Goal: Communication & Community: Share content

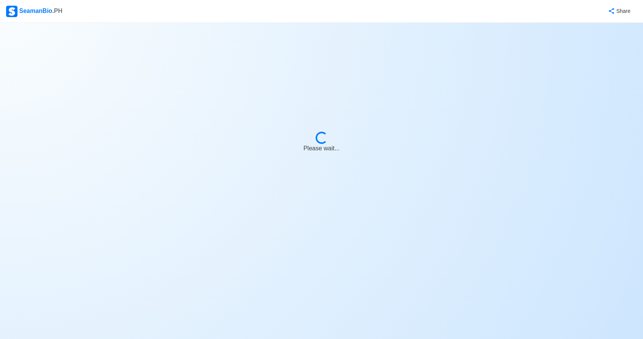
select select "2nd Officer"
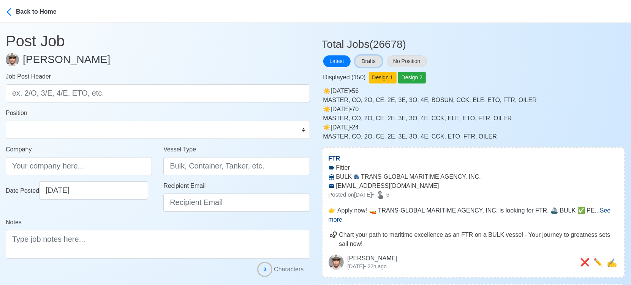
click at [368, 59] on button "Drafts" at bounding box center [368, 61] width 27 height 12
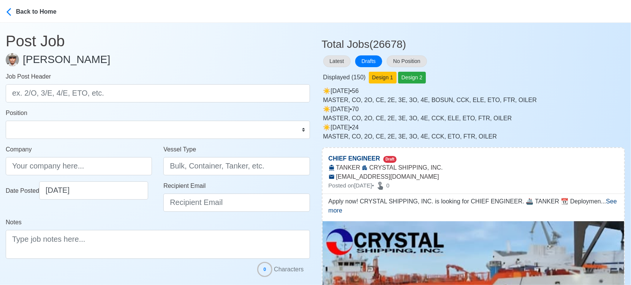
click at [560, 63] on div "Latest Drafts No Position" at bounding box center [474, 61] width 304 height 15
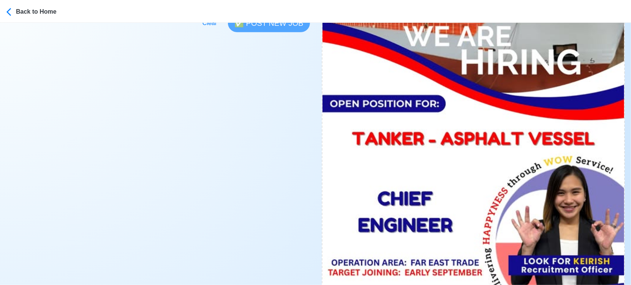
scroll to position [422, 0]
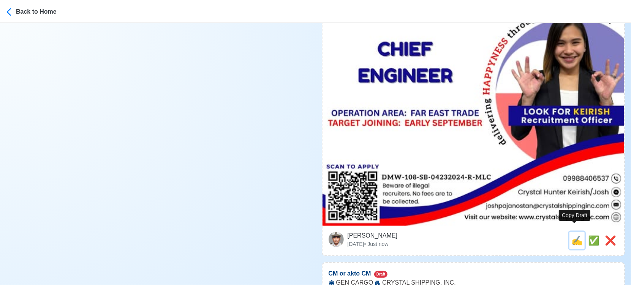
drag, startPoint x: 573, startPoint y: 232, endPoint x: 408, endPoint y: 217, distance: 165.2
click at [573, 236] on span "✍️" at bounding box center [576, 241] width 11 height 10
type input "CHIEF ENGINEER"
type input "CRYSTAL SHIPPING, INC."
type input "TANKER"
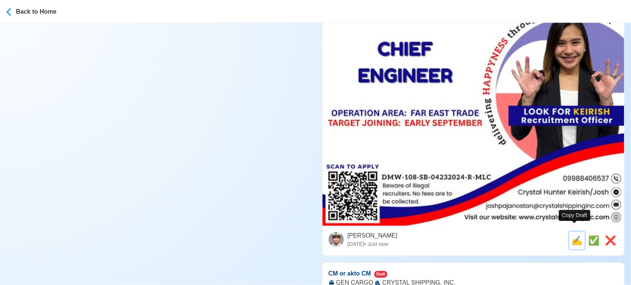
type input "joshpajanostan@crystalshippinginc.com"
type textarea "Apply now! CRYSTAL SHIPPING, INC. is looking for CHIEF ENGINEER. 🚢 TANKER 📆 Dep…"
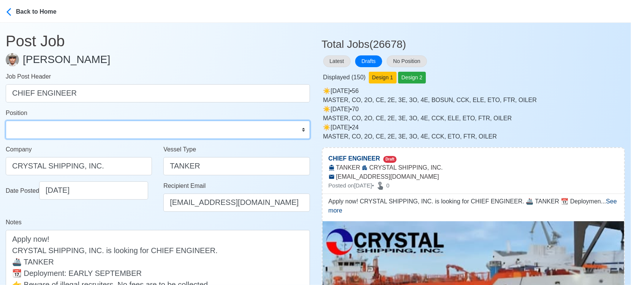
click at [81, 127] on select "Master Chief Officer 2nd Officer 3rd Officer Junior Officer Chief Engineer 2nd …" at bounding box center [158, 130] width 304 height 18
select select "Chief Engineer"
click at [6, 121] on select "Master Chief Officer 2nd Officer 3rd Officer Junior Officer Chief Engineer 2nd …" at bounding box center [158, 130] width 304 height 18
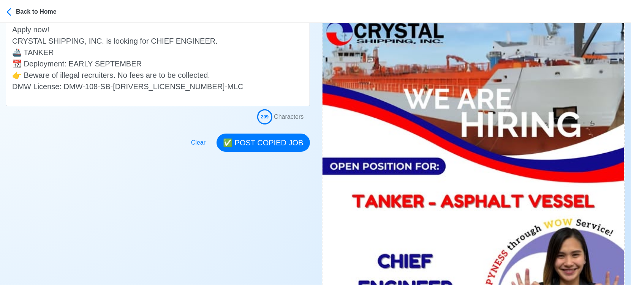
scroll to position [211, 0]
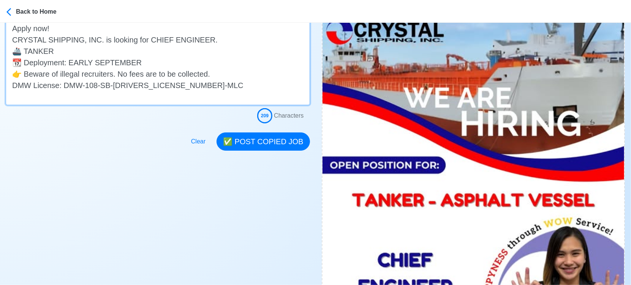
click at [131, 51] on textarea "Apply now! CRYSTAL SHIPPING, INC. is looking for CHIEF ENGINEER. 🚢 TANKER 📆 Dep…" at bounding box center [158, 62] width 304 height 86
click at [75, 50] on textarea "Apply now! CRYSTAL SHIPPING, INC. is looking for CHIEF ENGINEER. 🚢 TANKER - ASP…" at bounding box center [158, 62] width 304 height 86
click at [52, 51] on textarea "Apply now! CRYSTAL SHIPPING, INC. is looking for CHIEF ENGINEER. 🚢 TANKER - ASP…" at bounding box center [158, 62] width 304 height 86
drag, startPoint x: 52, startPoint y: 51, endPoint x: 71, endPoint y: 51, distance: 18.6
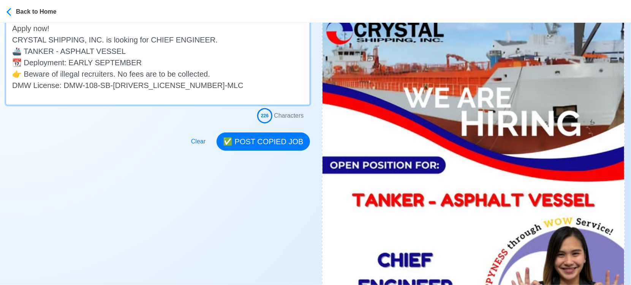
click at [71, 51] on textarea "Apply now! CRYSTAL SHIPPING, INC. is looking for CHIEF ENGINEER. 🚢 TANKER - ASP…" at bounding box center [158, 62] width 304 height 86
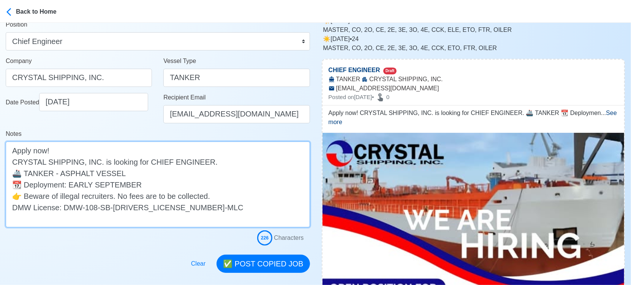
scroll to position [84, 0]
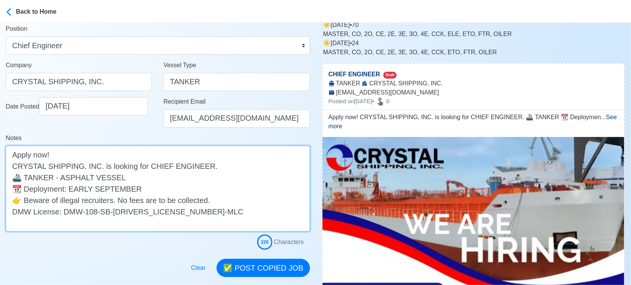
type textarea "Apply now! CRYSTAL SHIPPING, INC. is looking for CHIEF ENGINEER. 🚢 TANKER - ASP…"
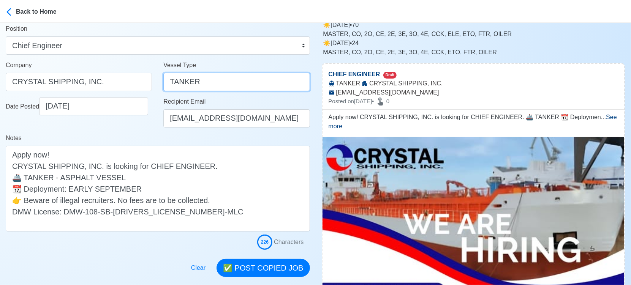
click at [212, 81] on input "TANKER" at bounding box center [236, 82] width 146 height 18
paste input "- ASPHALT"
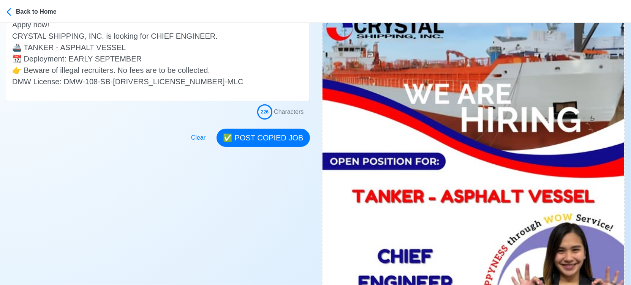
scroll to position [253, 0]
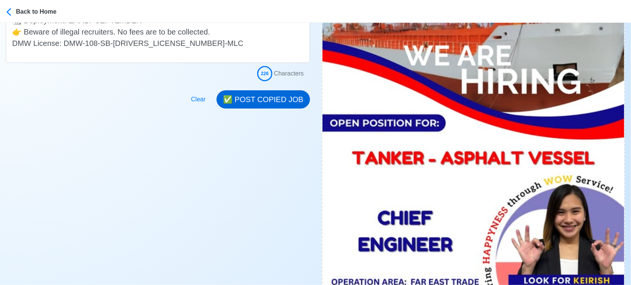
type input "TANKER - ASPHALT"
click at [264, 100] on button "✅ POST COPIED JOB" at bounding box center [263, 99] width 93 height 18
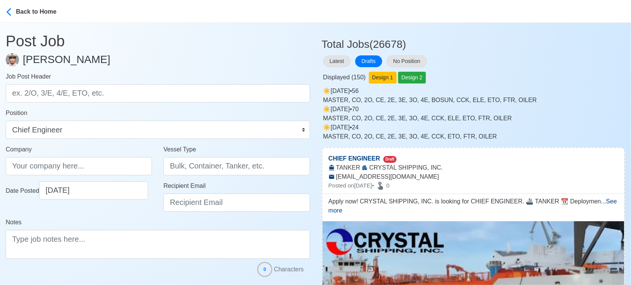
scroll to position [0, 0]
click at [332, 60] on button "Latest" at bounding box center [336, 61] width 27 height 12
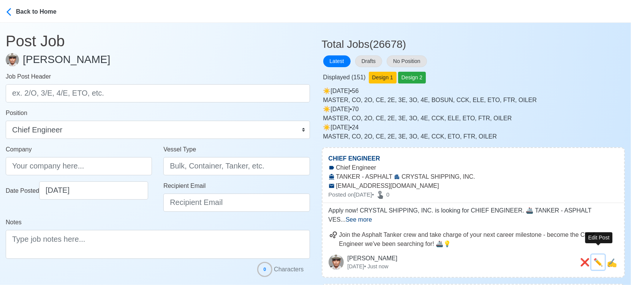
click at [599, 258] on span "✏️" at bounding box center [597, 262] width 9 height 8
type input "CHIEF ENGINEER"
type input "CRYSTAL SHIPPING, INC."
type input "TANKER - ASPHALT"
type input "joshpajanostan@crystalshippinginc.com"
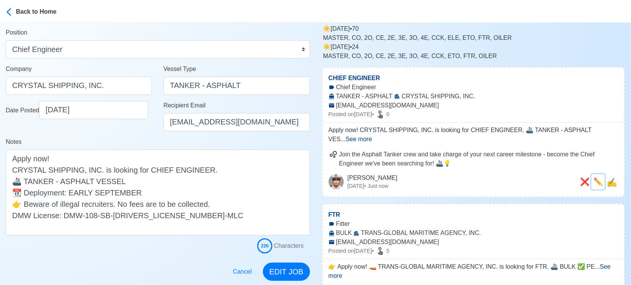
scroll to position [84, 0]
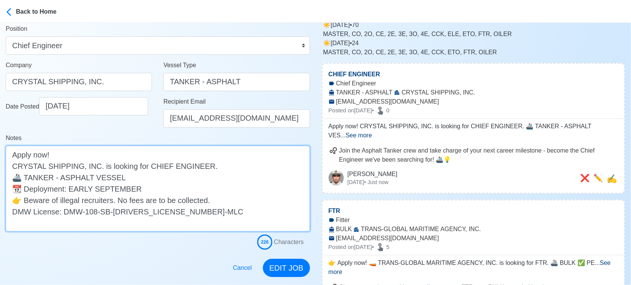
click at [154, 187] on textarea "Apply now! CRYSTAL SHIPPING, INC. is looking for CHIEF ENGINEER. 🚢 TANKER - ASP…" at bounding box center [158, 189] width 304 height 86
click at [158, 177] on textarea "Apply now! CRYSTAL SHIPPING, INC. is looking for CHIEF ENGINEER. 🚢 TANKER - ASP…" at bounding box center [158, 189] width 304 height 86
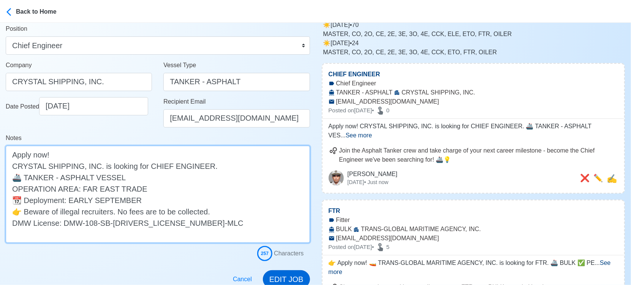
type textarea "Apply now! CRYSTAL SHIPPING, INC. is looking for CHIEF ENGINEER. 🚢 TANKER - ASP…"
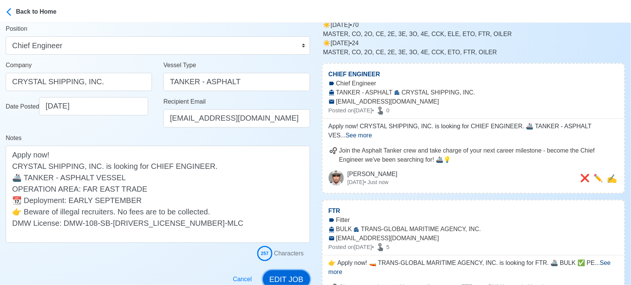
click at [282, 274] on button "EDIT JOB" at bounding box center [286, 279] width 47 height 18
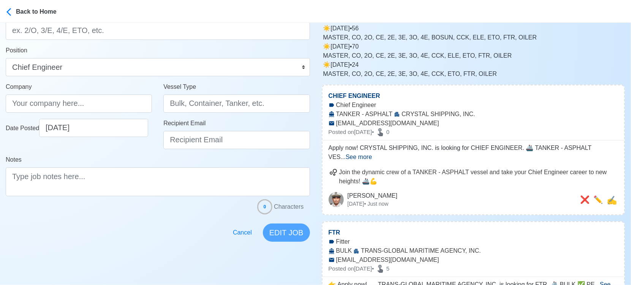
scroll to position [0, 0]
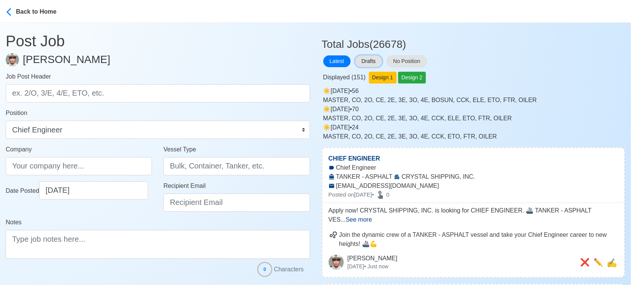
click at [378, 60] on button "Drafts" at bounding box center [368, 61] width 27 height 12
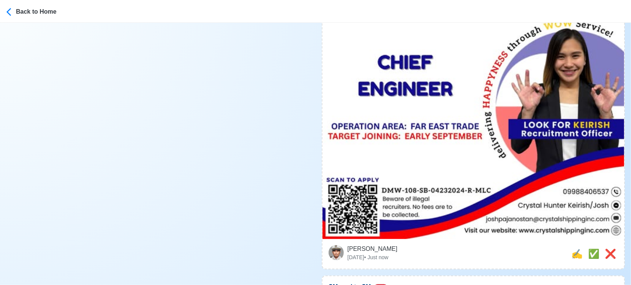
scroll to position [422, 0]
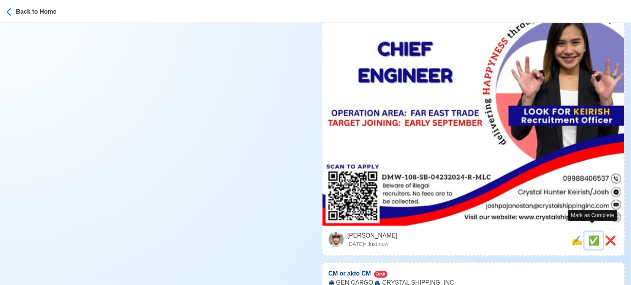
click at [588, 236] on span "✅" at bounding box center [593, 241] width 11 height 10
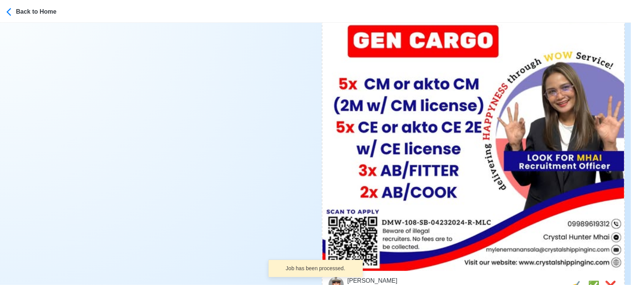
scroll to position [380, 0]
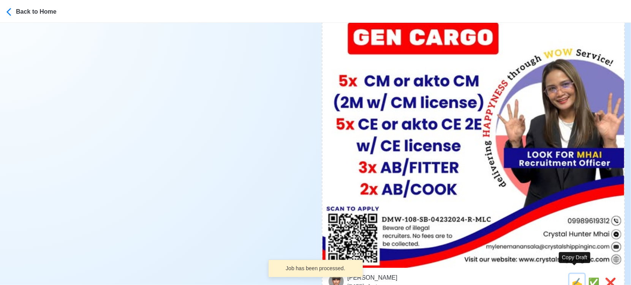
drag, startPoint x: 576, startPoint y: 277, endPoint x: 471, endPoint y: 264, distance: 105.7
click at [575, 278] on span "✍️" at bounding box center [576, 283] width 11 height 10
type input "CM or akto CM"
select select
type input "CRYSTAL SHIPPING, INC."
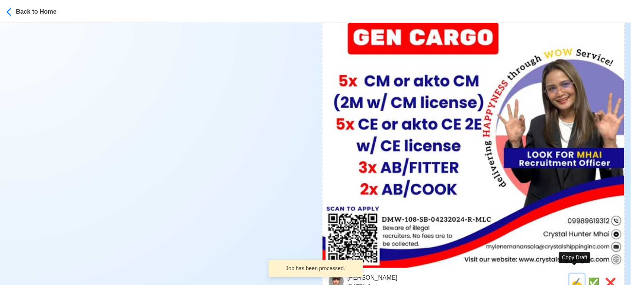
type input "GEN CARGO"
type input "mylenemanansala@crystalshippinginc.com"
type textarea "🎯 Apply now! 🔱 CRYSTAL SHIPPING, INC. is looking for CM or akto CM. 🚢 GEN CARGO…"
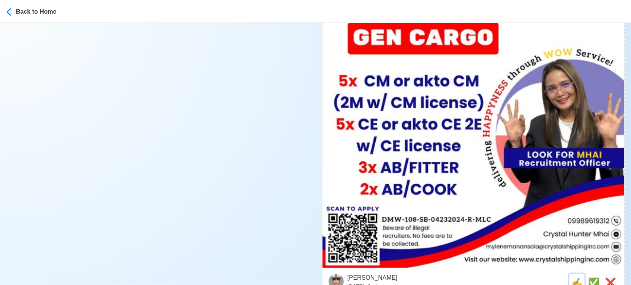
scroll to position [0, 0]
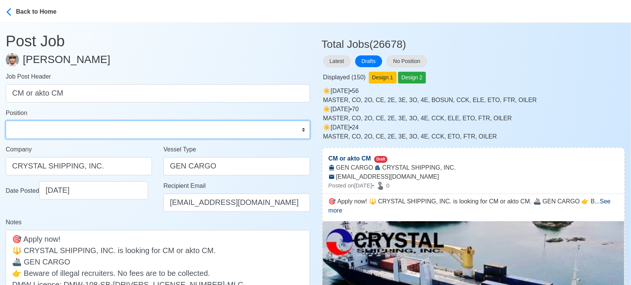
click at [84, 130] on select "Master Chief Officer 2nd Officer 3rd Officer Junior Officer Chief Engineer 2nd …" at bounding box center [158, 130] width 304 height 18
select select "Chief Officer"
click at [6, 121] on select "Master Chief Officer 2nd Officer 3rd Officer Junior Officer Chief Engineer 2nd …" at bounding box center [158, 130] width 304 height 18
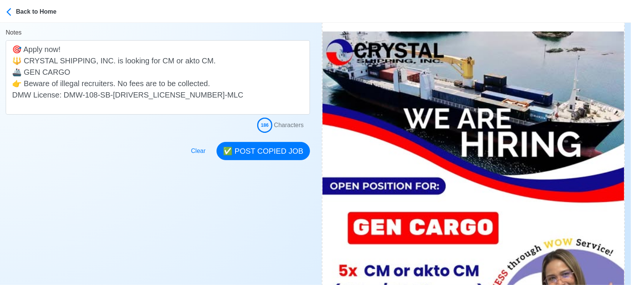
scroll to position [169, 0]
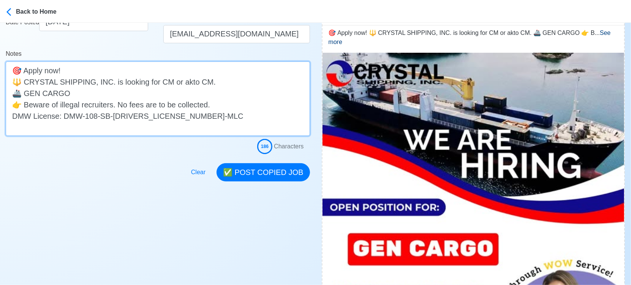
click at [204, 82] on textarea "🎯 Apply now! 🔱 CRYSTAL SHIPPING, INC. is looking for CM or akto CM. 🚢 GEN CARGO…" at bounding box center [158, 99] width 304 height 74
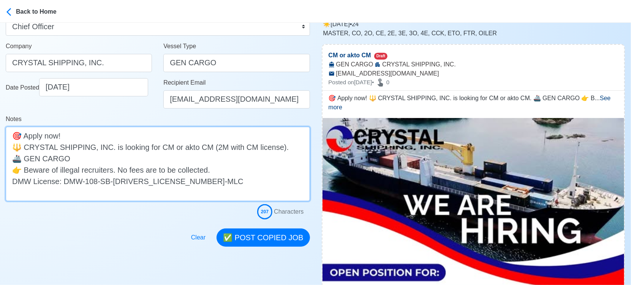
scroll to position [84, 0]
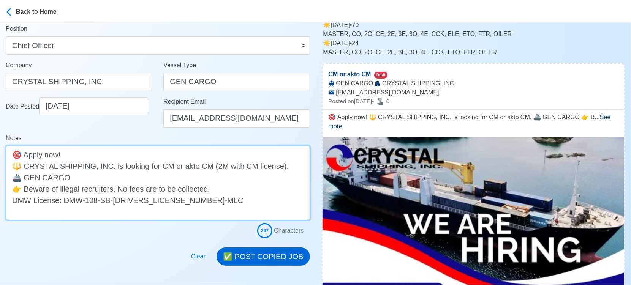
type textarea "🎯 Apply now! 🔱 CRYSTAL SHIPPING, INC. is looking for CM or akto CM (2M with CM …"
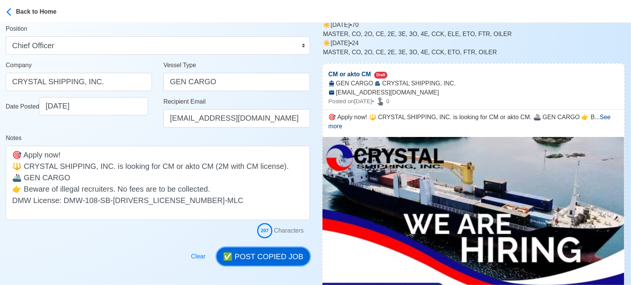
click at [272, 261] on button "✅ POST COPIED JOB" at bounding box center [263, 257] width 93 height 18
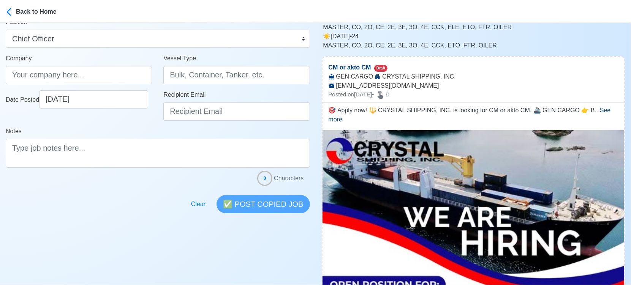
scroll to position [0, 0]
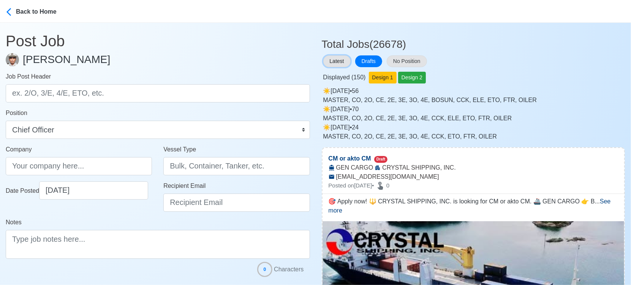
click at [337, 58] on button "Latest" at bounding box center [336, 61] width 27 height 12
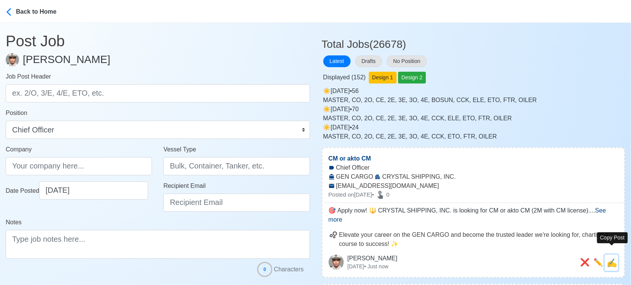
click at [614, 258] on span "✍️" at bounding box center [612, 262] width 10 height 9
type input "CM or akto CM"
type input "CRYSTAL SHIPPING, INC."
type input "GEN CARGO"
type input "mylenemanansala@crystalshippinginc.com"
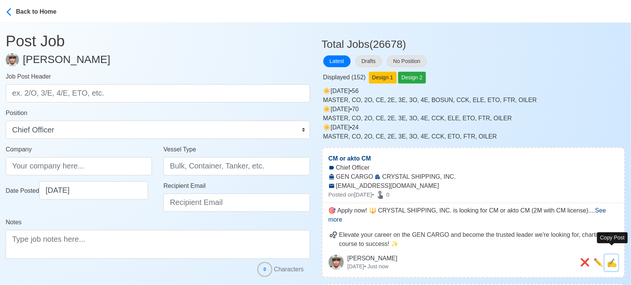
type textarea "🎯 Apply now! 🔱 CRYSTAL SHIPPING, INC. is looking for CM or akto CM (2M with CM …"
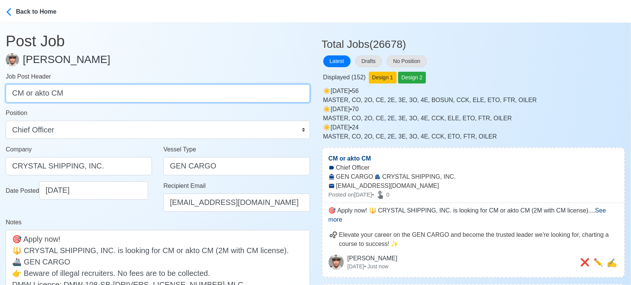
click at [11, 95] on input "CM or akto CM" at bounding box center [158, 93] width 304 height 18
type input "5x CM or akto CM"
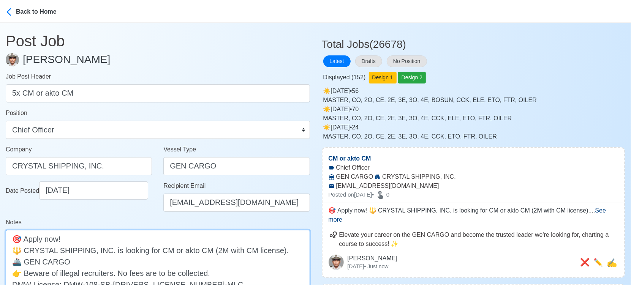
click at [155, 250] on textarea "🎯 Apply now! 🔱 CRYSTAL SHIPPING, INC. is looking for CM or akto CM (2M with CM …" at bounding box center [158, 267] width 304 height 74
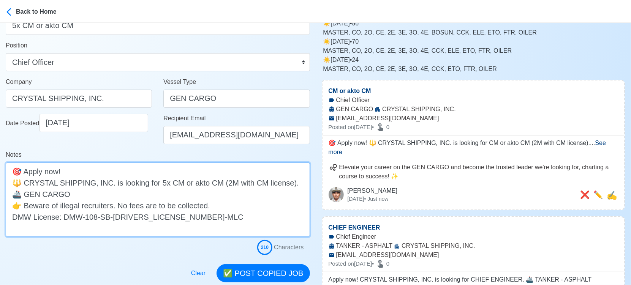
scroll to position [211, 0]
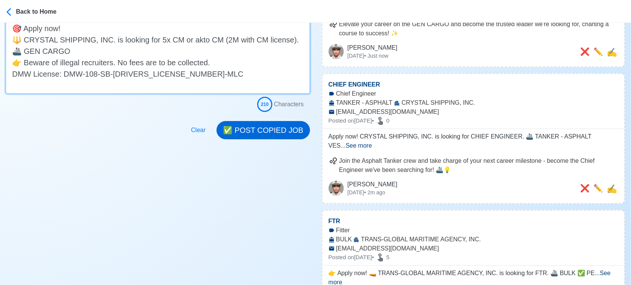
type textarea "🎯 Apply now! 🔱 CRYSTAL SHIPPING, INC. is looking for 5x CM or akto CM (2M with …"
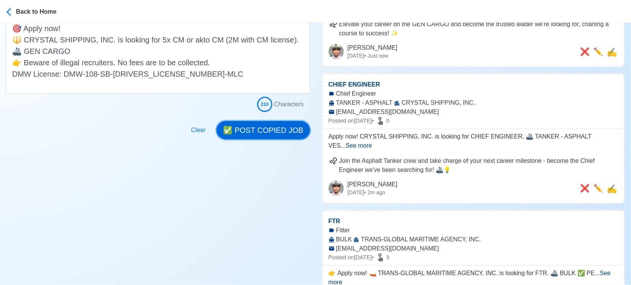
click at [280, 135] on button "✅ POST COPIED JOB" at bounding box center [263, 130] width 93 height 18
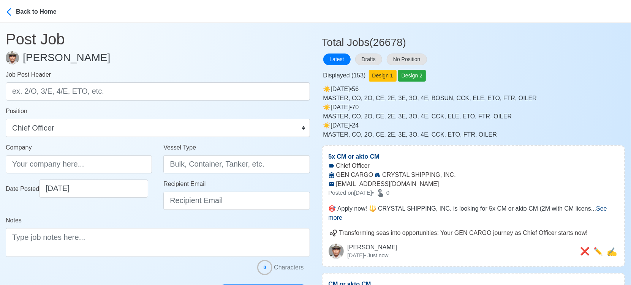
scroll to position [0, 0]
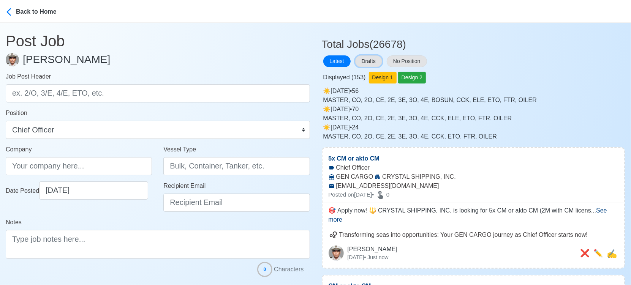
click at [377, 62] on button "Drafts" at bounding box center [368, 61] width 27 height 12
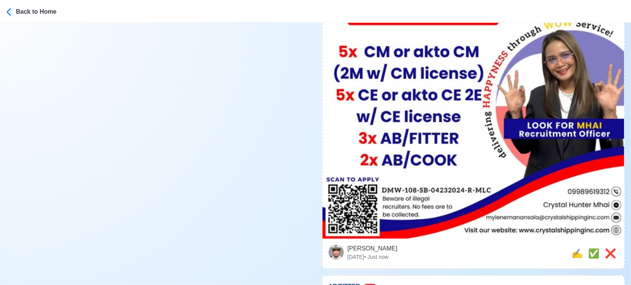
scroll to position [422, 0]
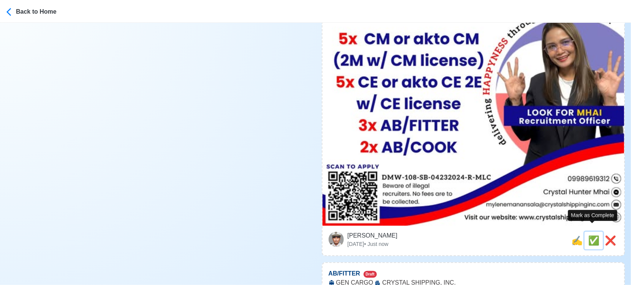
click at [594, 236] on span "✅" at bounding box center [593, 241] width 11 height 10
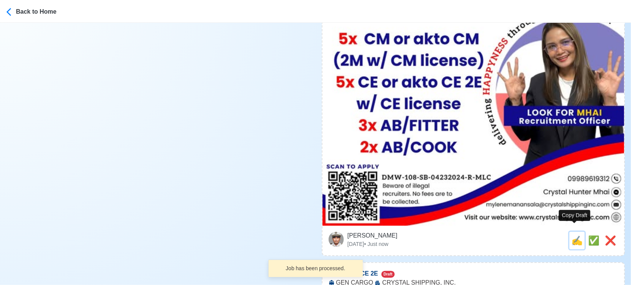
click at [576, 236] on span "✍️" at bounding box center [576, 241] width 11 height 10
type input "AB/FITTER"
select select
type input "CRYSTAL SHIPPING, INC."
type input "GEN CARGO"
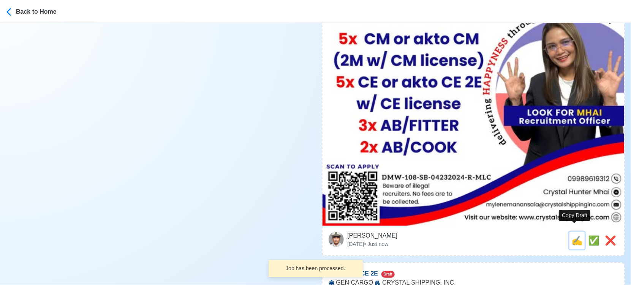
type input "mylenemanansala@crystalshippinginc.com"
type textarea "👉 Apply now! 🚧 CRYSTAL SHIPPING, INC. is looking for AB/FITTER. 🚢 GEN CARGO 👉 B…"
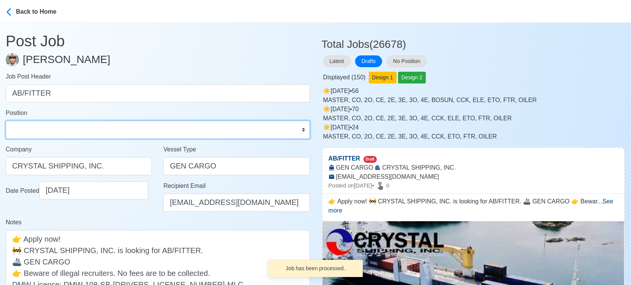
drag, startPoint x: 144, startPoint y: 135, endPoint x: 141, endPoint y: 124, distance: 11.7
click at [144, 135] on select "Master Chief Officer 2nd Officer 3rd Officer Junior Officer Chief Engineer 2nd …" at bounding box center [158, 130] width 304 height 18
select select "[PERSON_NAME]"
click at [6, 121] on select "Master Chief Officer 2nd Officer 3rd Officer Junior Officer Chief Engineer 2nd …" at bounding box center [158, 130] width 304 height 18
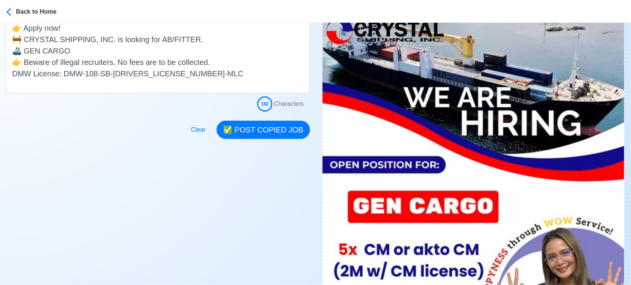
scroll to position [211, 0]
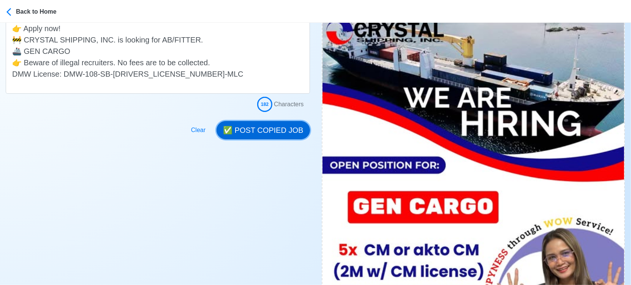
click at [269, 134] on button "✅ POST COPIED JOB" at bounding box center [263, 130] width 93 height 18
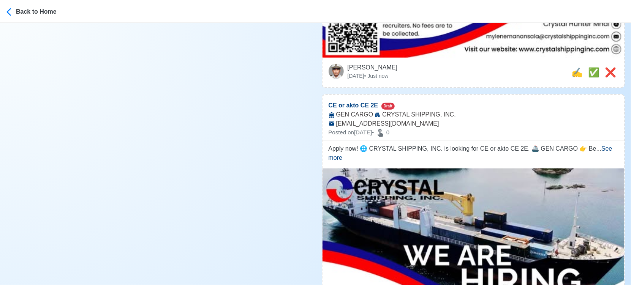
scroll to position [591, 0]
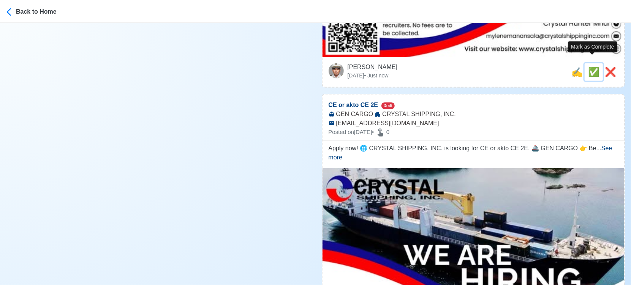
click at [588, 67] on span "✅" at bounding box center [593, 72] width 11 height 10
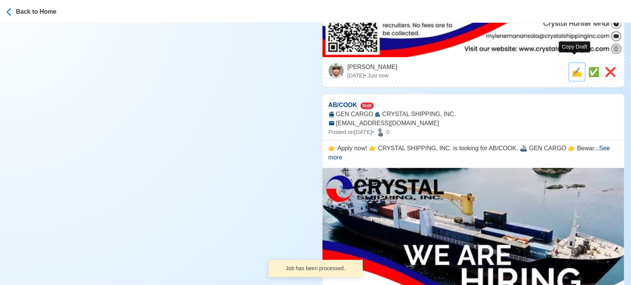
click at [576, 67] on span "✍️" at bounding box center [576, 72] width 11 height 10
type input "CE or akto CE 2E"
select select
type input "CRYSTAL SHIPPING, INC."
type input "GEN CARGO"
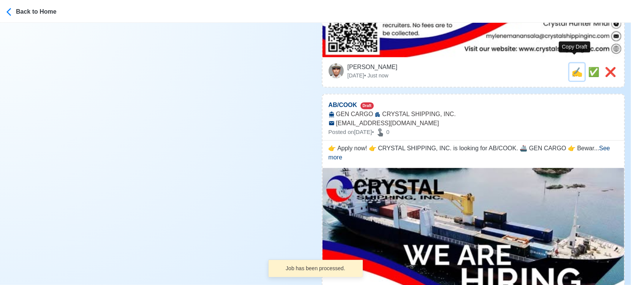
type input "mylenemanansala@crystalshippinginc.com"
type textarea "Apply now! 🌐 CRYSTAL SHIPPING, INC. is looking for CE or akto CE 2E. 🚢 GEN CARG…"
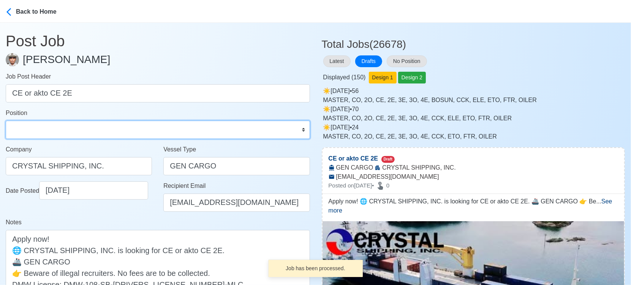
click at [114, 133] on select "Master Chief Officer 2nd Officer 3rd Officer Junior Officer Chief Engineer 2nd …" at bounding box center [158, 130] width 304 height 18
select select "Chief Engineer"
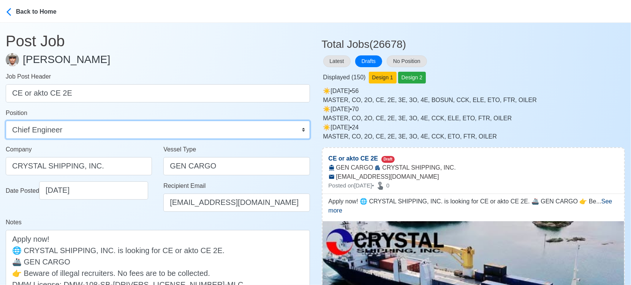
click at [6, 121] on select "Master Chief Officer 2nd Officer 3rd Officer Junior Officer Chief Engineer 2nd …" at bounding box center [158, 130] width 304 height 18
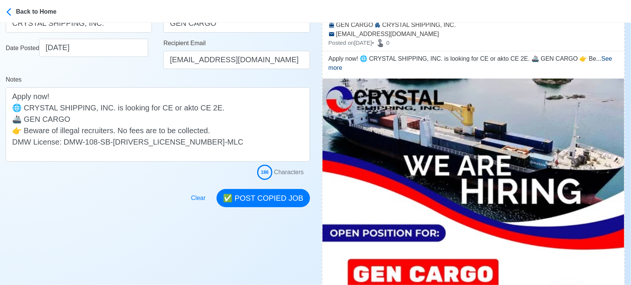
scroll to position [42, 0]
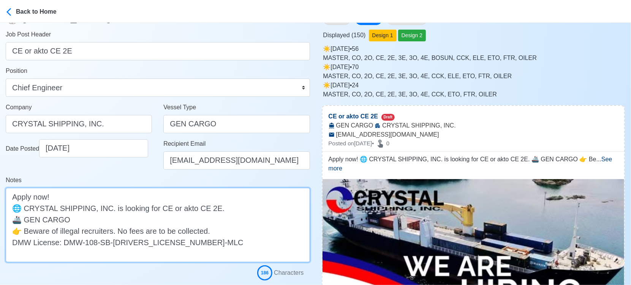
click at [155, 206] on textarea "Apply now! 🌐 CRYSTAL SHIPPING, INC. is looking for CE or akto CE 2E. 🚢 GEN CARG…" at bounding box center [158, 225] width 304 height 74
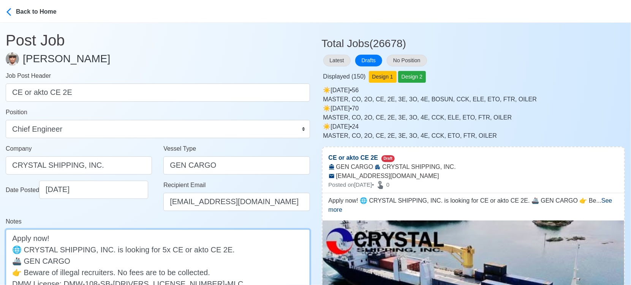
scroll to position [0, 0]
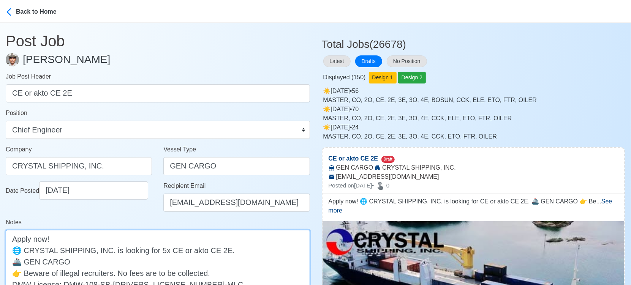
type textarea "Apply now! 🌐 CRYSTAL SHIPPING, INC. is looking for 5x CE or akto CE 2E. 🚢 GEN C…"
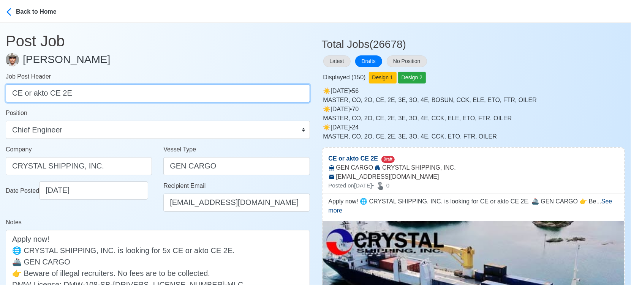
click at [12, 92] on input "CE or akto CE 2E" at bounding box center [158, 93] width 304 height 18
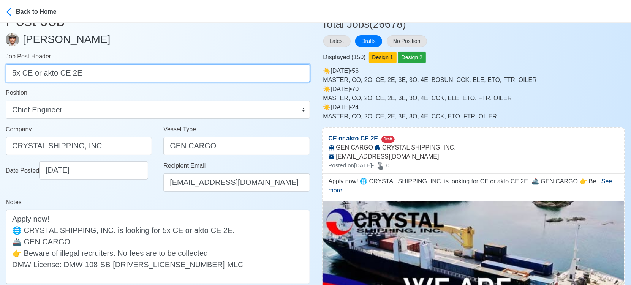
scroll to position [84, 0]
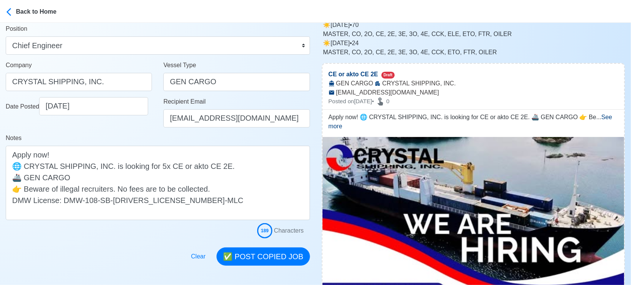
type input "5x CE or akto CE 2E"
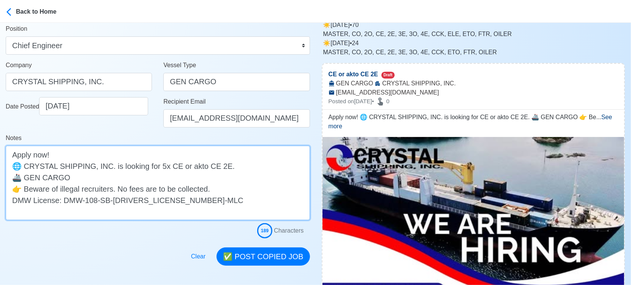
click at [218, 166] on textarea "Apply now! 🌐 CRYSTAL SHIPPING, INC. is looking for 5x CE or akto CE 2E. 🚢 GEN C…" at bounding box center [158, 183] width 304 height 74
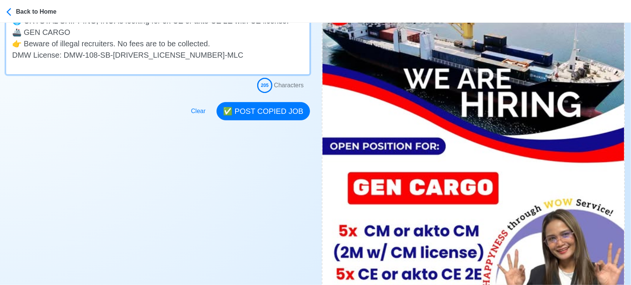
scroll to position [211, 0]
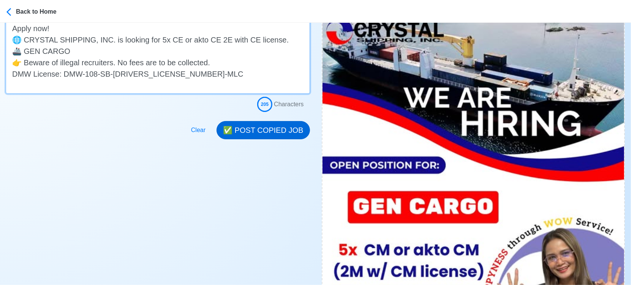
type textarea "Apply now! 🌐 CRYSTAL SHIPPING, INC. is looking for 5x CE or akto CE 2E with CE …"
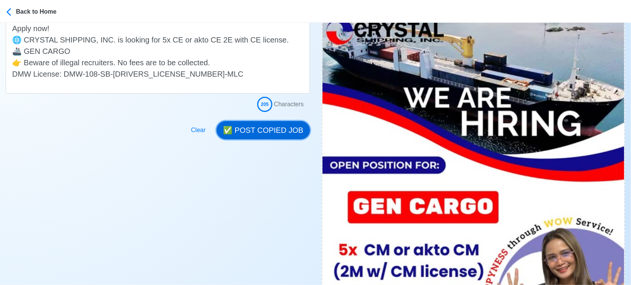
click at [271, 124] on button "✅ POST COPIED JOB" at bounding box center [263, 130] width 93 height 18
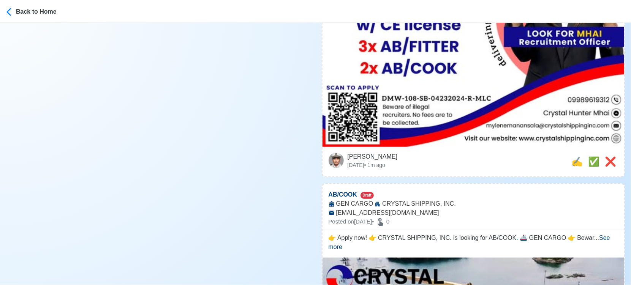
scroll to position [506, 0]
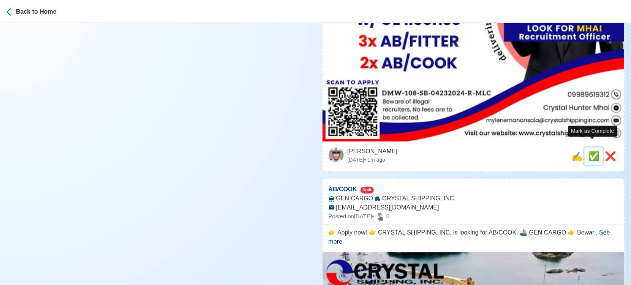
click at [590, 151] on span "✅" at bounding box center [593, 156] width 11 height 10
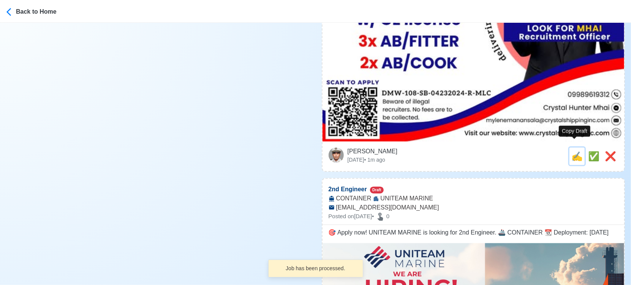
drag, startPoint x: 571, startPoint y: 149, endPoint x: 539, endPoint y: 152, distance: 31.7
click at [571, 151] on span "✍️" at bounding box center [576, 156] width 11 height 10
type input "AB/COOK"
select select
type input "CRYSTAL SHIPPING, INC."
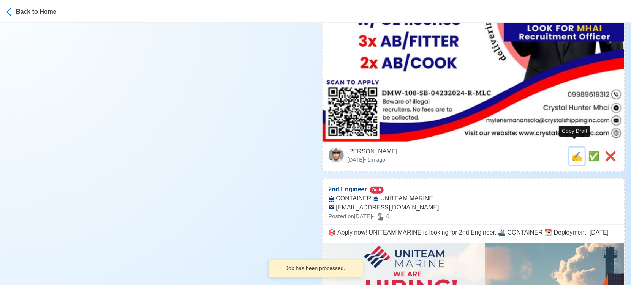
type input "GEN CARGO"
type input "mylenemanansala@crystalshippinginc.com"
type textarea "👉 Apply now! 👉 CRYSTAL SHIPPING, INC. is looking for AB/COOK. 🚢 GEN CARGO 👉 Bew…"
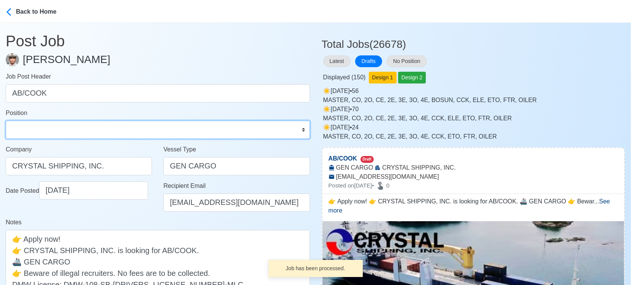
click at [48, 136] on select "Master Chief Officer 2nd Officer 3rd Officer Junior Officer Chief Engineer 2nd …" at bounding box center [158, 130] width 304 height 18
select select "[PERSON_NAME]"
click at [6, 121] on select "Master Chief Officer 2nd Officer 3rd Officer Junior Officer Chief Engineer 2nd …" at bounding box center [158, 130] width 304 height 18
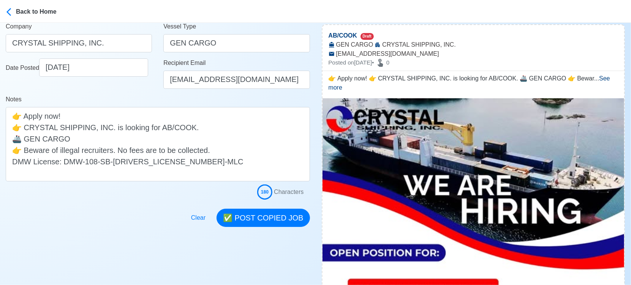
scroll to position [127, 0]
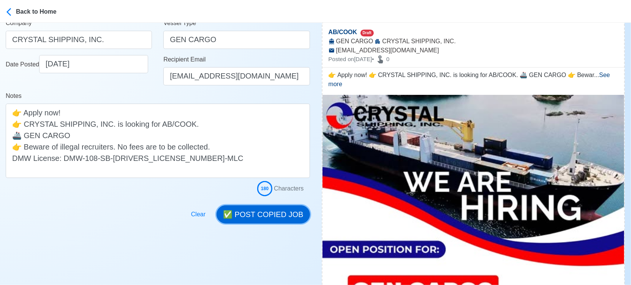
click at [256, 208] on button "✅ POST COPIED JOB" at bounding box center [263, 215] width 93 height 18
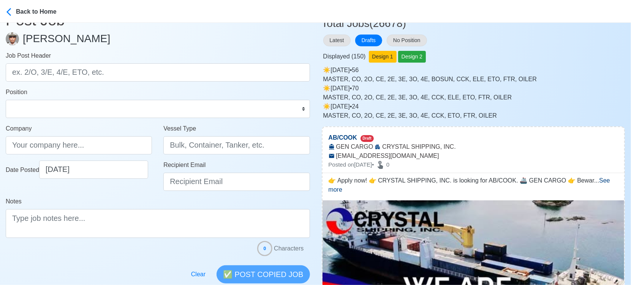
scroll to position [0, 0]
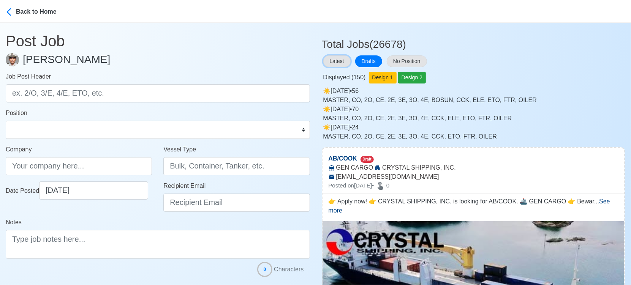
click at [334, 57] on button "Latest" at bounding box center [336, 61] width 27 height 12
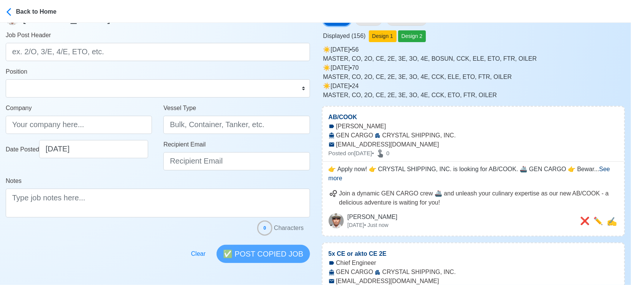
scroll to position [42, 0]
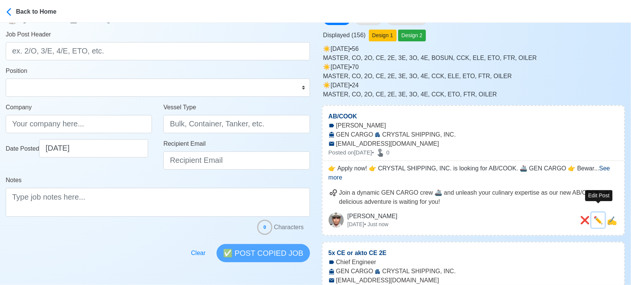
drag, startPoint x: 598, startPoint y: 211, endPoint x: 505, endPoint y: 208, distance: 93.5
click at [596, 216] on span "✏️" at bounding box center [597, 220] width 9 height 8
type input "AB/COOK"
type input "CRYSTAL SHIPPING, INC."
type input "GEN CARGO"
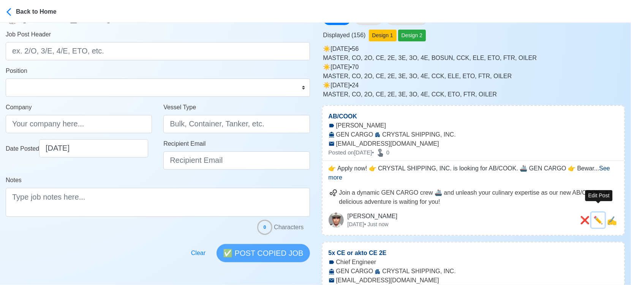
type input "mylenemanansala@crystalshippinginc.com"
type textarea "👉 Apply now! 👉 CRYSTAL SHIPPING, INC. is looking for AB/COOK. 🚢 GEN CARGO 👉 Bew…"
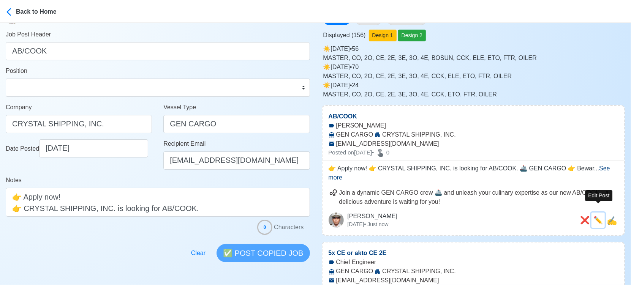
scroll to position [0, 0]
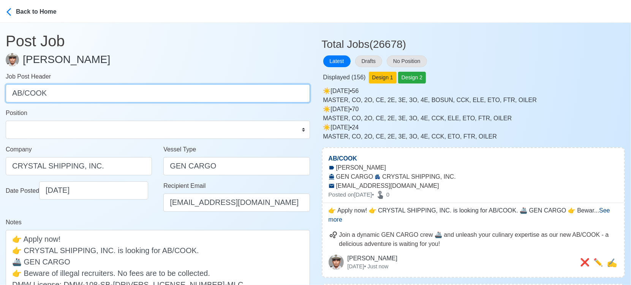
click at [9, 95] on input "AB/COOK" at bounding box center [158, 93] width 304 height 18
type input "2x AB/COOK"
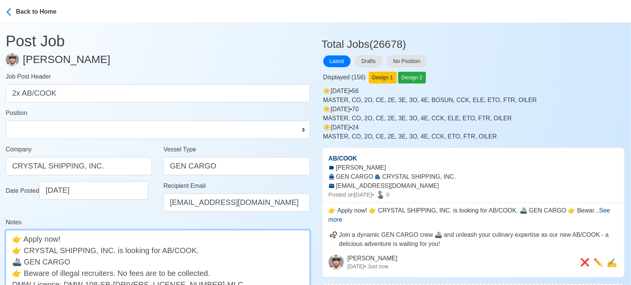
click at [153, 252] on textarea "👉 Apply now! 👉 CRYSTAL SHIPPING, INC. is looking for AB/COOK. 🚢 GEN CARGO 👉 Bew…" at bounding box center [158, 267] width 304 height 74
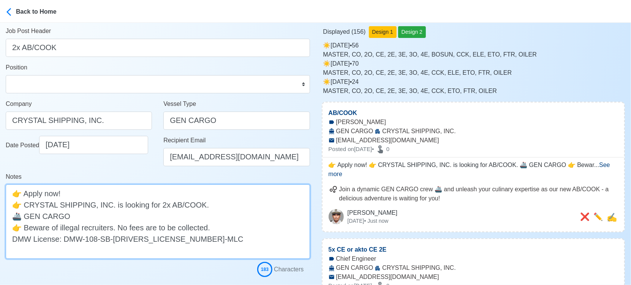
scroll to position [127, 0]
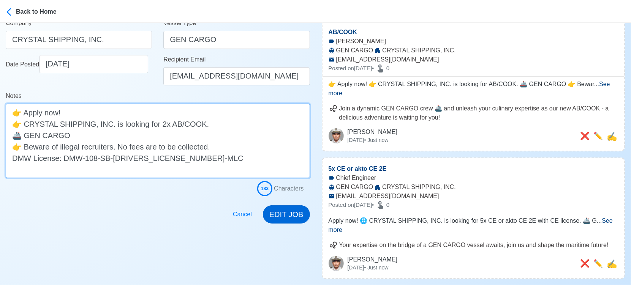
type textarea "👉 Apply now! 👉 CRYSTAL SHIPPING, INC. is looking for 2x AB/COOK. 🚢 GEN CARGO 👉 …"
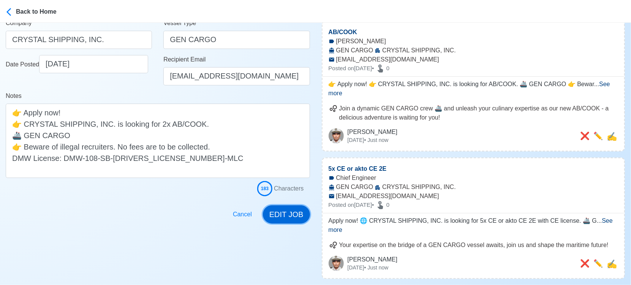
click at [291, 212] on button "EDIT JOB" at bounding box center [286, 215] width 47 height 18
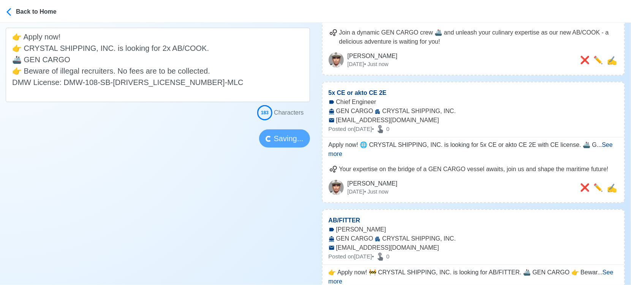
scroll to position [253, 0]
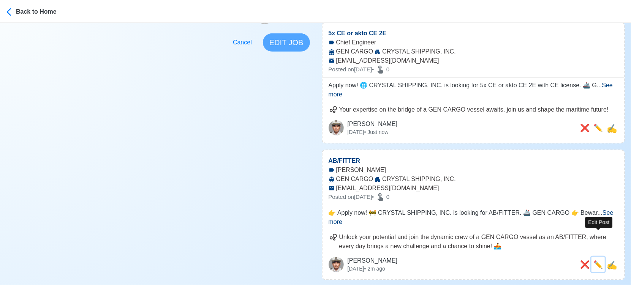
drag, startPoint x: 600, startPoint y: 234, endPoint x: 551, endPoint y: 232, distance: 49.0
click at [600, 261] on span "✏️" at bounding box center [597, 265] width 9 height 8
type input "AB/FITTER"
type input "CRYSTAL SHIPPING, INC."
type input "GEN CARGO"
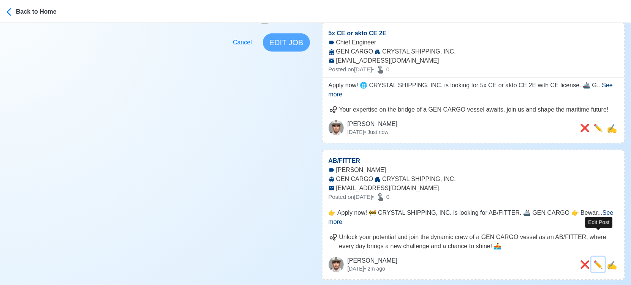
type input "mylenemanansala@crystalshippinginc.com"
type textarea "👉 Apply now! 🚧 CRYSTAL SHIPPING, INC. is looking for AB/FITTER. 🚢 GEN CARGO 👉 B…"
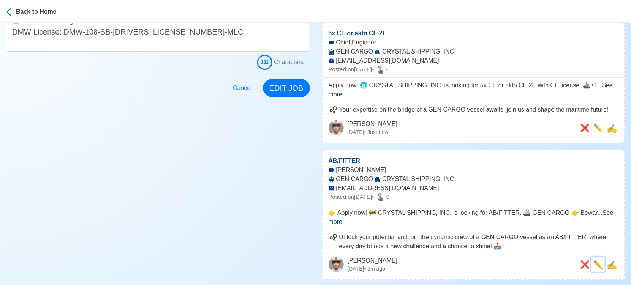
scroll to position [0, 0]
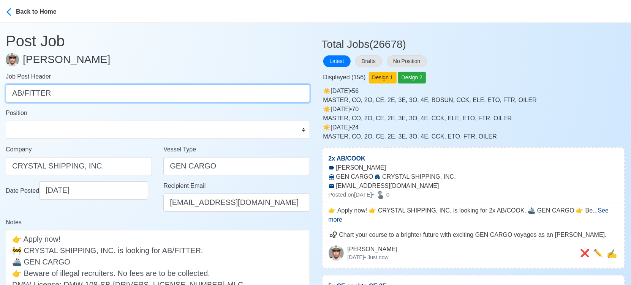
click at [12, 93] on input "AB/FITTER" at bounding box center [158, 93] width 304 height 18
type input "3x AB/FITTER"
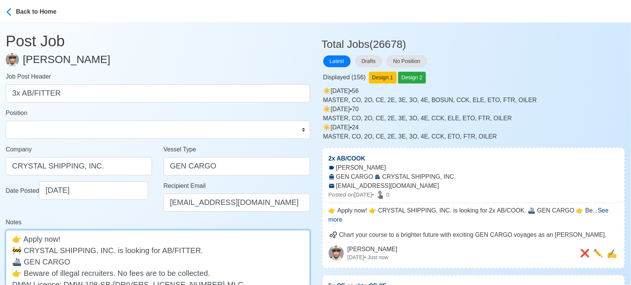
click at [156, 250] on textarea "👉 Apply now! 🚧 CRYSTAL SHIPPING, INC. is looking for AB/FITTER. 🚢 GEN CARGO 👉 B…" at bounding box center [158, 267] width 304 height 74
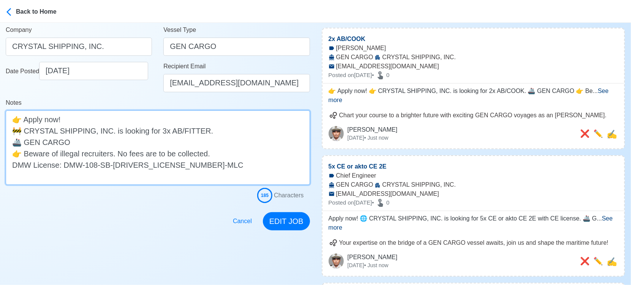
scroll to position [127, 0]
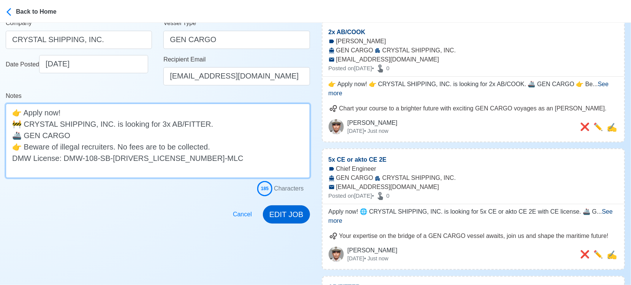
type textarea "👉 Apply now! 🚧 CRYSTAL SHIPPING, INC. is looking for 3x AB/FITTER. 🚢 GEN CARGO …"
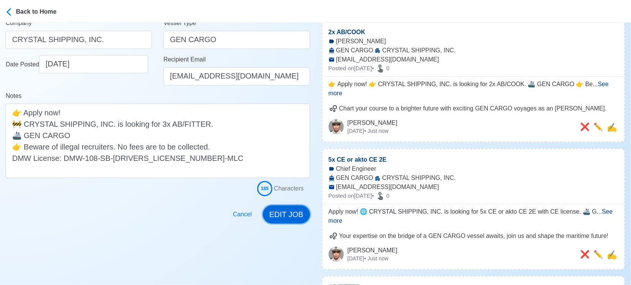
click at [291, 215] on button "EDIT JOB" at bounding box center [286, 215] width 47 height 18
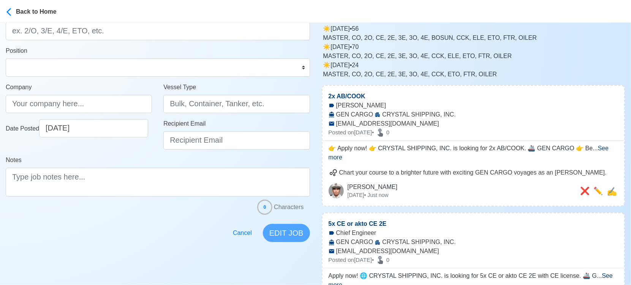
scroll to position [0, 0]
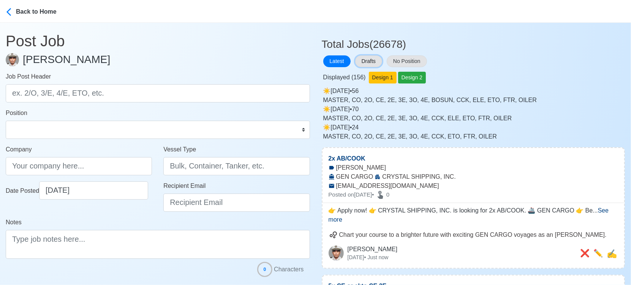
click at [375, 61] on button "Drafts" at bounding box center [368, 61] width 27 height 12
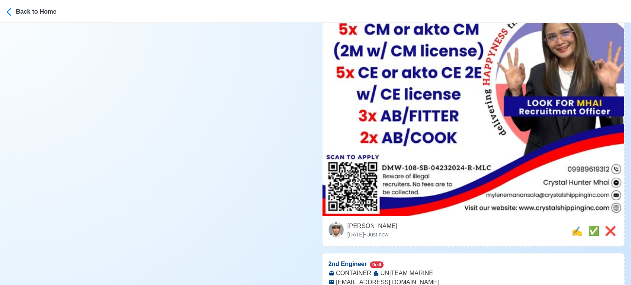
scroll to position [591, 0]
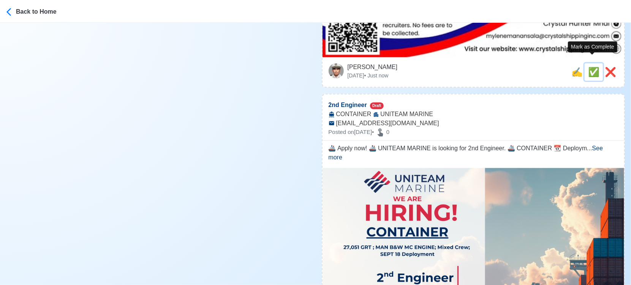
click at [591, 67] on span "✅" at bounding box center [593, 72] width 11 height 10
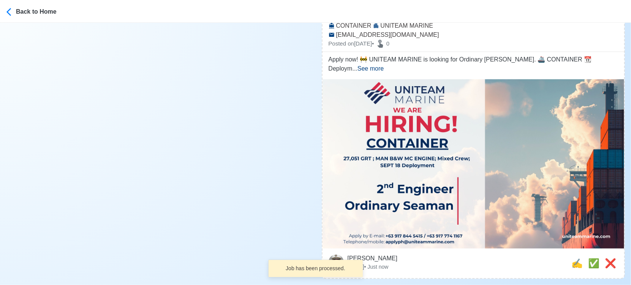
scroll to position [422, 0]
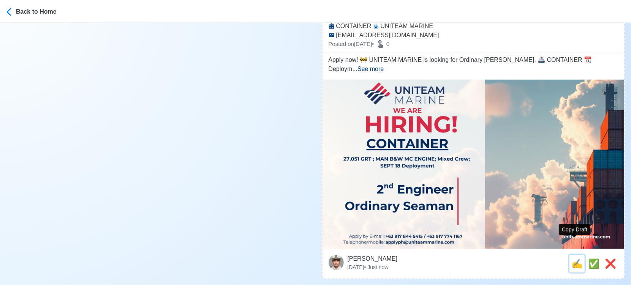
click at [573, 259] on span "✍️" at bounding box center [576, 264] width 11 height 10
type input "Ordinary [PERSON_NAME]"
select select "Ordinary [PERSON_NAME]"
type input "UNITEAM MARINE"
type input "CONTAINER"
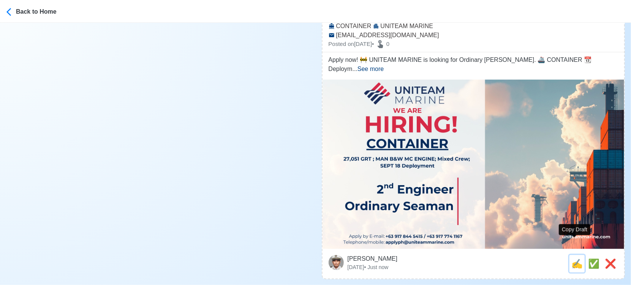
type input "applyph@uniteammarine.com"
type textarea "Apply now! 🚧 UNITEAM MARINE is looking for Ordinary Seaman. 🚢 CONTAINER 📆 Deplo…"
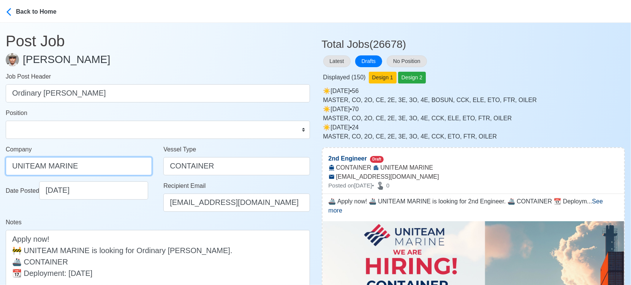
click at [112, 164] on input "UNITEAM MARINE" at bounding box center [79, 166] width 146 height 18
drag, startPoint x: 96, startPoint y: 169, endPoint x: -8, endPoint y: 171, distance: 104.9
click at [0, 171] on html "Back to Home Post Job Jeyner Gil Job Post Header Ordinary Seaman Position Maste…" at bounding box center [315, 142] width 631 height 285
paste input "(MANILA) INC"
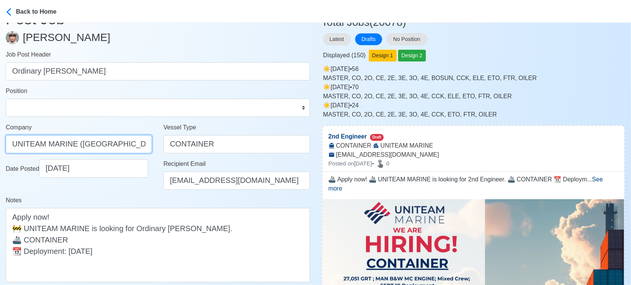
scroll to position [127, 0]
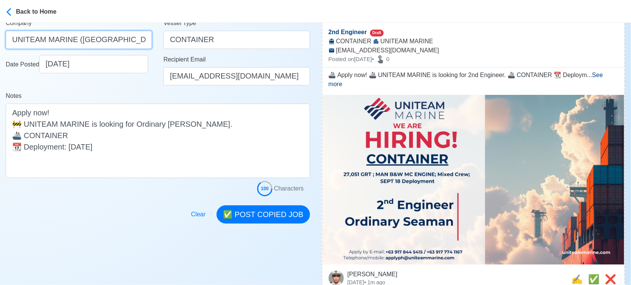
type input "UNITEAM MARINE (MANILA) INC"
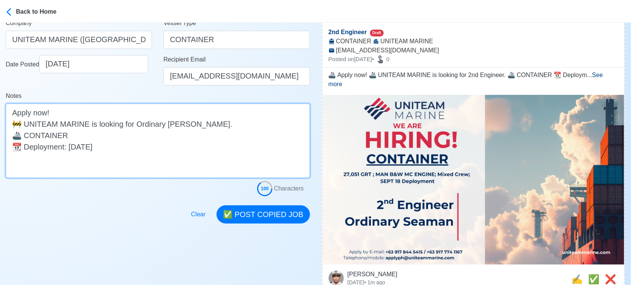
click at [183, 131] on textarea "Apply now! 🚧 UNITEAM MARINE is looking for Ordinary Seaman. 🚢 CONTAINER 📆 Deplo…" at bounding box center [158, 141] width 304 height 74
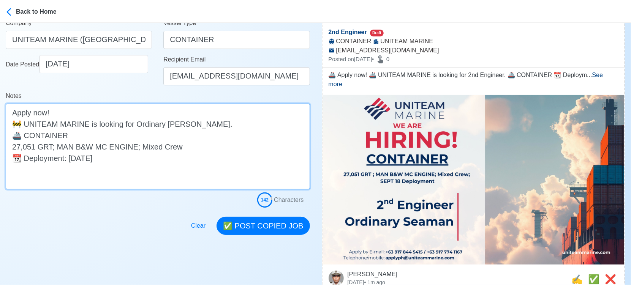
drag, startPoint x: 183, startPoint y: 147, endPoint x: -5, endPoint y: 142, distance: 188.5
click at [0, 142] on html "Back to Home Post Job Jeyner Gil Job Post Header Ordinary Seaman Position Maste…" at bounding box center [315, 15] width 631 height 285
type textarea "Apply now! 🚧 UNITEAM MARINE is looking for Ordinary Seaman. 🚢 CONTAINER 27,051 …"
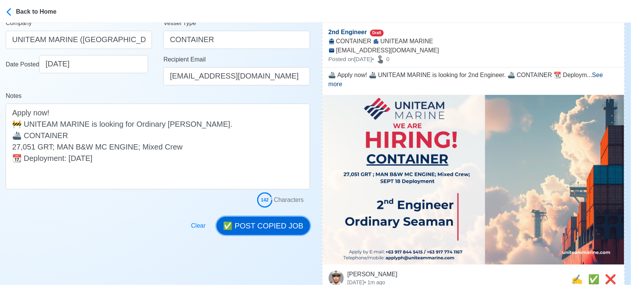
click at [273, 221] on button "✅ POST COPIED JOB" at bounding box center [263, 226] width 93 height 18
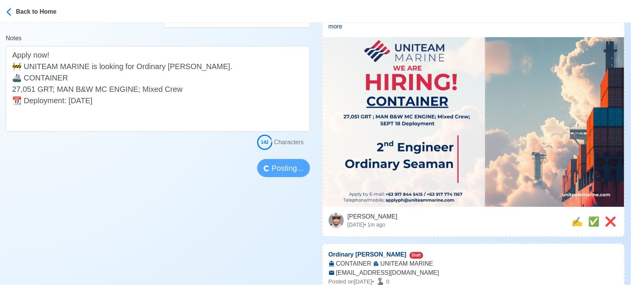
scroll to position [211, 0]
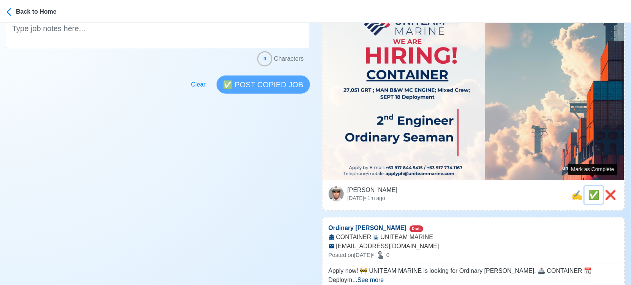
click at [592, 190] on span "✅" at bounding box center [593, 195] width 11 height 10
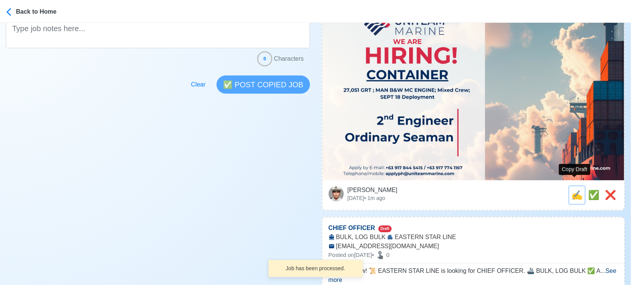
click at [573, 190] on span "✍️" at bounding box center [576, 195] width 11 height 10
type input "Ordinary [PERSON_NAME]"
type input "UNITEAM MARINE"
type input "CONTAINER"
type input "applyph@uniteammarine.com"
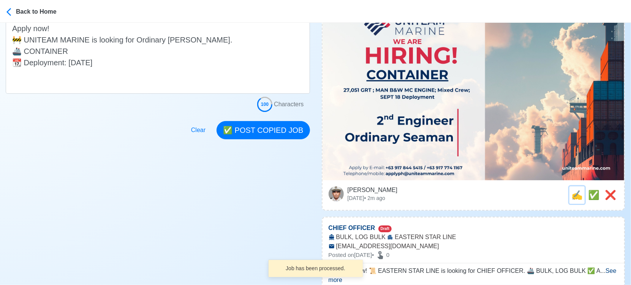
scroll to position [0, 0]
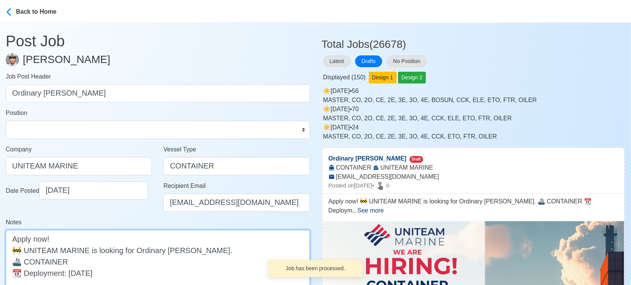
click at [94, 259] on textarea "Apply now! 🚧 UNITEAM MARINE is looking for Ordinary Seaman. 🚢 CONTAINER 📆 Deplo…" at bounding box center [158, 267] width 304 height 74
paste textarea "27,051 GRT; MAN B&W MC ENGINE; Mixed Crew"
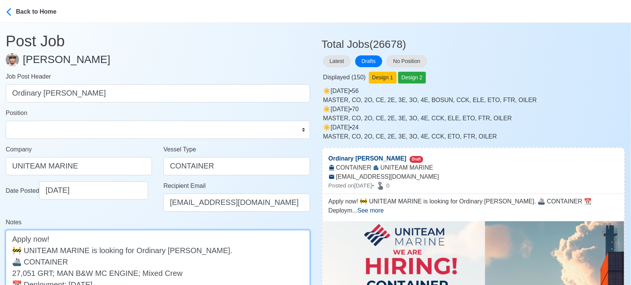
type textarea "Apply now! 🚧 UNITEAM MARINE is looking for Ordinary Seaman. 🚢 CONTAINER 27,051 …"
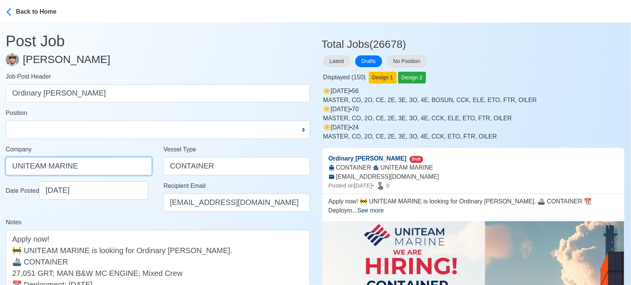
click at [125, 166] on input "UNITEAM MARINE" at bounding box center [79, 166] width 146 height 18
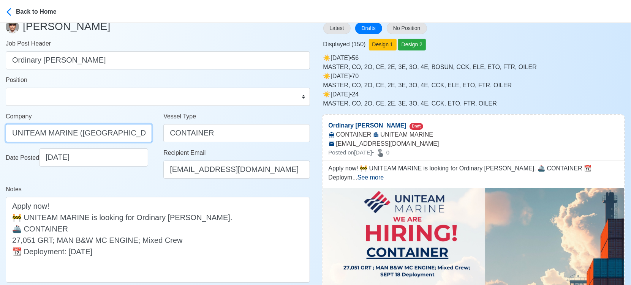
scroll to position [169, 0]
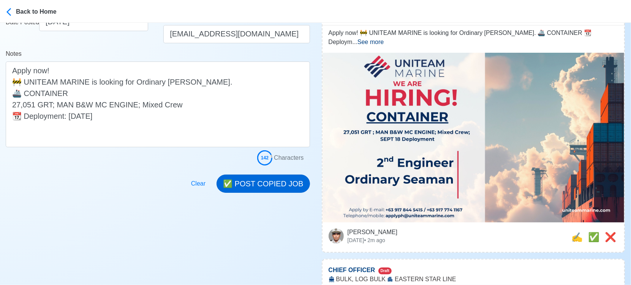
type input "UNITEAM MARINE (MANILA) INC"
click at [282, 184] on button "✅ POST COPIED JOB" at bounding box center [263, 184] width 93 height 18
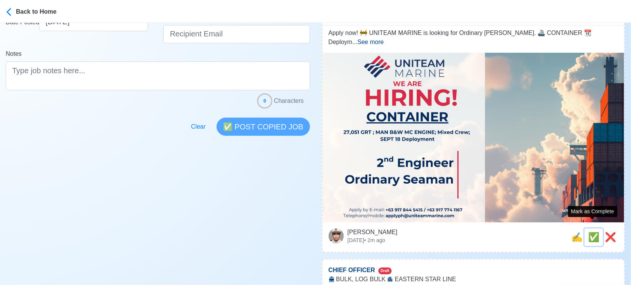
click at [588, 232] on span "✅" at bounding box center [593, 237] width 11 height 10
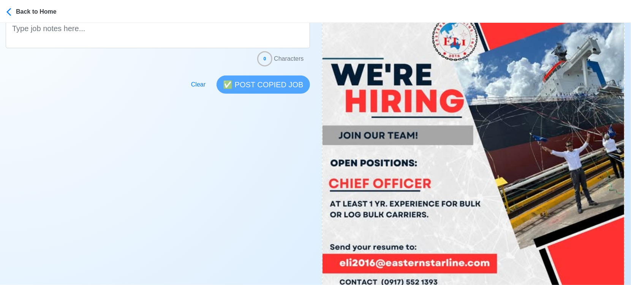
scroll to position [337, 0]
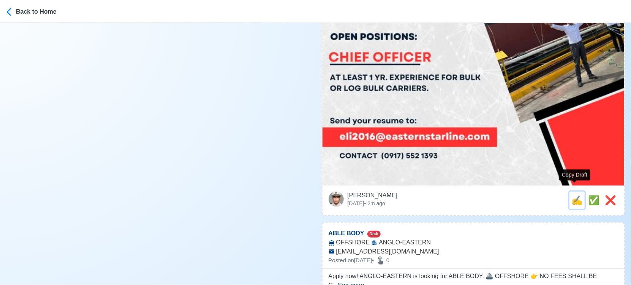
click at [574, 195] on span "✍️" at bounding box center [576, 200] width 11 height 10
type input "CHIEF OFFICER"
select select
type input "EASTERN STAR LINE"
type input "BULK, LOG BULK"
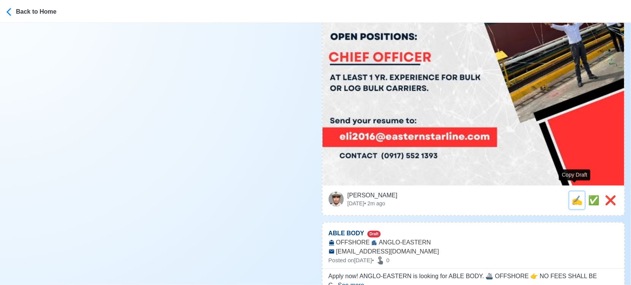
type input "eli2016@easternstarline.com"
type textarea "🏝️ Apply now! 📜 EASTERN STAR LINE is looking for CHIEF OFFICER. 🚢 BULK, LOG BUL…"
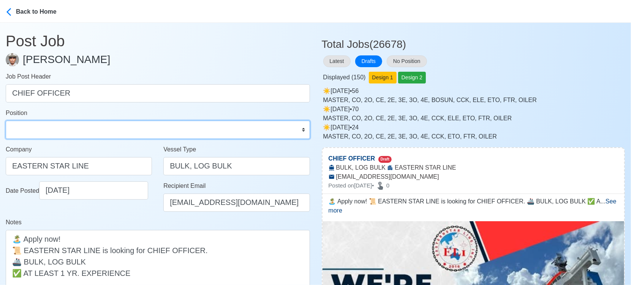
click at [116, 128] on select "Master Chief Officer 2nd Officer 3rd Officer Junior Officer Chief Engineer 2nd …" at bounding box center [158, 130] width 304 height 18
select select "Chief Officer"
click at [6, 121] on select "Master Chief Officer 2nd Officer 3rd Officer Junior Officer Chief Engineer 2nd …" at bounding box center [158, 130] width 304 height 18
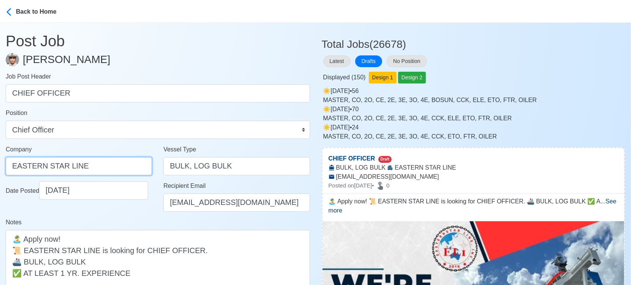
click at [102, 168] on input "EASTERN STAR LINE" at bounding box center [79, 166] width 146 height 18
type input "EASTERN STAR LINE INC"
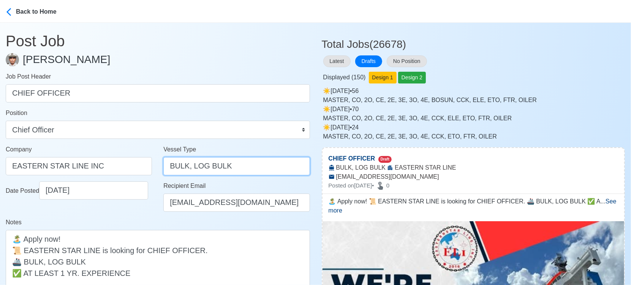
click at [225, 169] on input "BULK, LOG BULK" at bounding box center [236, 166] width 146 height 18
drag, startPoint x: 190, startPoint y: 169, endPoint x: 141, endPoint y: 163, distance: 49.7
click at [141, 163] on div "Company EASTERN STAR LINE INC Vessel Type BULK, LOG BULK" at bounding box center [158, 163] width 316 height 36
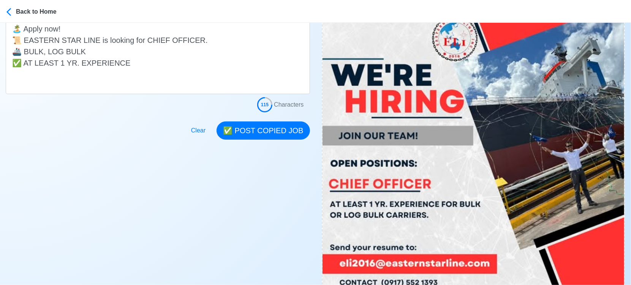
scroll to position [211, 0]
type input "LOG BULK"
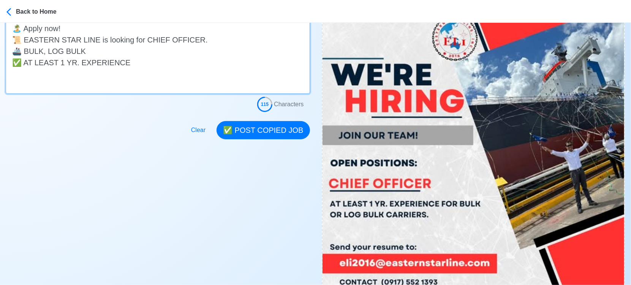
click at [148, 62] on textarea "🏝️ Apply now! 📜 EASTERN STAR LINE is looking for CHIEF OFFICER. 🚢 BULK, LOG BUL…" at bounding box center [158, 56] width 304 height 74
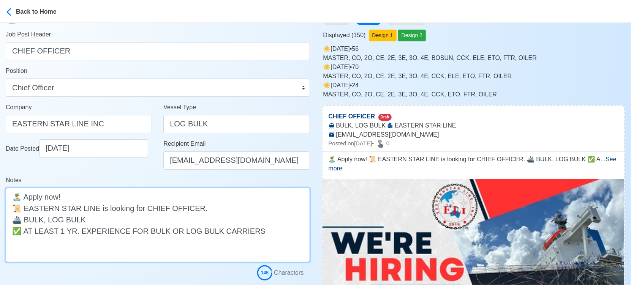
type textarea "🏝️ Apply now! 📜 EASTERN STAR LINE is looking for CHIEF OFFICER. 🚢 BULK, LOG BUL…"
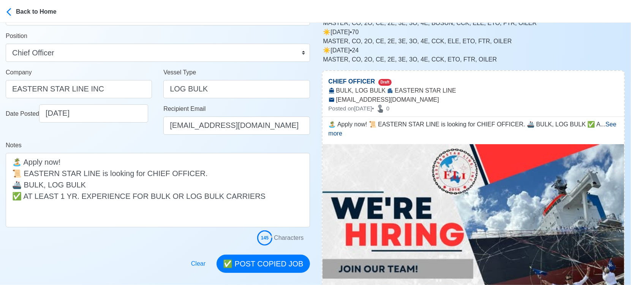
scroll to position [127, 0]
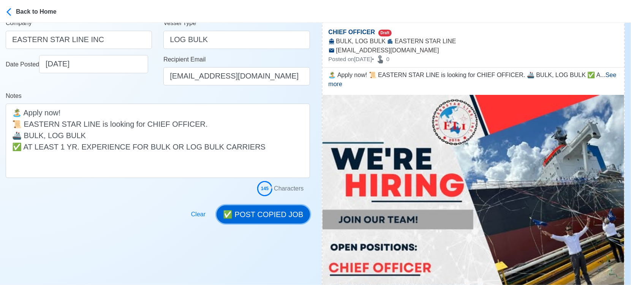
click at [280, 219] on button "✅ POST COPIED JOB" at bounding box center [263, 215] width 93 height 18
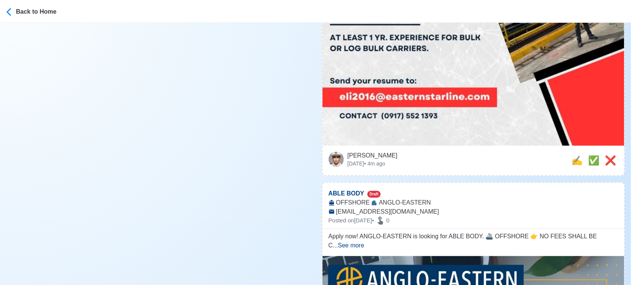
scroll to position [380, 0]
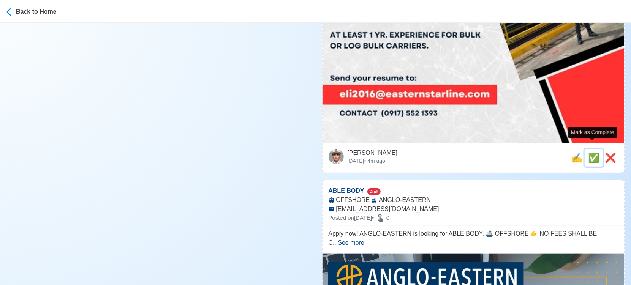
click at [591, 153] on span "✅" at bounding box center [593, 158] width 11 height 10
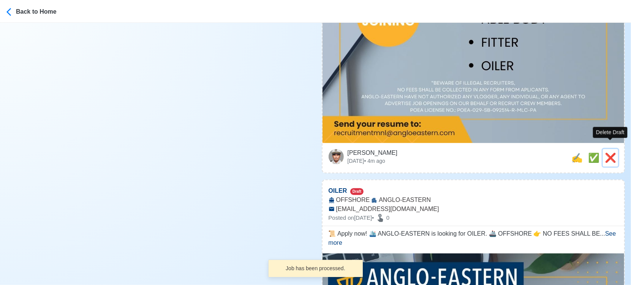
click at [613, 153] on span "❌" at bounding box center [610, 158] width 11 height 10
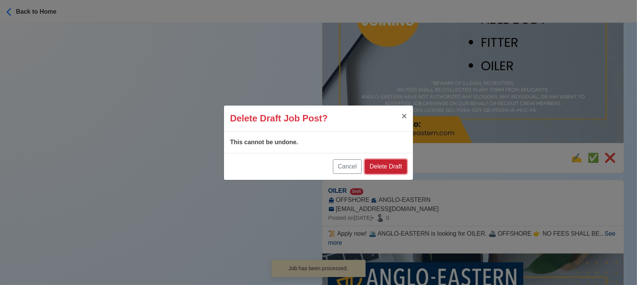
click at [391, 170] on button "Delete Draft" at bounding box center [386, 167] width 42 height 14
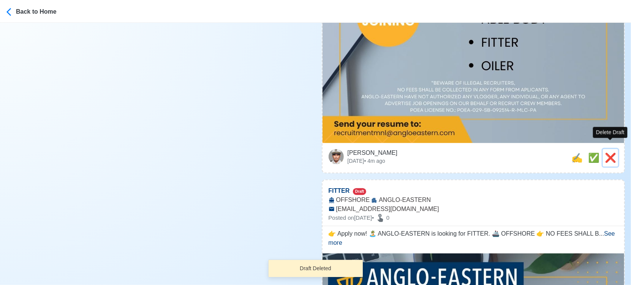
click at [612, 153] on span "❌" at bounding box center [610, 158] width 11 height 10
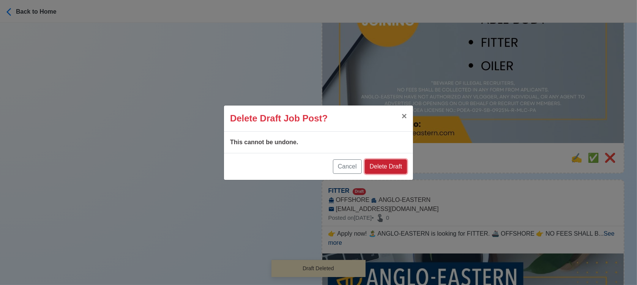
click at [401, 167] on button "Delete Draft" at bounding box center [386, 167] width 42 height 14
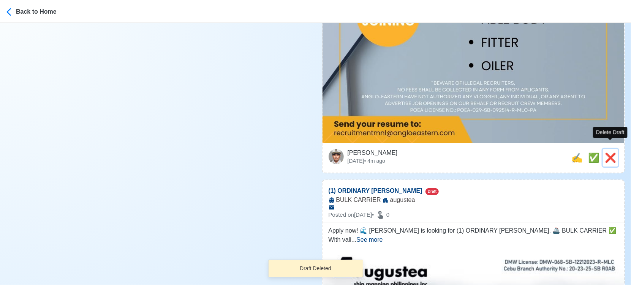
click at [612, 153] on span "❌" at bounding box center [610, 158] width 11 height 10
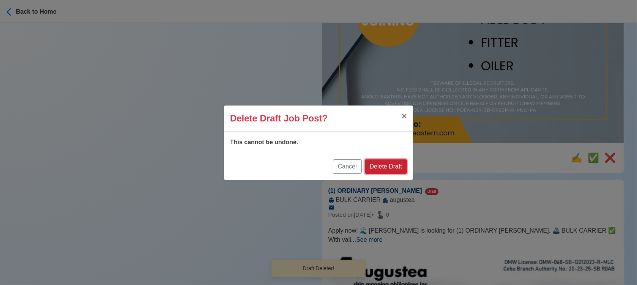
click at [400, 165] on button "Delete Draft" at bounding box center [386, 167] width 42 height 14
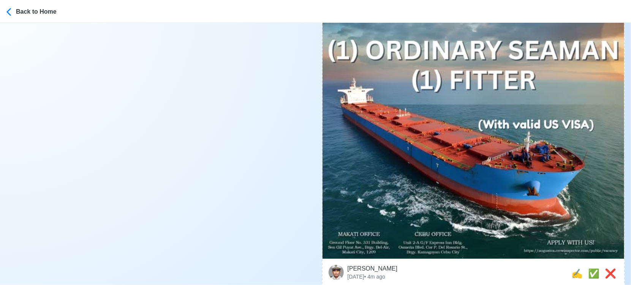
scroll to position [337, 0]
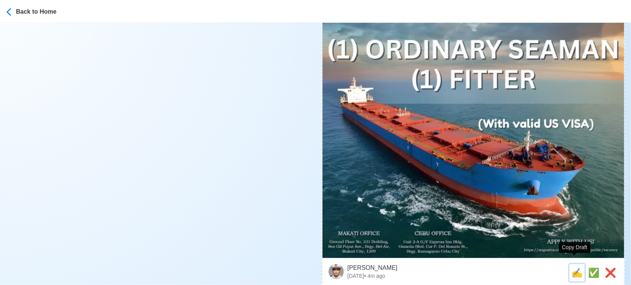
click at [574, 268] on span "✍️" at bounding box center [576, 273] width 11 height 10
type input "(1) ORDINARY SEAMAN"
select select
type input "augustea"
type input "BULK CARRIER"
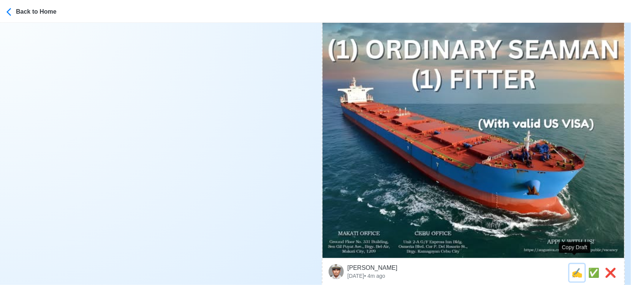
type textarea "Apply now! 🌊 augustea is looking for (1) ORDINARY SEAMAN. 🚢 BULK CARRIER ✅ With…"
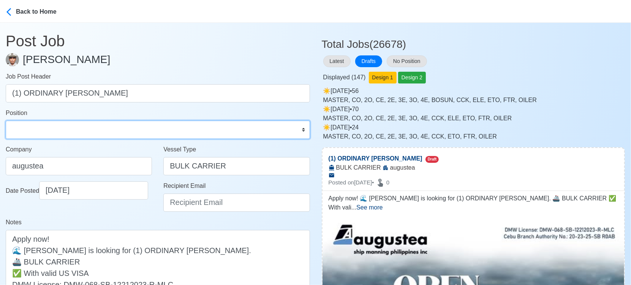
click at [78, 127] on select "Master Chief Officer 2nd Officer 3rd Officer Junior Officer Chief Engineer 2nd …" at bounding box center [158, 130] width 304 height 18
select select "Ordinary [PERSON_NAME]"
click at [6, 121] on select "Master Chief Officer 2nd Officer 3rd Officer Junior Officer Chief Engineer 2nd …" at bounding box center [158, 130] width 304 height 18
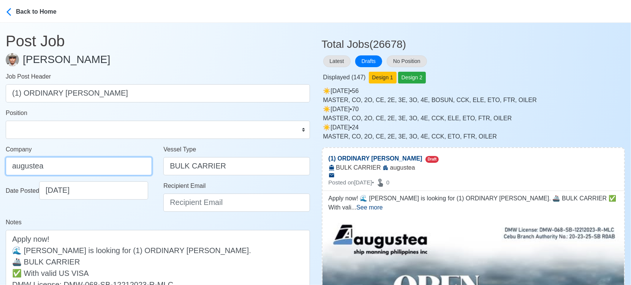
click at [91, 171] on input "augustea" at bounding box center [79, 166] width 146 height 18
type input "AUGUSTEA SHIP MANNING PHILIPPINES INC."
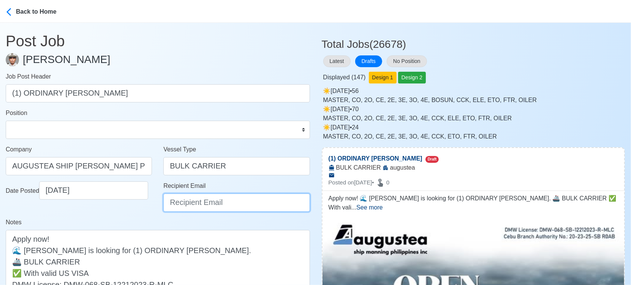
click at [214, 204] on input "Recipient Email" at bounding box center [236, 203] width 146 height 18
type input "recruitment@aspi.ph"
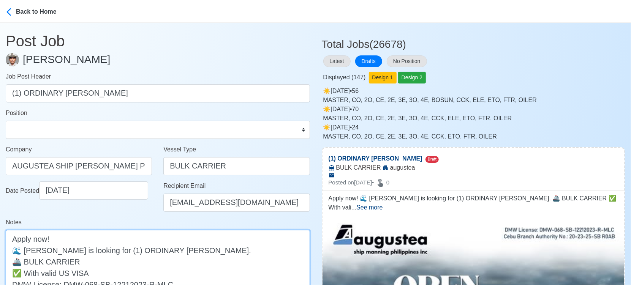
click at [28, 251] on textarea "Apply now! 🌊 augustea is looking for (1) ORDINARY SEAMAN. 🚢 BULK CARRIER ✅ With…" at bounding box center [158, 267] width 304 height 74
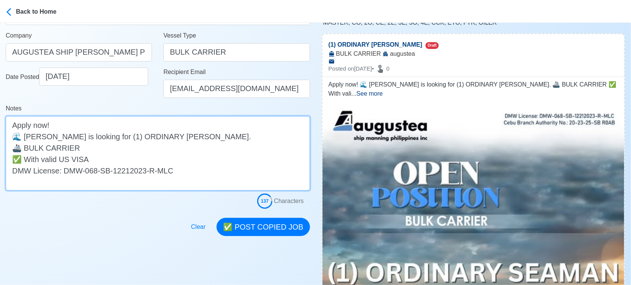
scroll to position [169, 0]
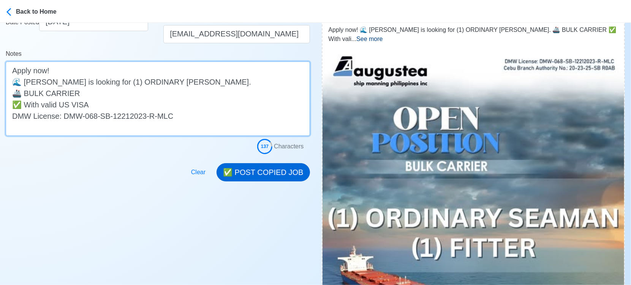
type textarea "Apply now! 🌊 Augustea is looking for (1) ORDINARY SEAMAN. 🚢 BULK CARRIER ✅ With…"
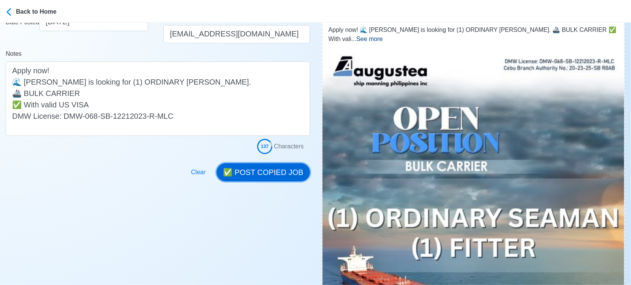
click at [270, 171] on button "✅ POST COPIED JOB" at bounding box center [263, 172] width 93 height 18
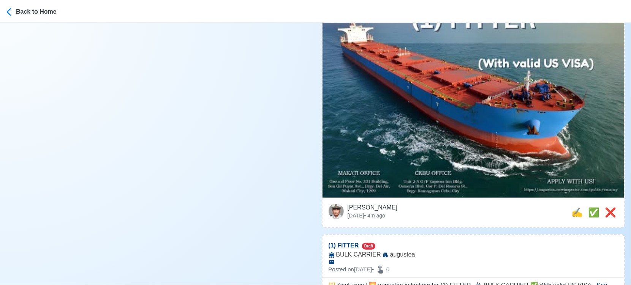
scroll to position [422, 0]
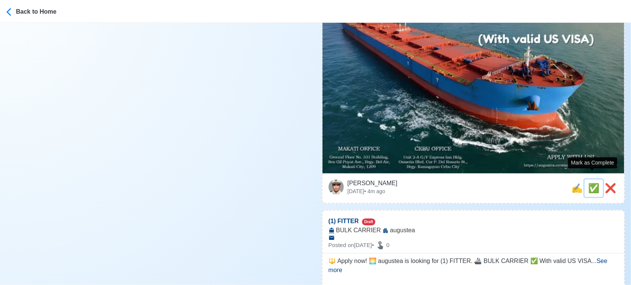
click at [594, 183] on span "✅" at bounding box center [593, 188] width 11 height 10
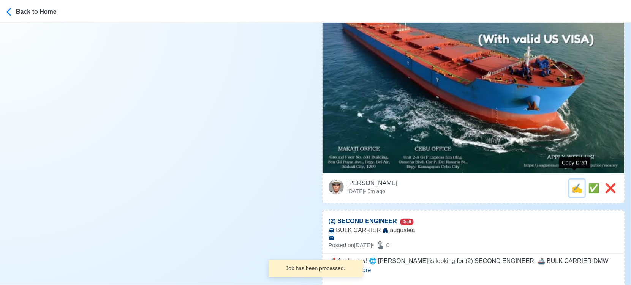
click at [573, 183] on span "✍️" at bounding box center [576, 188] width 11 height 10
type input "(1) FITTER"
select select
type input "augustea"
type input "BULK CARRIER"
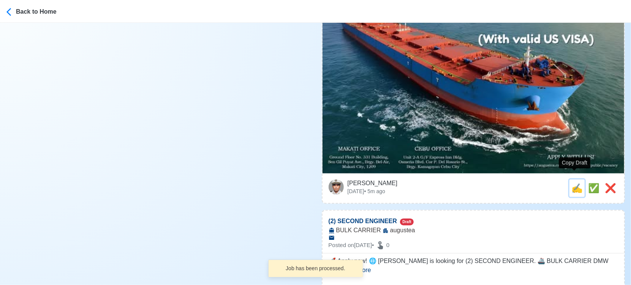
type textarea "🔱 Apply now! 🌅 augustea is looking for (1) FITTER. 🚢 BULK CARRIER ✅ With valid …"
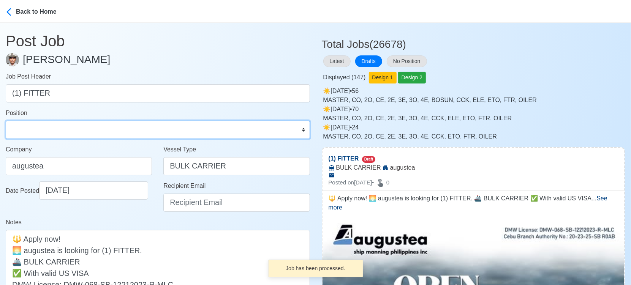
click at [109, 130] on select "Master Chief Officer 2nd Officer 3rd Officer Junior Officer Chief Engineer 2nd …" at bounding box center [158, 130] width 304 height 18
select select "Fitter"
click at [6, 121] on select "Master Chief Officer 2nd Officer 3rd Officer Junior Officer Chief Engineer 2nd …" at bounding box center [158, 130] width 304 height 18
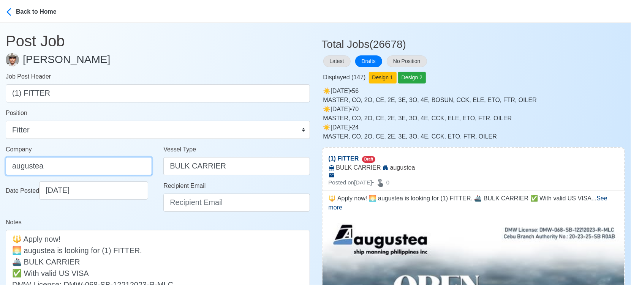
click at [112, 164] on input "augustea" at bounding box center [79, 166] width 146 height 18
type input "AUGUSTEA SHIP MANNING PHILIPPINES INC."
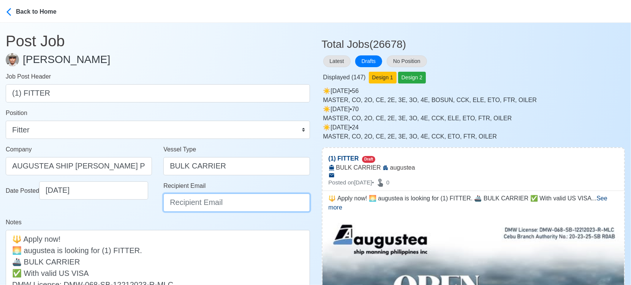
click at [200, 203] on input "Recipient Email" at bounding box center [236, 203] width 146 height 18
type input "recruitment@aspi.ph"
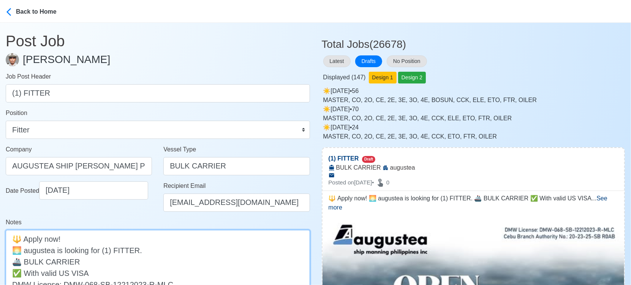
click at [27, 251] on textarea "🔱 Apply now! 🌅 augustea is looking for (1) FITTER. 🚢 BULK CARRIER ✅ With valid …" at bounding box center [158, 267] width 304 height 74
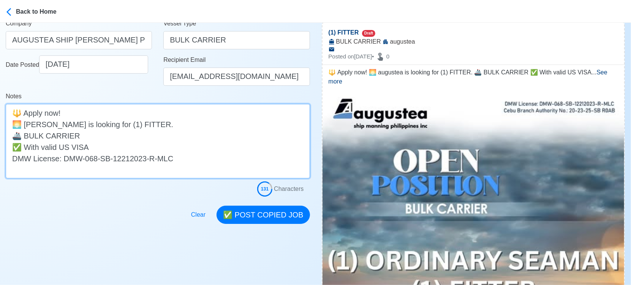
scroll to position [127, 0]
type textarea "🔱 Apply now! 🌅 Augustea is looking for (1) FITTER. 🚢 BULK CARRIER ✅ With valid …"
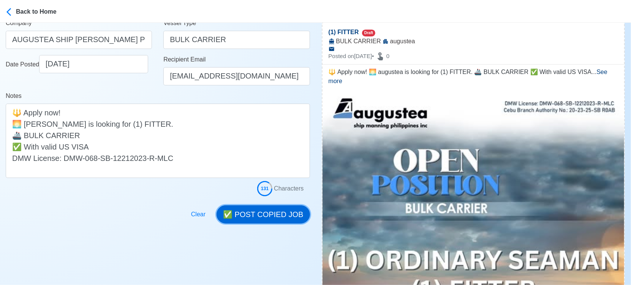
click at [271, 210] on button "✅ POST COPIED JOB" at bounding box center [263, 215] width 93 height 18
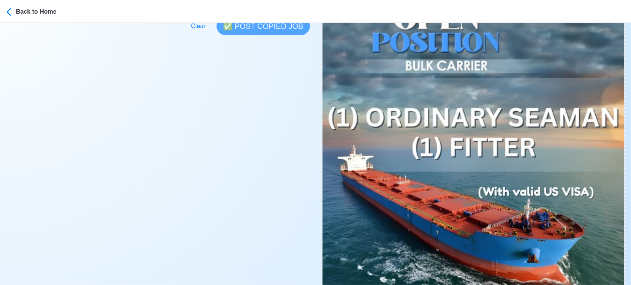
scroll to position [337, 0]
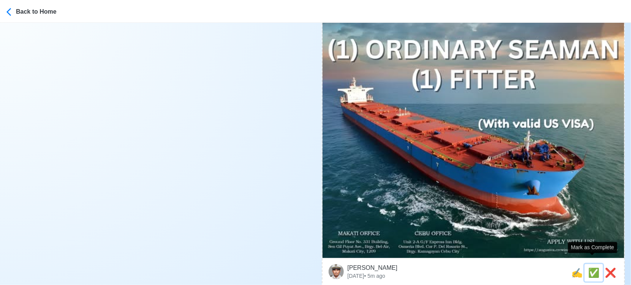
click at [593, 268] on span "✅" at bounding box center [593, 273] width 11 height 10
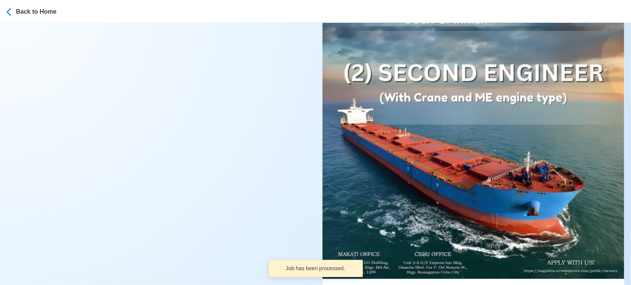
scroll to position [380, 0]
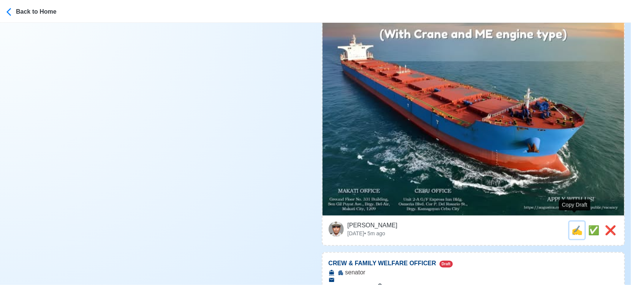
drag, startPoint x: 575, startPoint y: 221, endPoint x: 554, endPoint y: 221, distance: 20.9
click at [575, 225] on span "✍️" at bounding box center [576, 230] width 11 height 10
type input "(2) SECOND ENGINEER"
select select
type input "augustea"
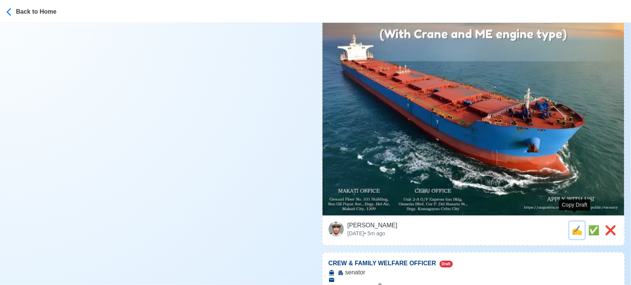
type input "BULK CARRIER"
type textarea "🚀 Apply now! 🌐 augustea is looking for (2) SECOND ENGINEER. 🚢 BULK CARRIER DMW …"
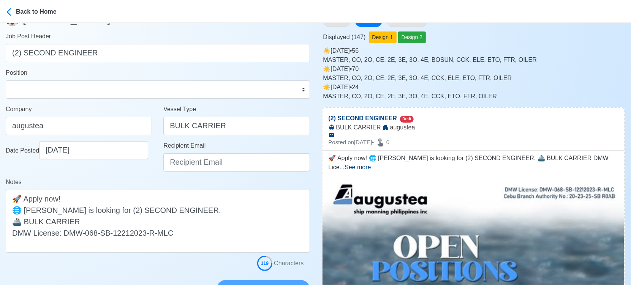
scroll to position [42, 0]
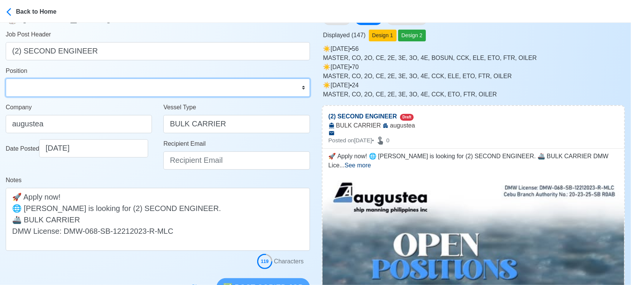
click at [109, 93] on select "Master Chief Officer 2nd Officer 3rd Officer Junior Officer Chief Engineer 2nd …" at bounding box center [158, 88] width 304 height 18
select select "2nd Engineer"
click at [6, 79] on select "Master Chief Officer 2nd Officer 3rd Officer Junior Officer Chief Engineer 2nd …" at bounding box center [158, 88] width 304 height 18
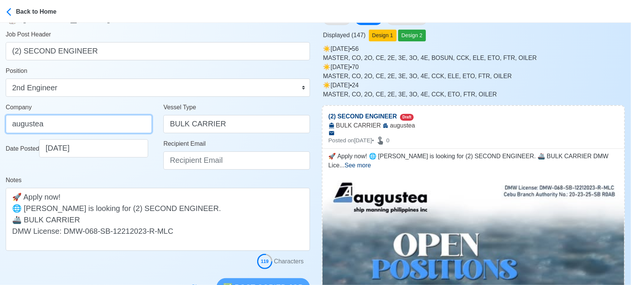
click at [93, 122] on input "augustea" at bounding box center [79, 124] width 146 height 18
type input "AUGUSTEA SHIP MANNING PHILIPPINES INC."
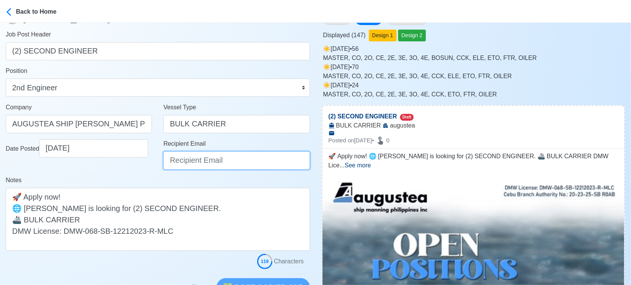
click at [200, 164] on input "Recipient Email" at bounding box center [236, 161] width 146 height 18
type input "recruitment@aspi.ph"
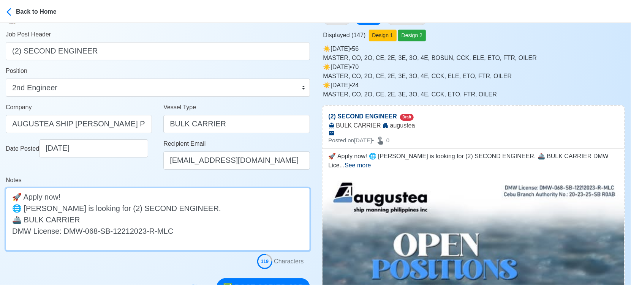
click at [26, 209] on textarea "🚀 Apply now! 🌐 augustea is looking for (2) SECOND ENGINEER. 🚢 BULK CARRIER DMW …" at bounding box center [158, 219] width 304 height 63
click at [27, 209] on textarea "🚀 Apply now! 🌐 augustea is looking for (2) SECOND ENGINEER. 🚢 BULK CARRIER DMW …" at bounding box center [158, 219] width 304 height 63
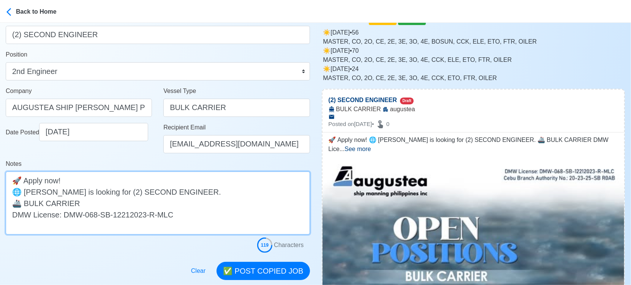
scroll to position [127, 0]
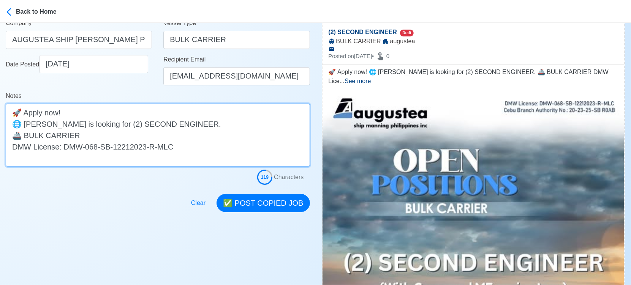
click at [172, 130] on textarea "🚀 Apply now! 🌐 Augustea is looking for (2) SECOND ENGINEER. 🚢 BULK CARRIER DMW …" at bounding box center [158, 135] width 304 height 63
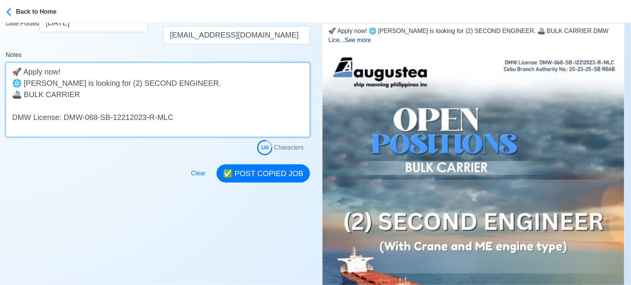
scroll to position [169, 0]
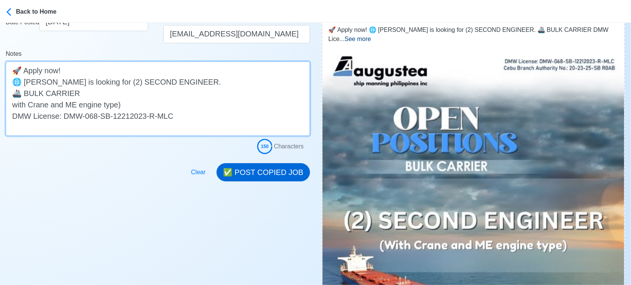
type textarea "🚀 Apply now! 🌐 Augustea is looking for (2) SECOND ENGINEER. 🚢 BULK CARRIER with…"
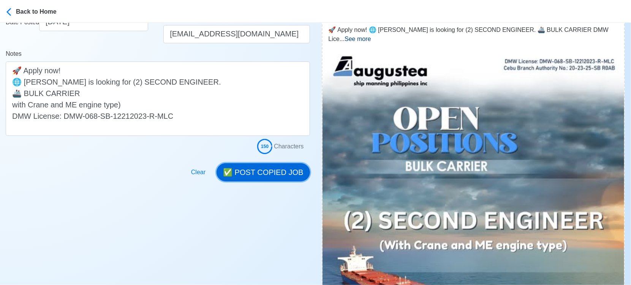
click at [281, 166] on button "✅ POST COPIED JOB" at bounding box center [263, 172] width 93 height 18
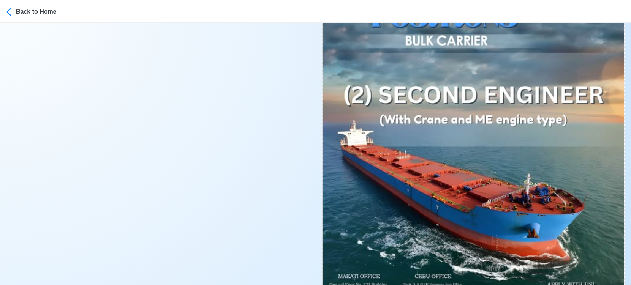
scroll to position [337, 0]
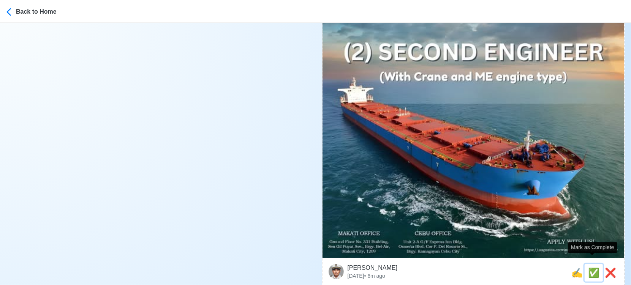
click at [588, 268] on span "✅" at bounding box center [593, 273] width 11 height 10
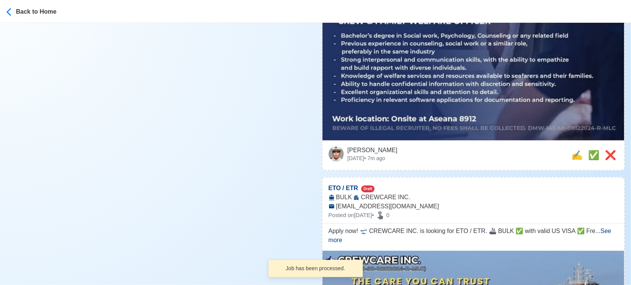
scroll to position [380, 0]
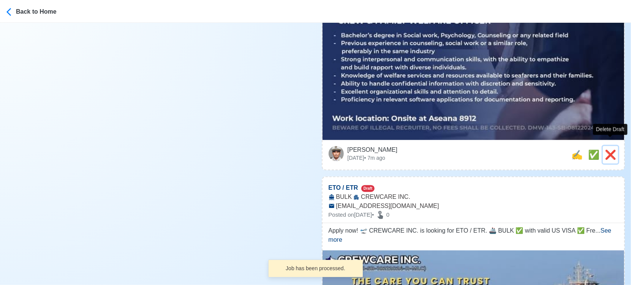
click at [610, 150] on span "❌" at bounding box center [610, 155] width 11 height 10
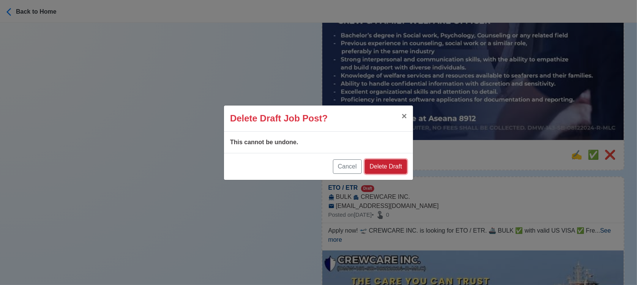
click at [394, 168] on button "Delete Draft" at bounding box center [386, 167] width 42 height 14
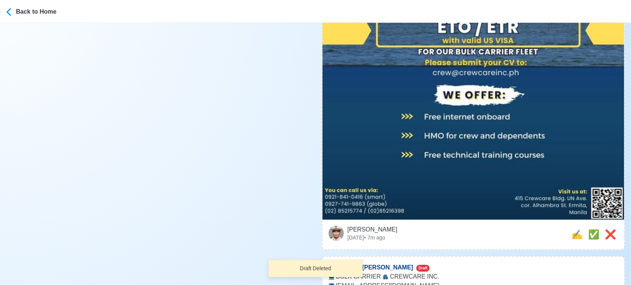
scroll to position [337, 0]
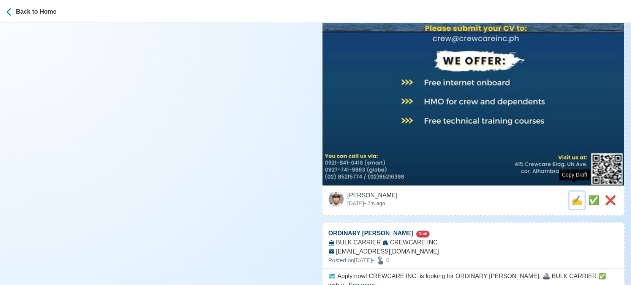
click at [574, 195] on span "✍️" at bounding box center [576, 200] width 11 height 10
type input "ETO / ETR"
select select
type input "CREWCARE INC."
type input "BULK"
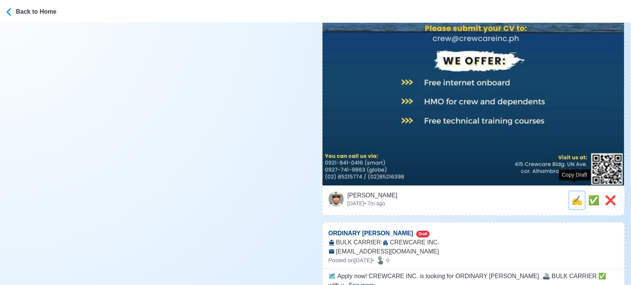
type input "crew@crewcareinc.ph"
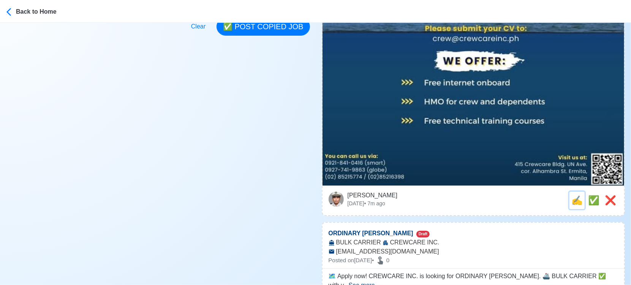
scroll to position [0, 0]
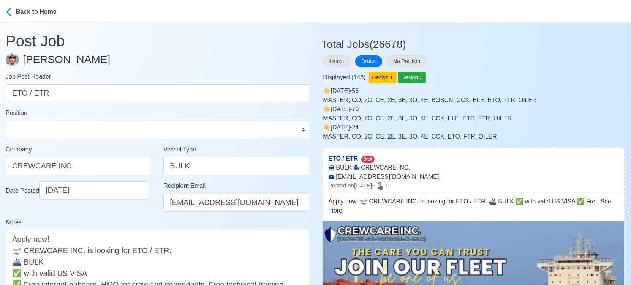
click at [611, 63] on div "Latest Drafts No Position" at bounding box center [474, 61] width 304 height 15
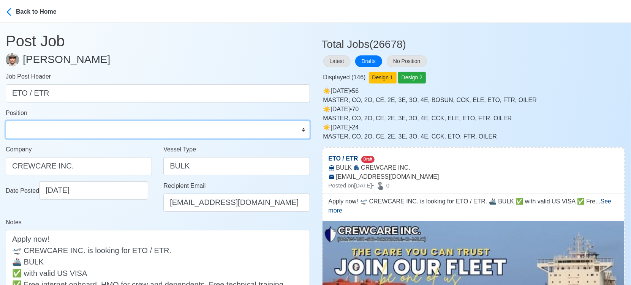
click at [91, 128] on select "Master Chief Officer 2nd Officer 3rd Officer Junior Officer Chief Engineer 2nd …" at bounding box center [158, 130] width 304 height 18
click at [6, 121] on select "Master Chief Officer 2nd Officer 3rd Officer Junior Officer Chief Engineer 2nd …" at bounding box center [158, 130] width 304 height 18
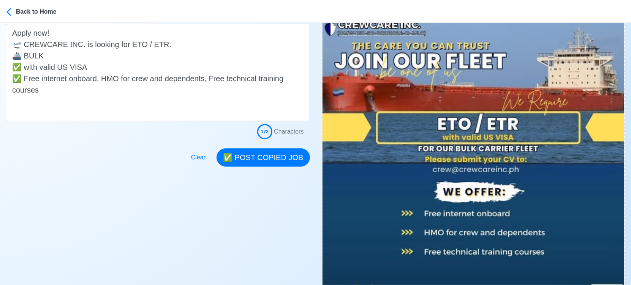
scroll to position [211, 0]
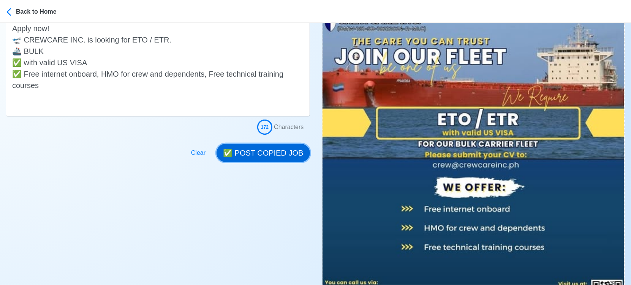
click at [260, 152] on button "✅ POST COPIED JOB" at bounding box center [263, 153] width 93 height 18
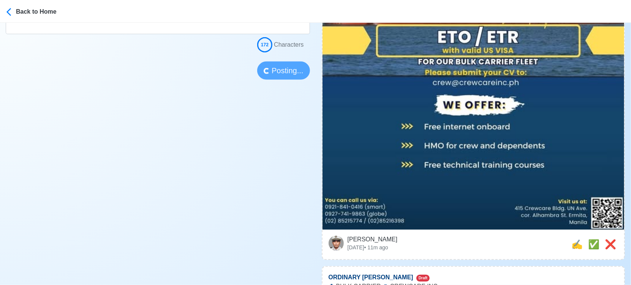
scroll to position [295, 0]
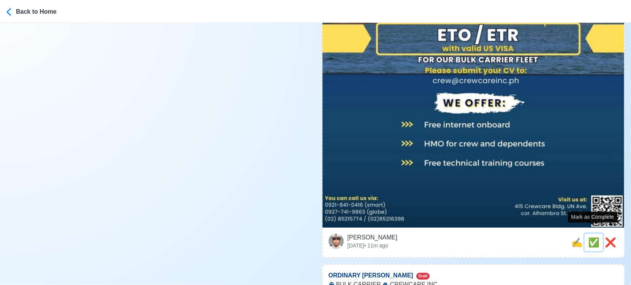
click at [588, 237] on span "✅" at bounding box center [593, 242] width 11 height 10
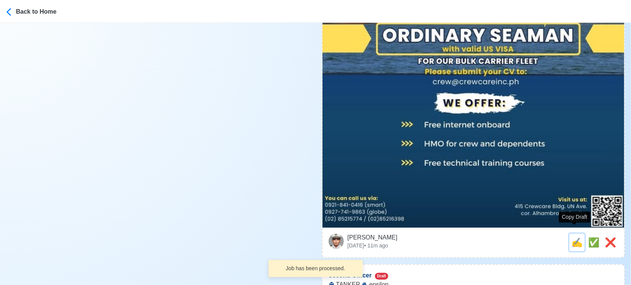
drag, startPoint x: 575, startPoint y: 233, endPoint x: 444, endPoint y: 216, distance: 132.2
click at [574, 237] on span "✍️" at bounding box center [576, 242] width 11 height 10
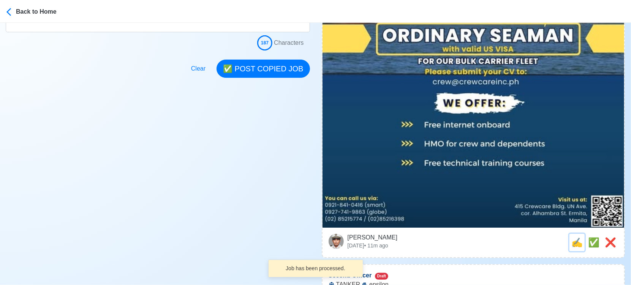
scroll to position [0, 0]
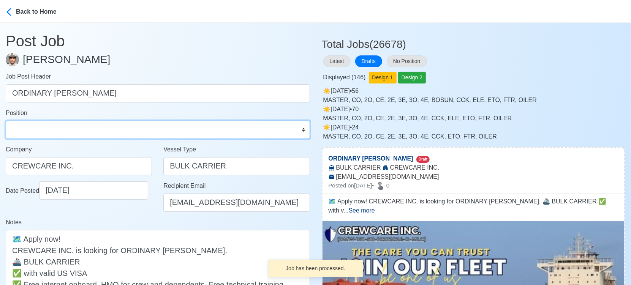
click at [128, 134] on select "Master Chief Officer 2nd Officer 3rd Officer Junior Officer Chief Engineer 2nd …" at bounding box center [158, 130] width 304 height 18
click at [6, 121] on select "Master Chief Officer 2nd Officer 3rd Officer Junior Officer Chief Engineer 2nd …" at bounding box center [158, 130] width 304 height 18
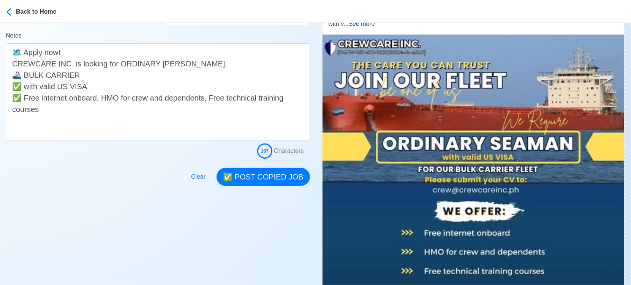
scroll to position [211, 0]
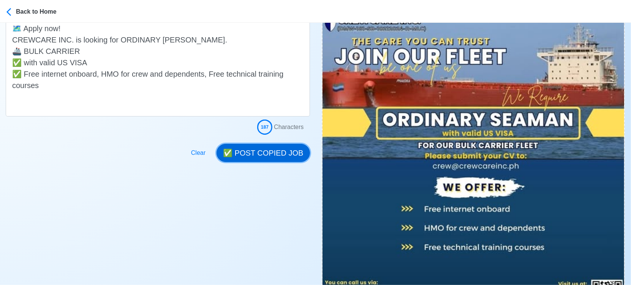
click at [268, 154] on button "✅ POST COPIED JOB" at bounding box center [263, 153] width 93 height 18
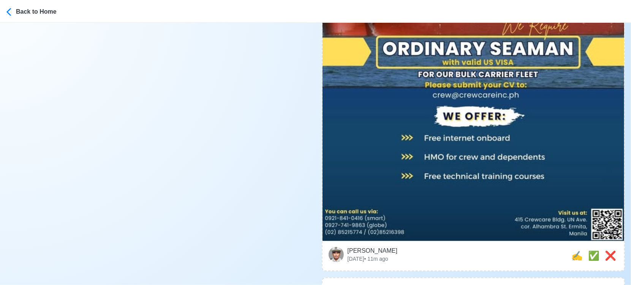
scroll to position [337, 0]
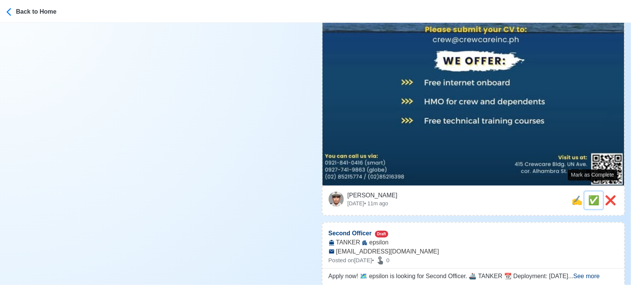
click at [590, 195] on span "✅" at bounding box center [593, 200] width 11 height 10
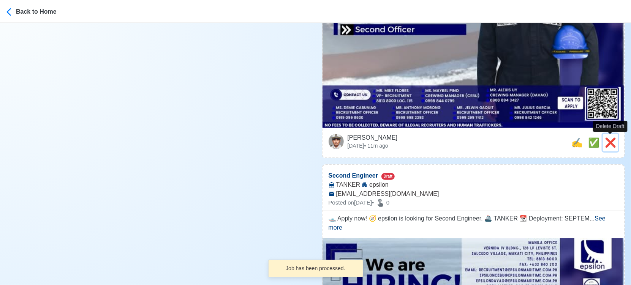
click at [611, 140] on span "❌" at bounding box center [610, 143] width 11 height 10
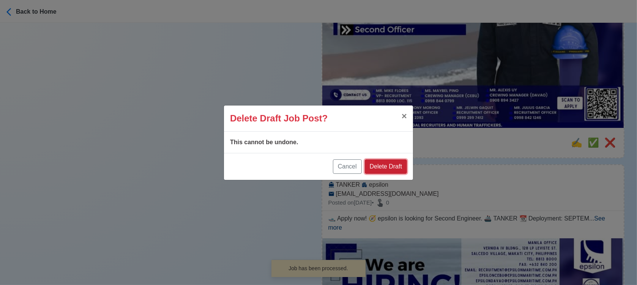
click at [401, 169] on button "Delete Draft" at bounding box center [386, 167] width 42 height 14
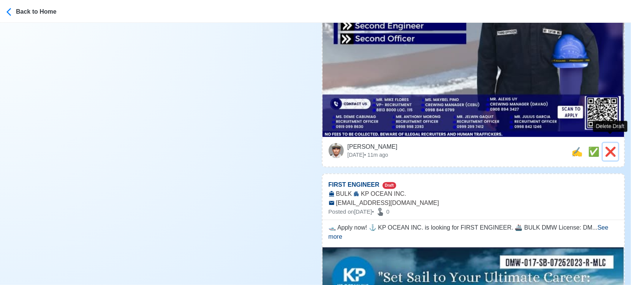
click at [606, 147] on span "❌" at bounding box center [610, 152] width 11 height 10
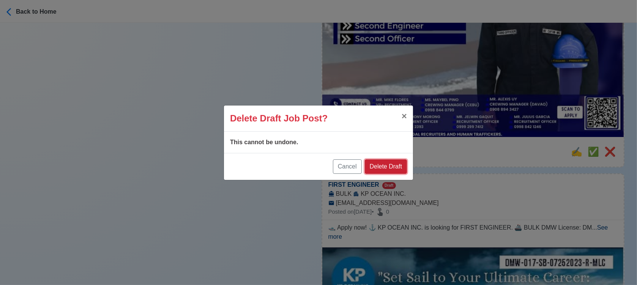
click at [388, 169] on button "Delete Draft" at bounding box center [386, 167] width 42 height 14
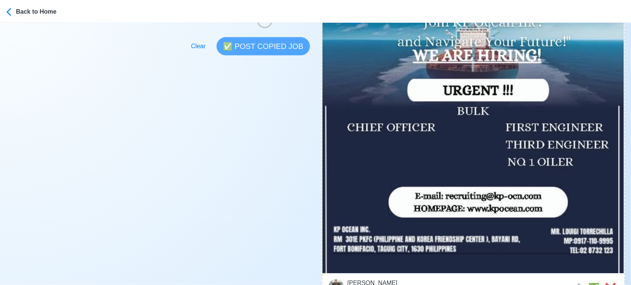
scroll to position [253, 0]
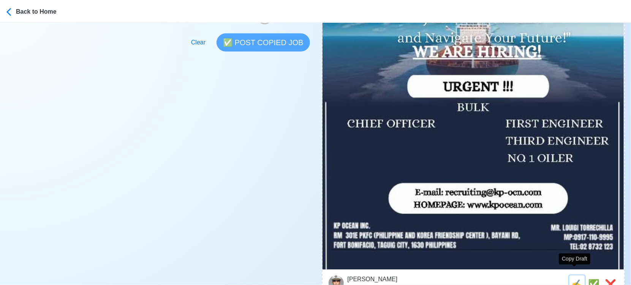
click at [574, 279] on span "✍️" at bounding box center [576, 284] width 11 height 10
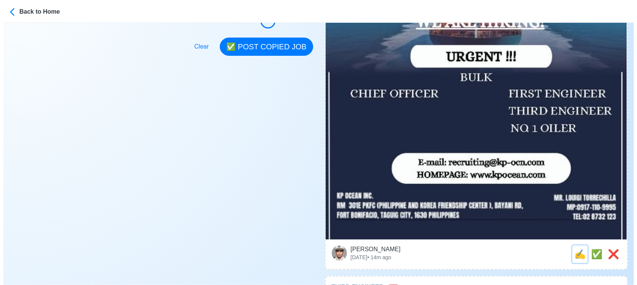
scroll to position [295, 0]
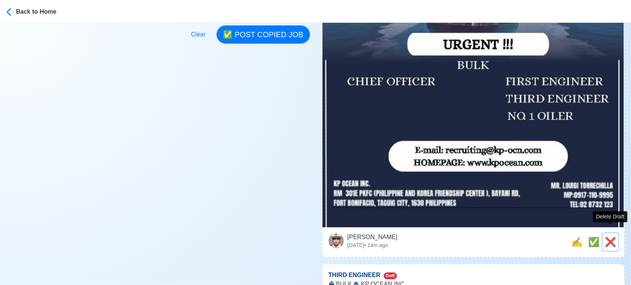
click at [612, 237] on span "❌" at bounding box center [610, 242] width 11 height 10
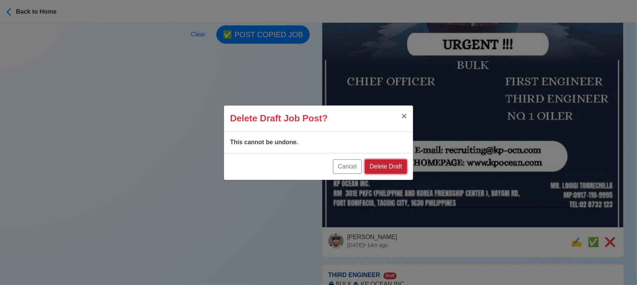
click at [396, 166] on button "Delete Draft" at bounding box center [386, 167] width 42 height 14
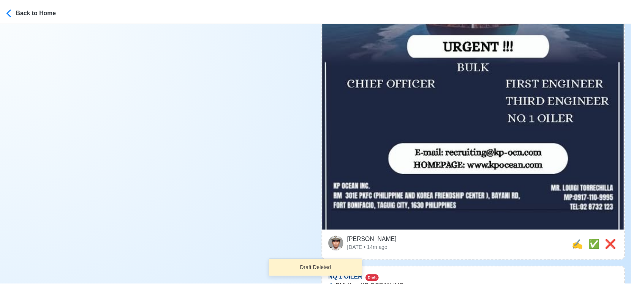
scroll to position [261, 0]
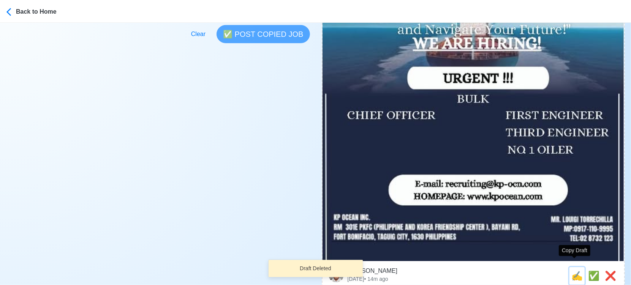
click at [576, 271] on span "✍️" at bounding box center [576, 276] width 11 height 10
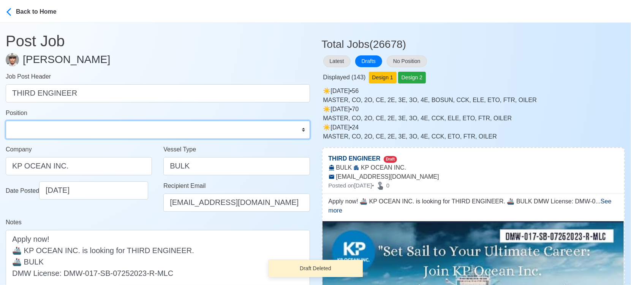
click at [79, 127] on select "Master Chief Officer 2nd Officer 3rd Officer Junior Officer Chief Engineer 2nd …" at bounding box center [158, 130] width 304 height 18
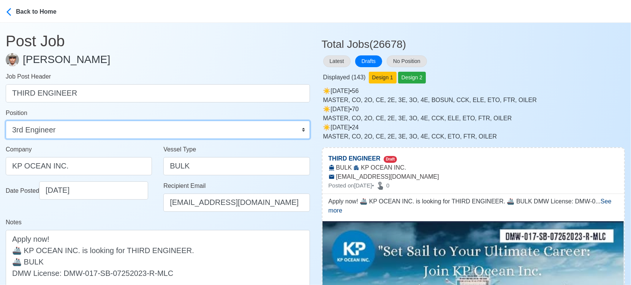
click at [6, 121] on select "Master Chief Officer 2nd Officer 3rd Officer Junior Officer Chief Engineer 2nd …" at bounding box center [158, 130] width 304 height 18
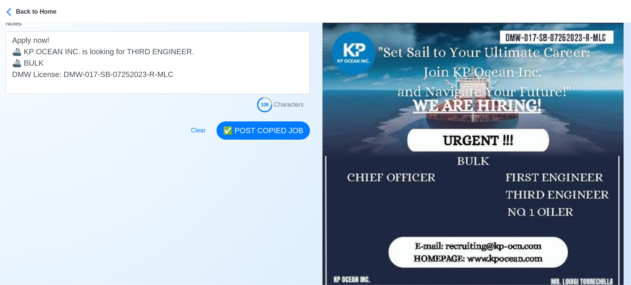
scroll to position [253, 0]
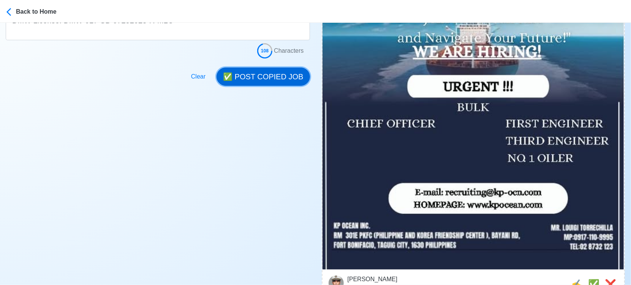
click at [278, 75] on button "✅ POST COPIED JOB" at bounding box center [263, 77] width 93 height 18
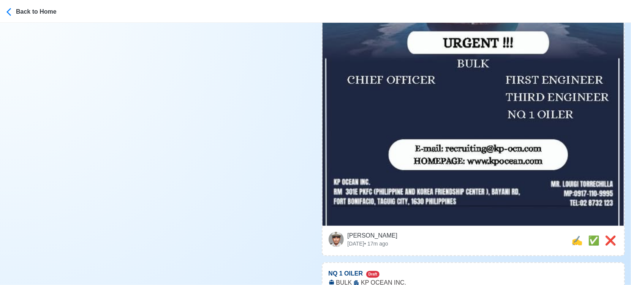
scroll to position [337, 0]
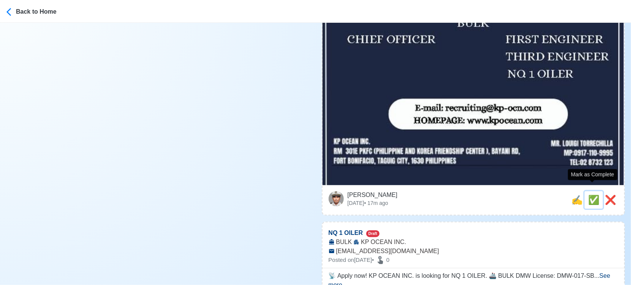
click at [591, 195] on span "✅" at bounding box center [593, 200] width 11 height 10
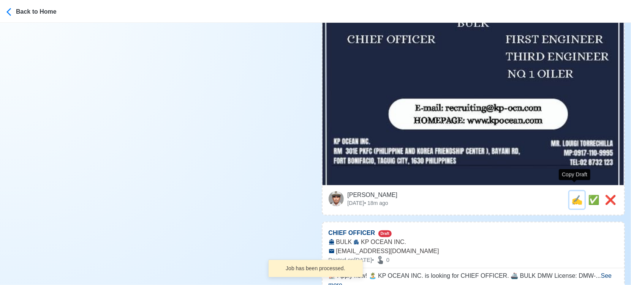
click at [573, 195] on span "✍️" at bounding box center [576, 200] width 11 height 10
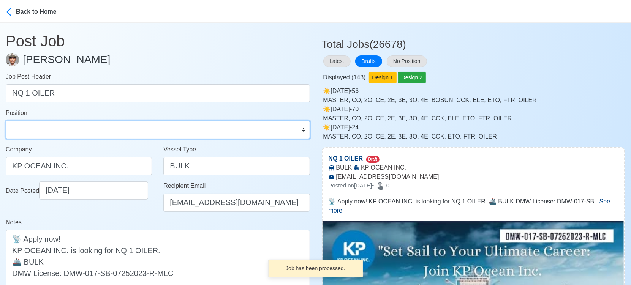
click at [61, 130] on select "Master Chief Officer 2nd Officer 3rd Officer Junior Officer Chief Engineer 2nd …" at bounding box center [158, 130] width 304 height 18
click at [6, 121] on select "Master Chief Officer 2nd Officer 3rd Officer Junior Officer Chief Engineer 2nd …" at bounding box center [158, 130] width 304 height 18
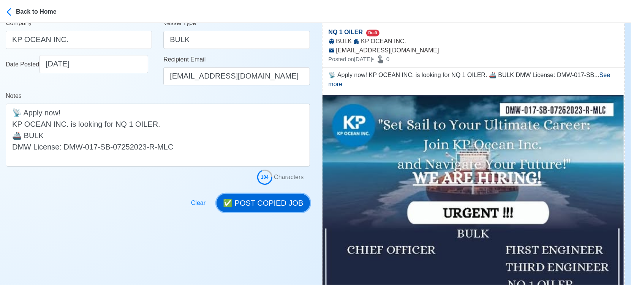
click at [277, 203] on button "✅ POST COPIED JOB" at bounding box center [263, 203] width 93 height 18
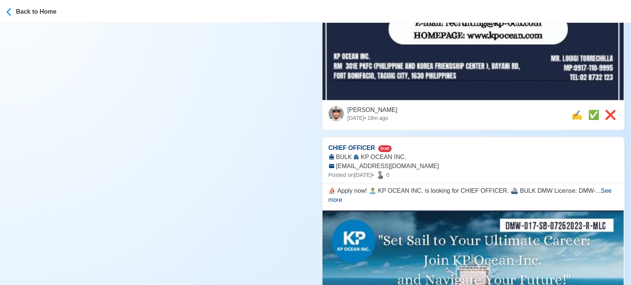
scroll to position [422, 0]
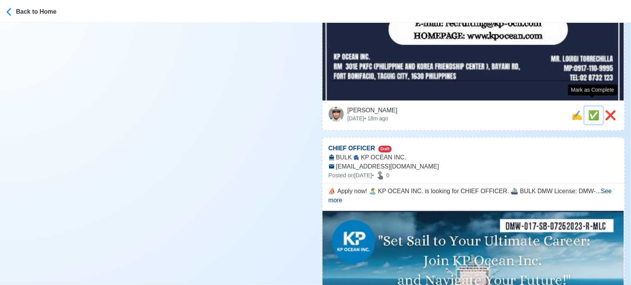
click at [596, 110] on span "✅" at bounding box center [593, 115] width 11 height 10
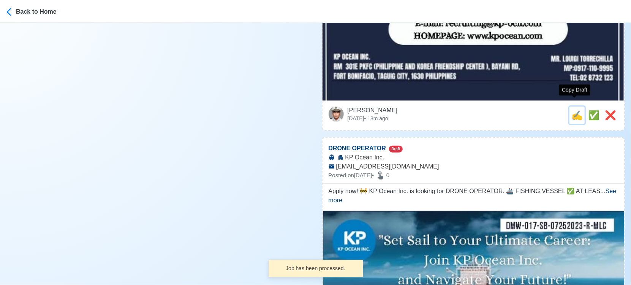
click at [577, 110] on span "✍️" at bounding box center [576, 115] width 11 height 10
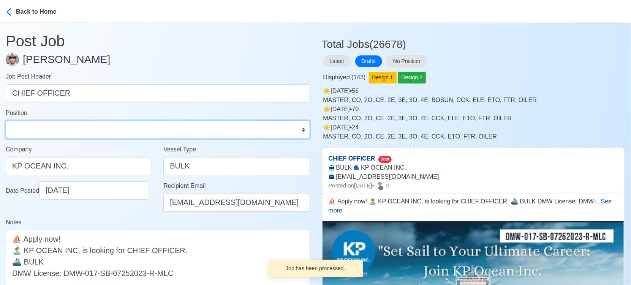
drag, startPoint x: 132, startPoint y: 125, endPoint x: 125, endPoint y: 122, distance: 7.8
click at [132, 125] on select "Master Chief Officer 2nd Officer 3rd Officer Junior Officer Chief Engineer 2nd …" at bounding box center [158, 130] width 304 height 18
click at [6, 121] on select "Master Chief Officer 2nd Officer 3rd Officer Junior Officer Chief Engineer 2nd …" at bounding box center [158, 130] width 304 height 18
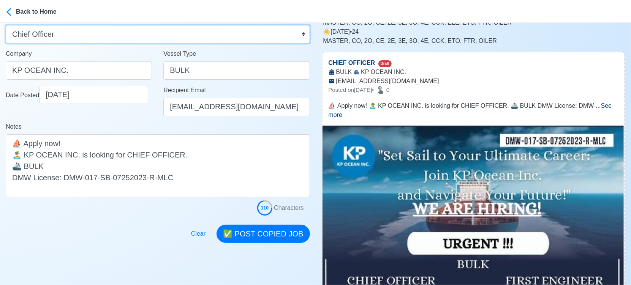
scroll to position [127, 0]
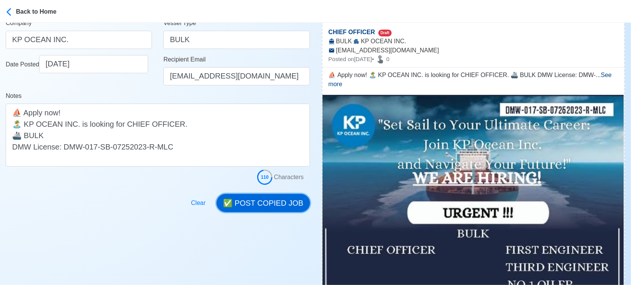
click at [283, 199] on button "✅ POST COPIED JOB" at bounding box center [263, 203] width 93 height 18
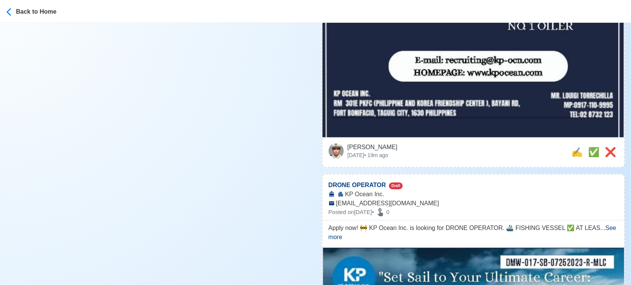
scroll to position [464, 0]
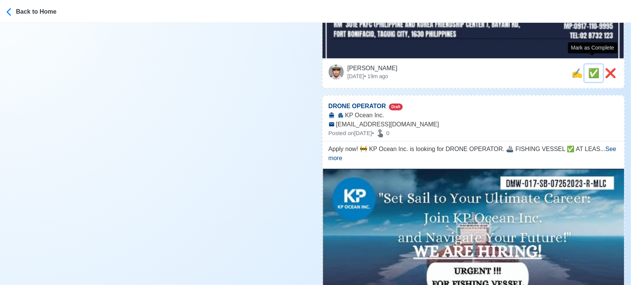
click at [593, 68] on span "✅" at bounding box center [593, 73] width 11 height 10
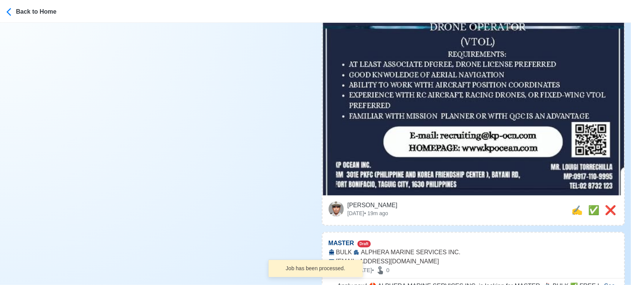
scroll to position [337, 0]
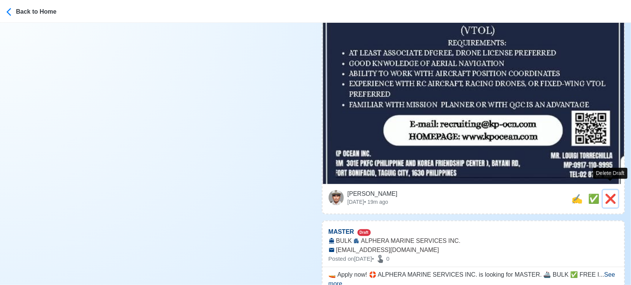
click at [608, 190] on button "❌" at bounding box center [610, 198] width 15 height 17
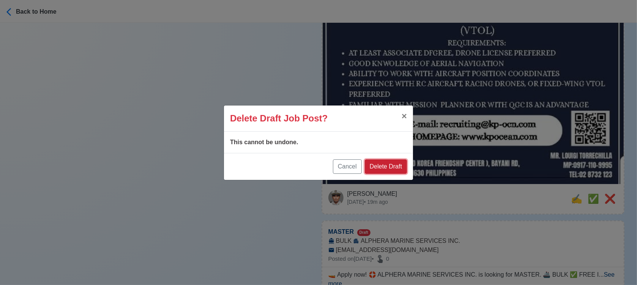
click at [406, 165] on button "Delete Draft" at bounding box center [386, 167] width 42 height 14
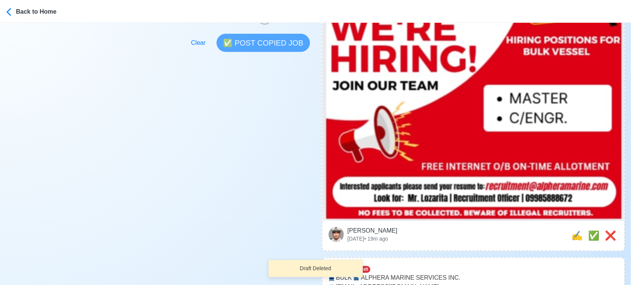
scroll to position [253, 0]
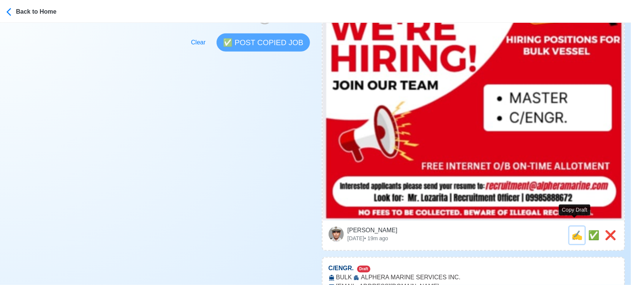
click at [574, 230] on span "✍️" at bounding box center [576, 235] width 11 height 10
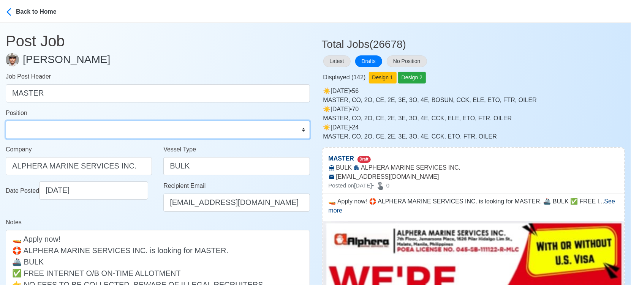
click at [129, 130] on select "Master Chief Officer 2nd Officer 3rd Officer Junior Officer Chief Engineer 2nd …" at bounding box center [158, 130] width 304 height 18
click at [6, 121] on select "Master Chief Officer 2nd Officer 3rd Officer Junior Officer Chief Engineer 2nd …" at bounding box center [158, 130] width 304 height 18
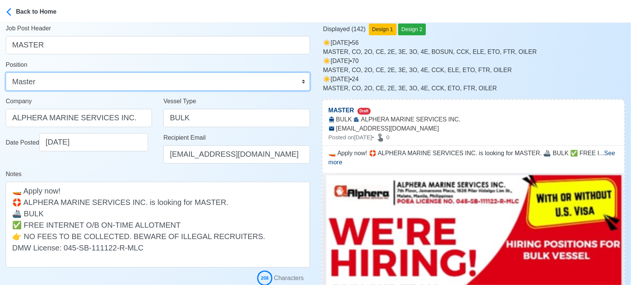
scroll to position [169, 0]
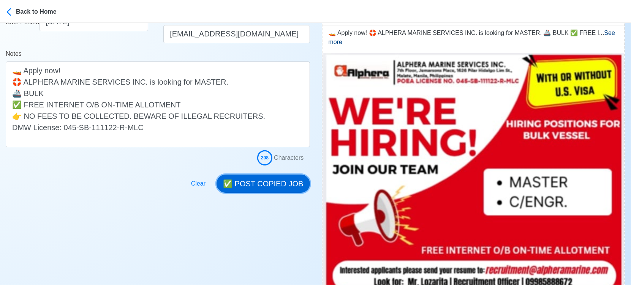
click at [277, 185] on button "✅ POST COPIED JOB" at bounding box center [263, 184] width 93 height 18
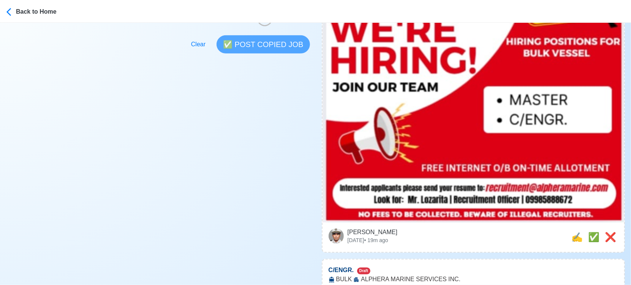
scroll to position [253, 0]
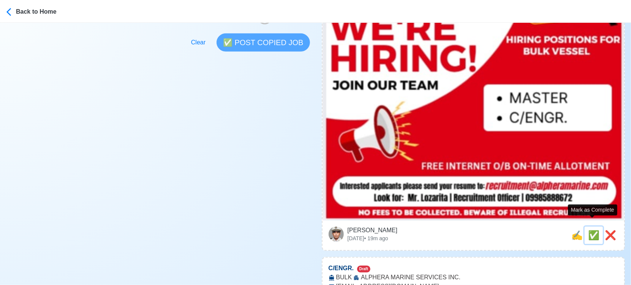
click at [590, 230] on span "✅" at bounding box center [593, 235] width 11 height 10
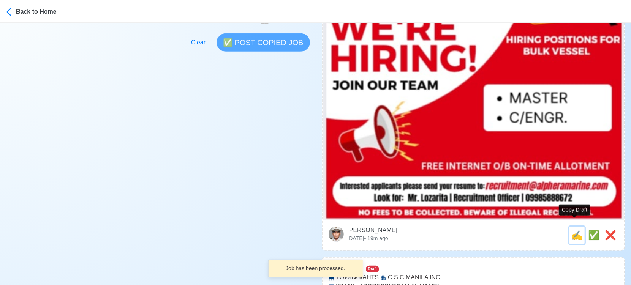
click at [574, 230] on span "✍️" at bounding box center [576, 235] width 11 height 10
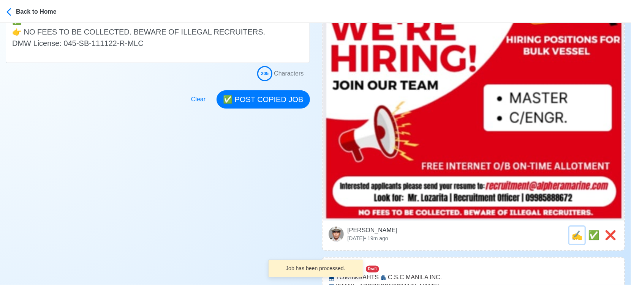
scroll to position [0, 0]
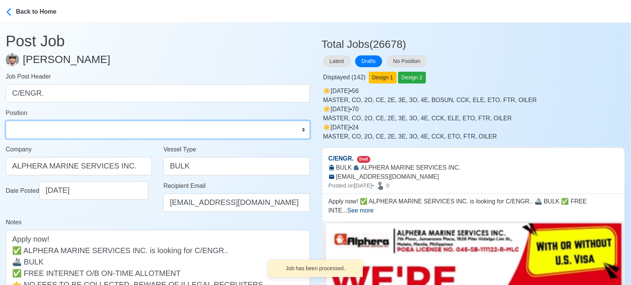
click at [155, 133] on select "Master Chief Officer 2nd Officer 3rd Officer Junior Officer Chief Engineer 2nd …" at bounding box center [158, 130] width 304 height 18
click at [6, 121] on select "Master Chief Officer 2nd Officer 3rd Officer Junior Officer Chief Engineer 2nd …" at bounding box center [158, 130] width 304 height 18
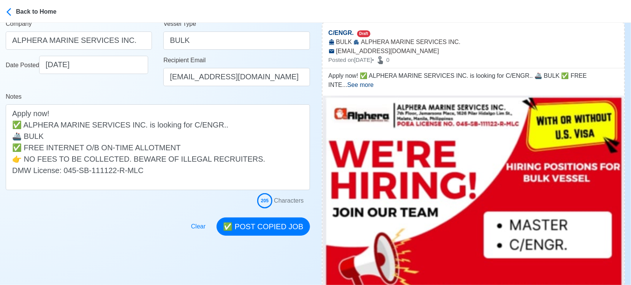
scroll to position [127, 0]
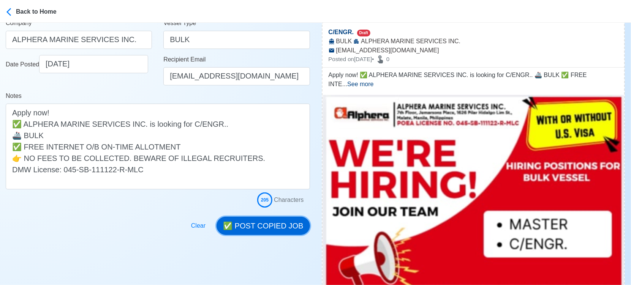
click at [269, 224] on button "✅ POST COPIED JOB" at bounding box center [263, 226] width 93 height 18
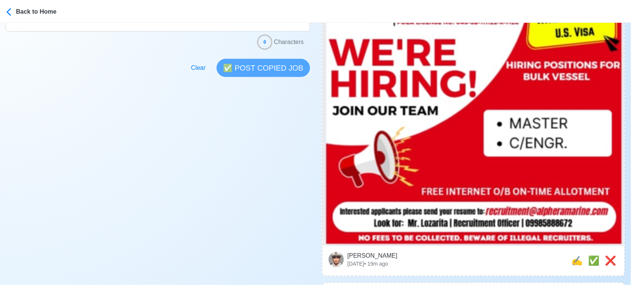
scroll to position [295, 0]
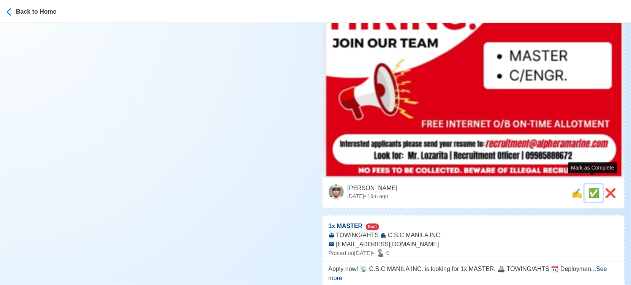
click at [593, 188] on span "✅" at bounding box center [593, 193] width 11 height 10
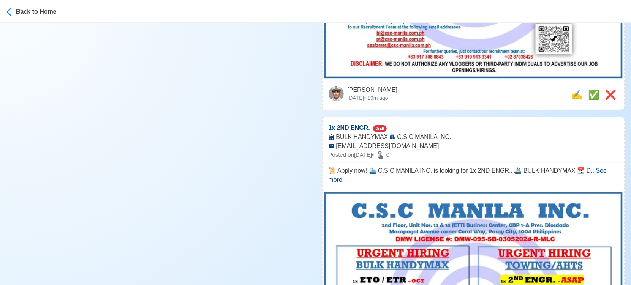
scroll to position [422, 0]
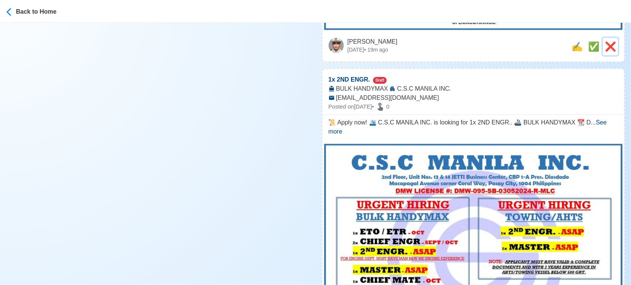
click at [610, 41] on span "❌" at bounding box center [610, 46] width 11 height 10
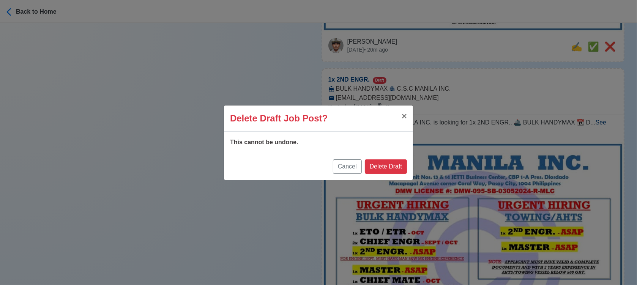
click at [613, 21] on div "Delete Draft Job Post? × Close This cannot be undone. Cancel Delete Draft" at bounding box center [318, 142] width 637 height 285
drag, startPoint x: 405, startPoint y: 152, endPoint x: 404, endPoint y: 157, distance: 4.4
click at [404, 155] on div "Delete Draft Job Post? × Close This cannot be undone. Cancel Delete Draft" at bounding box center [319, 142] width 190 height 75
drag, startPoint x: 395, startPoint y: 153, endPoint x: 395, endPoint y: 163, distance: 9.1
click at [395, 158] on div "Cancel Delete Draft" at bounding box center [318, 166] width 189 height 27
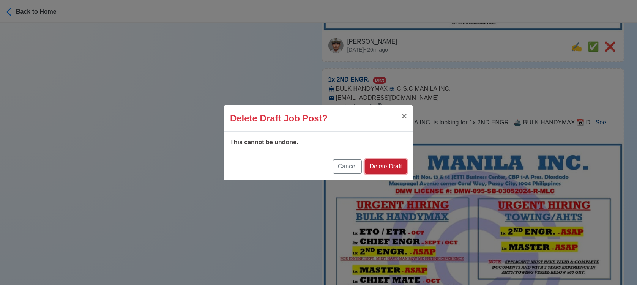
drag, startPoint x: 395, startPoint y: 163, endPoint x: 395, endPoint y: 159, distance: 4.2
click at [395, 158] on div "Cancel Delete Draft" at bounding box center [318, 166] width 189 height 27
click at [404, 163] on button "Delete Draft" at bounding box center [386, 167] width 42 height 14
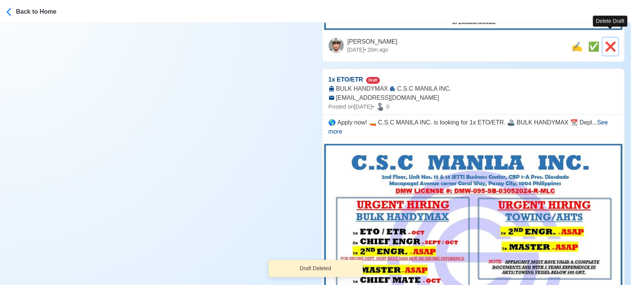
click at [609, 41] on span "❌" at bounding box center [610, 46] width 11 height 10
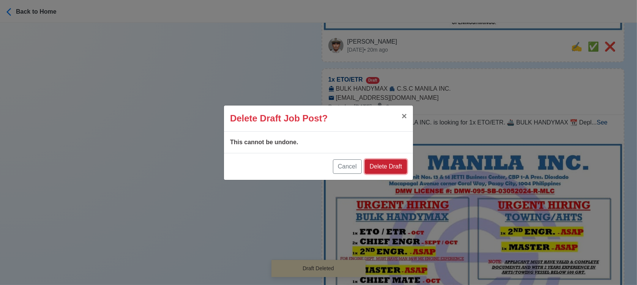
click at [387, 163] on button "Delete Draft" at bounding box center [386, 167] width 42 height 14
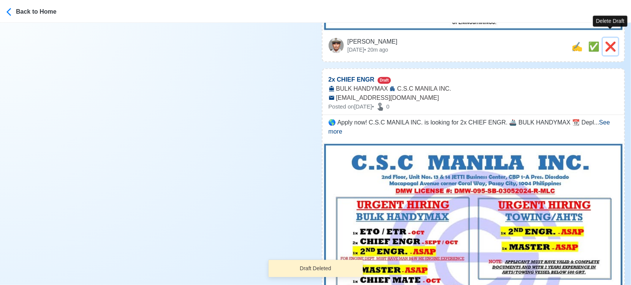
click at [609, 41] on span "❌" at bounding box center [610, 46] width 11 height 10
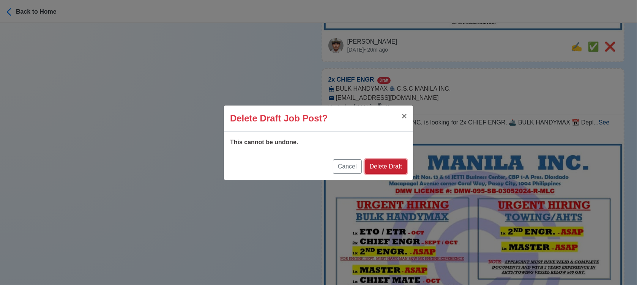
drag, startPoint x: 397, startPoint y: 169, endPoint x: 400, endPoint y: 161, distance: 8.8
click at [397, 168] on button "Delete Draft" at bounding box center [386, 167] width 42 height 14
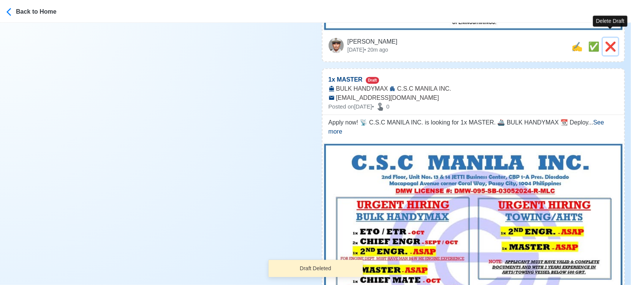
click at [611, 41] on span "❌" at bounding box center [610, 46] width 11 height 10
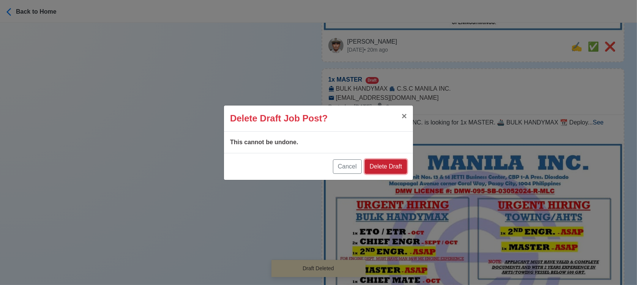
click at [390, 169] on button "Delete Draft" at bounding box center [386, 167] width 42 height 14
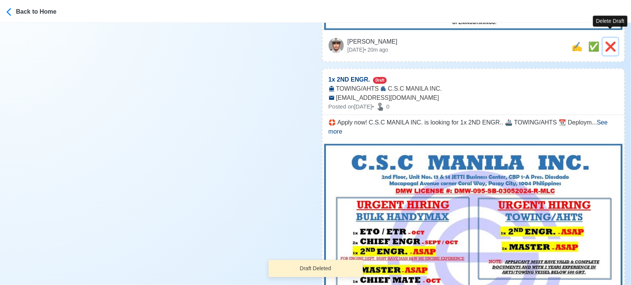
click at [609, 41] on span "❌" at bounding box center [610, 46] width 11 height 10
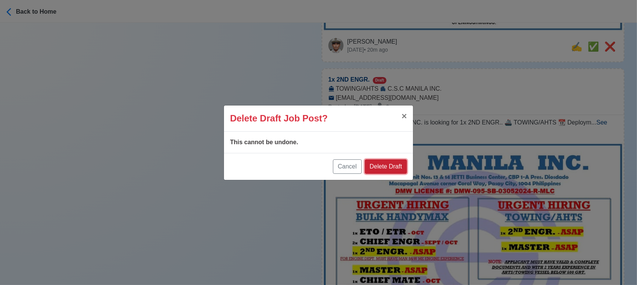
click at [391, 165] on button "Delete Draft" at bounding box center [386, 167] width 42 height 14
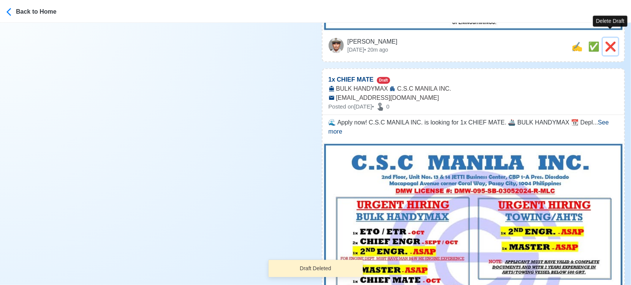
click at [607, 41] on span "❌" at bounding box center [610, 46] width 11 height 10
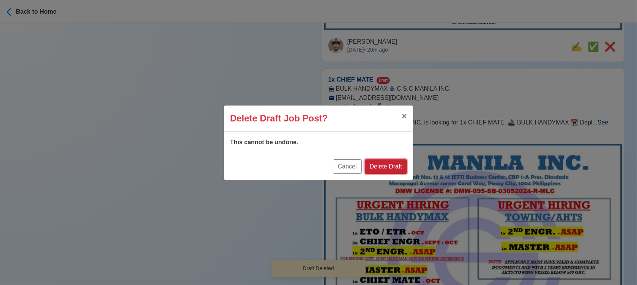
click at [379, 171] on button "Delete Draft" at bounding box center [386, 167] width 42 height 14
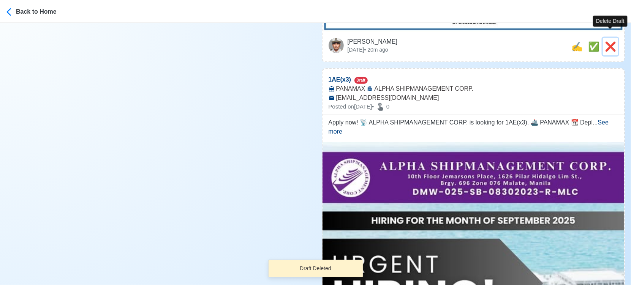
click at [611, 41] on span "❌" at bounding box center [610, 46] width 11 height 10
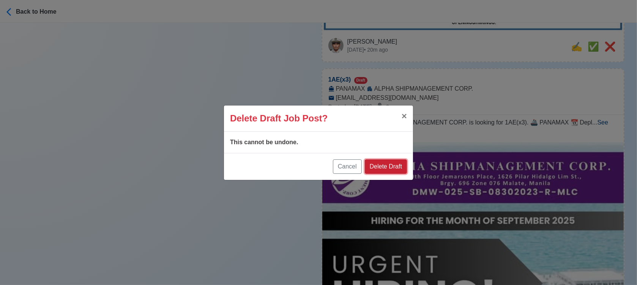
click at [400, 166] on button "Delete Draft" at bounding box center [386, 167] width 42 height 14
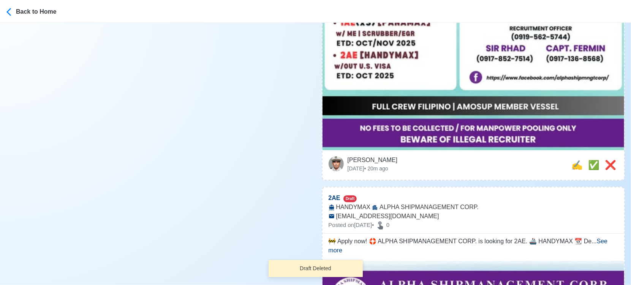
scroll to position [506, 0]
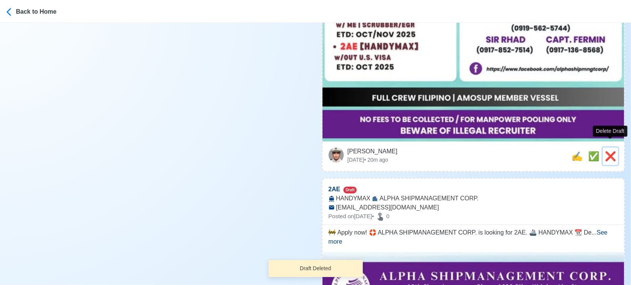
click at [611, 151] on span "❌" at bounding box center [610, 156] width 11 height 10
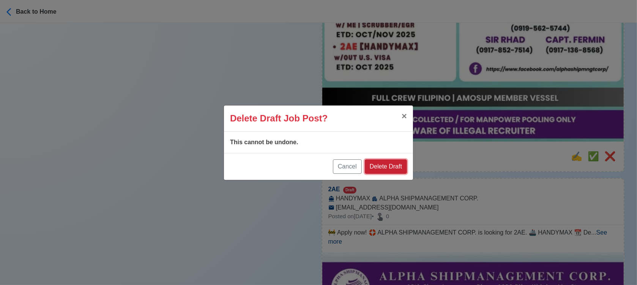
drag, startPoint x: 394, startPoint y: 169, endPoint x: 397, endPoint y: 162, distance: 7.3
click at [395, 164] on button "Delete Draft" at bounding box center [386, 167] width 42 height 14
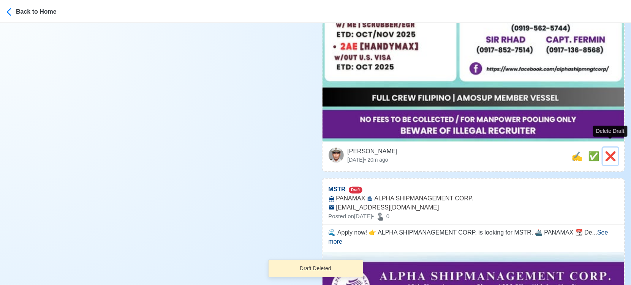
click at [609, 151] on span "❌" at bounding box center [610, 156] width 11 height 10
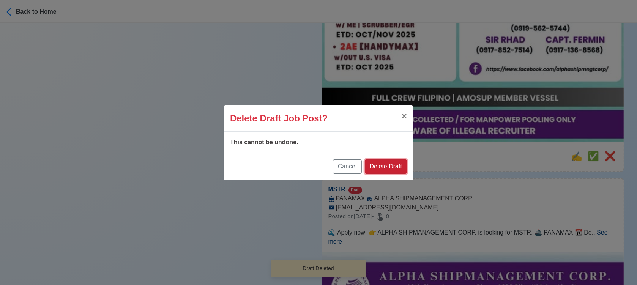
click at [396, 167] on button "Delete Draft" at bounding box center [386, 167] width 42 height 14
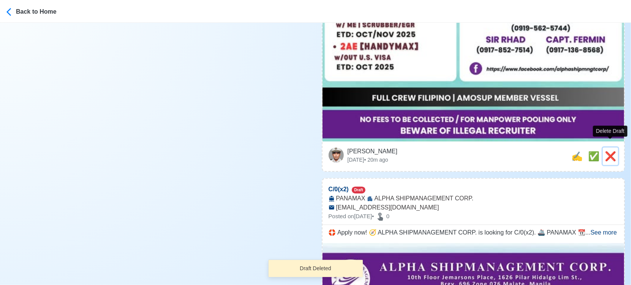
click at [610, 151] on span "❌" at bounding box center [610, 156] width 11 height 10
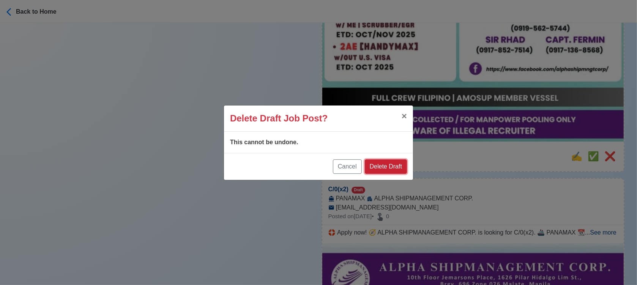
click at [401, 169] on button "Delete Draft" at bounding box center [386, 167] width 42 height 14
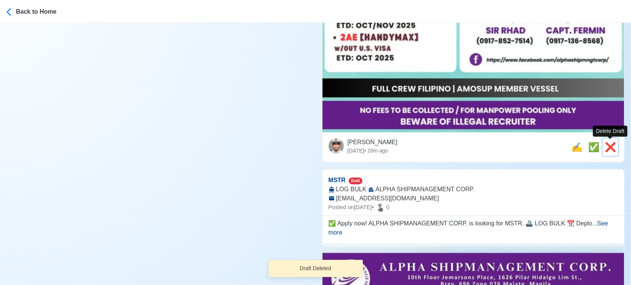
click at [607, 143] on span "❌" at bounding box center [610, 147] width 11 height 10
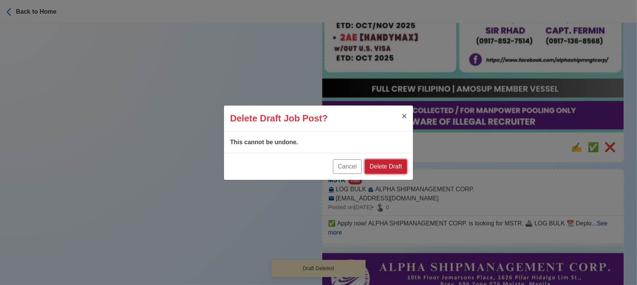
click at [401, 169] on button "Delete Draft" at bounding box center [386, 167] width 42 height 14
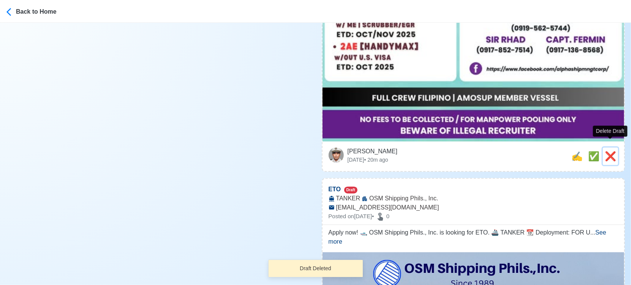
click at [609, 151] on span "❌" at bounding box center [610, 156] width 11 height 10
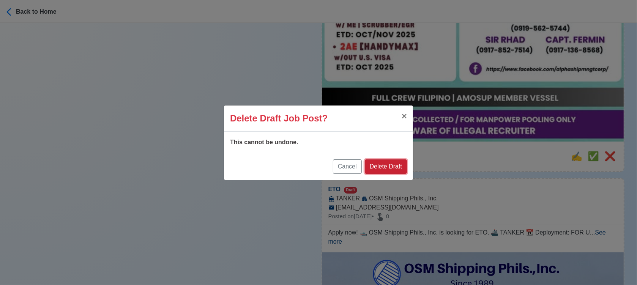
click at [397, 165] on button "Delete Draft" at bounding box center [386, 167] width 42 height 14
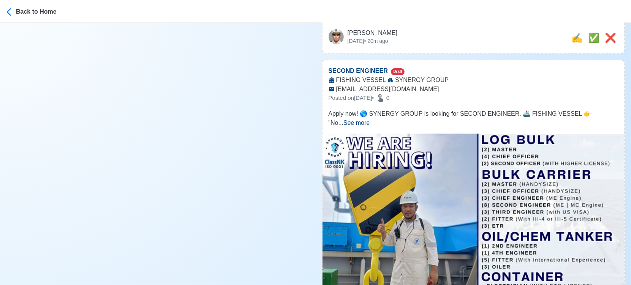
scroll to position [1730, 0]
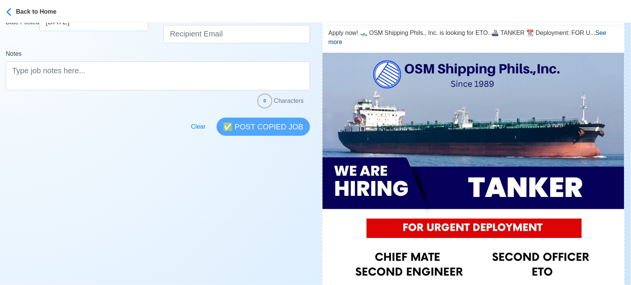
scroll to position [337, 0]
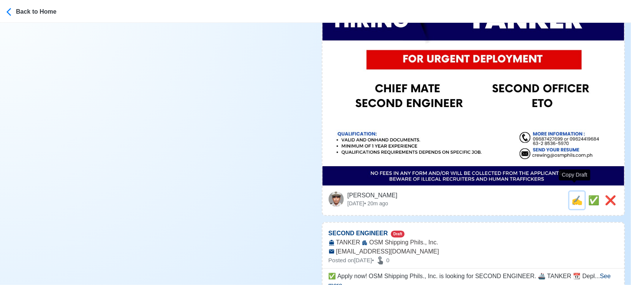
click at [571, 195] on span "✍️" at bounding box center [576, 200] width 11 height 10
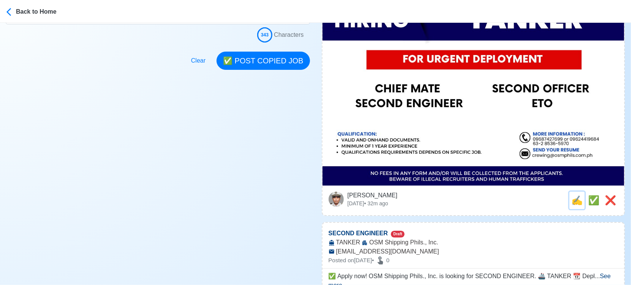
scroll to position [0, 0]
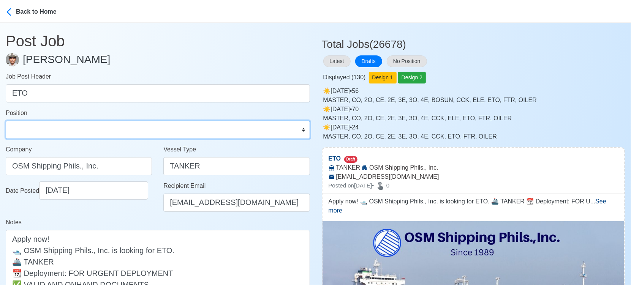
click at [62, 133] on select "Master Chief Officer 2nd Officer 3rd Officer Junior Officer Chief Engineer 2nd …" at bounding box center [158, 130] width 304 height 18
click at [6, 121] on select "Master Chief Officer 2nd Officer 3rd Officer Junior Officer Chief Engineer 2nd …" at bounding box center [158, 130] width 304 height 18
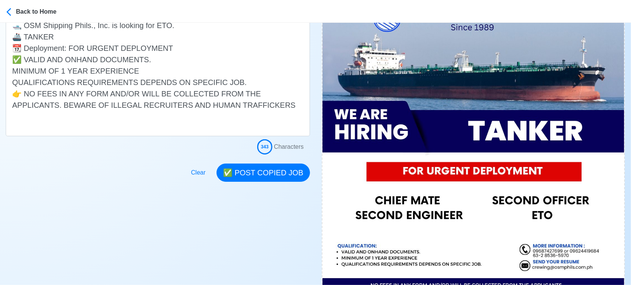
scroll to position [253, 0]
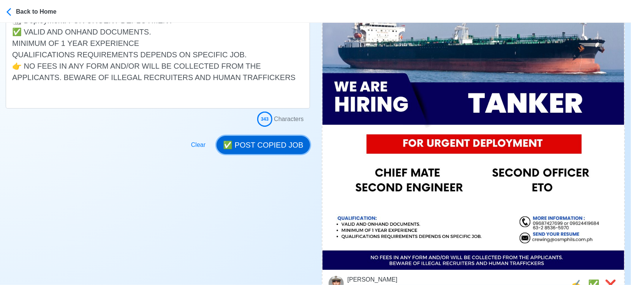
click at [277, 148] on button "✅ POST COPIED JOB" at bounding box center [263, 145] width 93 height 18
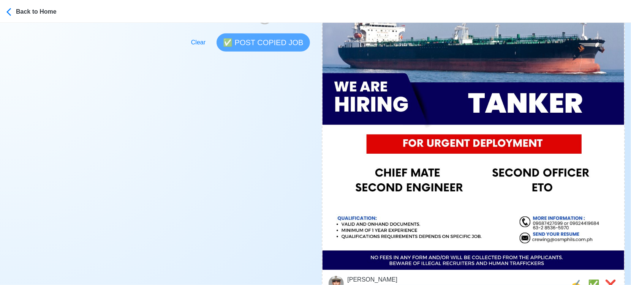
scroll to position [422, 0]
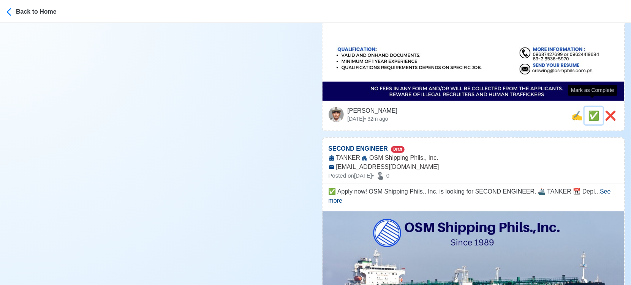
drag, startPoint x: 592, startPoint y: 107, endPoint x: 585, endPoint y: 109, distance: 6.6
click at [592, 111] on span "✅" at bounding box center [593, 116] width 11 height 10
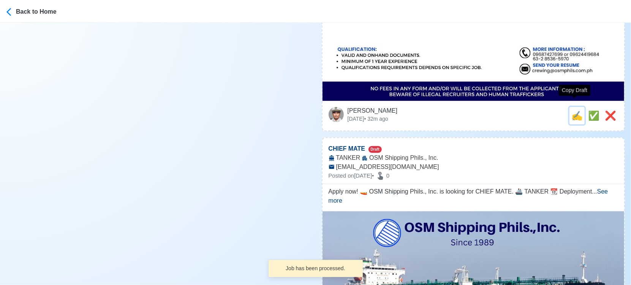
click at [578, 111] on span "✍️" at bounding box center [576, 116] width 11 height 10
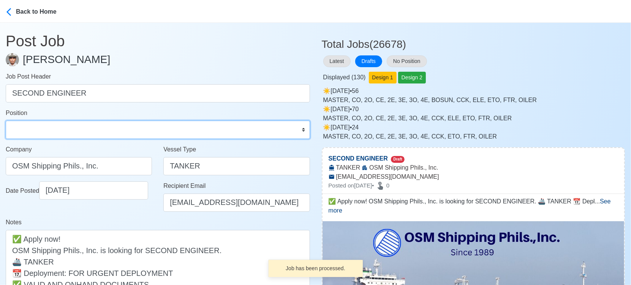
click at [65, 128] on select "Master Chief Officer 2nd Officer 3rd Officer Junior Officer Chief Engineer 2nd …" at bounding box center [158, 130] width 304 height 18
click at [6, 121] on select "Master Chief Officer 2nd Officer 3rd Officer Junior Officer Chief Engineer 2nd …" at bounding box center [158, 130] width 304 height 18
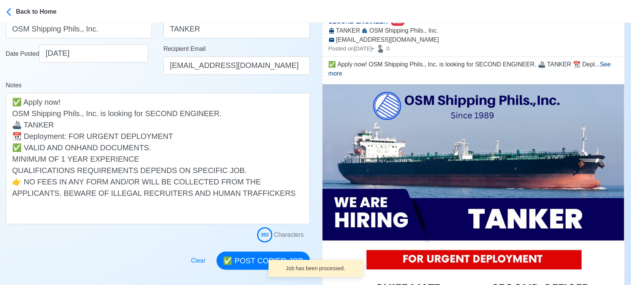
scroll to position [211, 0]
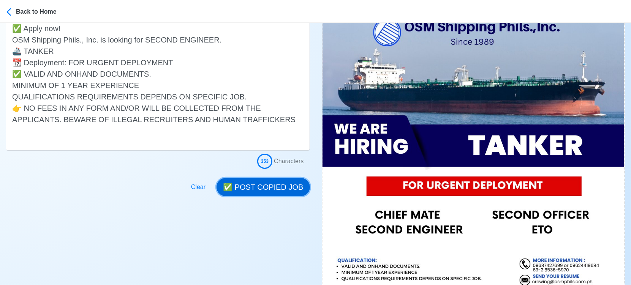
click at [278, 188] on button "✅ POST COPIED JOB" at bounding box center [263, 187] width 93 height 18
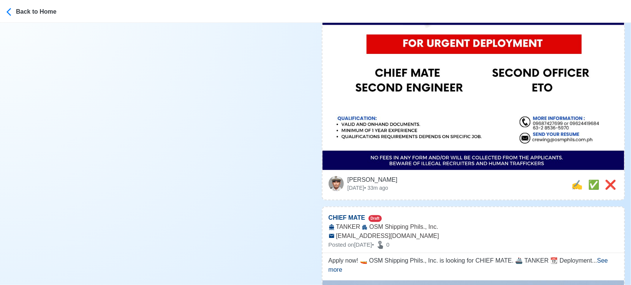
scroll to position [380, 0]
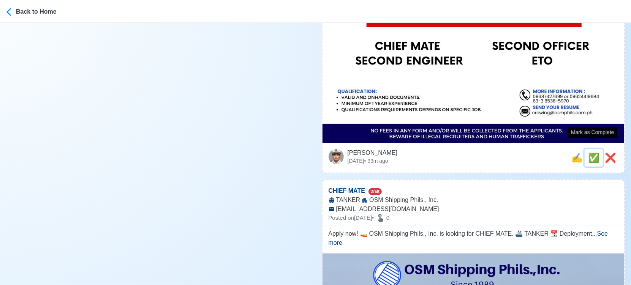
click at [590, 153] on span "✅" at bounding box center [593, 158] width 11 height 10
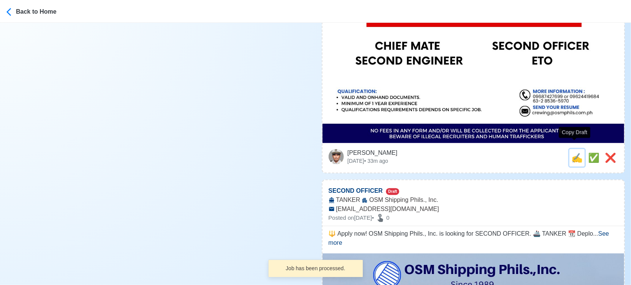
drag, startPoint x: 577, startPoint y: 151, endPoint x: 555, endPoint y: 150, distance: 22.0
click at [577, 153] on span "✍️" at bounding box center [576, 158] width 11 height 10
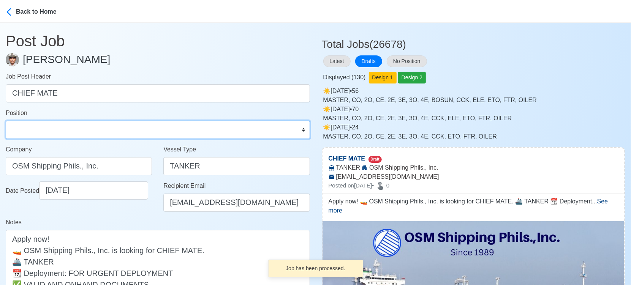
drag, startPoint x: 133, startPoint y: 125, endPoint x: 117, endPoint y: 121, distance: 16.5
click at [131, 125] on select "Master Chief Officer 2nd Officer 3rd Officer Junior Officer Chief Engineer 2nd …" at bounding box center [158, 130] width 304 height 18
click at [6, 121] on select "Master Chief Officer 2nd Officer 3rd Officer Junior Officer Chief Engineer 2nd …" at bounding box center [158, 130] width 304 height 18
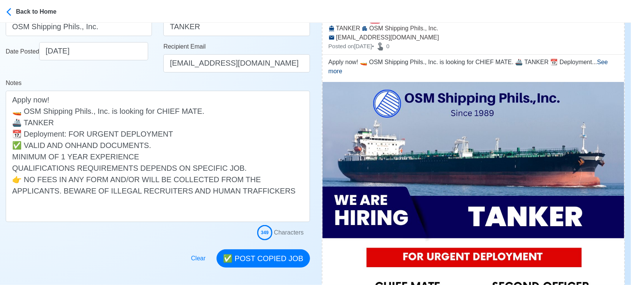
scroll to position [169, 0]
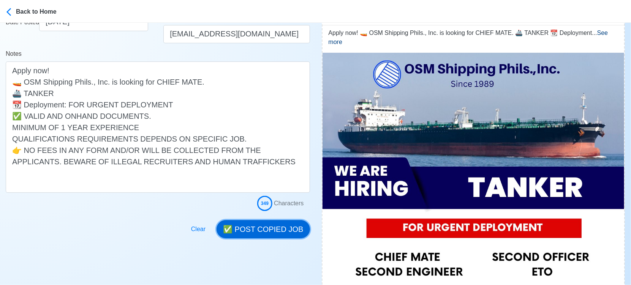
click at [278, 226] on button "✅ POST COPIED JOB" at bounding box center [263, 229] width 93 height 18
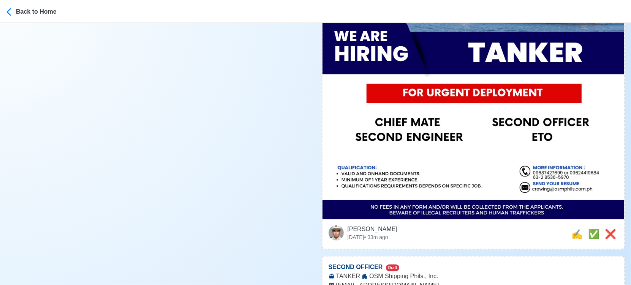
scroll to position [337, 0]
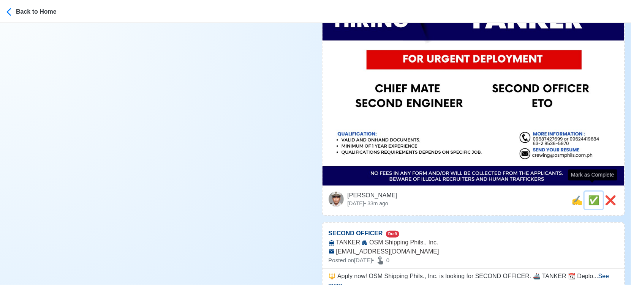
click at [593, 195] on span "✅" at bounding box center [593, 200] width 11 height 10
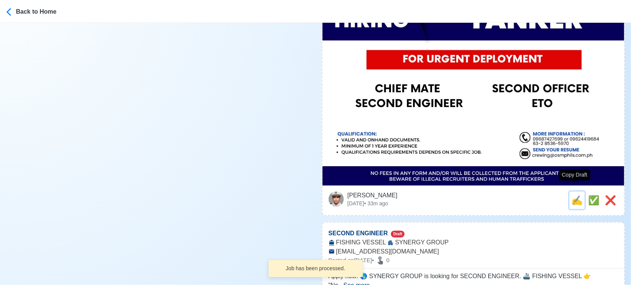
drag, startPoint x: 575, startPoint y: 193, endPoint x: 550, endPoint y: 191, distance: 25.1
click at [574, 195] on span "✍️" at bounding box center [576, 200] width 11 height 10
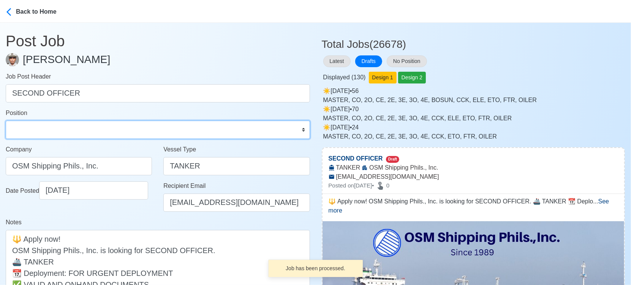
click at [85, 126] on select "Master Chief Officer 2nd Officer 3rd Officer Junior Officer Chief Engineer 2nd …" at bounding box center [158, 130] width 304 height 18
click at [6, 121] on select "Master Chief Officer 2nd Officer 3rd Officer Junior Officer Chief Engineer 2nd …" at bounding box center [158, 130] width 304 height 18
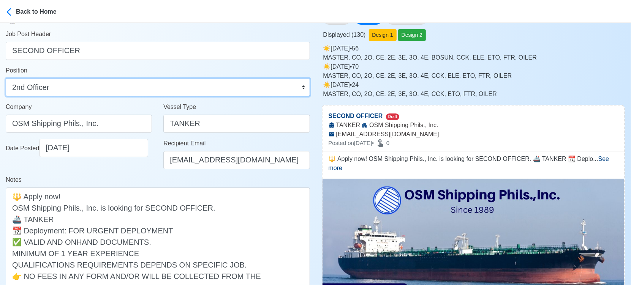
scroll to position [169, 0]
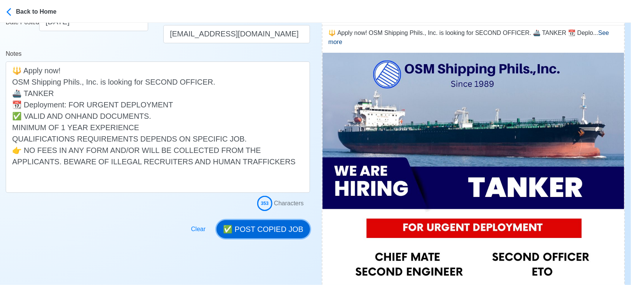
click at [272, 225] on button "✅ POST COPIED JOB" at bounding box center [263, 229] width 93 height 18
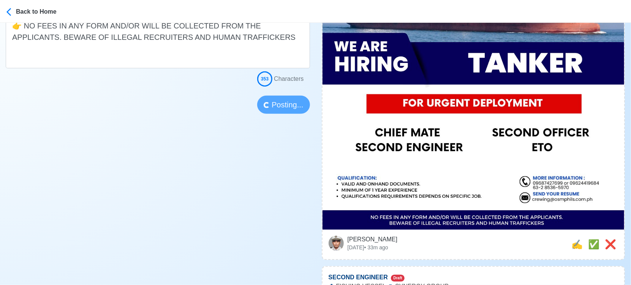
scroll to position [295, 0]
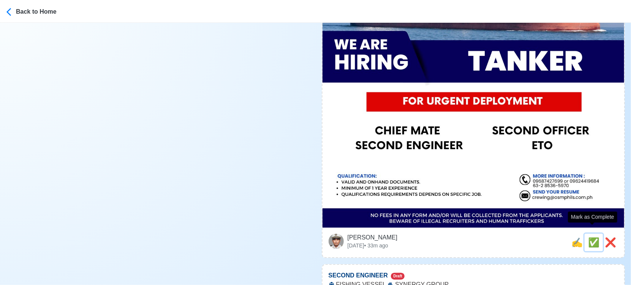
click at [590, 237] on span "✅" at bounding box center [593, 242] width 11 height 10
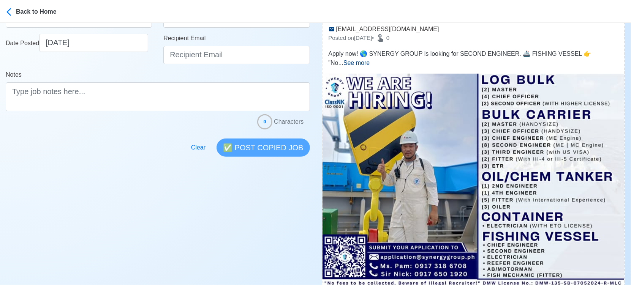
scroll to position [169, 0]
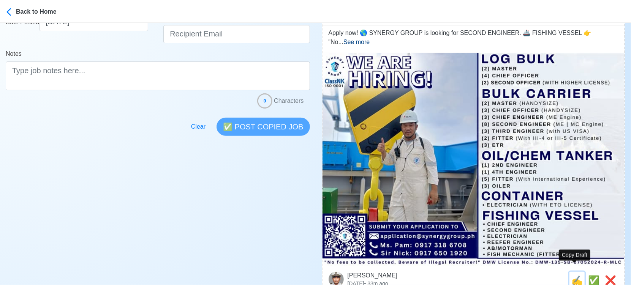
click at [574, 275] on span "✍️" at bounding box center [576, 280] width 11 height 10
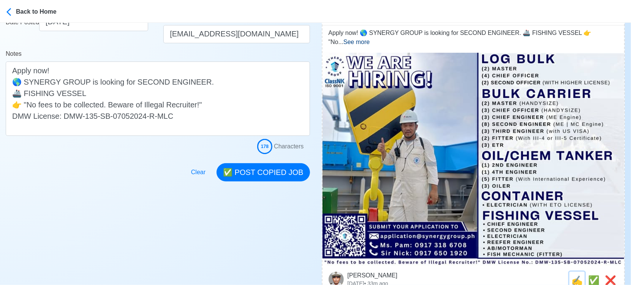
scroll to position [0, 0]
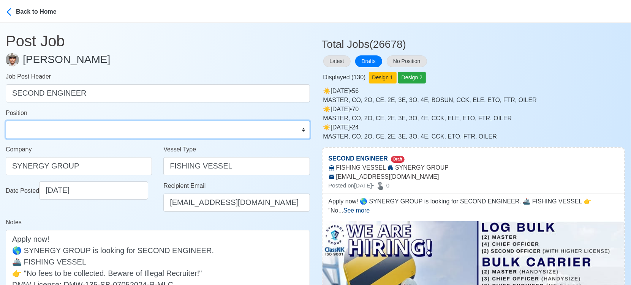
click at [98, 127] on select "Master Chief Officer 2nd Officer 3rd Officer Junior Officer Chief Engineer 2nd …" at bounding box center [158, 130] width 304 height 18
click at [6, 121] on select "Master Chief Officer 2nd Officer 3rd Officer Junior Officer Chief Engineer 2nd …" at bounding box center [158, 130] width 304 height 18
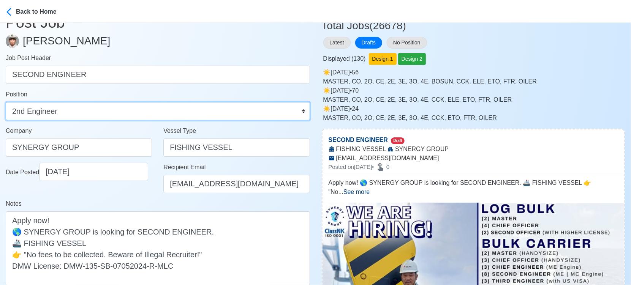
scroll to position [84, 0]
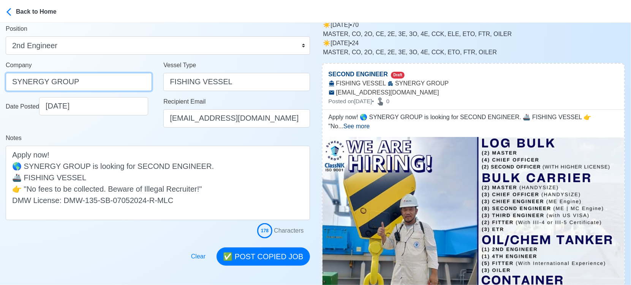
click at [105, 82] on input "SYNERGY GROUP" at bounding box center [79, 82] width 146 height 18
drag, startPoint x: 65, startPoint y: 80, endPoint x: -8, endPoint y: 70, distance: 74.4
click at [0, 70] on html "Back to Home Post Job Jeyner Gil Job Post Header SECOND ENGINEER Position Maste…" at bounding box center [315, 58] width 631 height 285
paste input "GROUP OPERATIONS INC"
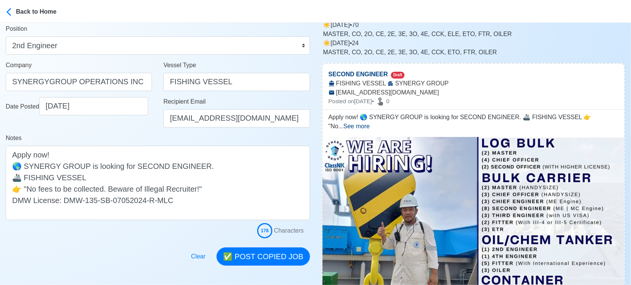
click at [106, 130] on div "Date Posted 09/11/2025" at bounding box center [79, 115] width 158 height 36
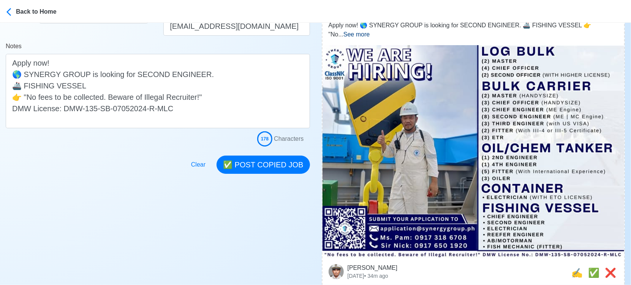
scroll to position [169, 0]
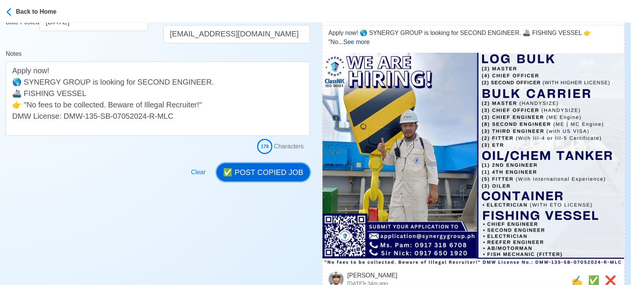
click at [264, 168] on button "✅ POST COPIED JOB" at bounding box center [263, 172] width 93 height 18
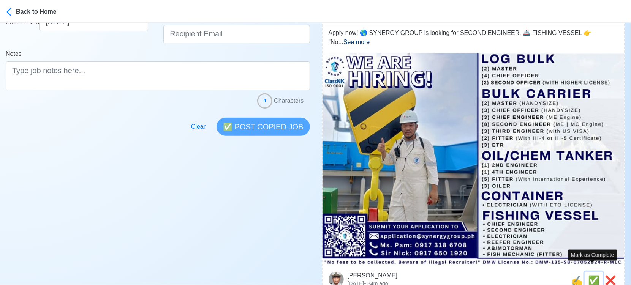
click at [596, 275] on span "✅" at bounding box center [593, 280] width 11 height 10
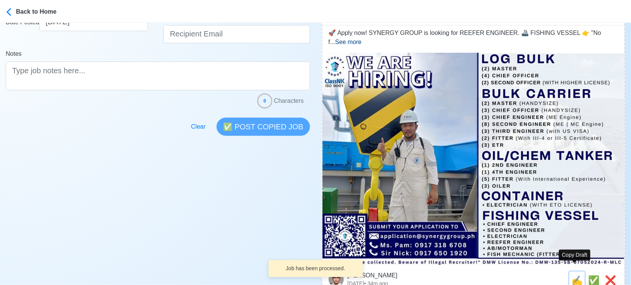
click at [577, 275] on span "✍️" at bounding box center [576, 280] width 11 height 10
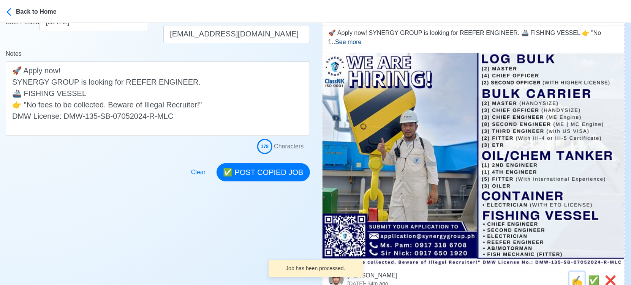
scroll to position [0, 0]
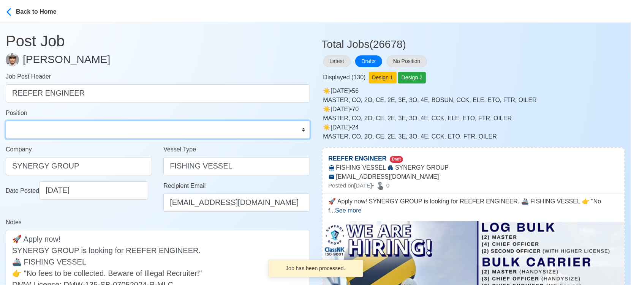
click at [62, 133] on select "Master Chief Officer 2nd Officer 3rd Officer Junior Officer Chief Engineer 2nd …" at bounding box center [158, 130] width 304 height 18
click at [6, 121] on select "Master Chief Officer 2nd Officer 3rd Officer Junior Officer Chief Engineer 2nd …" at bounding box center [158, 130] width 304 height 18
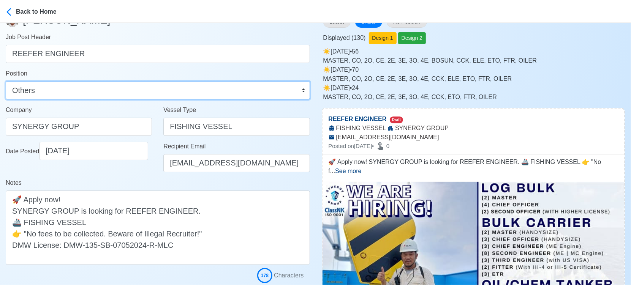
scroll to position [169, 0]
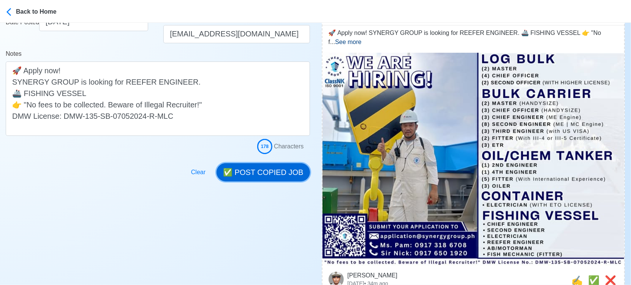
click at [291, 171] on button "✅ POST COPIED JOB" at bounding box center [263, 172] width 93 height 18
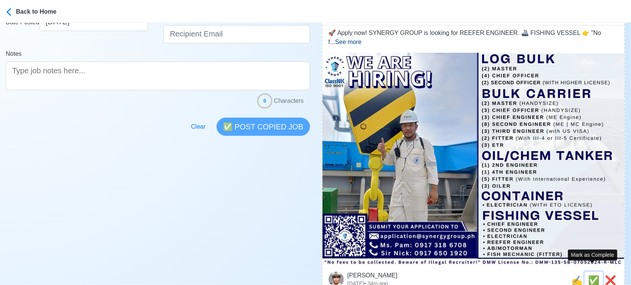
click at [591, 275] on span "✅" at bounding box center [593, 280] width 11 height 10
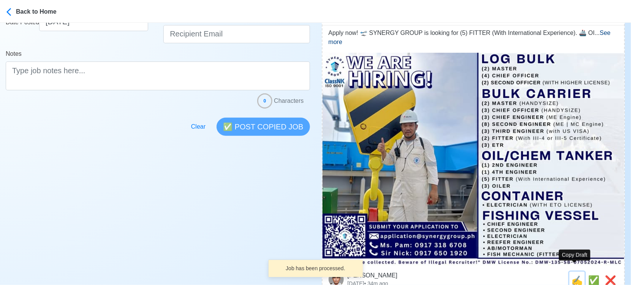
drag, startPoint x: 580, startPoint y: 274, endPoint x: 567, endPoint y: 273, distance: 13.0
click at [578, 275] on span "✍️" at bounding box center [576, 280] width 11 height 10
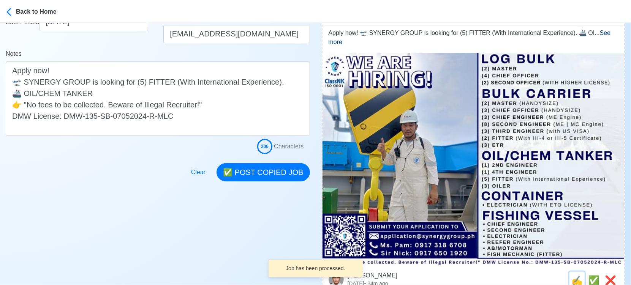
scroll to position [0, 0]
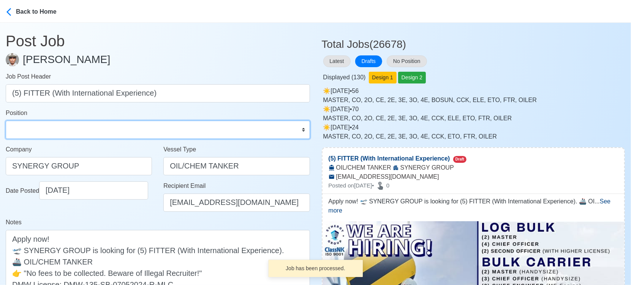
click at [73, 133] on select "Master Chief Officer 2nd Officer 3rd Officer Junior Officer Chief Engineer 2nd …" at bounding box center [158, 130] width 304 height 18
click at [6, 121] on select "Master Chief Officer 2nd Officer 3rd Officer Junior Officer Chief Engineer 2nd …" at bounding box center [158, 130] width 304 height 18
drag, startPoint x: 64, startPoint y: 132, endPoint x: 64, endPoint y: 126, distance: 6.1
click at [64, 132] on select "Master Chief Officer 2nd Officer 3rd Officer Junior Officer Chief Engineer 2nd …" at bounding box center [158, 130] width 304 height 18
click at [6, 121] on select "Master Chief Officer 2nd Officer 3rd Officer Junior Officer Chief Engineer 2nd …" at bounding box center [158, 130] width 304 height 18
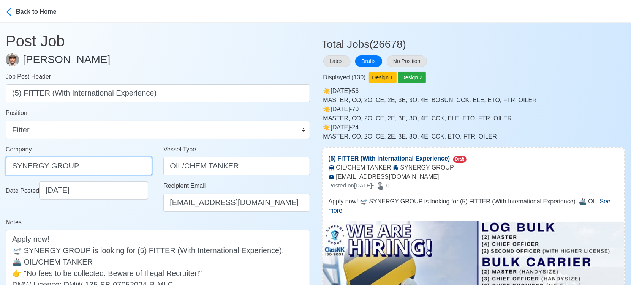
drag, startPoint x: 85, startPoint y: 166, endPoint x: -8, endPoint y: 161, distance: 93.2
click at [0, 161] on html "Back to Home Post Job Jeyner Gil Job Post Header (5) FITTER (With International…" at bounding box center [315, 142] width 631 height 285
paste input "GROUP OPERATIONS INC"
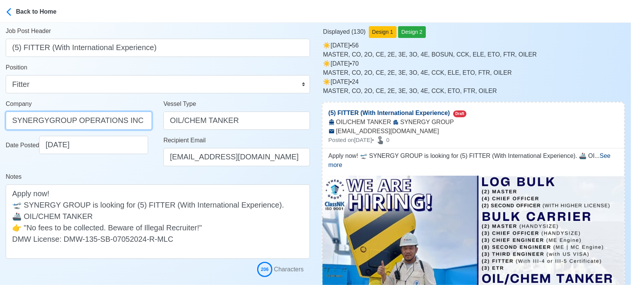
scroll to position [169, 0]
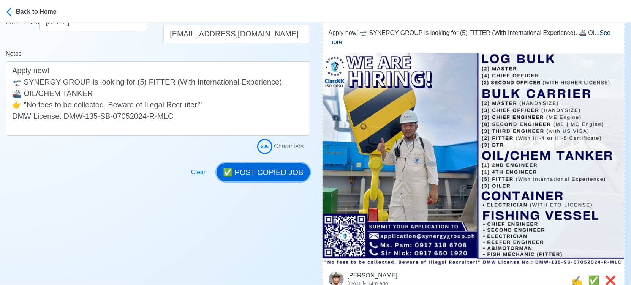
click at [289, 177] on button "✅ POST COPIED JOB" at bounding box center [263, 172] width 93 height 18
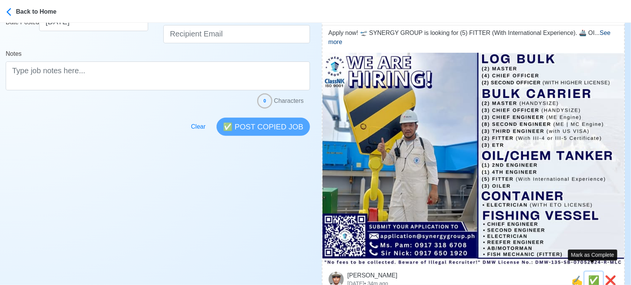
click at [593, 275] on span "✅" at bounding box center [593, 280] width 11 height 10
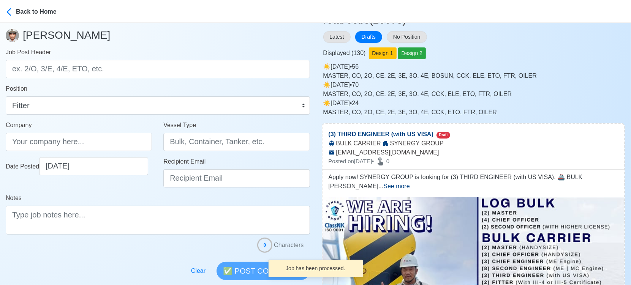
scroll to position [0, 0]
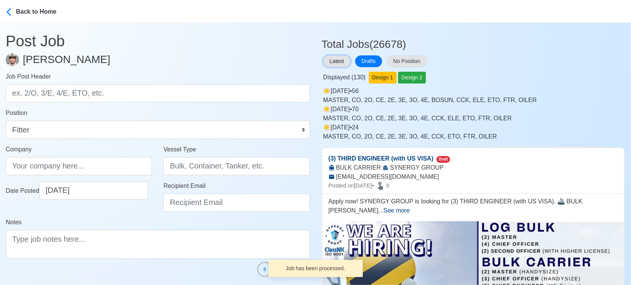
click at [335, 60] on button "Latest" at bounding box center [336, 61] width 27 height 12
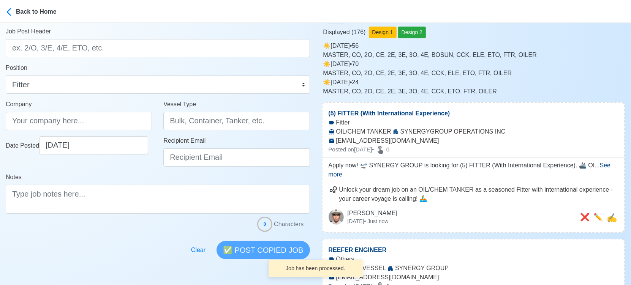
scroll to position [127, 0]
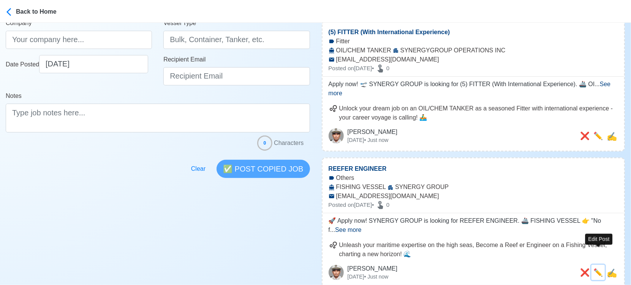
click at [596, 269] on span "✏️" at bounding box center [597, 273] width 9 height 8
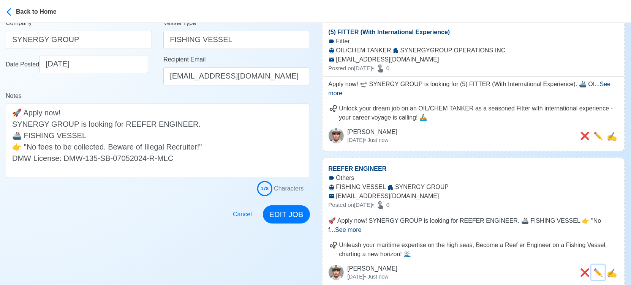
scroll to position [0, 0]
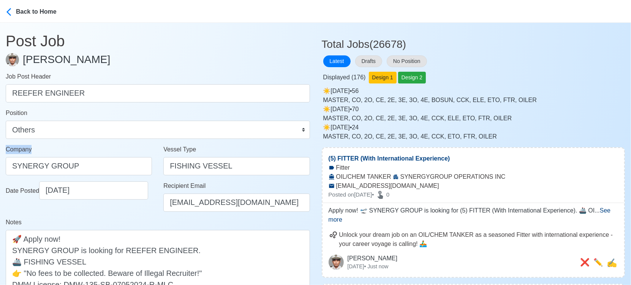
drag, startPoint x: 133, startPoint y: 155, endPoint x: -8, endPoint y: 155, distance: 141.3
click at [0, 155] on html "Back to Home Post Job Jeyner Gil Job Post Header REEFER ENGINEER Position Maste…" at bounding box center [315, 142] width 631 height 285
drag, startPoint x: 109, startPoint y: 163, endPoint x: -8, endPoint y: 153, distance: 118.1
click at [0, 153] on html "Back to Home Post Job Jeyner Gil Job Post Header REEFER ENGINEER Position Maste…" at bounding box center [315, 142] width 631 height 285
paste input "GROUP OPERATIONS INC"
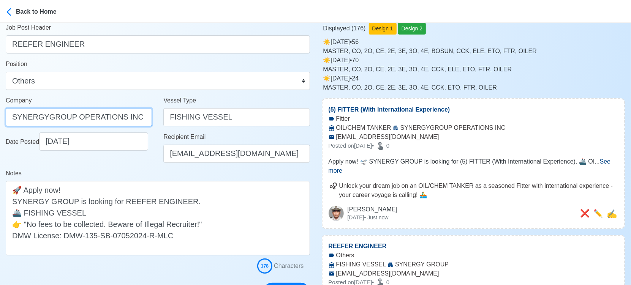
scroll to position [169, 0]
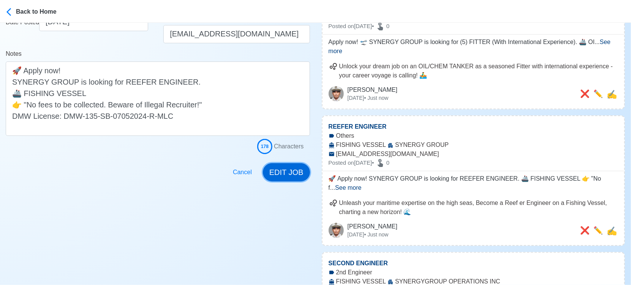
click at [290, 172] on button "EDIT JOB" at bounding box center [286, 172] width 47 height 18
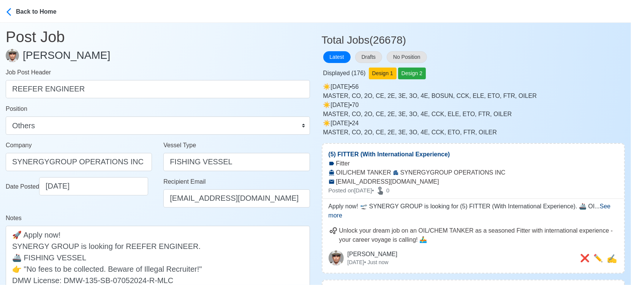
scroll to position [0, 0]
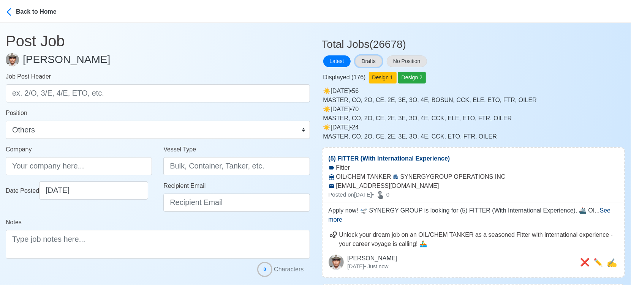
click at [373, 60] on button "Drafts" at bounding box center [368, 61] width 27 height 12
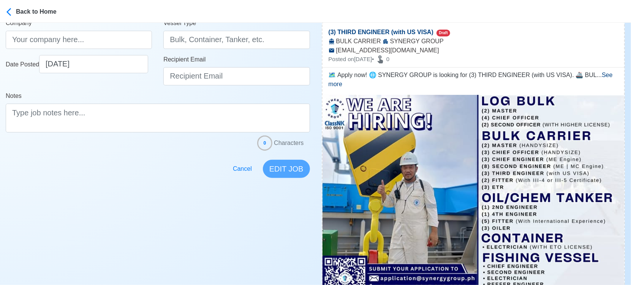
scroll to position [295, 0]
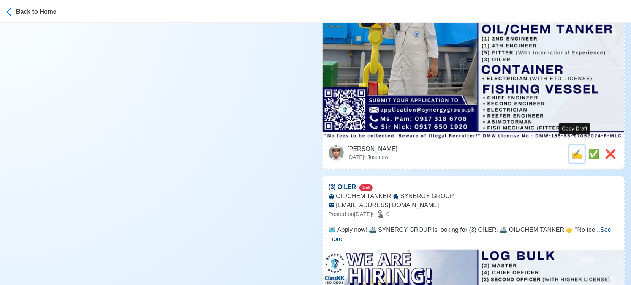
click at [574, 149] on span "✍️" at bounding box center [576, 154] width 11 height 10
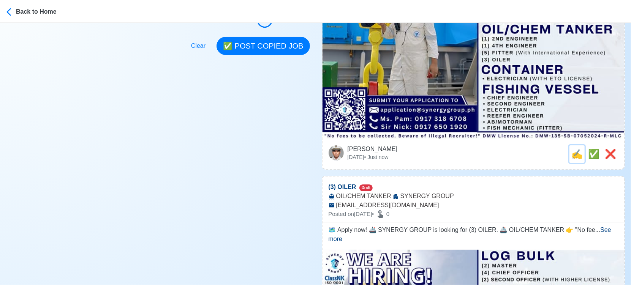
scroll to position [0, 0]
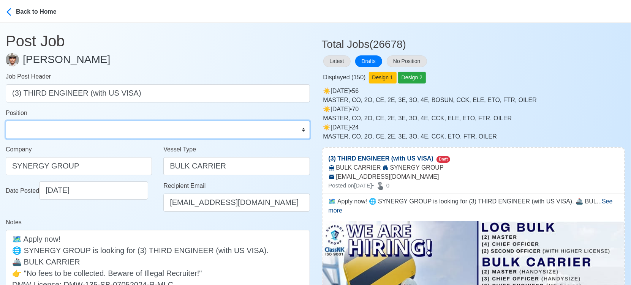
click at [64, 125] on select "Master Chief Officer 2nd Officer 3rd Officer Junior Officer Chief Engineer 2nd …" at bounding box center [158, 130] width 304 height 18
click at [6, 121] on select "Master Chief Officer 2nd Officer 3rd Officer Junior Officer Chief Engineer 2nd …" at bounding box center [158, 130] width 304 height 18
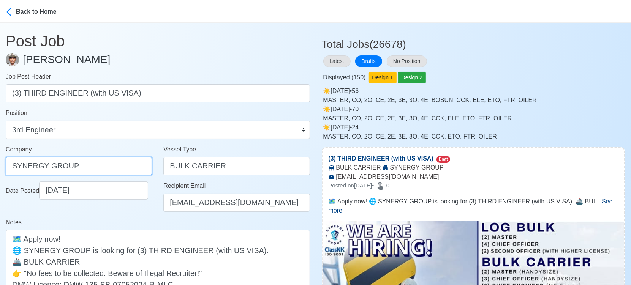
drag, startPoint x: 67, startPoint y: 167, endPoint x: -8, endPoint y: 160, distance: 75.9
click at [0, 160] on html "Back to Home Post Job Jeyner Gil Job Post Header (3) THIRD ENGINEER (with US VI…" at bounding box center [315, 142] width 631 height 285
paste input "GROUP OPERATIONS INC"
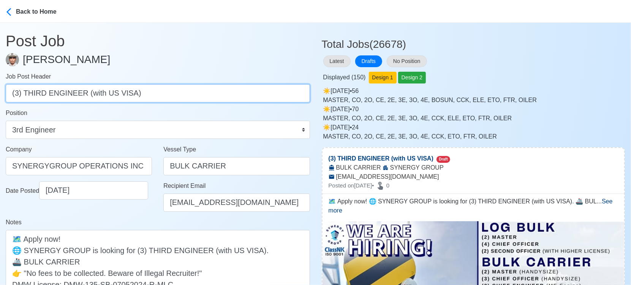
drag, startPoint x: 79, startPoint y: 92, endPoint x: 280, endPoint y: 117, distance: 202.8
click at [282, 121] on form "Job Post Header (3) THIRD ENGINEER (with US VISA) Position Master Chief Officer…" at bounding box center [158, 197] width 304 height 251
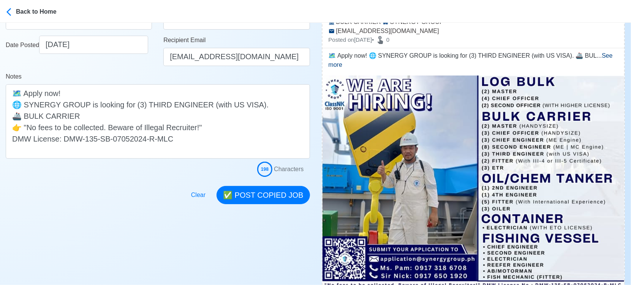
scroll to position [169, 0]
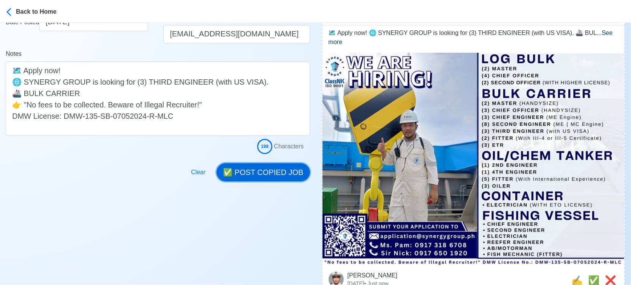
click at [289, 174] on button "✅ POST COPIED JOB" at bounding box center [263, 172] width 93 height 18
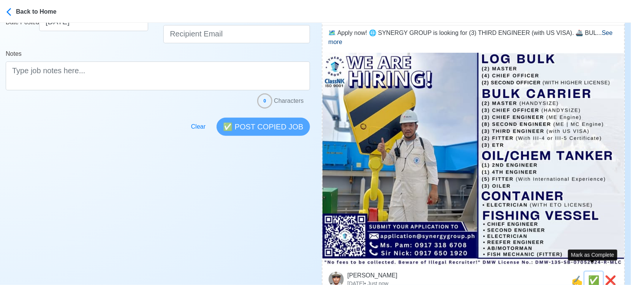
click at [592, 275] on span "✅" at bounding box center [593, 280] width 11 height 10
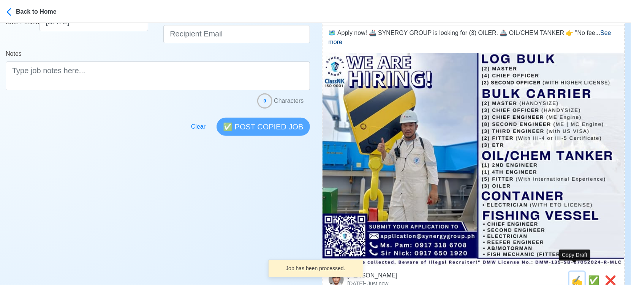
click at [573, 277] on span "✍️" at bounding box center [576, 280] width 11 height 10
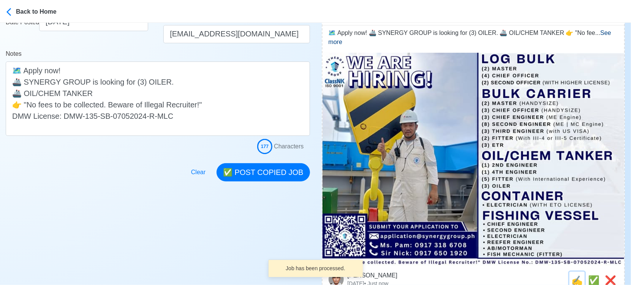
scroll to position [0, 0]
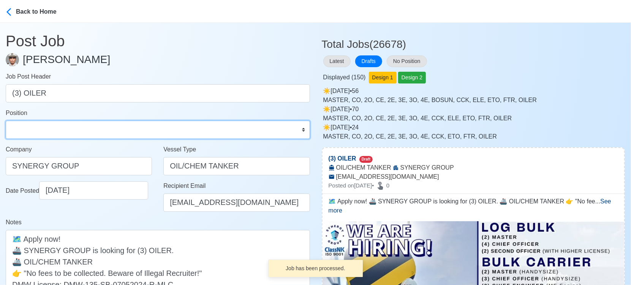
click at [64, 132] on select "Master Chief Officer 2nd Officer 3rd Officer Junior Officer Chief Engineer 2nd …" at bounding box center [158, 130] width 304 height 18
click at [6, 121] on select "Master Chief Officer 2nd Officer 3rd Officer Junior Officer Chief Engineer 2nd …" at bounding box center [158, 130] width 304 height 18
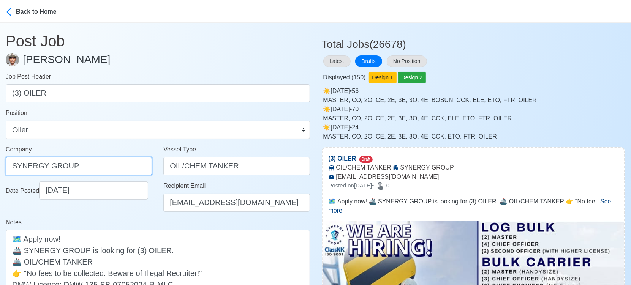
click at [0, 165] on html "Back to Home Post Job Jeyner Gil Job Post Header (3) OILER Position Master Chie…" at bounding box center [315, 142] width 631 height 285
paste input "GROUP OPERATIONS INC"
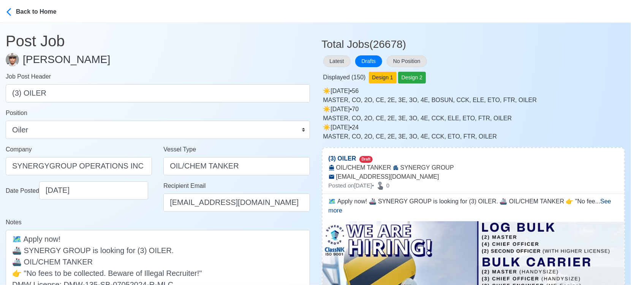
click at [138, 212] on div "Date Posted 09/11/2025" at bounding box center [79, 200] width 158 height 36
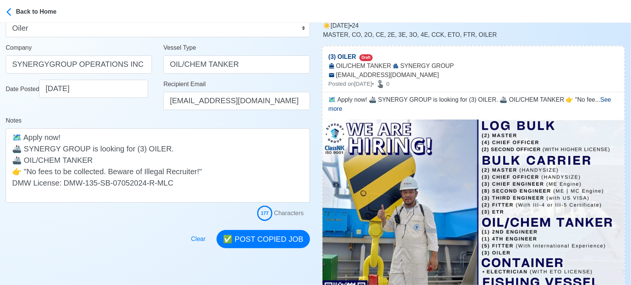
scroll to position [127, 0]
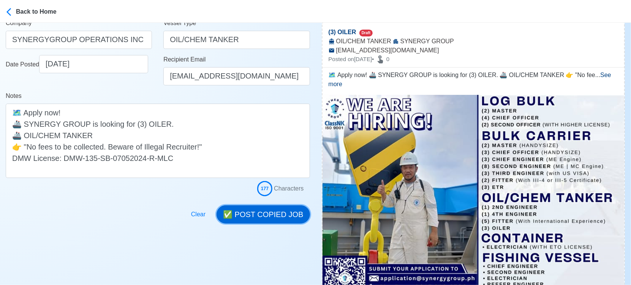
click at [305, 209] on button "✅ POST COPIED JOB" at bounding box center [263, 215] width 93 height 18
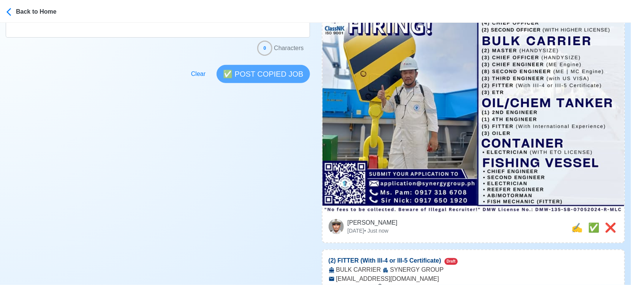
scroll to position [253, 0]
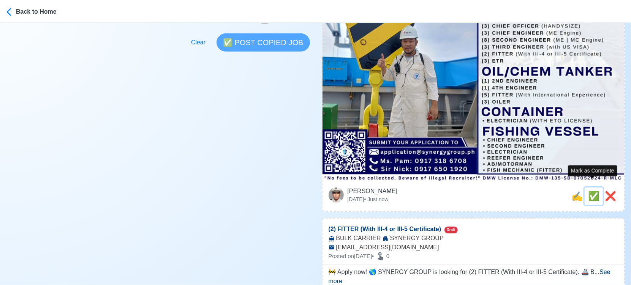
click at [591, 191] on span "✅" at bounding box center [593, 196] width 11 height 10
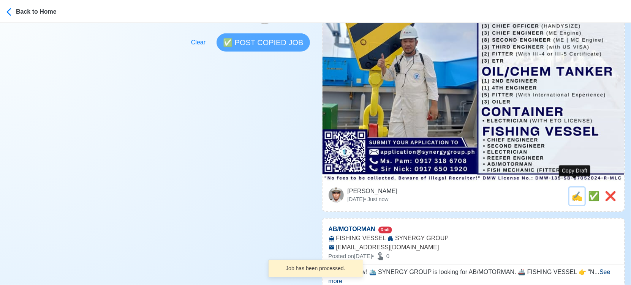
drag, startPoint x: 574, startPoint y: 190, endPoint x: 548, endPoint y: 189, distance: 26.6
click at [574, 191] on span "✍️" at bounding box center [576, 196] width 11 height 10
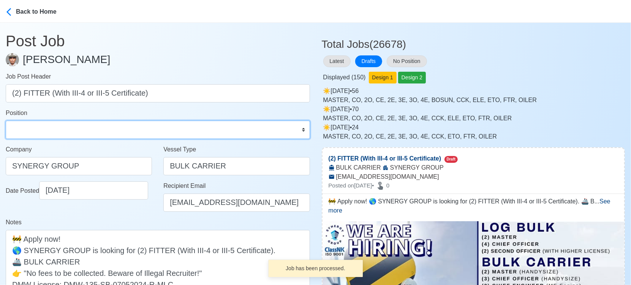
click at [46, 132] on select "Master Chief Officer 2nd Officer 3rd Officer Junior Officer Chief Engineer 2nd …" at bounding box center [158, 130] width 304 height 18
click at [6, 121] on select "Master Chief Officer 2nd Officer 3rd Officer Junior Officer Chief Engineer 2nd …" at bounding box center [158, 130] width 304 height 18
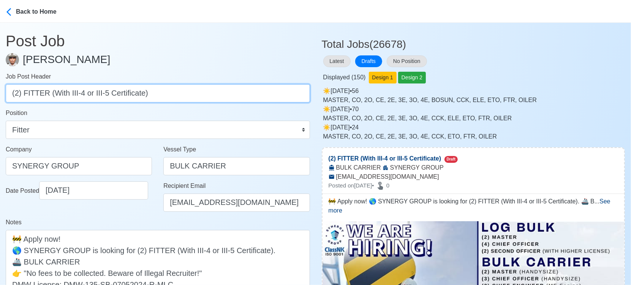
drag, startPoint x: 46, startPoint y: 94, endPoint x: 273, endPoint y: 119, distance: 227.8
click at [273, 119] on form "Job Post Header (2) FITTER (With III-4 or III-5 Certificate) Position Master Ch…" at bounding box center [158, 197] width 304 height 251
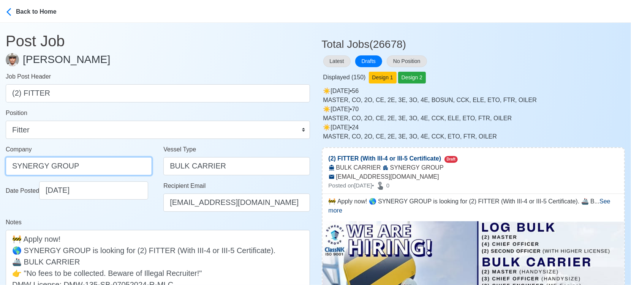
click at [104, 169] on input "SYNERGY GROUP" at bounding box center [79, 166] width 146 height 18
paste input "GROUP OPERATIONS INC"
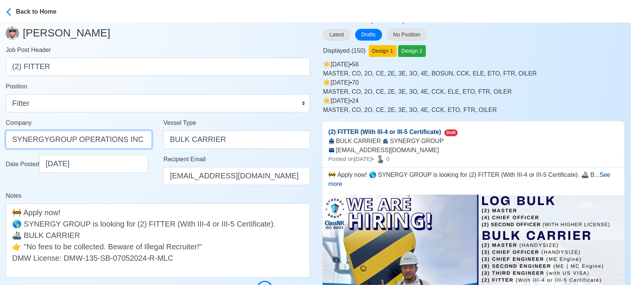
scroll to position [127, 0]
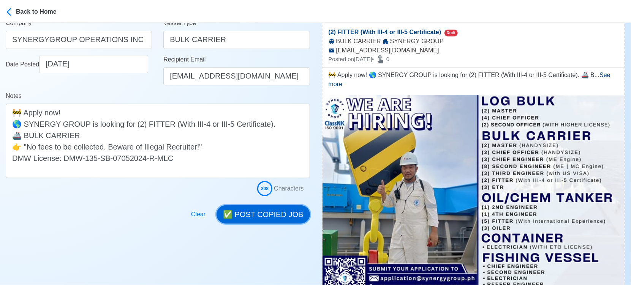
click at [258, 217] on button "✅ POST COPIED JOB" at bounding box center [263, 215] width 93 height 18
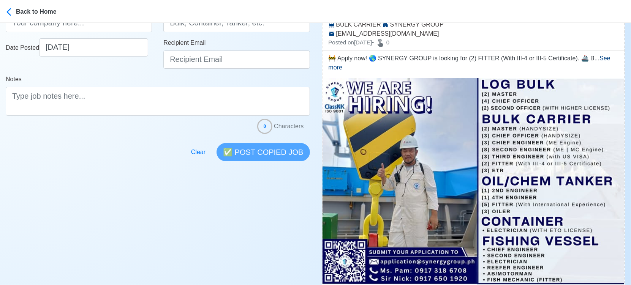
scroll to position [295, 0]
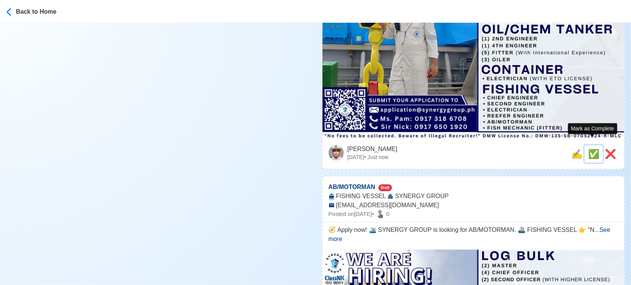
click at [588, 149] on span "✅" at bounding box center [593, 154] width 11 height 10
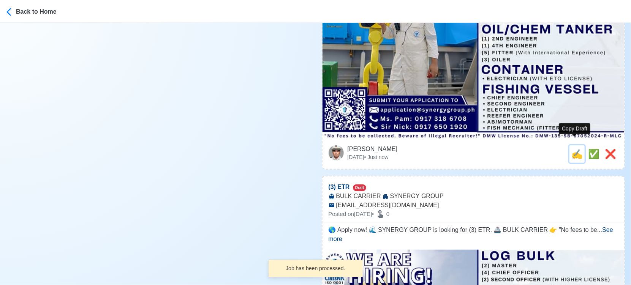
drag, startPoint x: 577, startPoint y: 145, endPoint x: 554, endPoint y: 145, distance: 23.2
click at [576, 149] on span "✍️" at bounding box center [576, 154] width 11 height 10
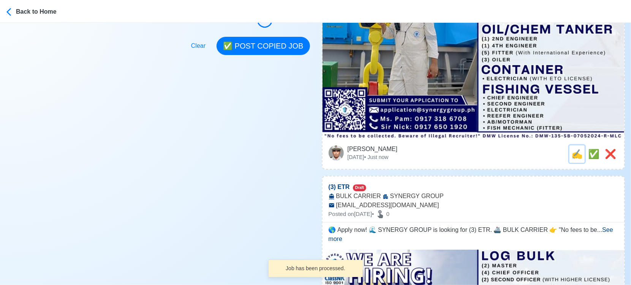
scroll to position [0, 0]
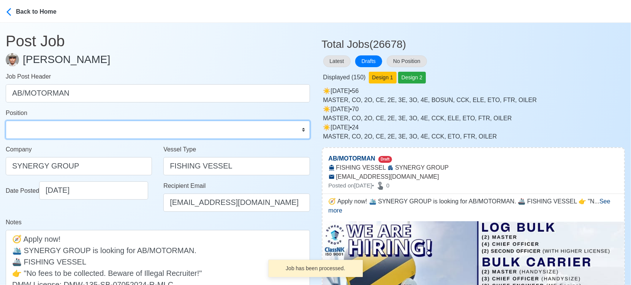
drag, startPoint x: 92, startPoint y: 128, endPoint x: 87, endPoint y: 125, distance: 6.2
click at [92, 128] on select "Master Chief Officer 2nd Officer 3rd Officer Junior Officer Chief Engineer 2nd …" at bounding box center [158, 130] width 304 height 18
click at [6, 121] on select "Master Chief Officer 2nd Officer 3rd Officer Junior Officer Chief Engineer 2nd …" at bounding box center [158, 130] width 304 height 18
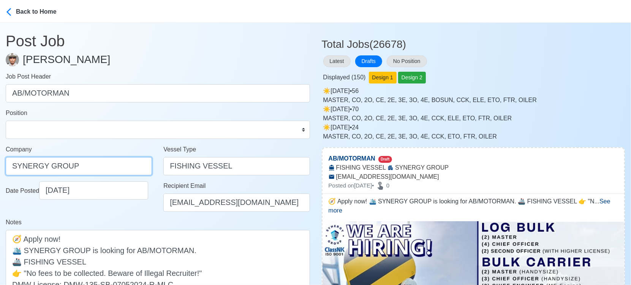
drag, startPoint x: 36, startPoint y: 158, endPoint x: -8, endPoint y: 150, distance: 45.2
click at [0, 150] on html "Back to Home Post Job Jeyner Gil Job Post Header AB/MOTORMAN Position Master Ch…" at bounding box center [315, 142] width 631 height 285
paste input "GROUP OPERATIONS INC"
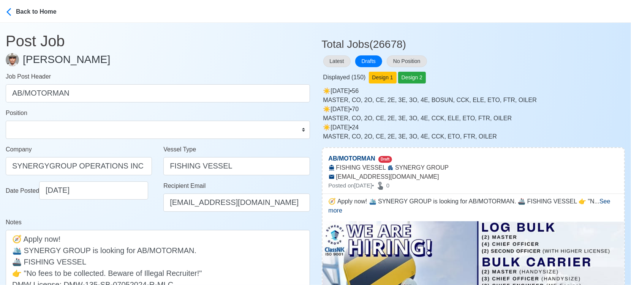
click at [153, 209] on div "Date Posted 09/11/2025" at bounding box center [79, 200] width 158 height 36
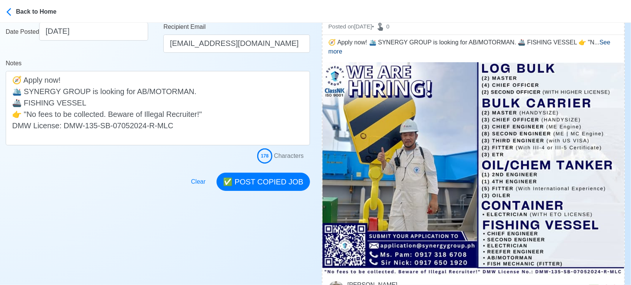
scroll to position [169, 0]
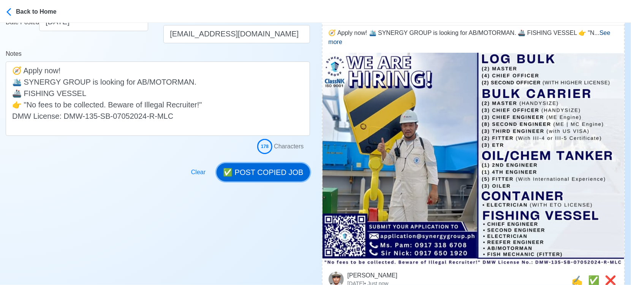
click at [268, 169] on button "✅ POST COPIED JOB" at bounding box center [263, 172] width 93 height 18
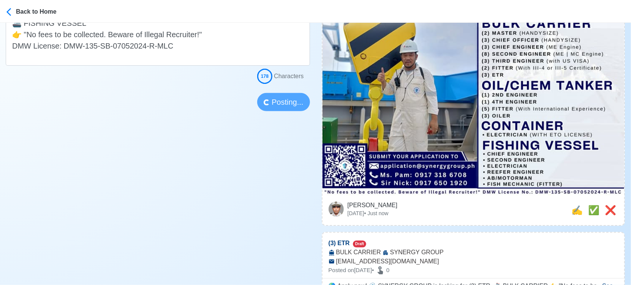
scroll to position [253, 0]
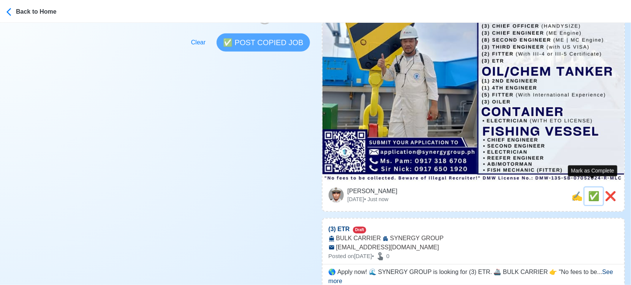
click at [590, 191] on span "✅" at bounding box center [593, 196] width 11 height 10
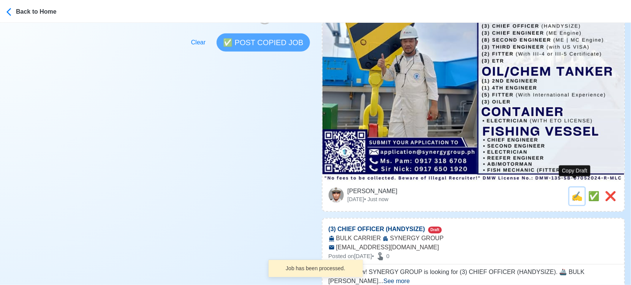
drag, startPoint x: 574, startPoint y: 190, endPoint x: 566, endPoint y: 188, distance: 8.9
click at [574, 191] on span "✍️" at bounding box center [576, 196] width 11 height 10
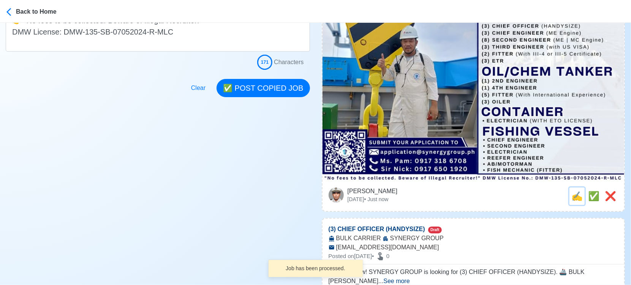
scroll to position [0, 0]
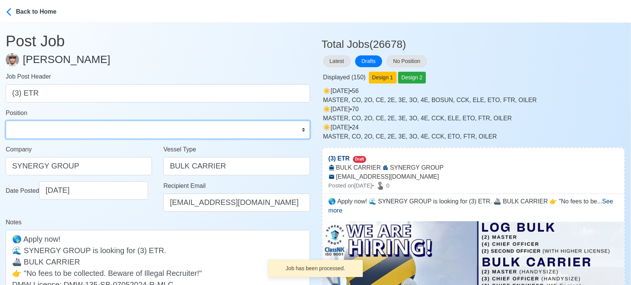
click at [77, 130] on select "Master Chief Officer 2nd Officer 3rd Officer Junior Officer Chief Engineer 2nd …" at bounding box center [158, 130] width 304 height 18
click at [6, 121] on select "Master Chief Officer 2nd Officer 3rd Officer Junior Officer Chief Engineer 2nd …" at bounding box center [158, 130] width 304 height 18
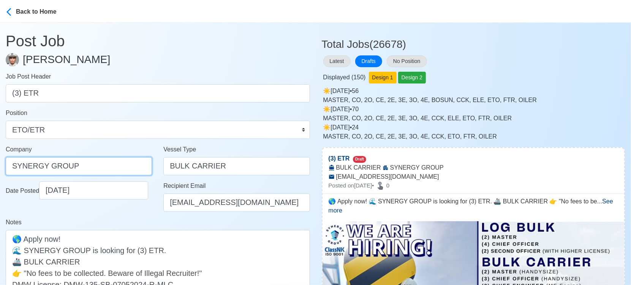
click at [78, 168] on input "SYNERGY GROUP" at bounding box center [79, 166] width 146 height 18
paste input "GROUP OPERATIONS INC"
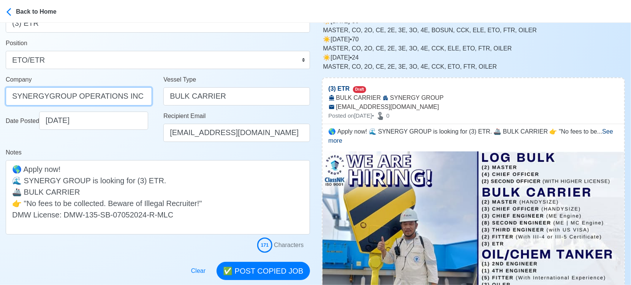
scroll to position [127, 0]
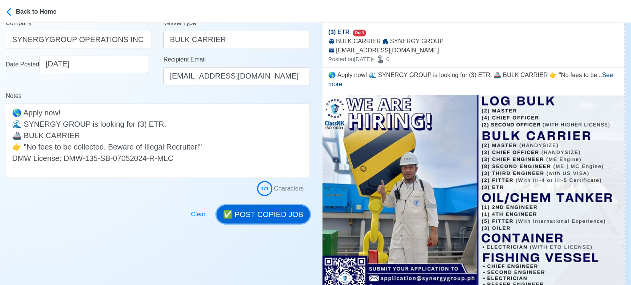
click at [289, 215] on button "✅ POST COPIED JOB" at bounding box center [263, 215] width 93 height 18
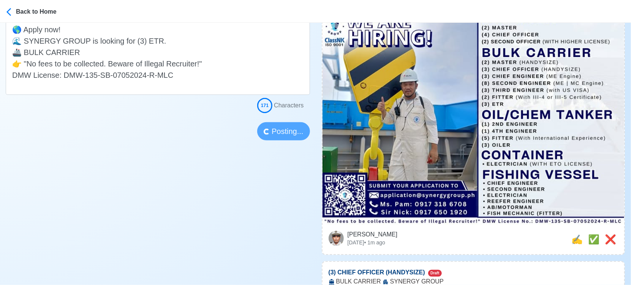
scroll to position [211, 0]
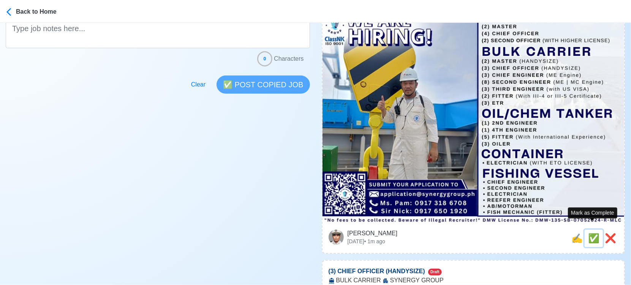
click at [588, 233] on span "✅" at bounding box center [593, 238] width 11 height 10
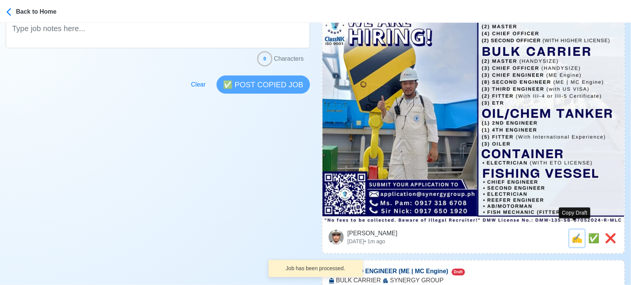
drag, startPoint x: 575, startPoint y: 232, endPoint x: 559, endPoint y: 230, distance: 15.7
click at [574, 233] on span "✍️" at bounding box center [576, 238] width 11 height 10
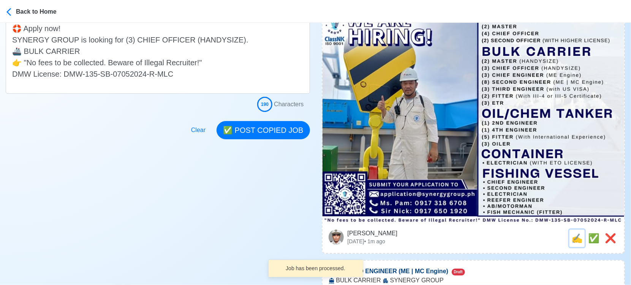
scroll to position [0, 0]
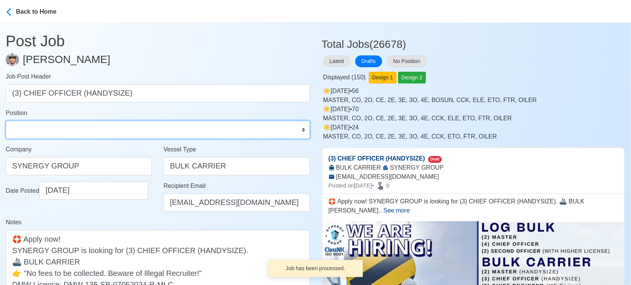
drag, startPoint x: 110, startPoint y: 130, endPoint x: 107, endPoint y: 123, distance: 7.0
click at [110, 130] on select "Master Chief Officer 2nd Officer 3rd Officer Junior Officer Chief Engineer 2nd …" at bounding box center [158, 130] width 304 height 18
click at [6, 121] on select "Master Chief Officer 2nd Officer 3rd Officer Junior Officer Chief Engineer 2nd …" at bounding box center [158, 130] width 304 height 18
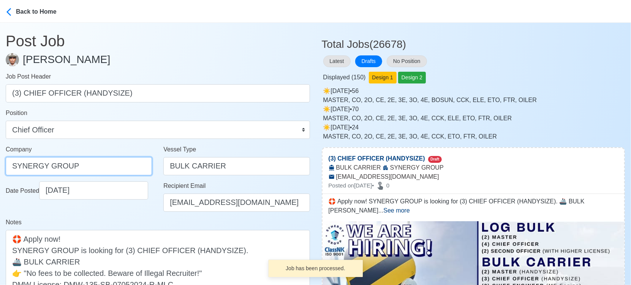
drag, startPoint x: 92, startPoint y: 163, endPoint x: -8, endPoint y: 158, distance: 100.4
click at [0, 158] on html "Back to Home Post Job Jeyner Gil Job Post Header (3) CHIEF OFFICER (HANDYSIZE) …" at bounding box center [315, 142] width 631 height 285
paste input "GROUP OPERATIONS INC"
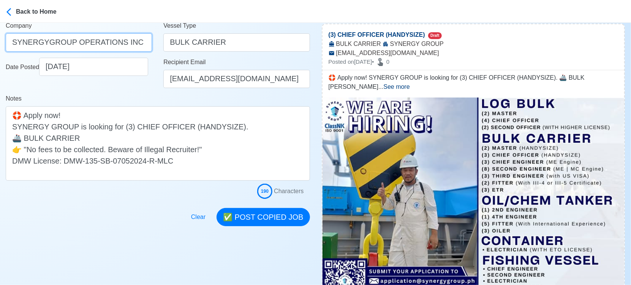
scroll to position [169, 0]
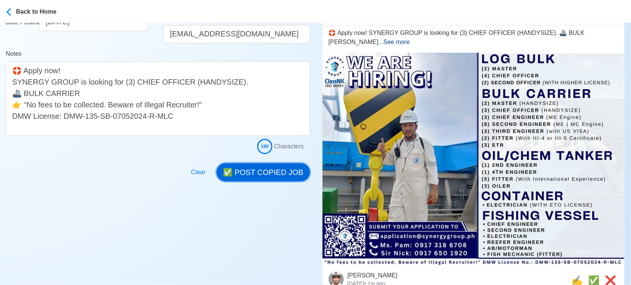
click at [272, 175] on button "✅ POST COPIED JOB" at bounding box center [263, 172] width 93 height 18
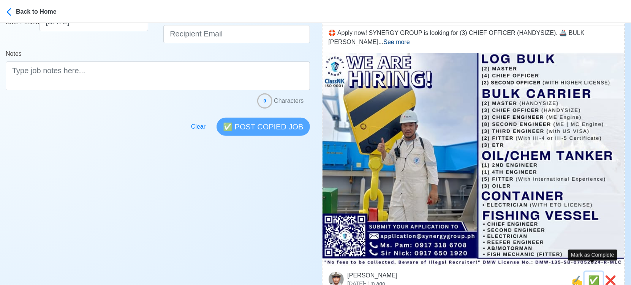
click at [592, 275] on span "✅" at bounding box center [593, 280] width 11 height 10
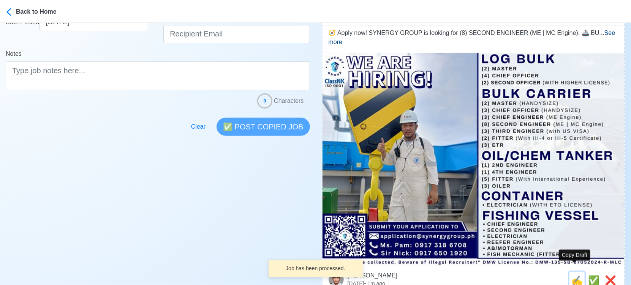
click at [576, 275] on span "✍️" at bounding box center [576, 280] width 11 height 10
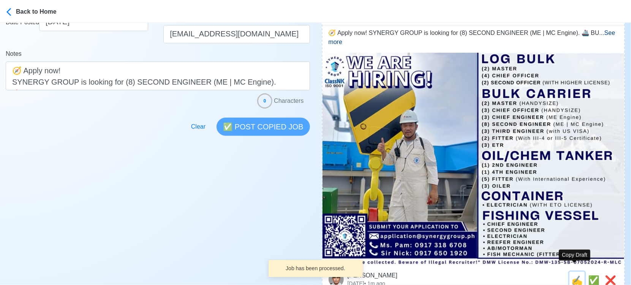
scroll to position [0, 0]
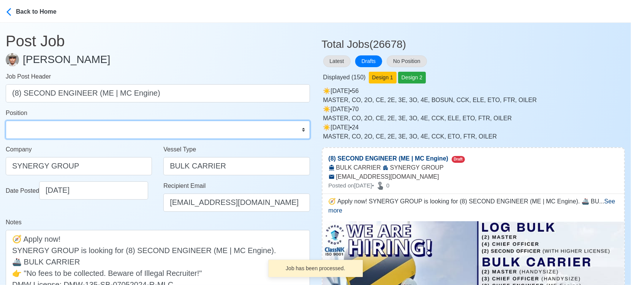
drag, startPoint x: 80, startPoint y: 127, endPoint x: 78, endPoint y: 121, distance: 6.0
click at [80, 126] on select "Master Chief Officer 2nd Officer 3rd Officer Junior Officer Chief Engineer 2nd …" at bounding box center [158, 130] width 304 height 18
click at [6, 121] on select "Master Chief Officer 2nd Officer 3rd Officer Junior Officer Chief Engineer 2nd …" at bounding box center [158, 130] width 304 height 18
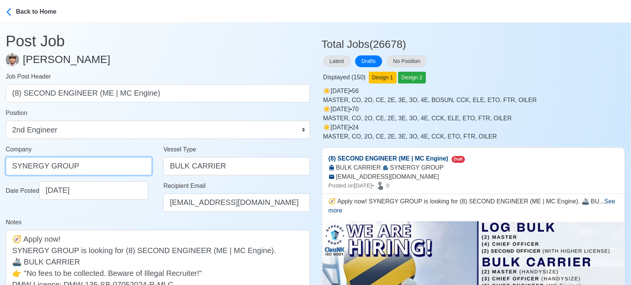
click at [0, 164] on html "Back to Home Post Job Jeyner Gil Job Post Header (8) SECOND ENGINEER (ME | MC E…" at bounding box center [315, 142] width 631 height 285
paste input "GROUP OPERATIONS INC"
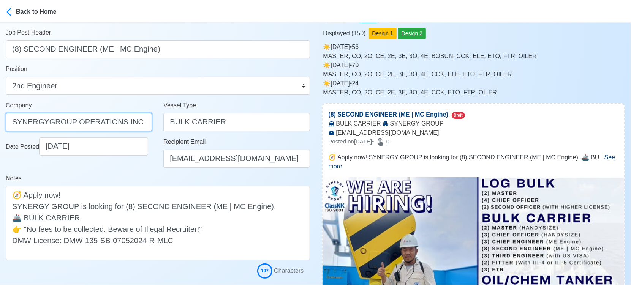
scroll to position [42, 0]
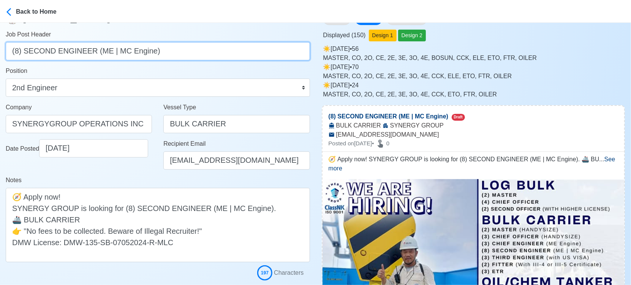
drag, startPoint x: 88, startPoint y: 51, endPoint x: 213, endPoint y: 59, distance: 124.8
click at [213, 59] on input "(8) SECOND ENGINEER (ME | MC Engine)" at bounding box center [158, 51] width 304 height 18
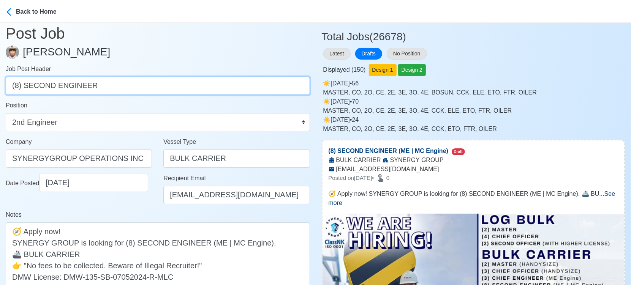
scroll to position [84, 0]
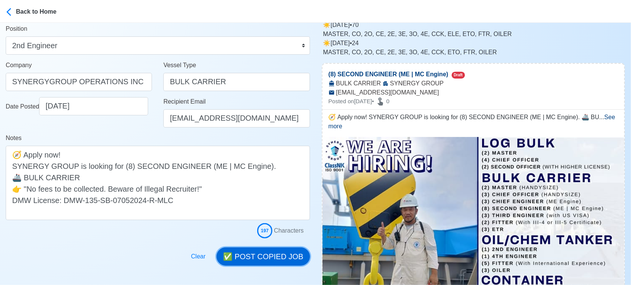
click at [251, 257] on button "✅ POST COPIED JOB" at bounding box center [263, 257] width 93 height 18
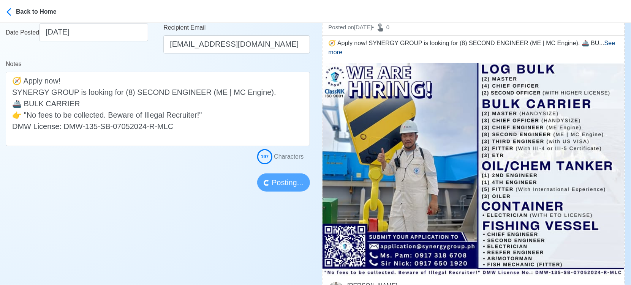
scroll to position [169, 0]
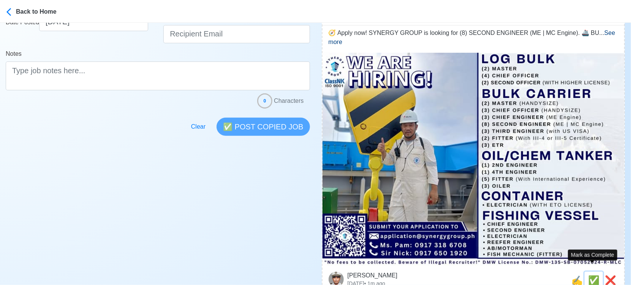
click at [590, 275] on span "✅" at bounding box center [593, 280] width 11 height 10
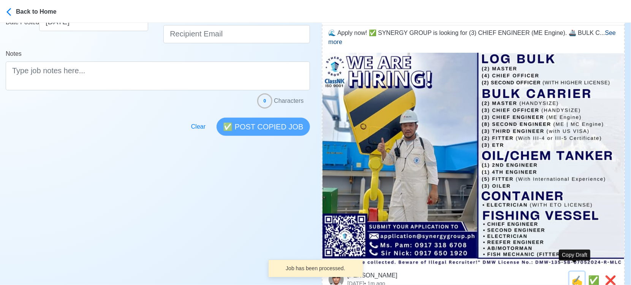
click at [576, 275] on span "✍️" at bounding box center [576, 280] width 11 height 10
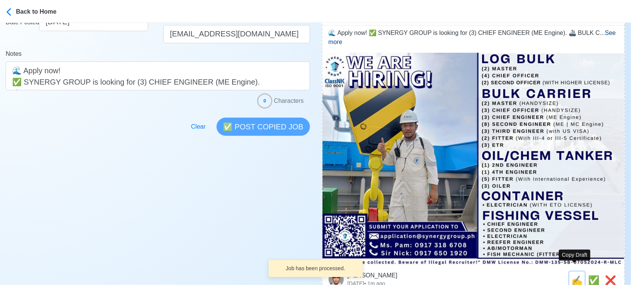
scroll to position [0, 0]
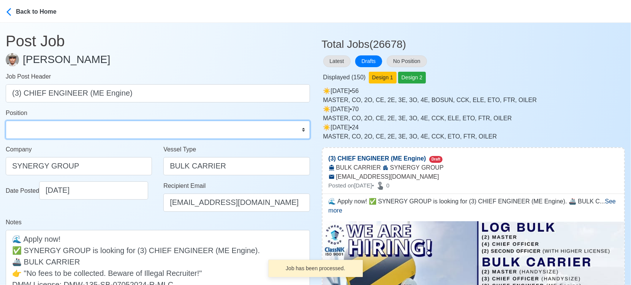
click at [52, 130] on select "Master Chief Officer 2nd Officer 3rd Officer Junior Officer Chief Engineer 2nd …" at bounding box center [158, 130] width 304 height 18
click at [6, 121] on select "Master Chief Officer 2nd Officer 3rd Officer Junior Officer Chief Engineer 2nd …" at bounding box center [158, 130] width 304 height 18
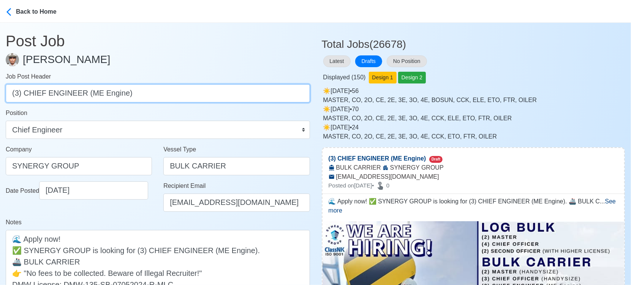
drag, startPoint x: 81, startPoint y: 93, endPoint x: 217, endPoint y: 109, distance: 137.2
click at [217, 109] on form "Job Post Header (3) CHIEF ENGINEER (ME Engine) Position Master Chief Officer 2n…" at bounding box center [158, 197] width 304 height 251
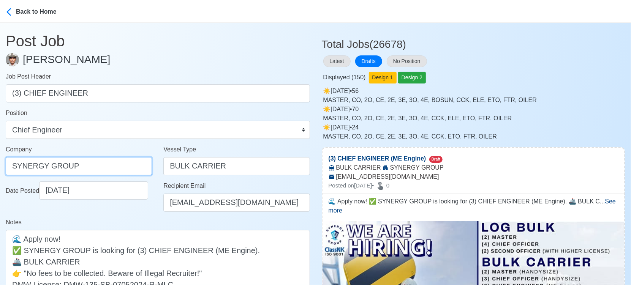
click at [138, 163] on input "SYNERGY GROUP" at bounding box center [79, 166] width 146 height 18
paste input "GROUP OPERATIONS INC"
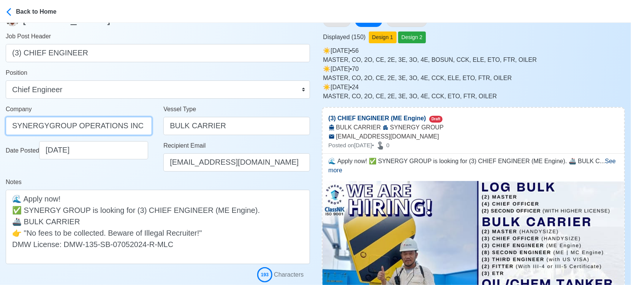
scroll to position [169, 0]
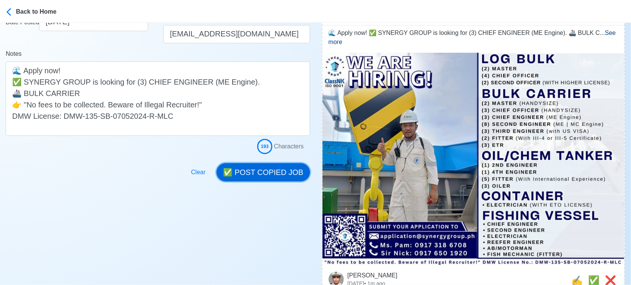
click at [267, 166] on button "✅ POST COPIED JOB" at bounding box center [263, 172] width 93 height 18
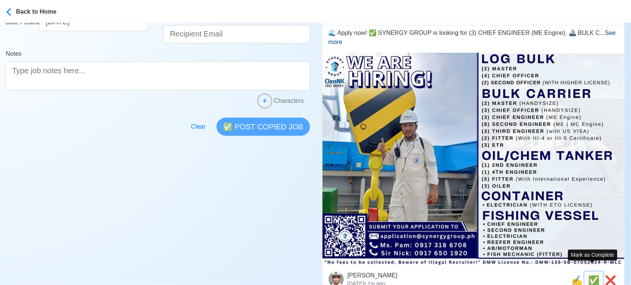
click at [592, 275] on span "✅" at bounding box center [593, 280] width 11 height 10
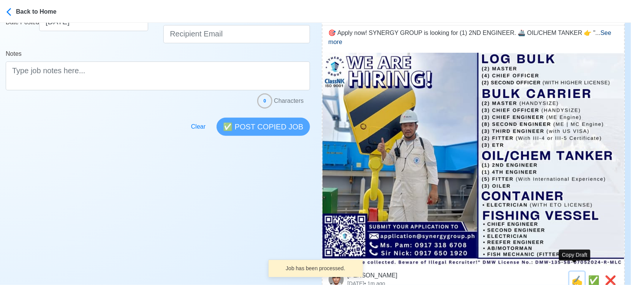
drag, startPoint x: 568, startPoint y: 269, endPoint x: 561, endPoint y: 269, distance: 7.6
click at [571, 275] on span "✍️" at bounding box center [576, 280] width 11 height 10
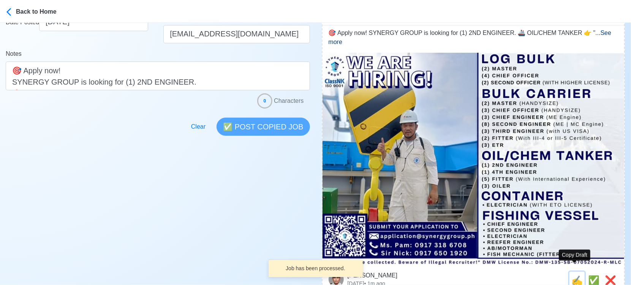
scroll to position [0, 0]
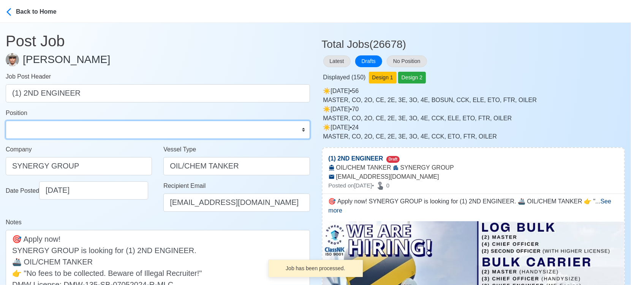
click at [65, 122] on select "Master Chief Officer 2nd Officer 3rd Officer Junior Officer Chief Engineer 2nd …" at bounding box center [158, 130] width 304 height 18
click at [6, 121] on select "Master Chief Officer 2nd Officer 3rd Officer Junior Officer Chief Engineer 2nd …" at bounding box center [158, 130] width 304 height 18
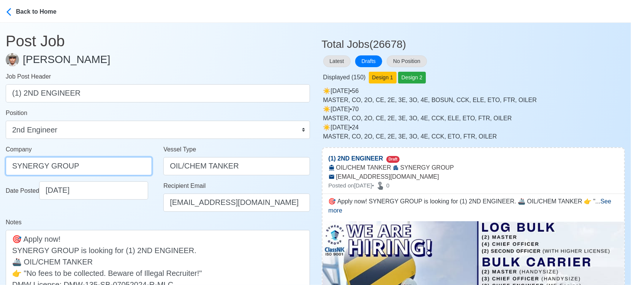
drag, startPoint x: 89, startPoint y: 164, endPoint x: -8, endPoint y: 159, distance: 97.0
click at [0, 159] on html "Back to Home Post Job Jeyner Gil Job Post Header (1) 2ND ENGINEER Position Mast…" at bounding box center [315, 142] width 631 height 285
paste input "GROUP OPERATIONS INC"
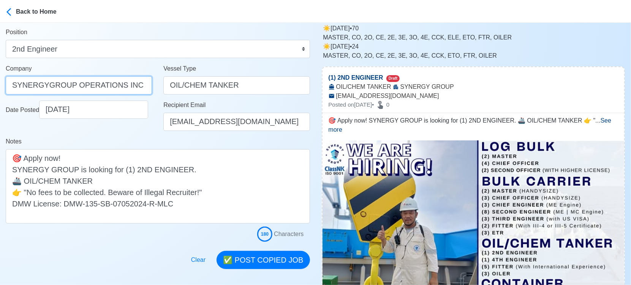
scroll to position [84, 0]
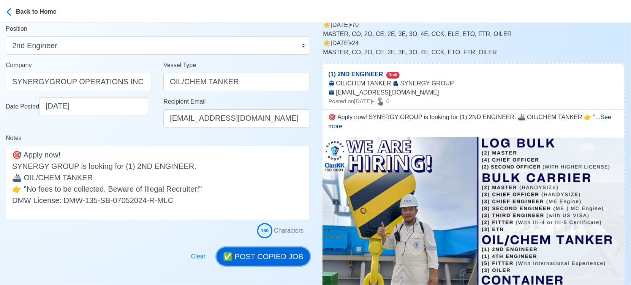
click at [280, 253] on button "✅ POST COPIED JOB" at bounding box center [263, 257] width 93 height 18
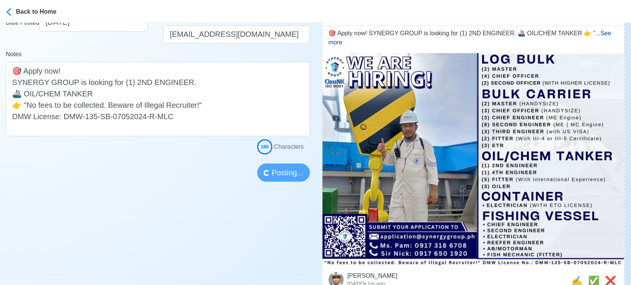
scroll to position [169, 0]
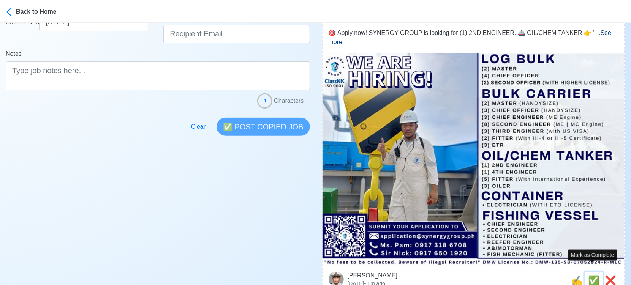
click at [588, 275] on span "✅" at bounding box center [593, 280] width 11 height 10
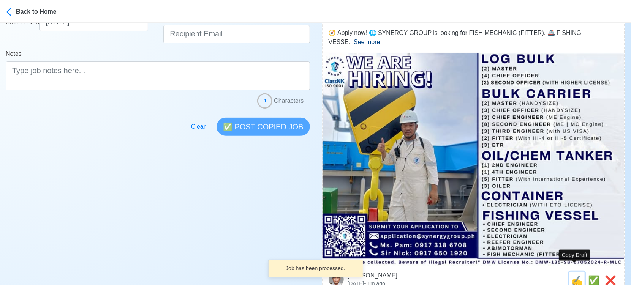
click at [574, 275] on span "✍️" at bounding box center [576, 280] width 11 height 10
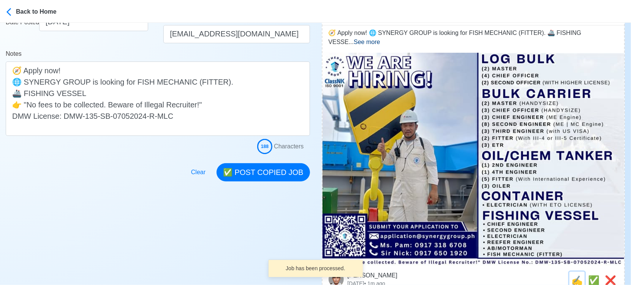
scroll to position [0, 0]
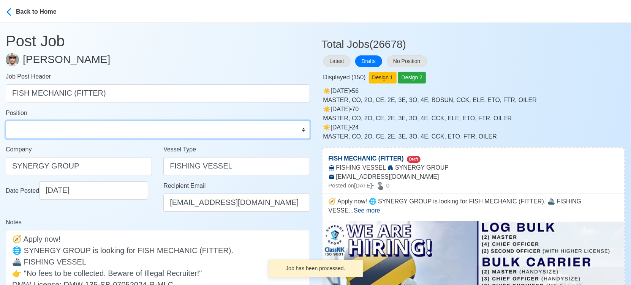
drag, startPoint x: 54, startPoint y: 134, endPoint x: 53, endPoint y: 127, distance: 7.3
click at [54, 134] on select "Master Chief Officer 2nd Officer 3rd Officer Junior Officer Chief Engineer 2nd …" at bounding box center [158, 130] width 304 height 18
click at [6, 121] on select "Master Chief Officer 2nd Officer 3rd Officer Junior Officer Chief Engineer 2nd …" at bounding box center [158, 130] width 304 height 18
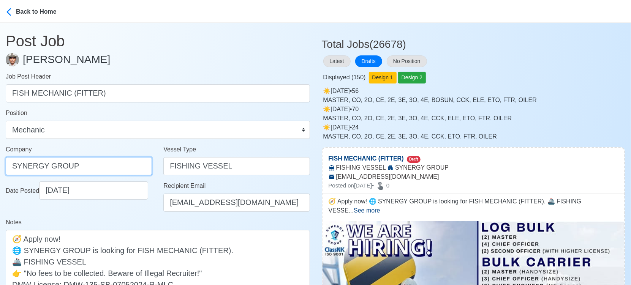
drag, startPoint x: 106, startPoint y: 169, endPoint x: -8, endPoint y: 157, distance: 115.4
click at [0, 157] on html "Back to Home Post Job Jeyner Gil Job Post Header FISH MECHANIC (FITTER) Positio…" at bounding box center [315, 142] width 631 height 285
paste input "GROUP OPERATIONS INC"
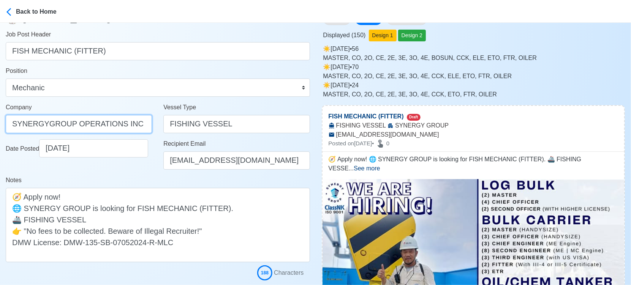
scroll to position [169, 0]
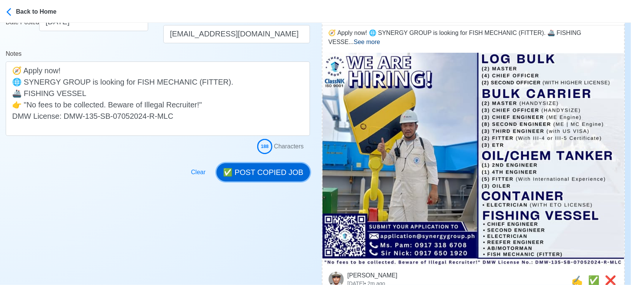
click at [267, 171] on button "✅ POST COPIED JOB" at bounding box center [263, 172] width 93 height 18
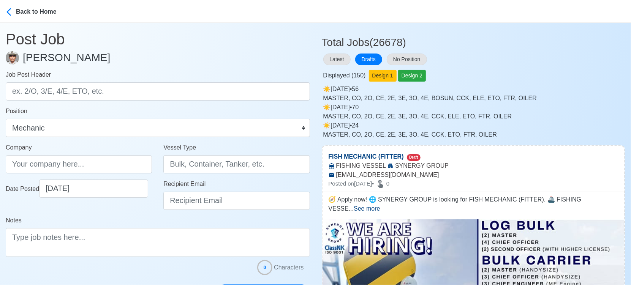
scroll to position [0, 0]
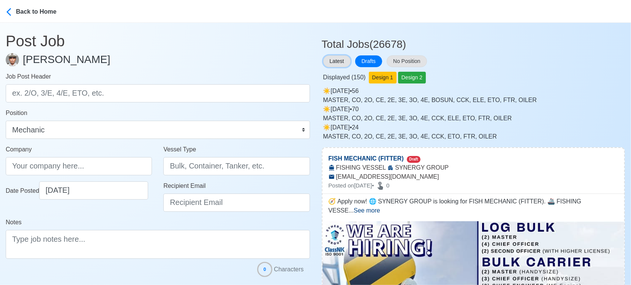
click at [330, 60] on button "Latest" at bounding box center [336, 61] width 27 height 12
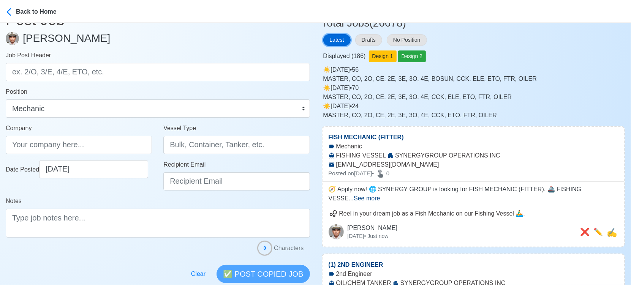
scroll to position [42, 0]
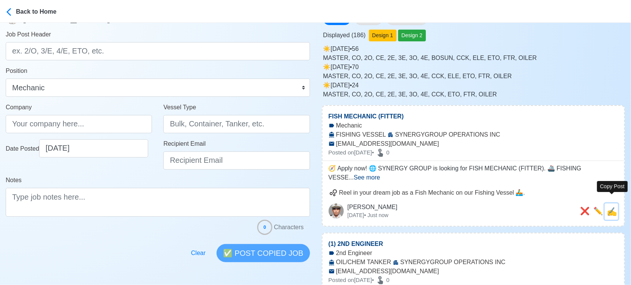
click at [615, 207] on span "✍️" at bounding box center [612, 211] width 10 height 9
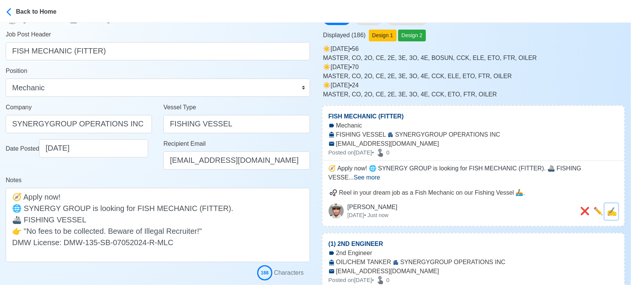
scroll to position [0, 0]
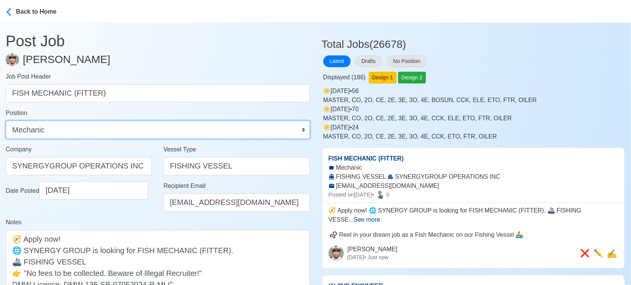
click at [90, 136] on select "Master Chief Officer 2nd Officer 3rd Officer Junior Officer Chief Engineer 2nd …" at bounding box center [158, 130] width 304 height 18
click at [6, 121] on select "Master Chief Officer 2nd Officer 3rd Officer Junior Officer Chief Engineer 2nd …" at bounding box center [158, 130] width 304 height 18
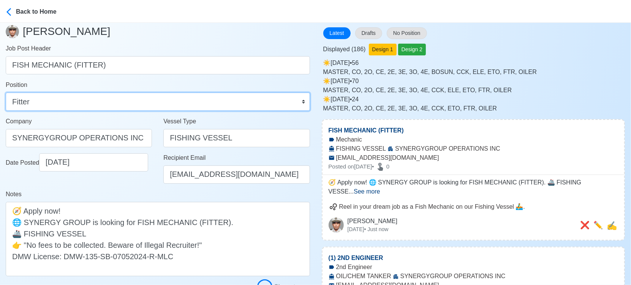
scroll to position [127, 0]
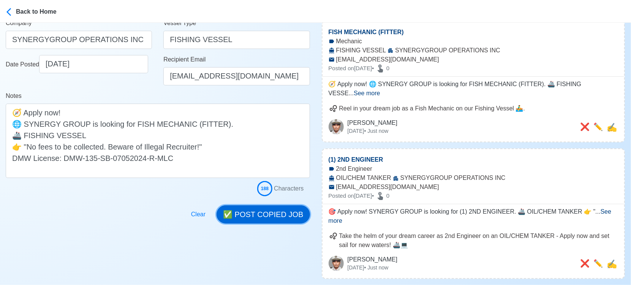
click at [270, 212] on button "✅ POST COPIED JOB" at bounding box center [263, 215] width 93 height 18
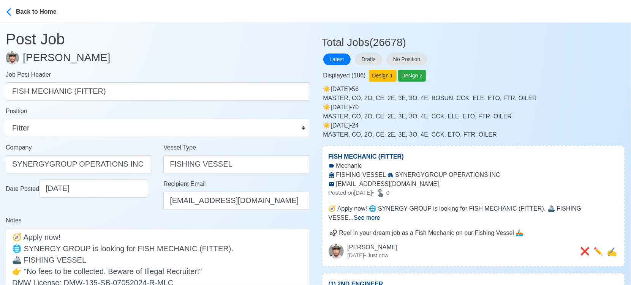
scroll to position [0, 0]
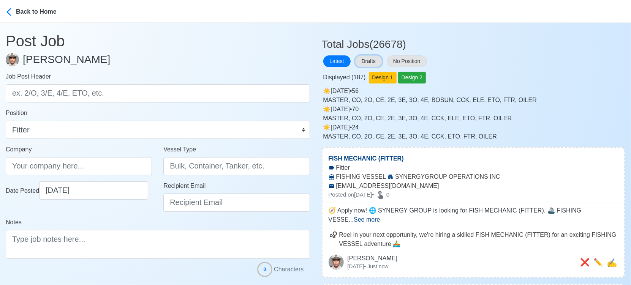
click at [374, 59] on button "Drafts" at bounding box center [368, 61] width 27 height 12
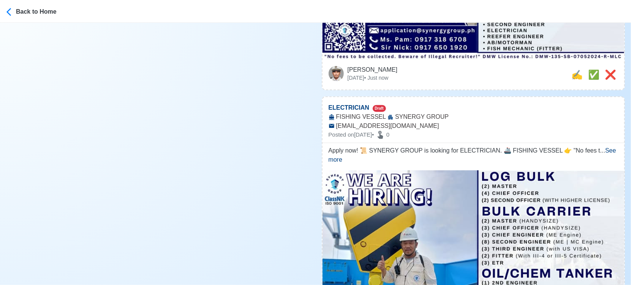
scroll to position [380, 0]
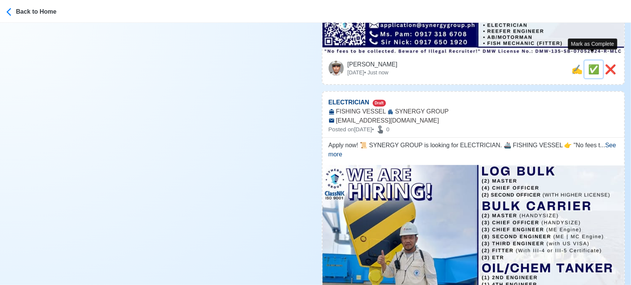
click at [590, 64] on span "✅" at bounding box center [593, 69] width 11 height 10
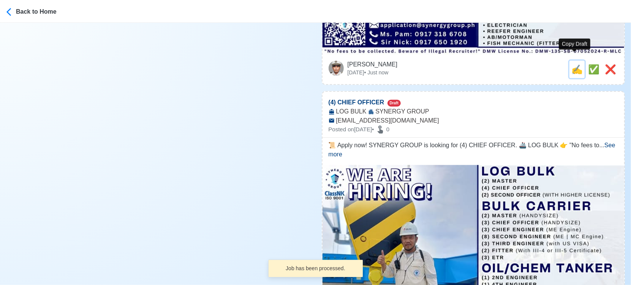
click at [571, 64] on span "✍️" at bounding box center [576, 69] width 11 height 10
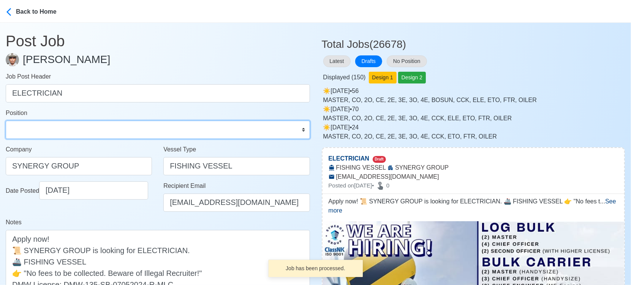
click at [34, 127] on select "Master Chief Officer 2nd Officer 3rd Officer Junior Officer Chief Engineer 2nd …" at bounding box center [158, 130] width 304 height 18
click at [6, 121] on select "Master Chief Officer 2nd Officer 3rd Officer Junior Officer Chief Engineer 2nd …" at bounding box center [158, 130] width 304 height 18
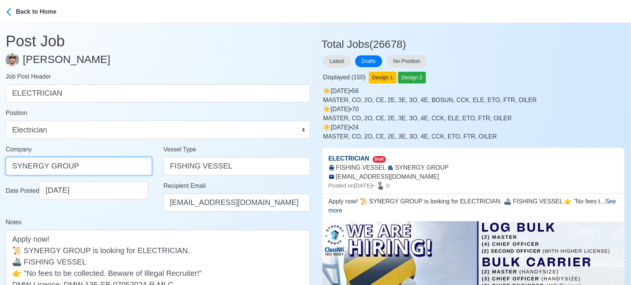
click at [95, 169] on input "SYNERGY GROUP" at bounding box center [79, 166] width 146 height 18
paste input "GROUP OPERATIONS INC"
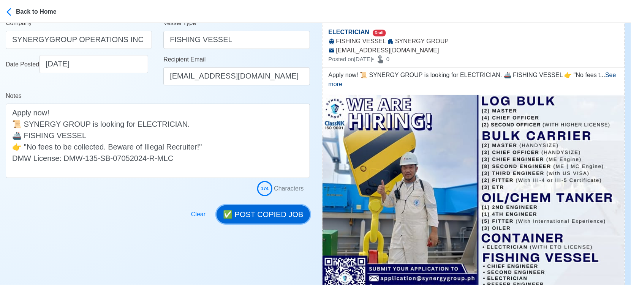
click at [268, 215] on button "✅ POST COPIED JOB" at bounding box center [263, 215] width 93 height 18
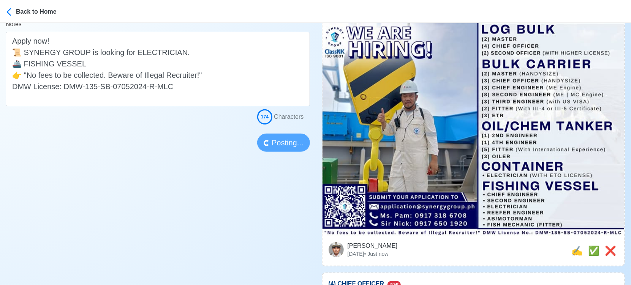
scroll to position [211, 0]
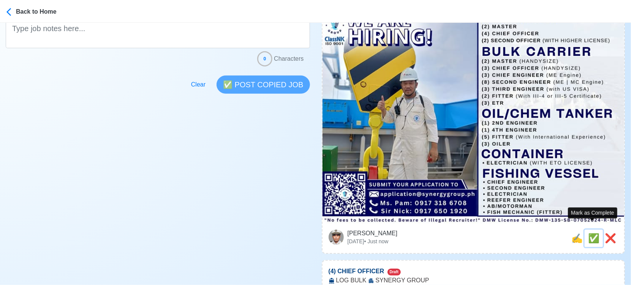
click at [590, 233] on span "✅" at bounding box center [593, 238] width 11 height 10
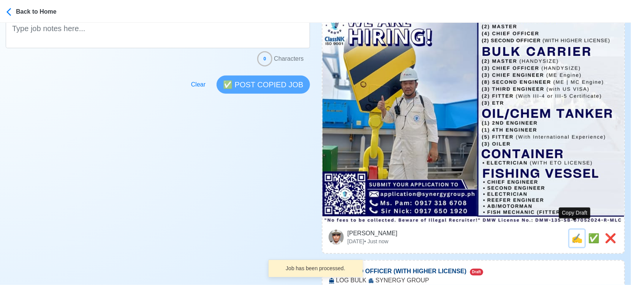
click at [575, 233] on span "✍️" at bounding box center [576, 238] width 11 height 10
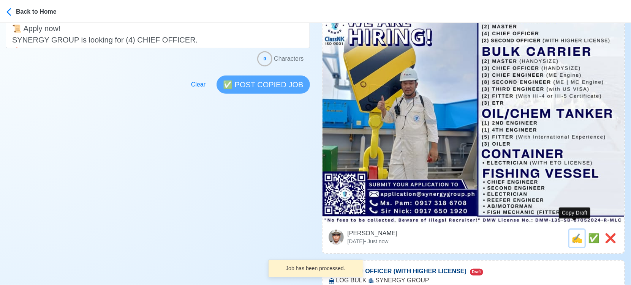
scroll to position [0, 0]
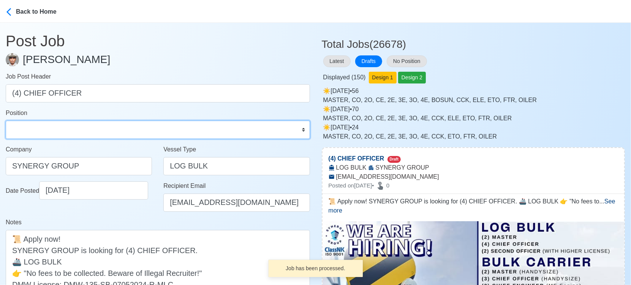
click at [88, 124] on select "Master Chief Officer 2nd Officer 3rd Officer Junior Officer Chief Engineer 2nd …" at bounding box center [158, 130] width 304 height 18
click at [6, 121] on select "Master Chief Officer 2nd Officer 3rd Officer Junior Officer Chief Engineer 2nd …" at bounding box center [158, 130] width 304 height 18
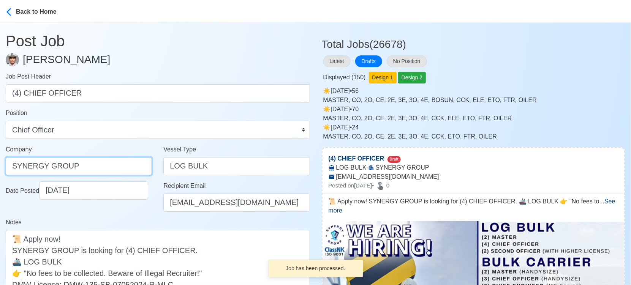
click at [88, 171] on input "SYNERGY GROUP" at bounding box center [79, 166] width 146 height 18
paste input "GROUP OPERATIONS INC"
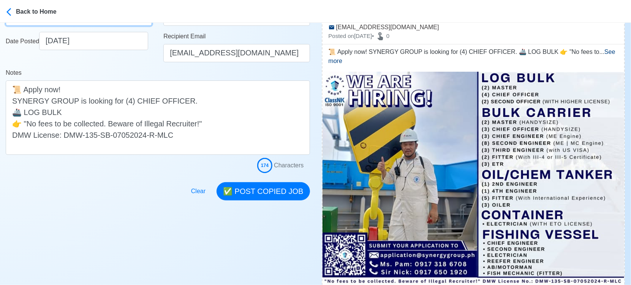
scroll to position [169, 0]
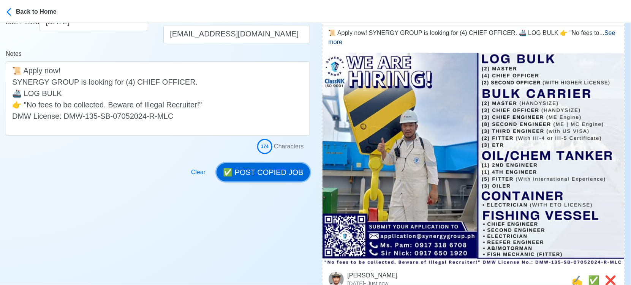
click at [262, 180] on button "✅ POST COPIED JOB" at bounding box center [263, 172] width 93 height 18
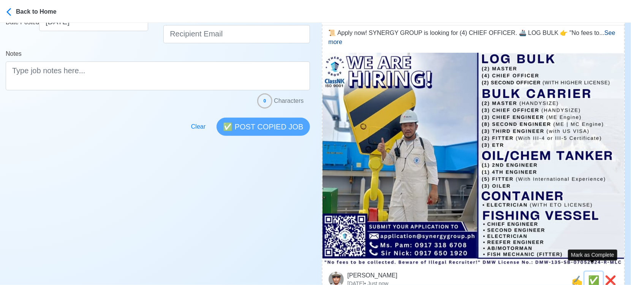
click at [588, 275] on span "✅" at bounding box center [593, 280] width 11 height 10
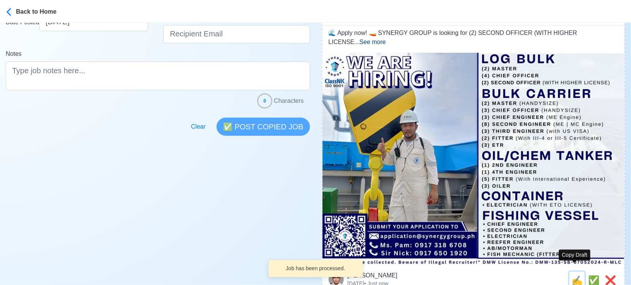
click at [574, 275] on span "✍️" at bounding box center [576, 280] width 11 height 10
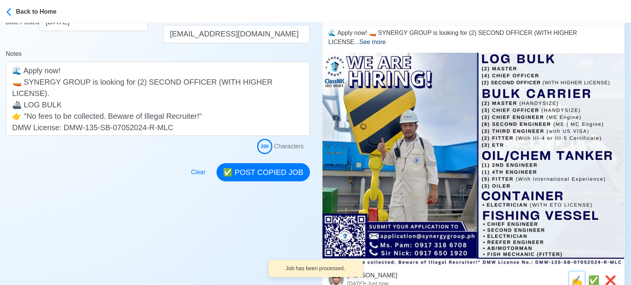
scroll to position [0, 0]
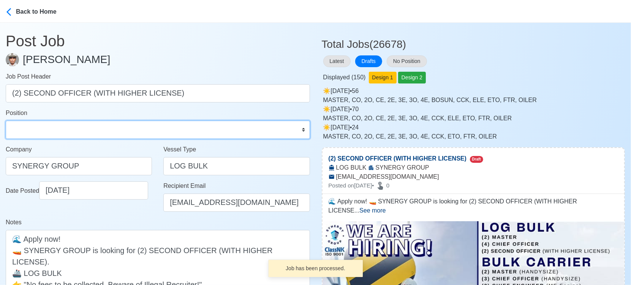
drag, startPoint x: 59, startPoint y: 131, endPoint x: 54, endPoint y: 122, distance: 10.2
click at [58, 131] on select "Master Chief Officer 2nd Officer 3rd Officer Junior Officer Chief Engineer 2nd …" at bounding box center [158, 130] width 304 height 18
click at [6, 121] on select "Master Chief Officer 2nd Officer 3rd Officer Junior Officer Chief Engineer 2nd …" at bounding box center [158, 130] width 304 height 18
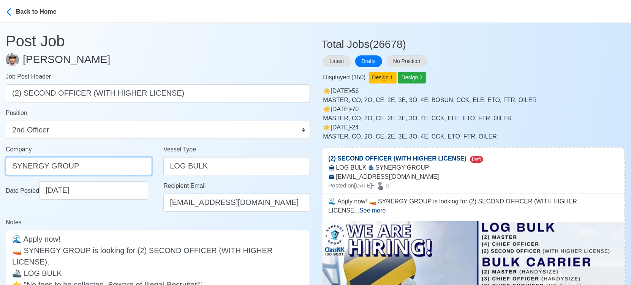
click at [96, 165] on input "SYNERGY GROUP" at bounding box center [79, 166] width 146 height 18
paste input "GROUP OPERATIONS INC"
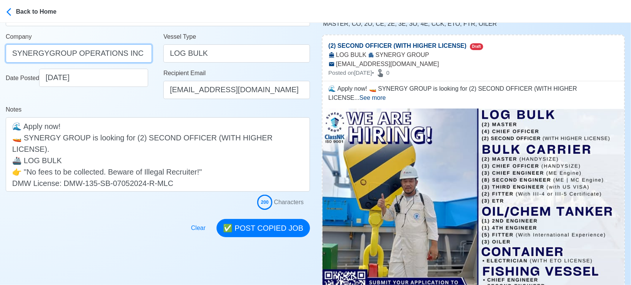
scroll to position [127, 0]
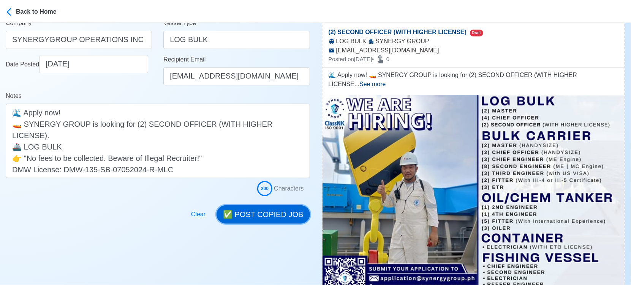
click at [262, 206] on button "✅ POST COPIED JOB" at bounding box center [263, 215] width 93 height 18
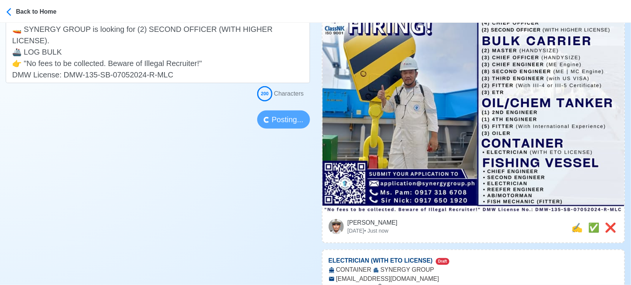
scroll to position [253, 0]
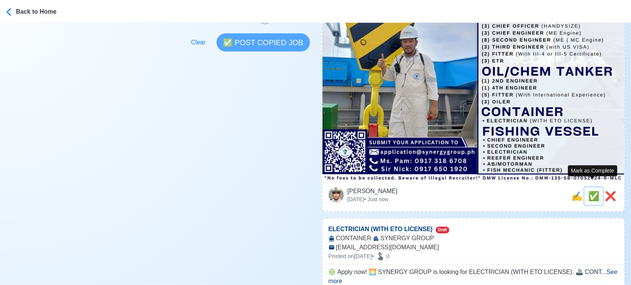
click at [591, 191] on span "✅" at bounding box center [593, 196] width 11 height 10
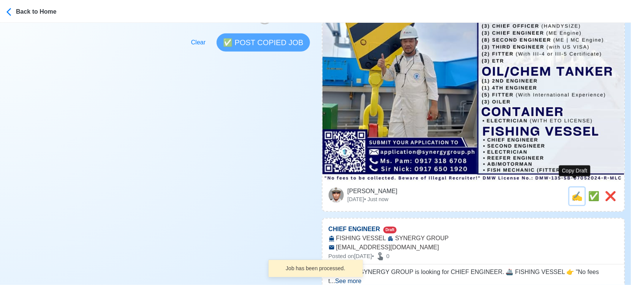
click at [579, 191] on span "✍️" at bounding box center [576, 196] width 11 height 10
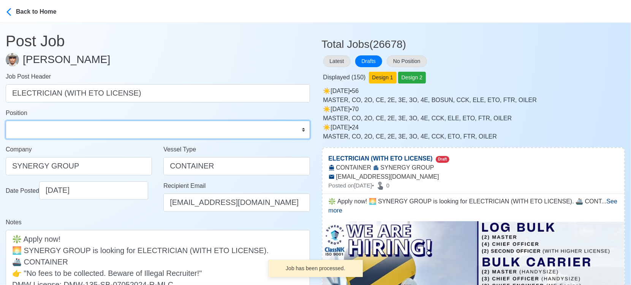
click at [69, 127] on select "Master Chief Officer 2nd Officer 3rd Officer Junior Officer Chief Engineer 2nd …" at bounding box center [158, 130] width 304 height 18
click at [6, 121] on select "Master Chief Officer 2nd Officer 3rd Officer Junior Officer Chief Engineer 2nd …" at bounding box center [158, 130] width 304 height 18
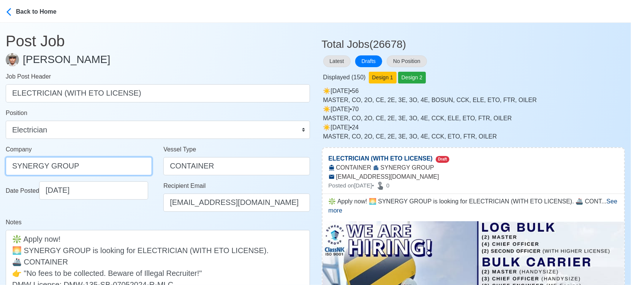
click at [87, 166] on input "SYNERGY GROUP" at bounding box center [79, 166] width 146 height 18
paste input "GROUP OPERATIONS INC"
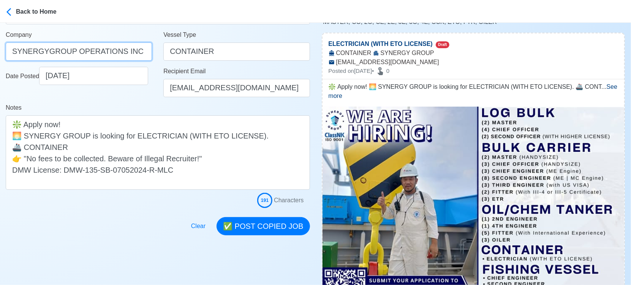
scroll to position [127, 0]
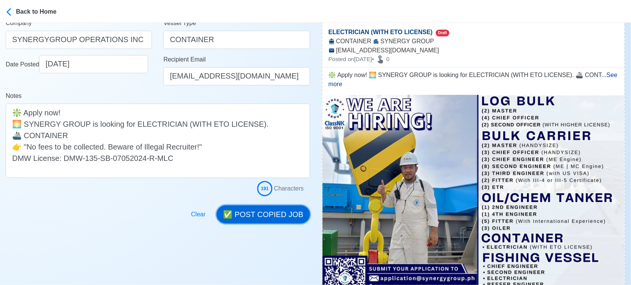
click at [274, 211] on button "✅ POST COPIED JOB" at bounding box center [263, 215] width 93 height 18
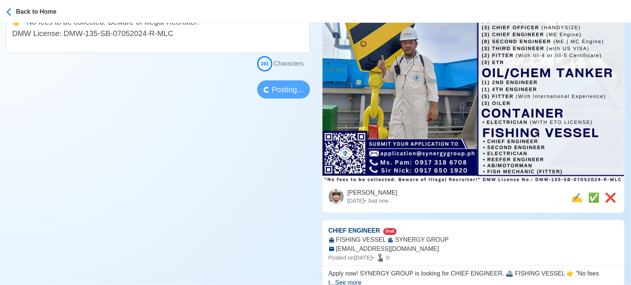
scroll to position [253, 0]
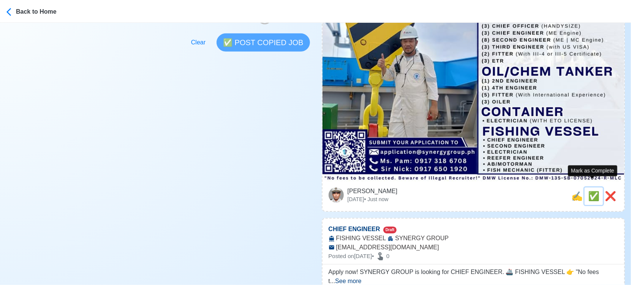
click at [591, 191] on span "✅" at bounding box center [593, 196] width 11 height 10
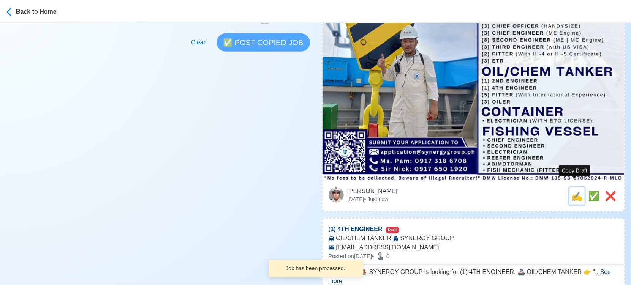
click at [576, 191] on span "✍️" at bounding box center [576, 196] width 11 height 10
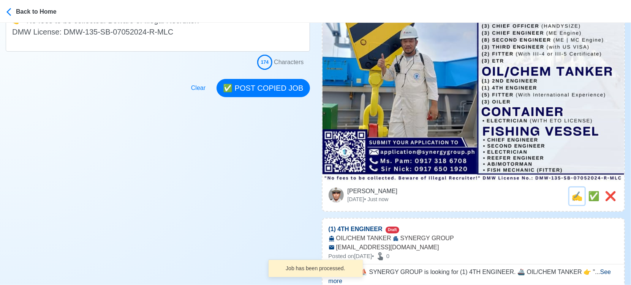
scroll to position [0, 0]
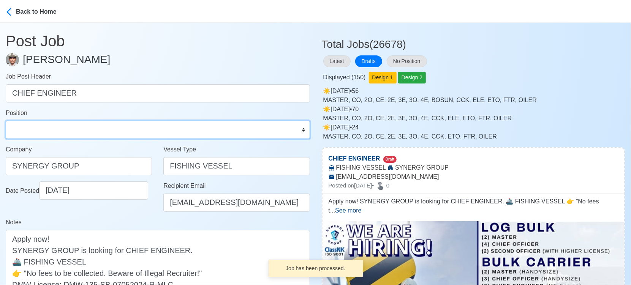
drag, startPoint x: 24, startPoint y: 128, endPoint x: 21, endPoint y: 123, distance: 5.8
click at [24, 128] on select "Master Chief Officer 2nd Officer 3rd Officer Junior Officer Chief Engineer 2nd …" at bounding box center [158, 130] width 304 height 18
click at [6, 121] on select "Master Chief Officer 2nd Officer 3rd Officer Junior Officer Chief Engineer 2nd …" at bounding box center [158, 130] width 304 height 18
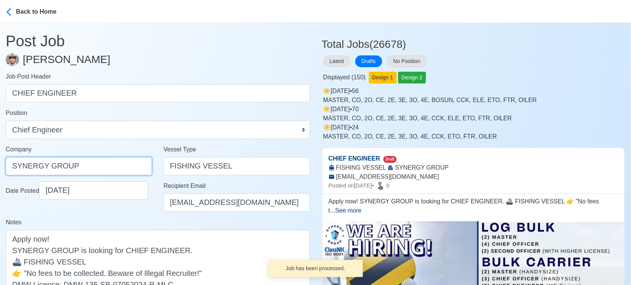
click at [94, 169] on input "SYNERGY GROUP" at bounding box center [79, 166] width 146 height 18
paste input "GROUP OPERATIONS INC"
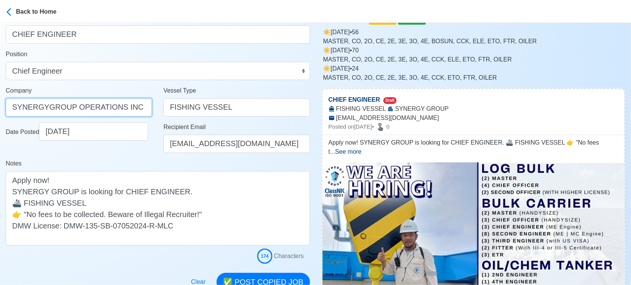
scroll to position [169, 0]
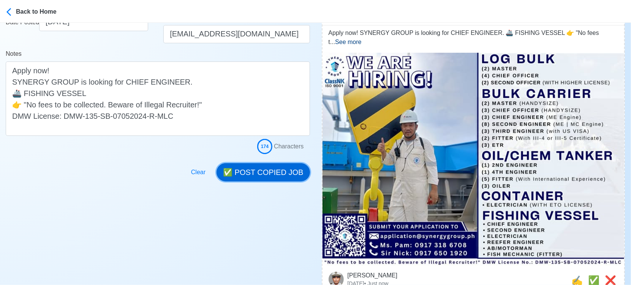
click at [292, 173] on button "✅ POST COPIED JOB" at bounding box center [263, 172] width 93 height 18
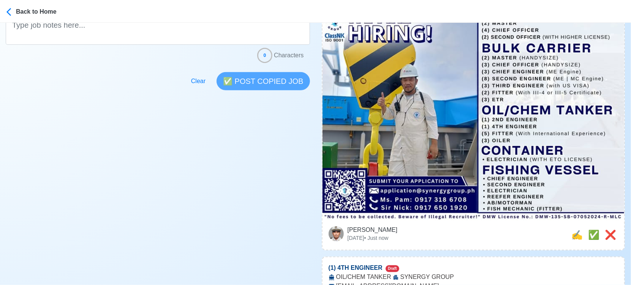
scroll to position [295, 0]
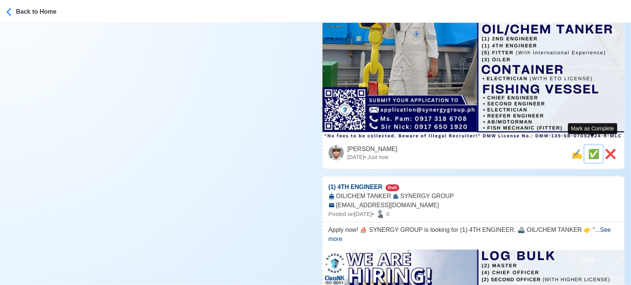
click at [590, 149] on span "✅" at bounding box center [593, 154] width 11 height 10
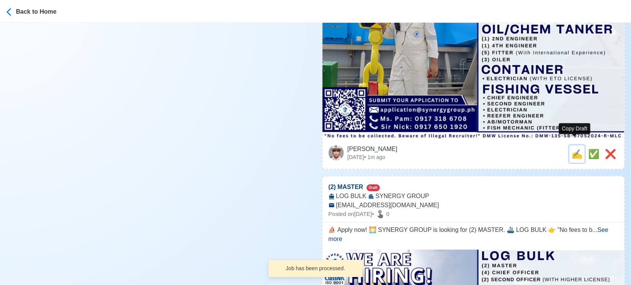
click at [575, 149] on span "✍️" at bounding box center [576, 154] width 11 height 10
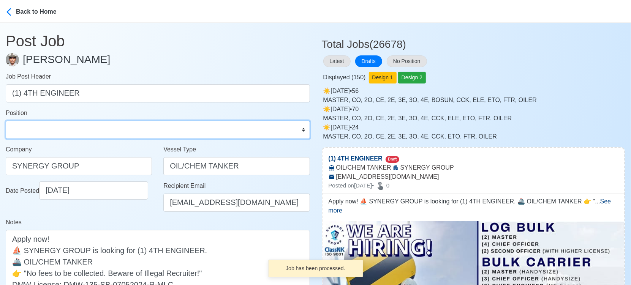
click at [92, 129] on select "Master Chief Officer 2nd Officer 3rd Officer Junior Officer Chief Engineer 2nd …" at bounding box center [158, 130] width 304 height 18
click at [6, 121] on select "Master Chief Officer 2nd Officer 3rd Officer Junior Officer Chief Engineer 2nd …" at bounding box center [158, 130] width 304 height 18
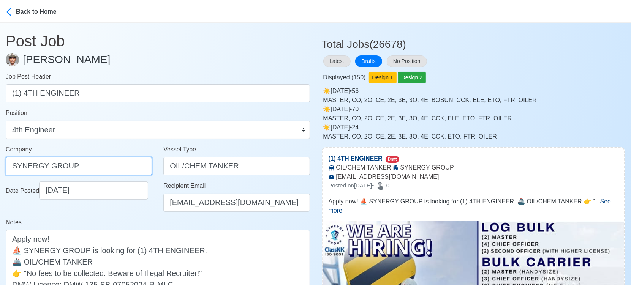
click at [99, 166] on input "SYNERGY GROUP" at bounding box center [79, 166] width 146 height 18
paste input "GROUP OPERATIONS INC"
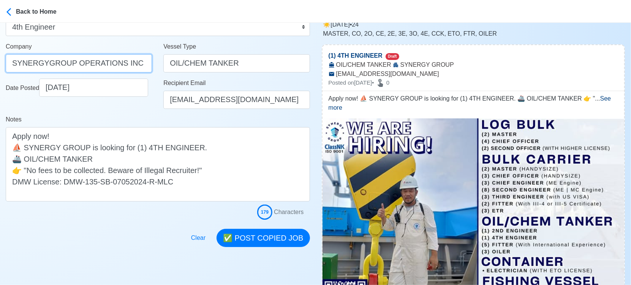
scroll to position [127, 0]
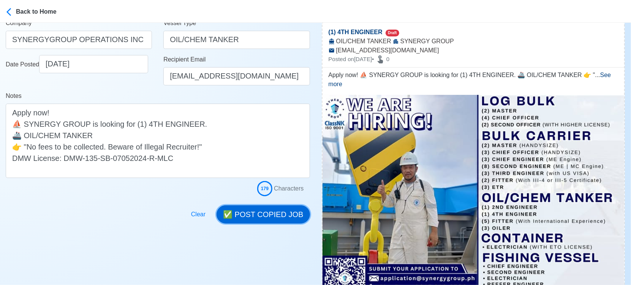
click at [269, 215] on button "✅ POST COPIED JOB" at bounding box center [263, 215] width 93 height 18
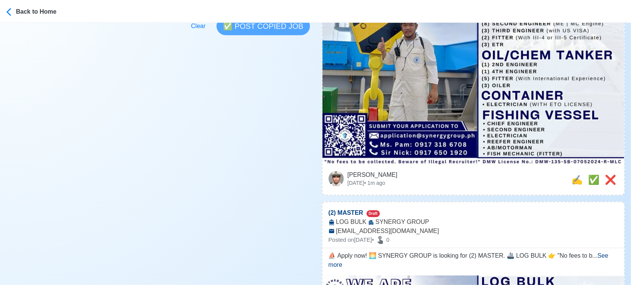
scroll to position [337, 0]
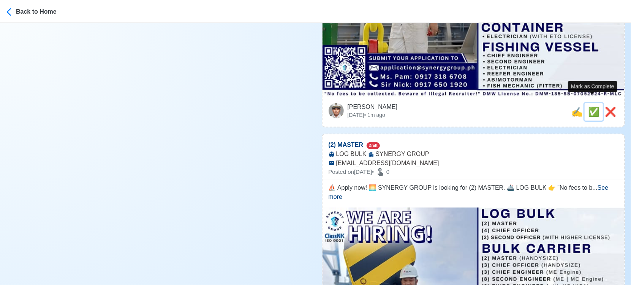
click at [592, 107] on span "✅" at bounding box center [593, 112] width 11 height 10
click at [574, 107] on span "✍️" at bounding box center [576, 112] width 11 height 10
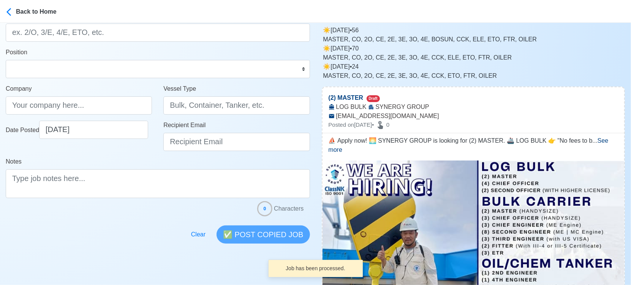
scroll to position [169, 0]
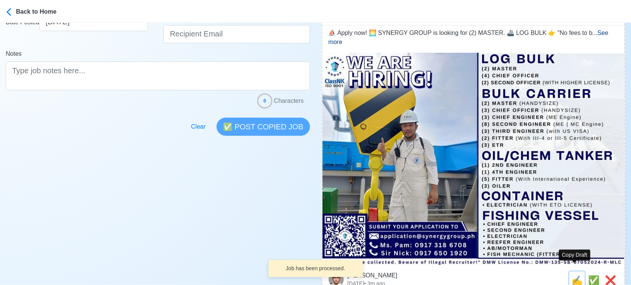
click at [574, 275] on span "✍️" at bounding box center [576, 280] width 11 height 10
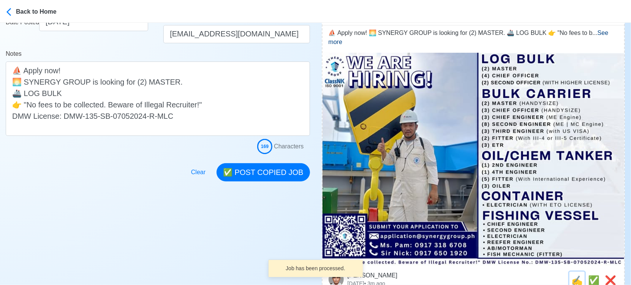
scroll to position [0, 0]
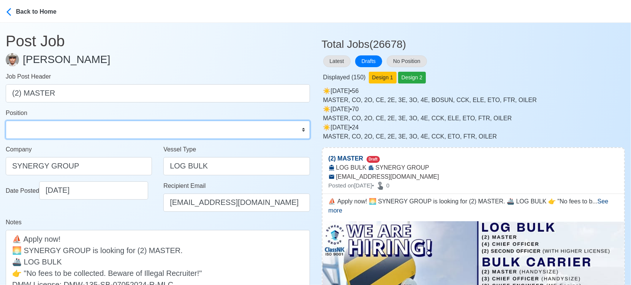
click at [35, 127] on select "Master Chief Officer 2nd Officer 3rd Officer Junior Officer Chief Engineer 2nd …" at bounding box center [158, 130] width 304 height 18
click at [6, 121] on select "Master Chief Officer 2nd Officer 3rd Officer Junior Officer Chief Engineer 2nd …" at bounding box center [158, 130] width 304 height 18
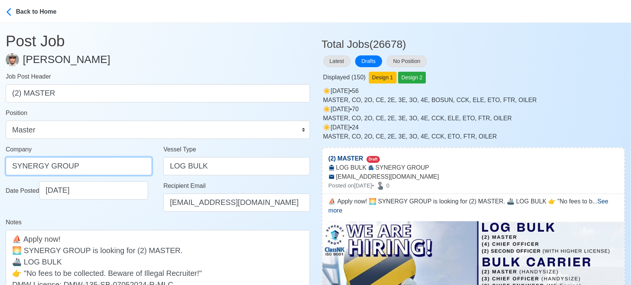
click at [133, 164] on input "SYNERGY GROUP" at bounding box center [79, 166] width 146 height 18
paste input "GROUP OPERATIONS INC"
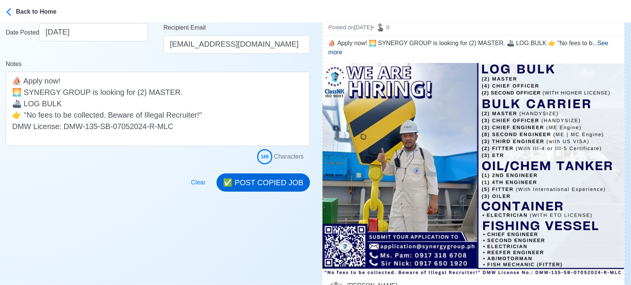
scroll to position [169, 0]
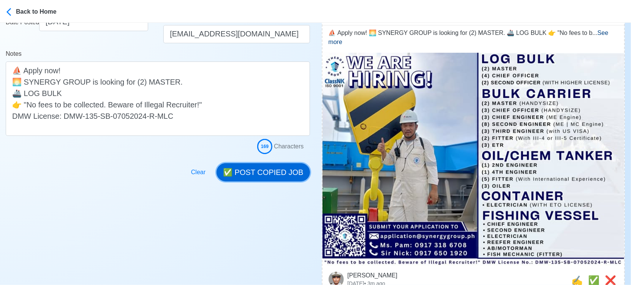
click at [289, 172] on button "✅ POST COPIED JOB" at bounding box center [263, 172] width 93 height 18
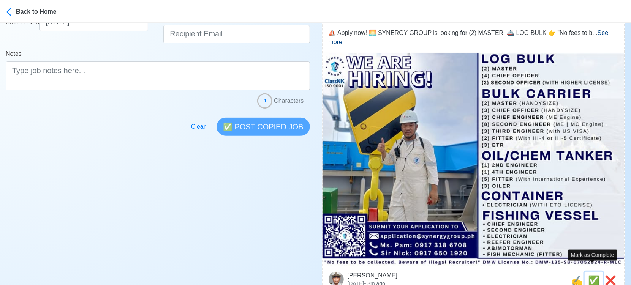
click at [590, 275] on span "✅" at bounding box center [593, 280] width 11 height 10
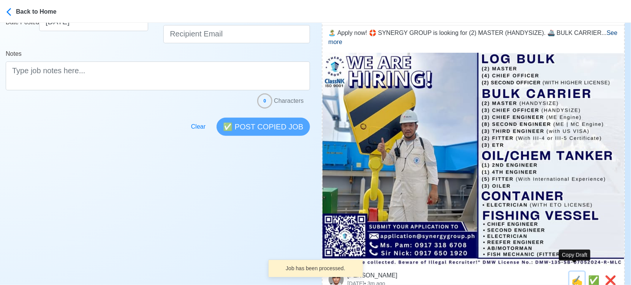
drag, startPoint x: 577, startPoint y: 269, endPoint x: 546, endPoint y: 261, distance: 31.4
click at [577, 275] on span "✍️" at bounding box center [576, 280] width 11 height 10
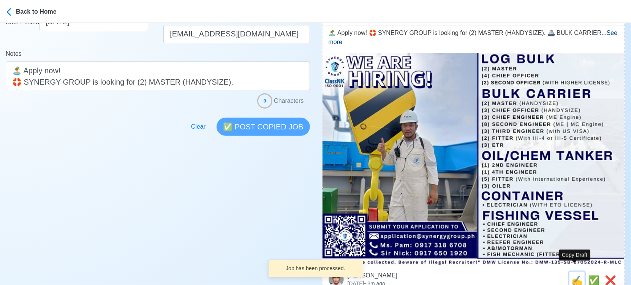
scroll to position [0, 0]
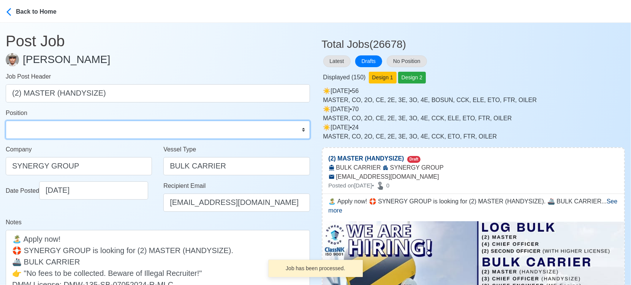
click at [122, 126] on select "Master Chief Officer 2nd Officer 3rd Officer Junior Officer Chief Engineer 2nd …" at bounding box center [158, 130] width 304 height 18
click at [6, 121] on select "Master Chief Officer 2nd Officer 3rd Officer Junior Officer Chief Engineer 2nd …" at bounding box center [158, 130] width 304 height 18
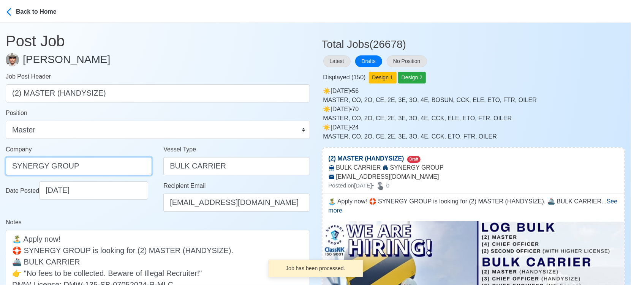
click at [101, 164] on input "SYNERGY GROUP" at bounding box center [79, 166] width 146 height 18
paste input "GROUP OPERATIONS INC"
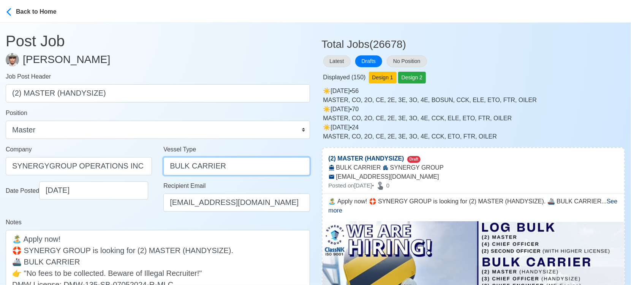
click at [226, 165] on input "BULK CARRIER" at bounding box center [236, 166] width 146 height 18
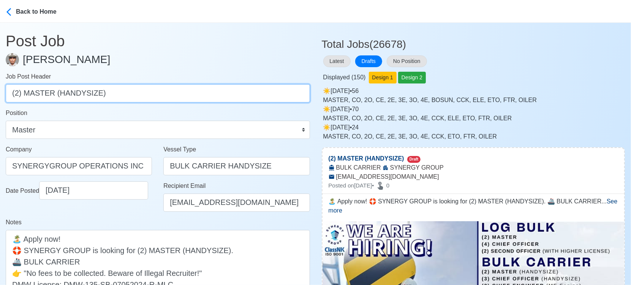
drag, startPoint x: 128, startPoint y: 96, endPoint x: 52, endPoint y: 91, distance: 76.5
click at [52, 91] on input "(2) MASTER (HANDYSIZE)" at bounding box center [158, 93] width 304 height 18
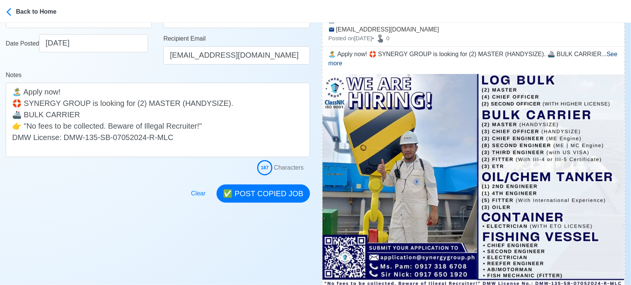
scroll to position [169, 0]
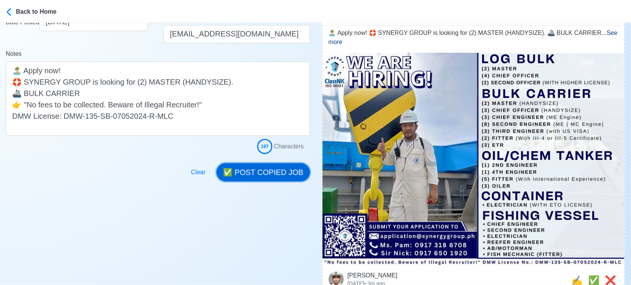
click at [264, 169] on button "✅ POST COPIED JOB" at bounding box center [263, 172] width 93 height 18
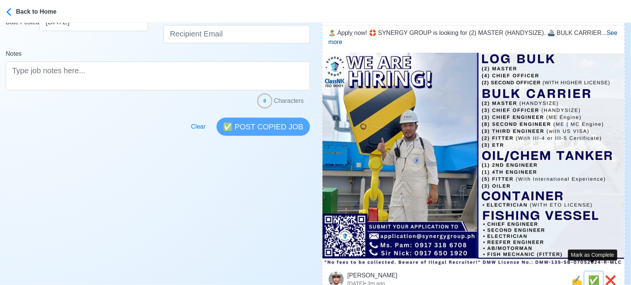
click at [591, 275] on span "✅" at bounding box center [593, 280] width 11 height 10
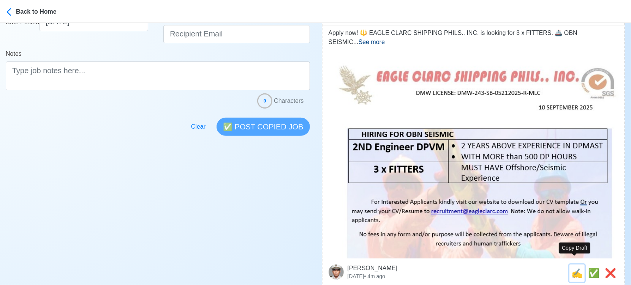
click at [577, 268] on span "✍️" at bounding box center [576, 273] width 11 height 10
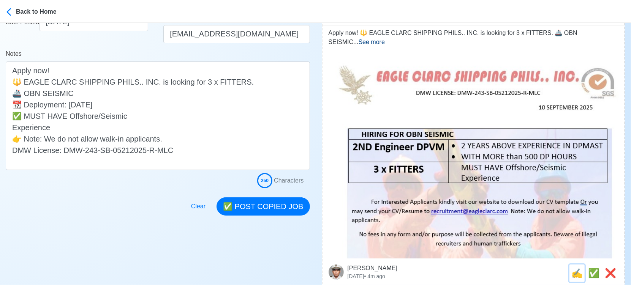
scroll to position [0, 0]
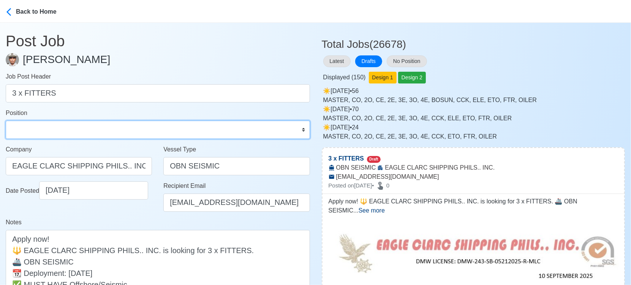
drag, startPoint x: 137, startPoint y: 126, endPoint x: 125, endPoint y: 121, distance: 13.0
click at [136, 126] on select "Master Chief Officer 2nd Officer 3rd Officer Junior Officer Chief Engineer 2nd …" at bounding box center [158, 130] width 304 height 18
click at [6, 121] on select "Master Chief Officer 2nd Officer 3rd Officer Junior Officer Chief Engineer 2nd …" at bounding box center [158, 130] width 304 height 18
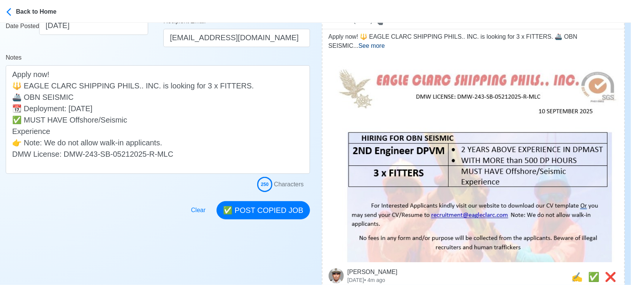
scroll to position [169, 0]
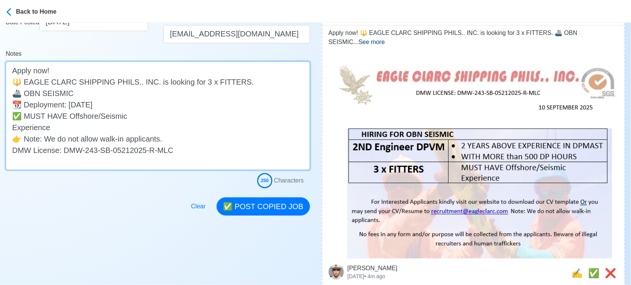
drag, startPoint x: 132, startPoint y: 103, endPoint x: -8, endPoint y: 107, distance: 140.6
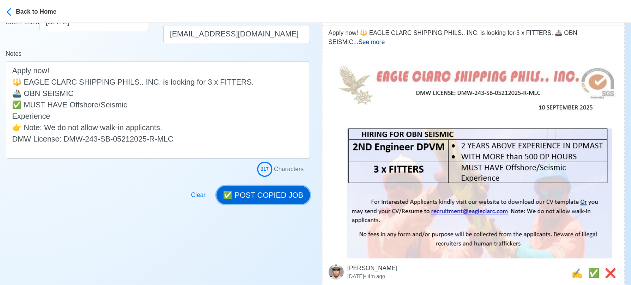
click at [258, 195] on button "✅ POST COPIED JOB" at bounding box center [263, 195] width 93 height 18
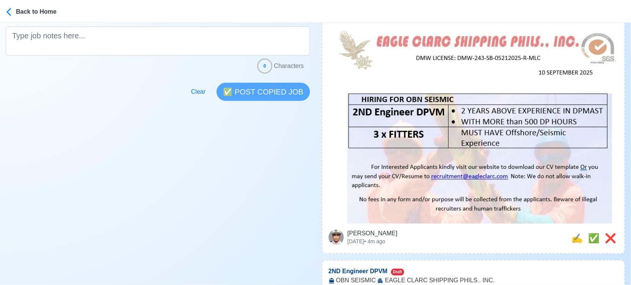
scroll to position [211, 0]
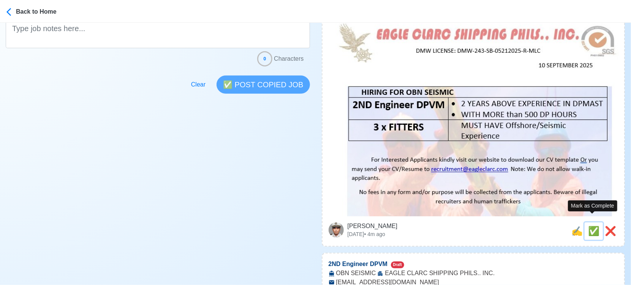
click at [593, 226] on span "✅" at bounding box center [593, 231] width 11 height 10
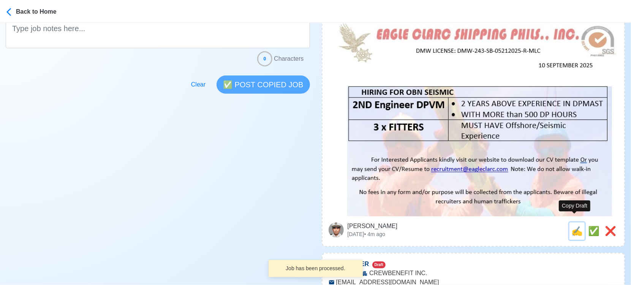
drag, startPoint x: 576, startPoint y: 223, endPoint x: 499, endPoint y: 217, distance: 77.4
click at [575, 226] on span "✍️" at bounding box center [576, 231] width 11 height 10
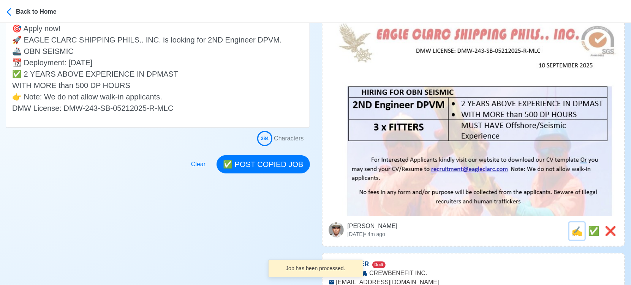
scroll to position [0, 0]
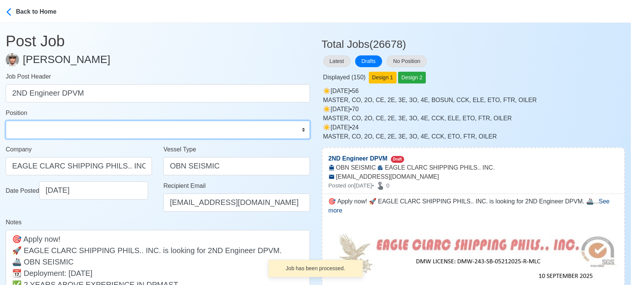
click at [33, 133] on select "Master Chief Officer 2nd Officer 3rd Officer Junior Officer Chief Engineer 2nd …" at bounding box center [158, 130] width 304 height 18
click at [6, 121] on select "Master Chief Officer 2nd Officer 3rd Officer Junior Officer Chief Engineer 2nd …" at bounding box center [158, 130] width 304 height 18
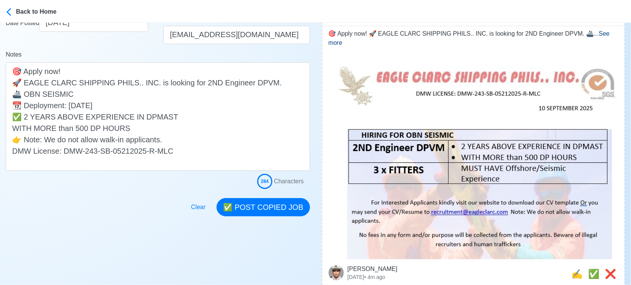
scroll to position [169, 0]
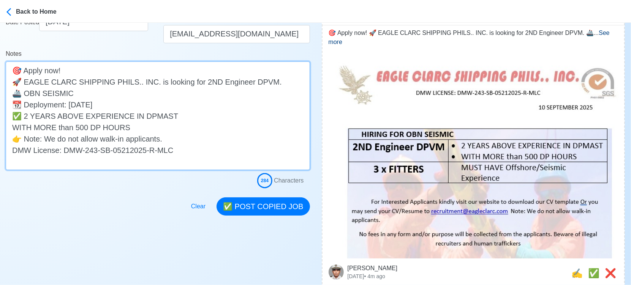
click at [13, 128] on textarea "🎯 Apply now! 🚀 EAGLE CLARC SHIPPING PHILS.. INC. is looking for 2ND Engineer DP…" at bounding box center [158, 116] width 304 height 109
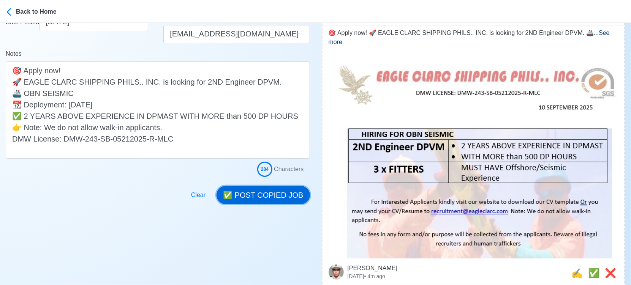
click at [250, 191] on button "✅ POST COPIED JOB" at bounding box center [263, 195] width 93 height 18
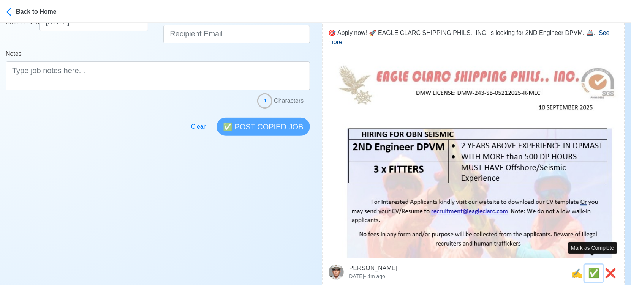
click at [591, 268] on span "✅" at bounding box center [593, 273] width 11 height 10
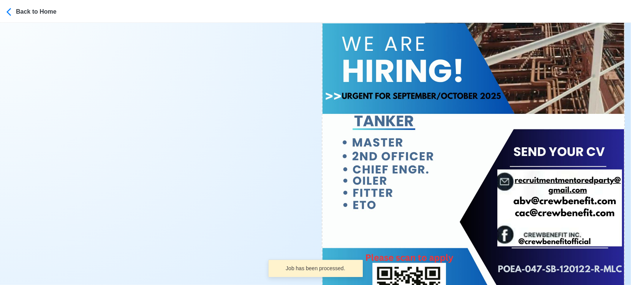
scroll to position [380, 0]
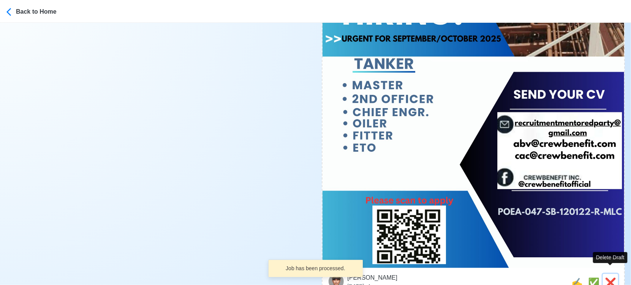
click at [609, 278] on span "❌" at bounding box center [610, 283] width 11 height 10
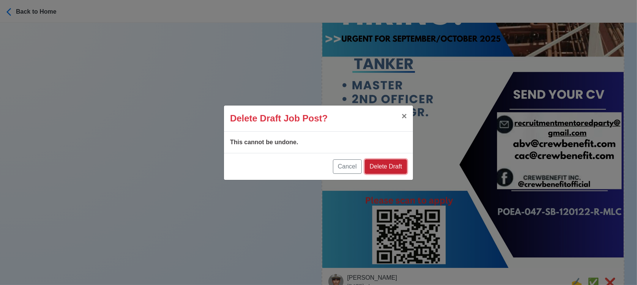
click at [389, 166] on button "Delete Draft" at bounding box center [386, 167] width 42 height 14
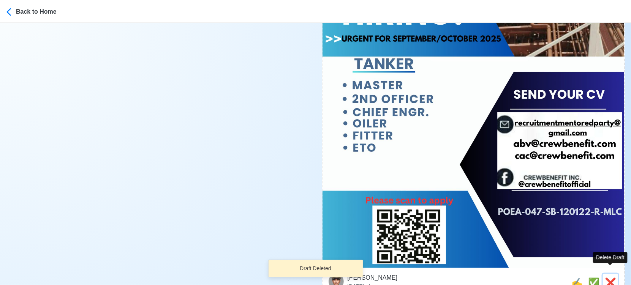
click at [612, 278] on span "❌" at bounding box center [610, 283] width 11 height 10
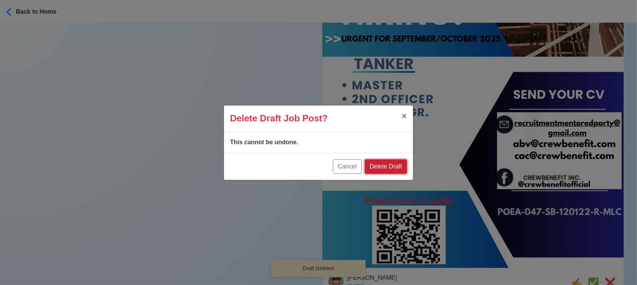
click at [398, 168] on button "Delete Draft" at bounding box center [386, 167] width 42 height 14
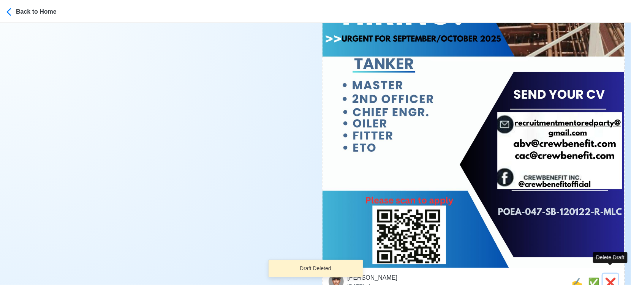
click at [609, 278] on span "❌" at bounding box center [610, 283] width 11 height 10
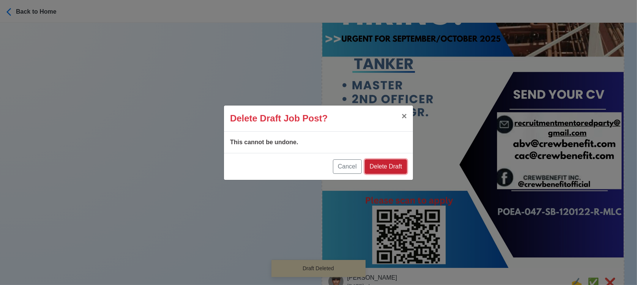
click at [379, 169] on button "Delete Draft" at bounding box center [386, 167] width 42 height 14
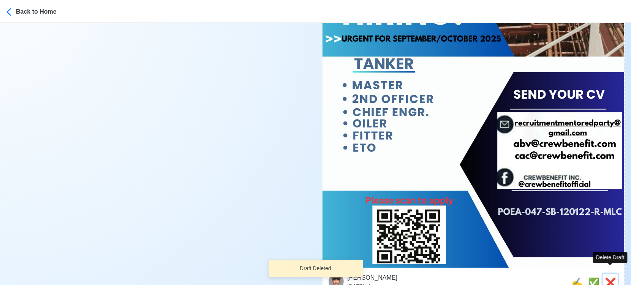
click at [612, 278] on span "❌" at bounding box center [610, 283] width 11 height 10
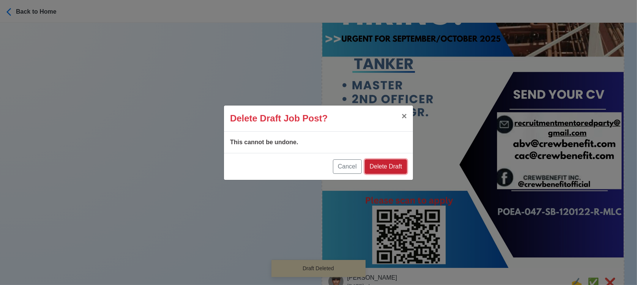
click at [374, 161] on button "Delete Draft" at bounding box center [386, 167] width 42 height 14
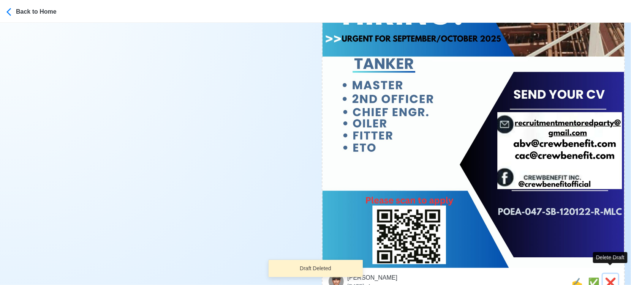
click at [611, 278] on span "❌" at bounding box center [610, 283] width 11 height 10
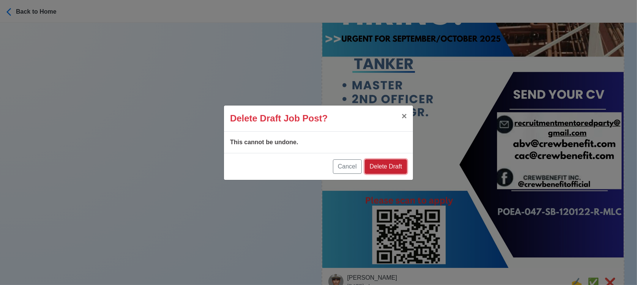
click at [398, 166] on button "Delete Draft" at bounding box center [386, 167] width 42 height 14
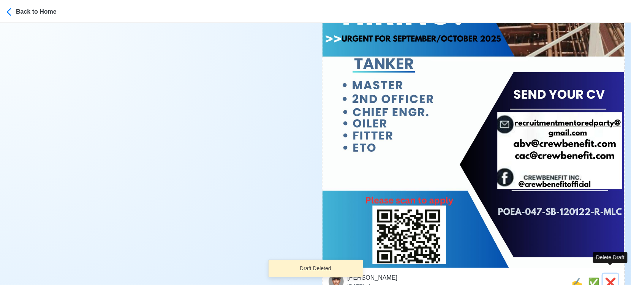
click at [614, 278] on span "❌" at bounding box center [610, 283] width 11 height 10
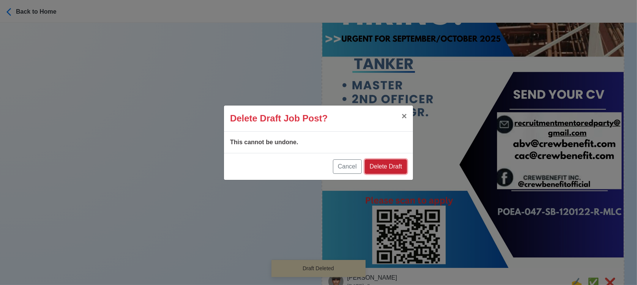
click at [392, 168] on button "Delete Draft" at bounding box center [386, 167] width 42 height 14
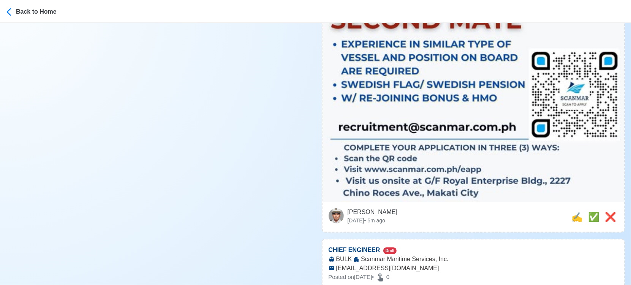
scroll to position [506, 0]
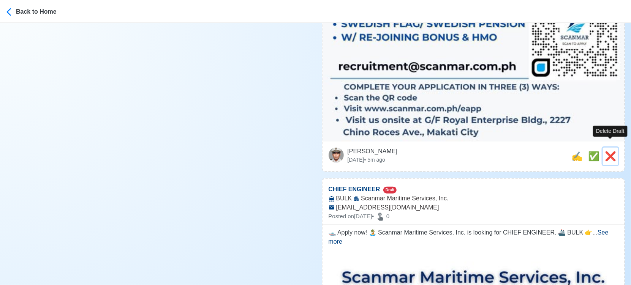
click at [610, 151] on span "❌" at bounding box center [610, 156] width 11 height 10
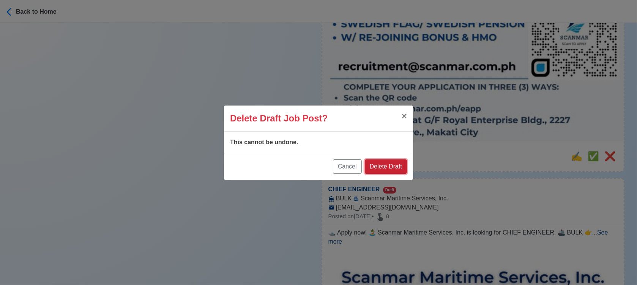
click at [390, 164] on button "Delete Draft" at bounding box center [386, 167] width 42 height 14
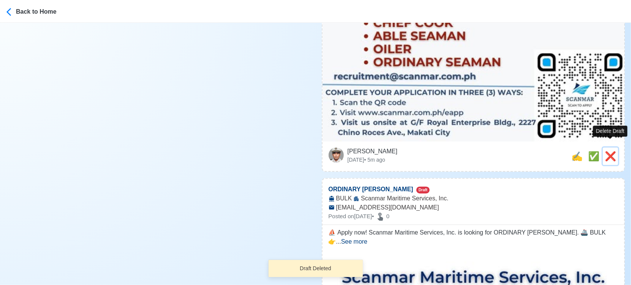
click at [615, 151] on span "❌" at bounding box center [610, 156] width 11 height 10
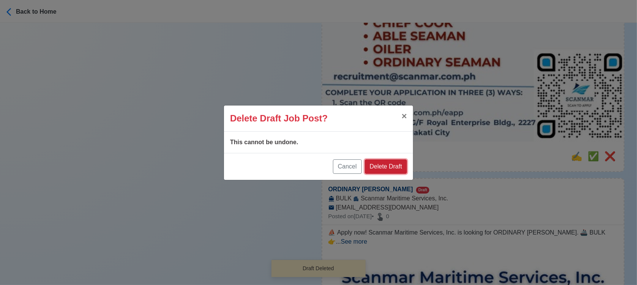
click at [392, 166] on button "Delete Draft" at bounding box center [386, 167] width 42 height 14
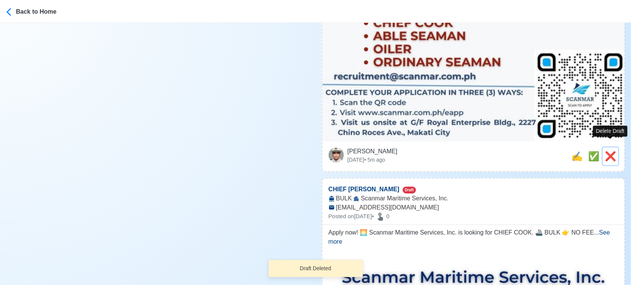
click at [610, 151] on span "❌" at bounding box center [610, 156] width 11 height 10
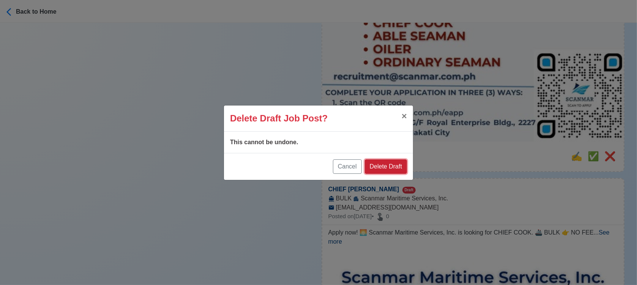
click at [396, 165] on button "Delete Draft" at bounding box center [386, 167] width 42 height 14
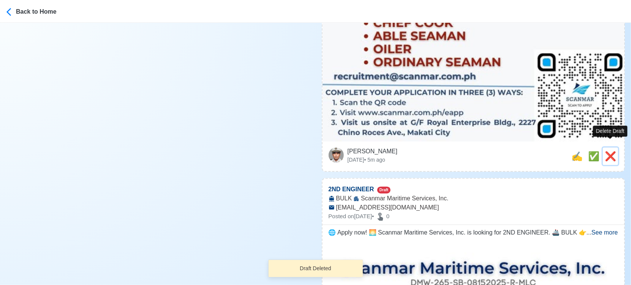
click at [614, 151] on span "❌" at bounding box center [610, 156] width 11 height 10
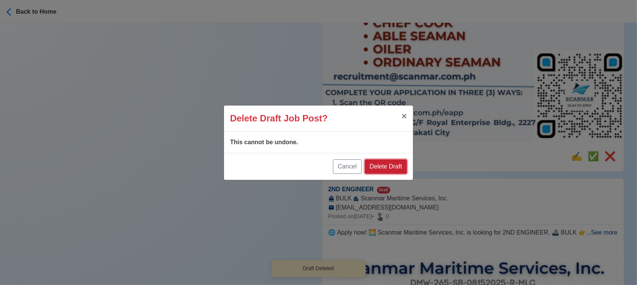
click at [401, 163] on button "Delete Draft" at bounding box center [386, 167] width 42 height 14
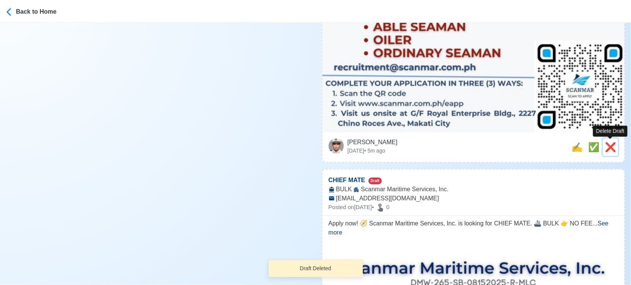
click at [606, 147] on span "❌" at bounding box center [610, 147] width 11 height 10
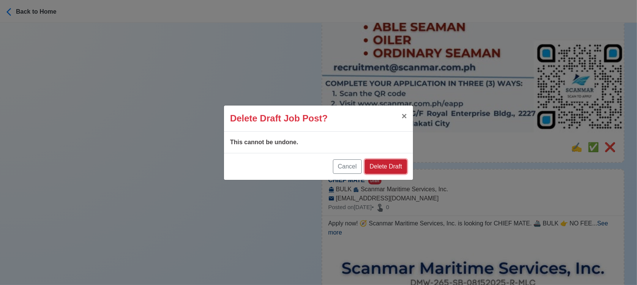
click at [393, 163] on button "Delete Draft" at bounding box center [386, 167] width 42 height 14
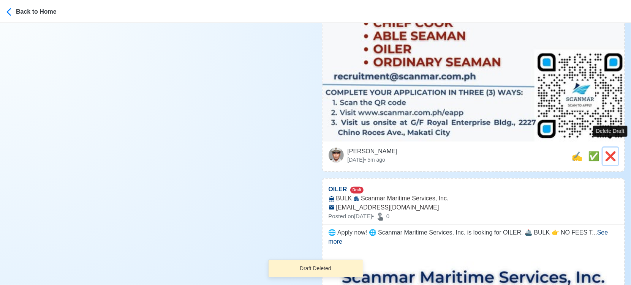
click at [611, 151] on span "❌" at bounding box center [610, 156] width 11 height 10
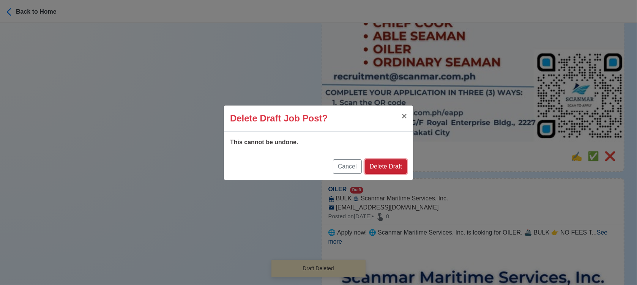
click at [395, 167] on button "Delete Draft" at bounding box center [386, 167] width 42 height 14
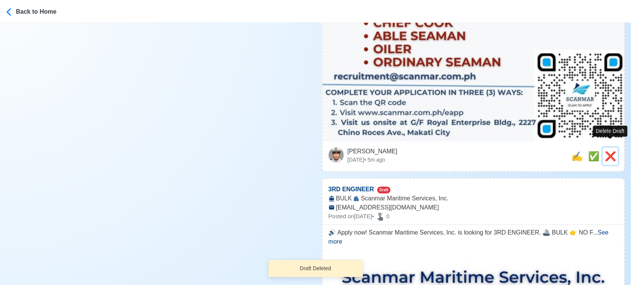
click at [611, 151] on span "❌" at bounding box center [610, 156] width 11 height 10
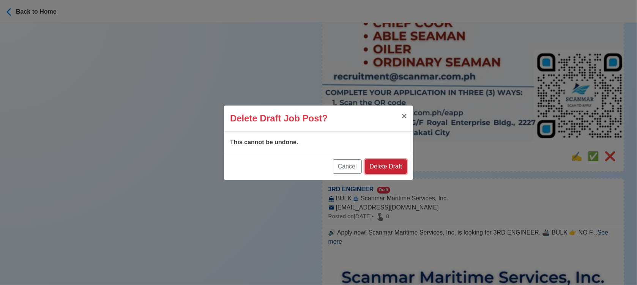
click at [394, 164] on button "Delete Draft" at bounding box center [386, 167] width 42 height 14
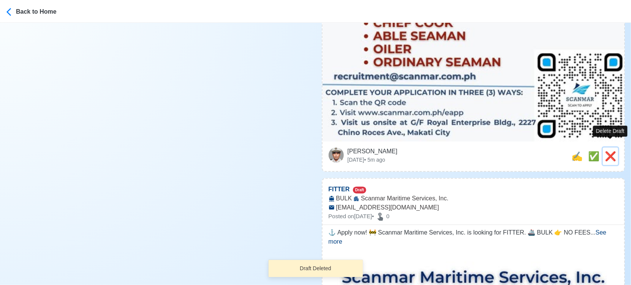
click at [611, 151] on span "❌" at bounding box center [610, 156] width 11 height 10
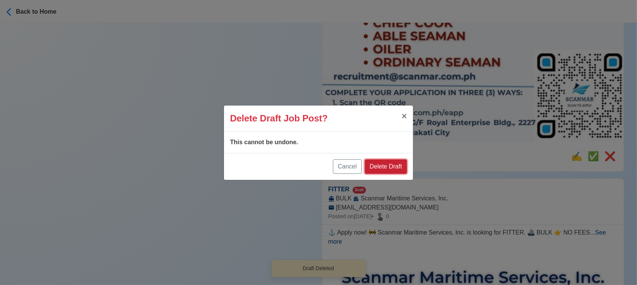
click at [398, 162] on button "Delete Draft" at bounding box center [386, 167] width 42 height 14
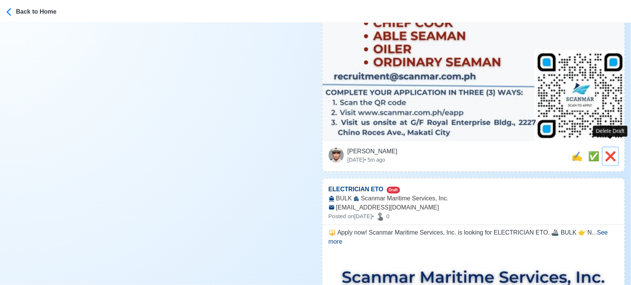
click at [615, 151] on span "❌" at bounding box center [610, 156] width 11 height 10
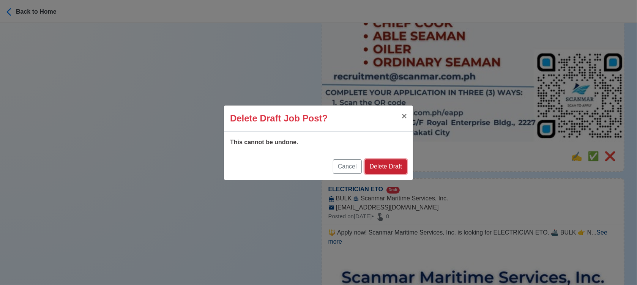
click at [389, 168] on button "Delete Draft" at bounding box center [386, 167] width 42 height 14
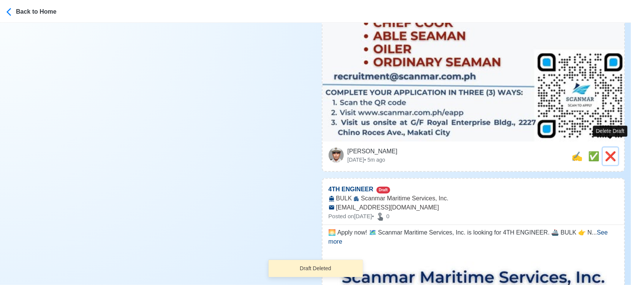
click at [615, 151] on span "❌" at bounding box center [610, 156] width 11 height 10
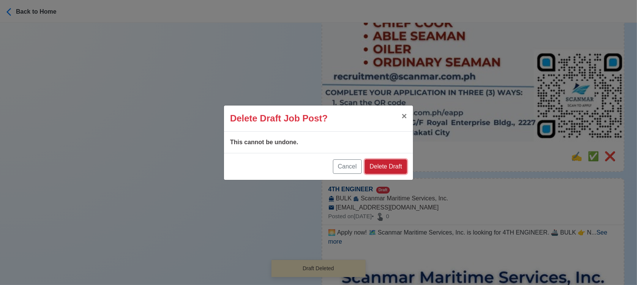
click at [392, 168] on button "Delete Draft" at bounding box center [386, 167] width 42 height 14
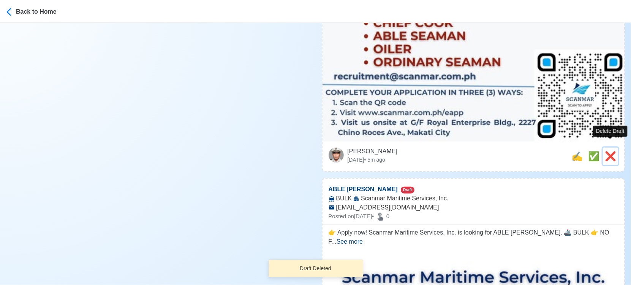
click at [614, 151] on span "❌" at bounding box center [610, 156] width 11 height 10
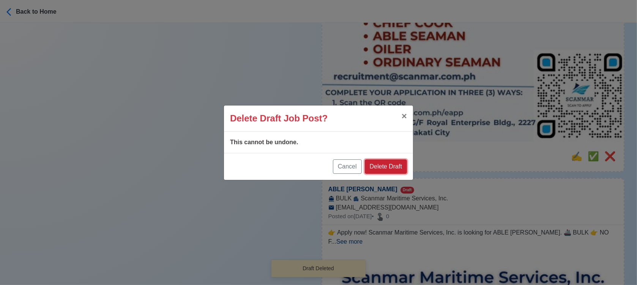
click at [392, 163] on button "Delete Draft" at bounding box center [386, 167] width 42 height 14
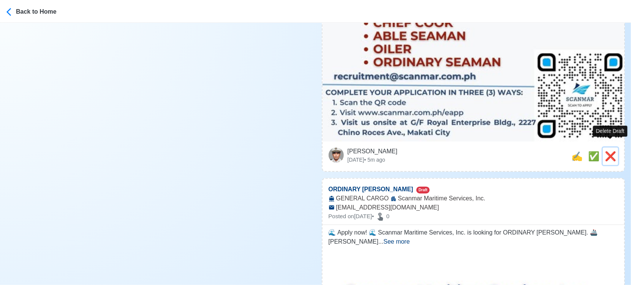
click at [612, 151] on span "❌" at bounding box center [610, 156] width 11 height 10
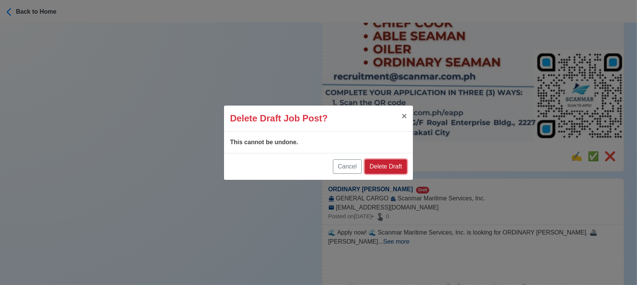
click at [392, 172] on button "Delete Draft" at bounding box center [386, 167] width 42 height 14
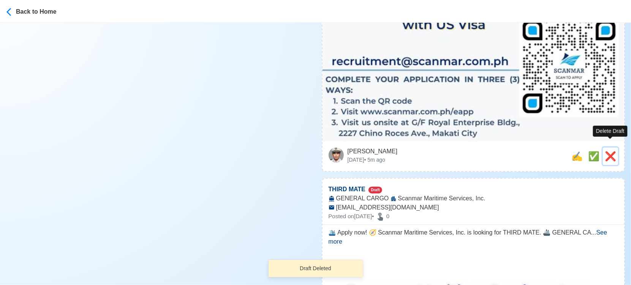
click at [611, 151] on span "❌" at bounding box center [610, 156] width 11 height 10
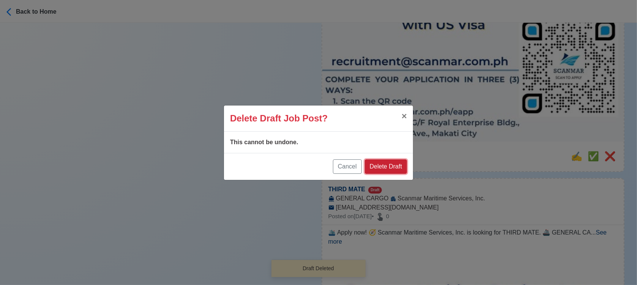
drag, startPoint x: 403, startPoint y: 167, endPoint x: 422, endPoint y: 165, distance: 19.8
click at [403, 166] on button "Delete Draft" at bounding box center [386, 167] width 42 height 14
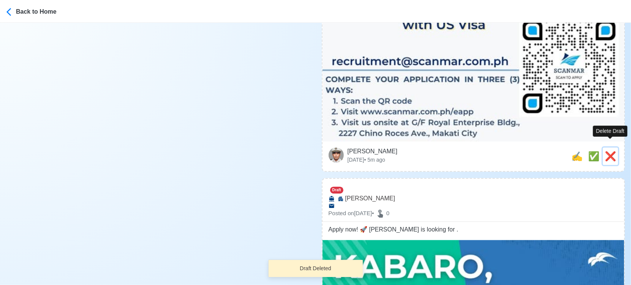
click at [608, 151] on span "❌" at bounding box center [610, 156] width 11 height 10
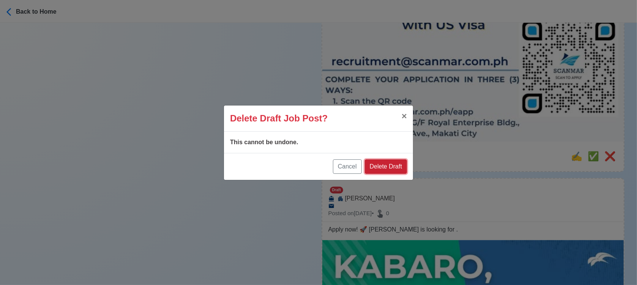
click at [400, 169] on button "Delete Draft" at bounding box center [386, 167] width 42 height 14
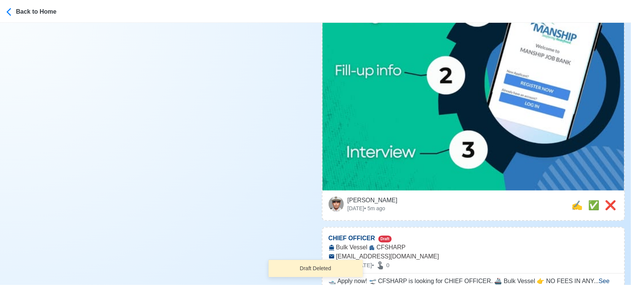
scroll to position [337, 0]
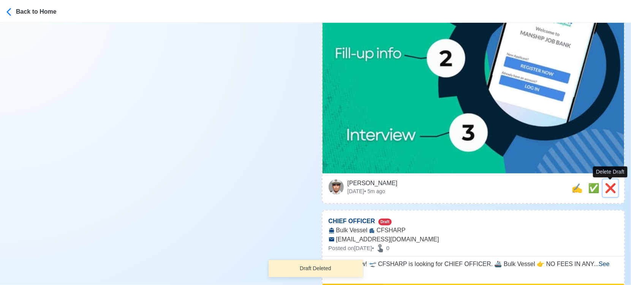
click at [613, 188] on span "❌" at bounding box center [610, 188] width 11 height 10
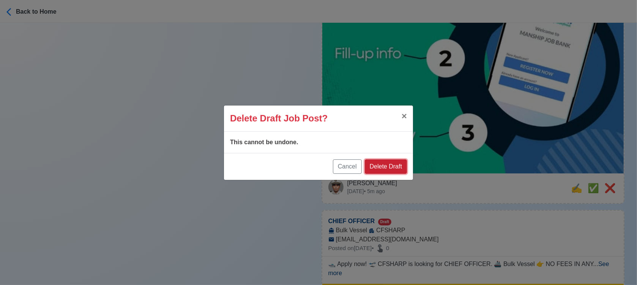
click at [394, 162] on button "Delete Draft" at bounding box center [386, 167] width 42 height 14
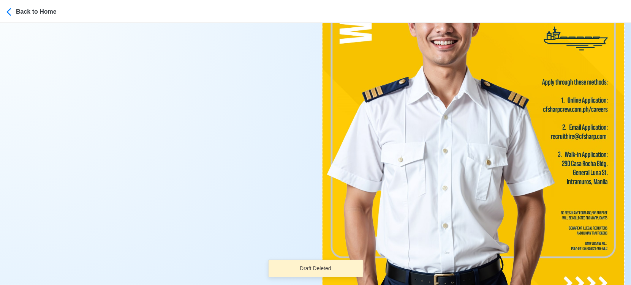
scroll to position [464, 0]
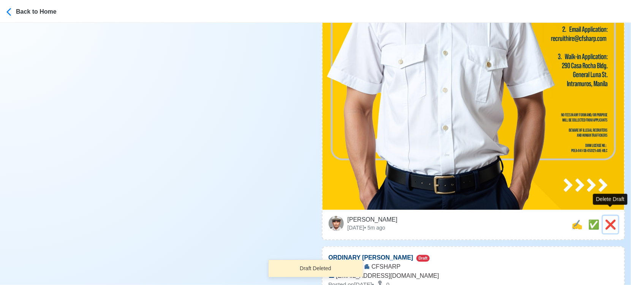
click at [612, 220] on span "❌" at bounding box center [610, 225] width 11 height 10
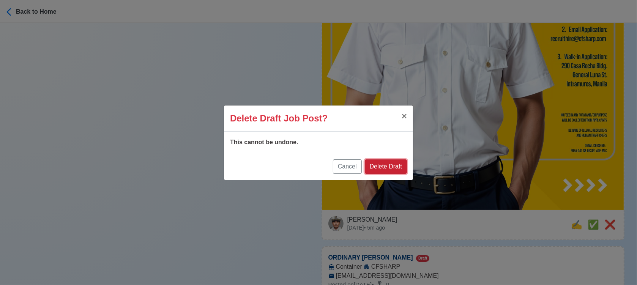
click at [395, 165] on button "Delete Draft" at bounding box center [386, 167] width 42 height 14
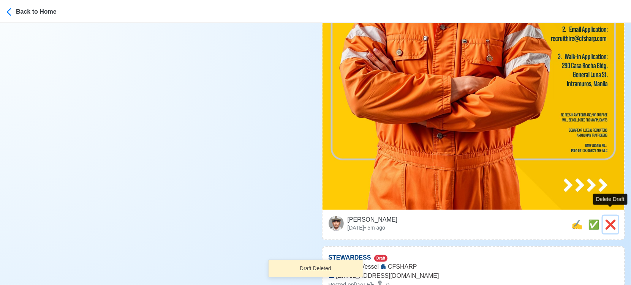
click at [610, 220] on span "❌" at bounding box center [610, 225] width 11 height 10
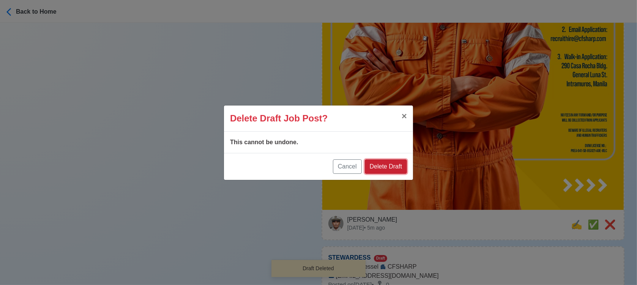
click at [395, 166] on button "Delete Draft" at bounding box center [386, 167] width 42 height 14
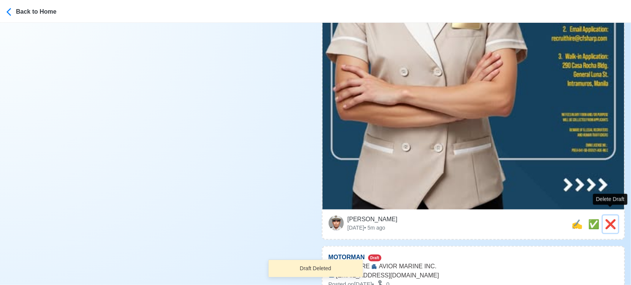
click at [607, 219] on span "❌" at bounding box center [610, 224] width 11 height 10
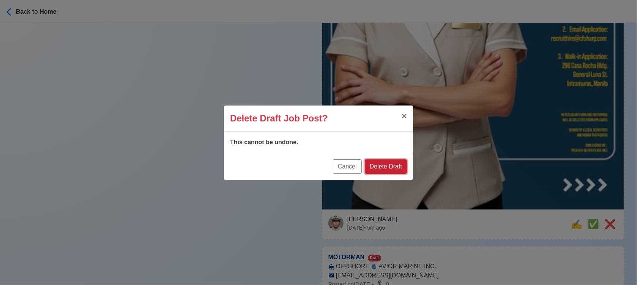
click at [393, 167] on button "Delete Draft" at bounding box center [386, 167] width 42 height 14
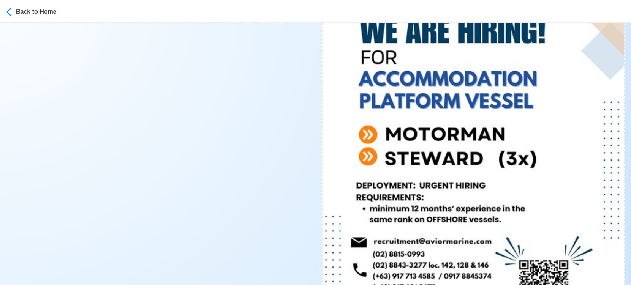
scroll to position [422, 0]
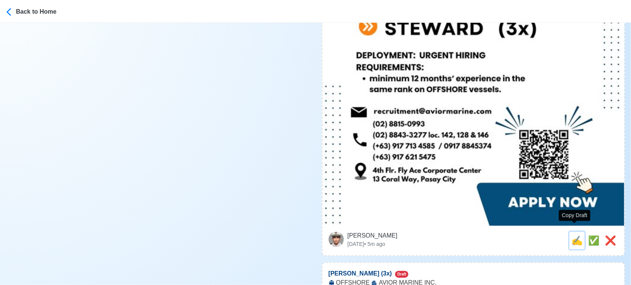
click at [578, 236] on span "✍️" at bounding box center [576, 241] width 11 height 10
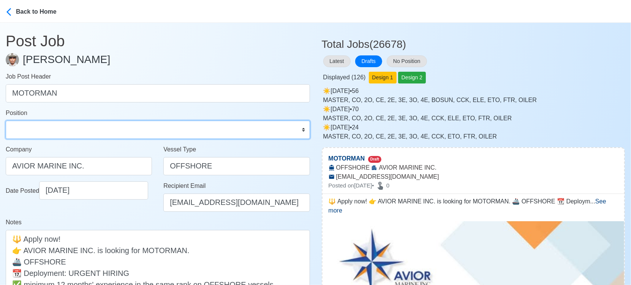
drag, startPoint x: 105, startPoint y: 130, endPoint x: 86, endPoint y: 121, distance: 20.6
click at [104, 130] on select "Master Chief Officer 2nd Officer 3rd Officer Junior Officer Chief Engineer 2nd …" at bounding box center [158, 130] width 304 height 18
click at [6, 121] on select "Master Chief Officer 2nd Officer 3rd Officer Junior Officer Chief Engineer 2nd …" at bounding box center [158, 130] width 304 height 18
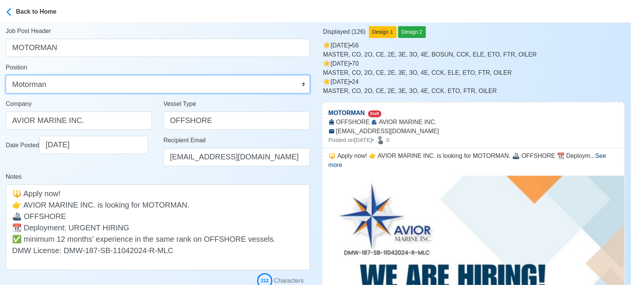
scroll to position [127, 0]
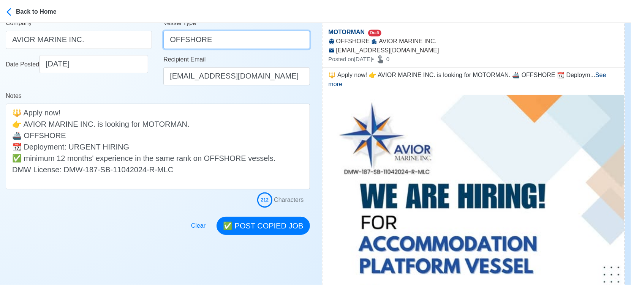
click at [174, 38] on input "OFFSHORE" at bounding box center [236, 40] width 146 height 18
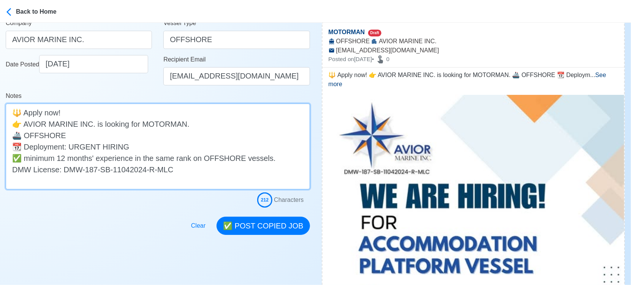
click at [44, 134] on textarea "🔱 Apply now! 👉 AVIOR MARINE INC. is looking for MOTORMAN. 🚢 OFFSHORE 📆 Deployme…" at bounding box center [158, 147] width 304 height 86
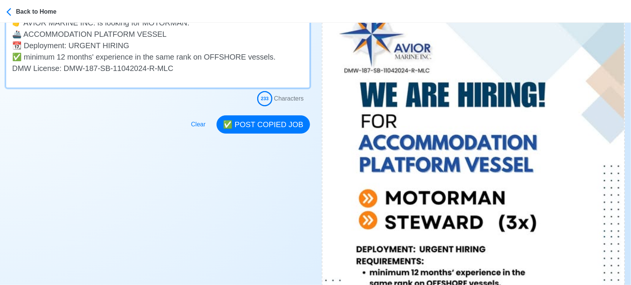
scroll to position [169, 0]
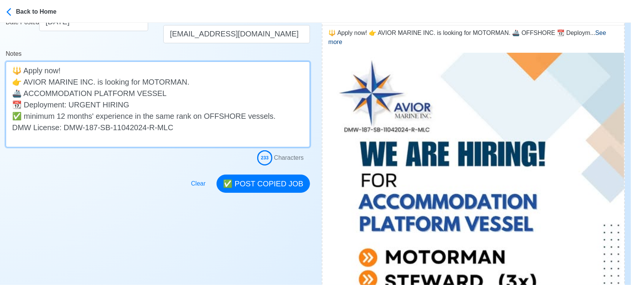
drag, startPoint x: 168, startPoint y: 91, endPoint x: 25, endPoint y: 96, distance: 142.2
click at [25, 96] on textarea "🔱 Apply now! 👉 AVIOR MARINE INC. is looking for MOTORMAN. 🚢 ACCOMMODATION PLATF…" at bounding box center [158, 105] width 304 height 86
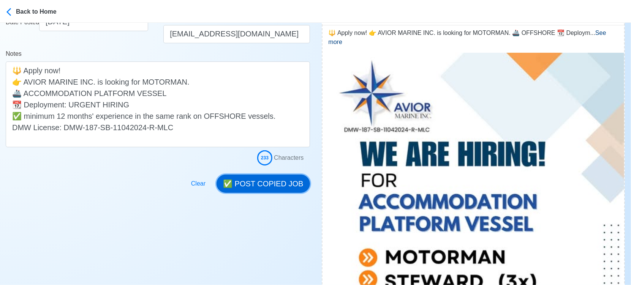
click at [281, 178] on button "✅ POST COPIED JOB" at bounding box center [263, 184] width 93 height 18
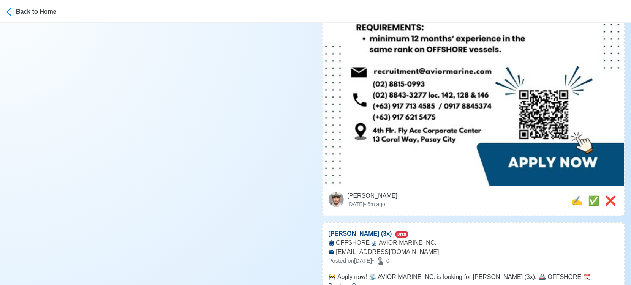
scroll to position [549, 0]
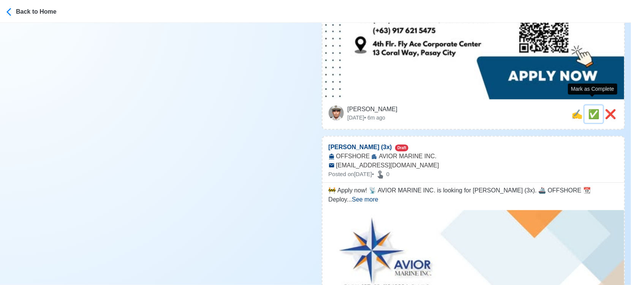
click at [591, 109] on span "✅" at bounding box center [593, 114] width 11 height 10
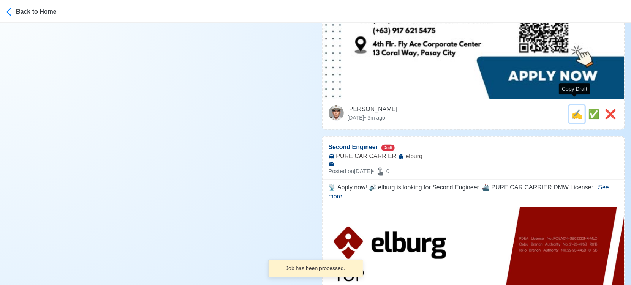
click at [575, 109] on span "✍️" at bounding box center [576, 114] width 11 height 10
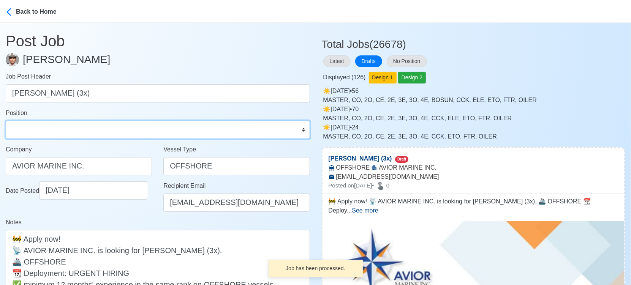
drag, startPoint x: 43, startPoint y: 130, endPoint x: 43, endPoint y: 123, distance: 6.5
click at [43, 130] on select "Master Chief Officer 2nd Officer 3rd Officer Junior Officer Chief Engineer 2nd …" at bounding box center [158, 130] width 304 height 18
click at [6, 121] on select "Master Chief Officer 2nd Officer 3rd Officer Junior Officer Chief Engineer 2nd …" at bounding box center [158, 130] width 304 height 18
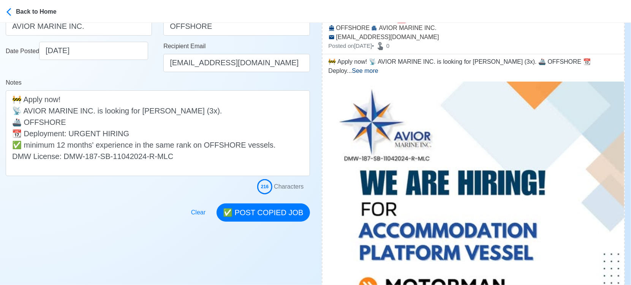
scroll to position [169, 0]
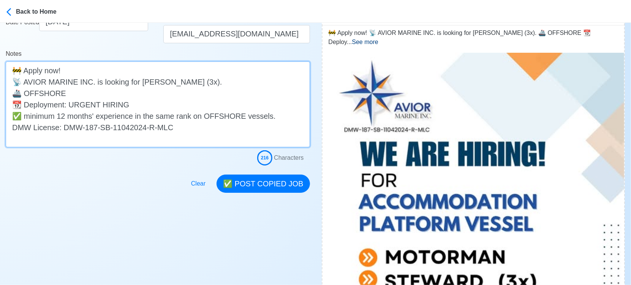
click at [47, 90] on textarea "🚧 Apply now! 📡 AVIOR MARINE INC. is looking for STEWARD (3x). 🚢 OFFSHORE 📆 Depl…" at bounding box center [158, 105] width 304 height 86
paste textarea "ACCOMMODATION PLATFORM VESSEL"
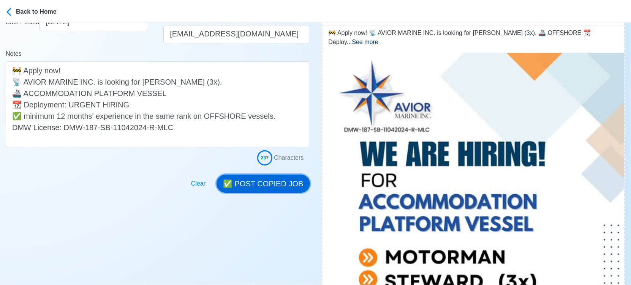
click at [287, 182] on button "✅ POST COPIED JOB" at bounding box center [263, 184] width 93 height 18
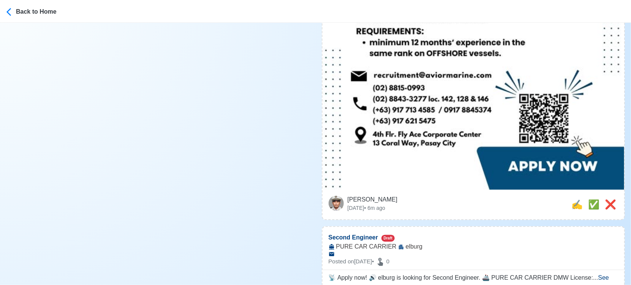
scroll to position [549, 0]
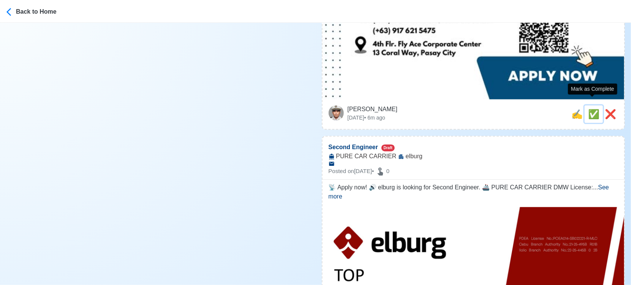
click at [594, 109] on span "✅" at bounding box center [593, 114] width 11 height 10
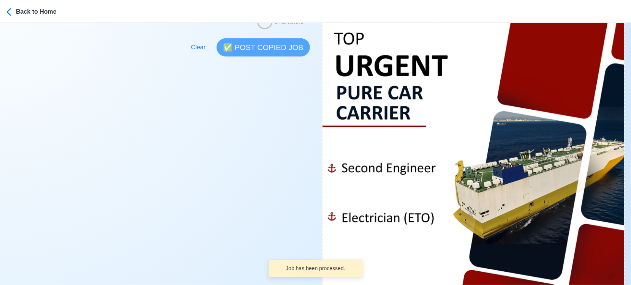
scroll to position [380, 0]
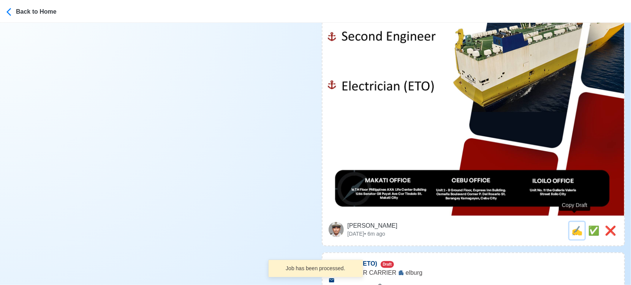
click at [571, 226] on span "✍️" at bounding box center [576, 231] width 11 height 10
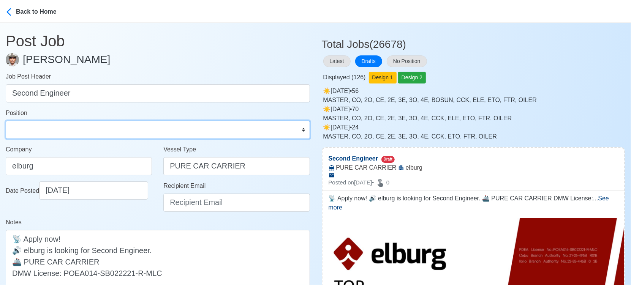
drag, startPoint x: 108, startPoint y: 133, endPoint x: 98, endPoint y: 122, distance: 14.5
click at [108, 133] on select "Master Chief Officer 2nd Officer 3rd Officer Junior Officer Chief Engineer 2nd …" at bounding box center [158, 130] width 304 height 18
click at [6, 121] on select "Master Chief Officer 2nd Officer 3rd Officer Junior Officer Chief Engineer 2nd …" at bounding box center [158, 130] width 304 height 18
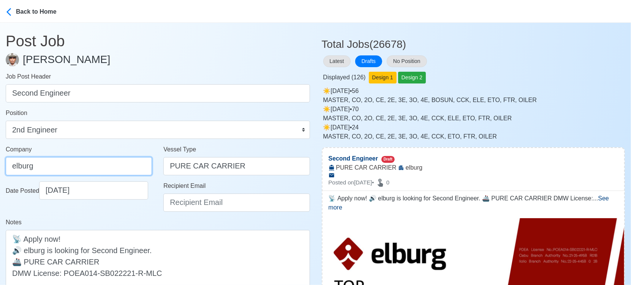
drag, startPoint x: 49, startPoint y: 164, endPoint x: 38, endPoint y: 164, distance: 10.6
click at [38, 164] on input "elburg" at bounding box center [79, 166] width 146 height 18
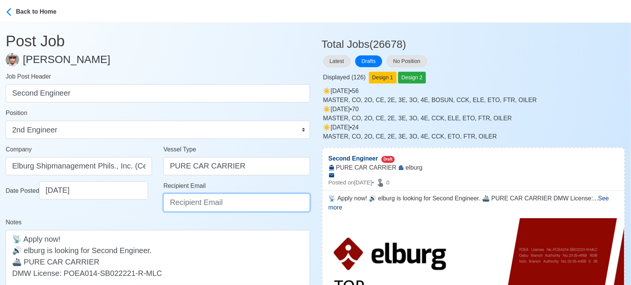
click at [176, 206] on input "Recipient Email" at bounding box center [236, 203] width 146 height 18
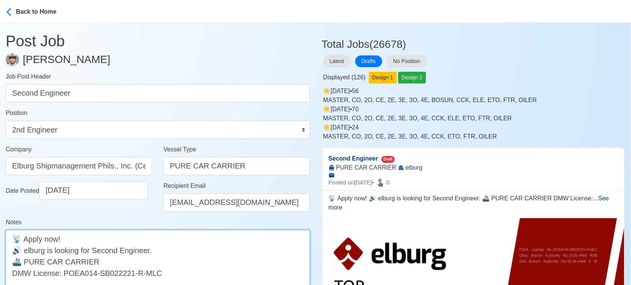
click at [30, 250] on textarea "📡 Apply now! 🔊 elburg is looking for Second Engineer. 🚢 PURE CAR CARRIER DMW Li…" at bounding box center [158, 261] width 304 height 63
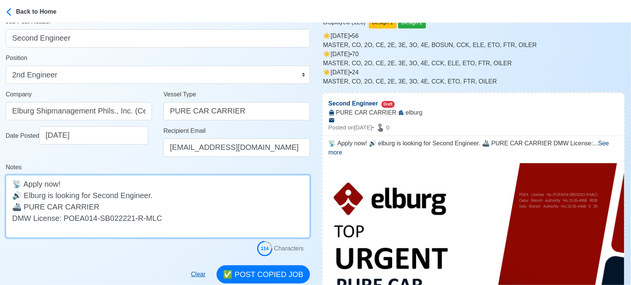
scroll to position [127, 0]
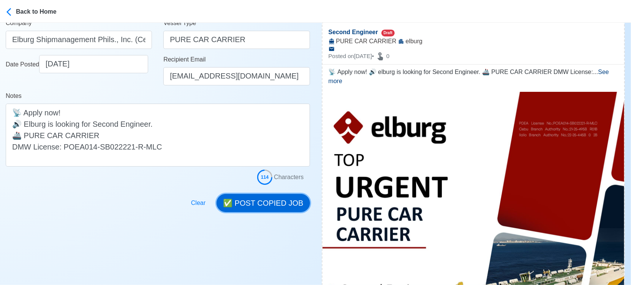
click at [286, 201] on button "✅ POST COPIED JOB" at bounding box center [263, 203] width 93 height 18
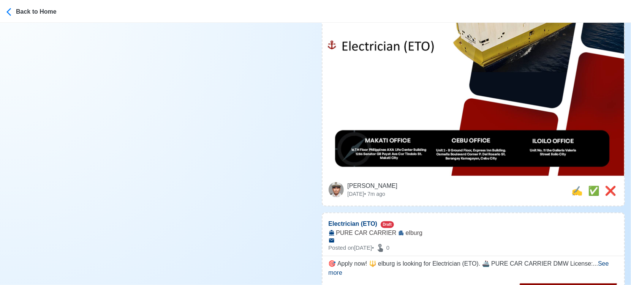
scroll to position [422, 0]
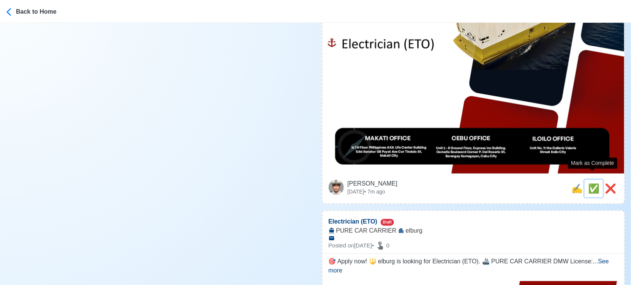
click at [589, 183] on span "✅" at bounding box center [593, 188] width 11 height 10
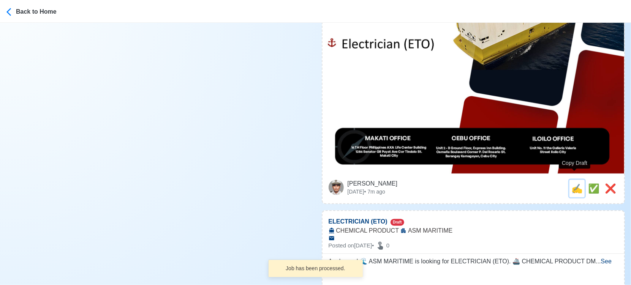
click at [574, 183] on span "✍️" at bounding box center [576, 188] width 11 height 10
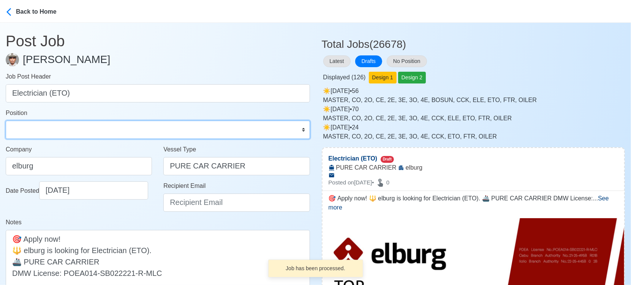
click at [117, 132] on select "Master Chief Officer 2nd Officer 3rd Officer Junior Officer Chief Engineer 2nd …" at bounding box center [158, 130] width 304 height 18
click at [6, 121] on select "Master Chief Officer 2nd Officer 3rd Officer Junior Officer Chief Engineer 2nd …" at bounding box center [158, 130] width 304 height 18
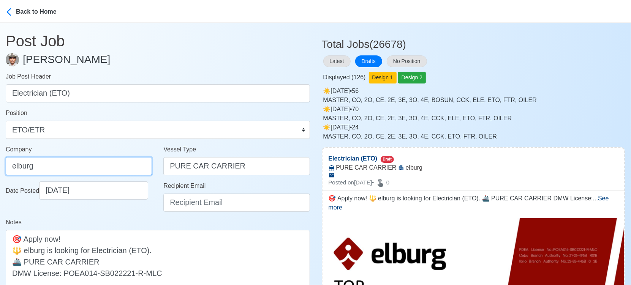
click at [40, 169] on input "elburg" at bounding box center [79, 166] width 146 height 18
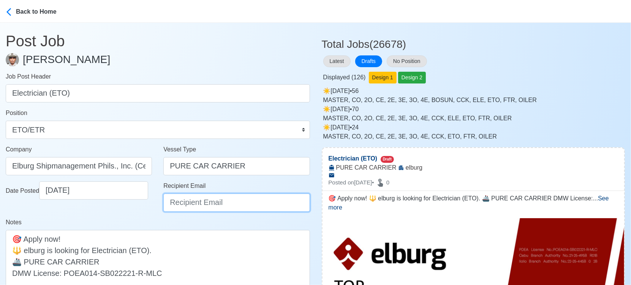
click at [191, 203] on input "Recipient Email" at bounding box center [236, 203] width 146 height 18
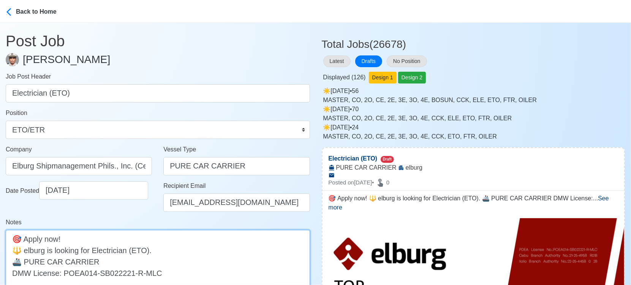
click at [27, 250] on textarea "🎯 Apply now! 🔱 elburg is looking for Electrician (ETO). 🚢 PURE CAR CARRIER DMW …" at bounding box center [158, 261] width 304 height 63
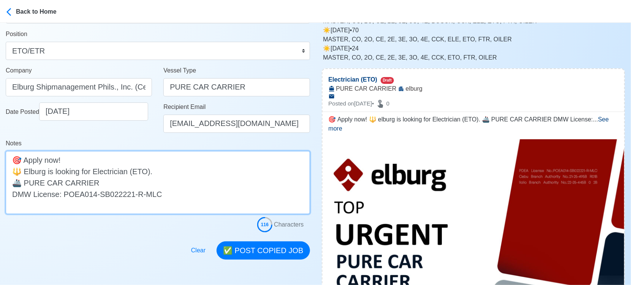
scroll to position [84, 0]
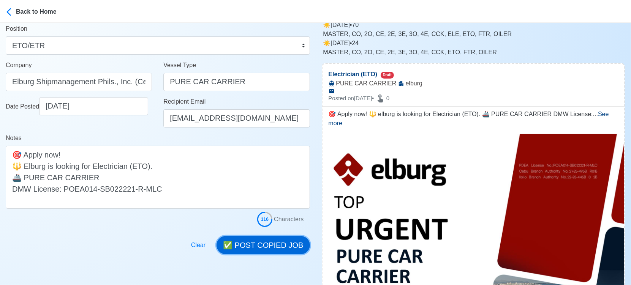
click at [280, 245] on button "✅ POST COPIED JOB" at bounding box center [263, 245] width 93 height 18
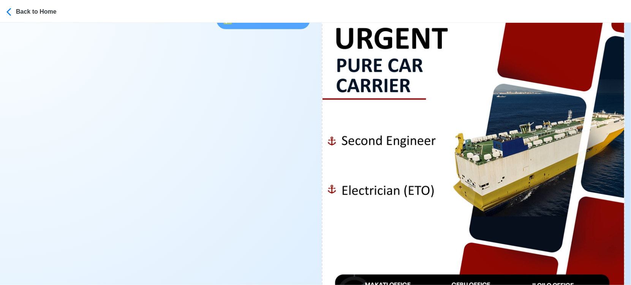
scroll to position [422, 0]
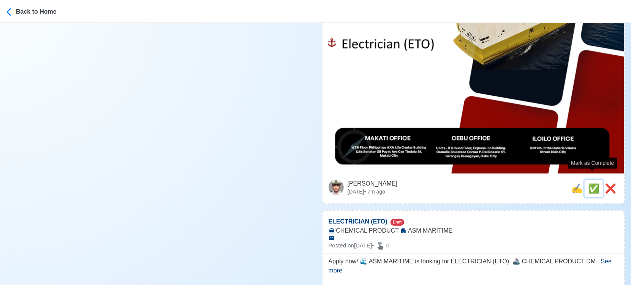
click at [592, 183] on span "✅" at bounding box center [593, 188] width 11 height 10
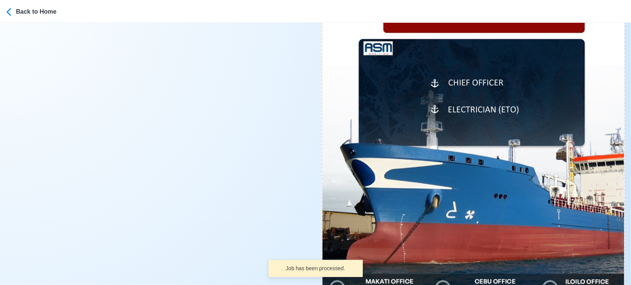
scroll to position [337, 0]
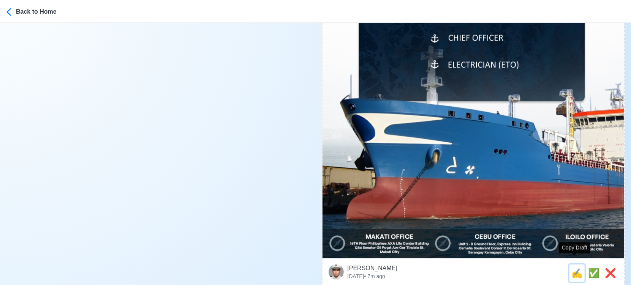
click at [576, 268] on span "✍️" at bounding box center [576, 273] width 11 height 10
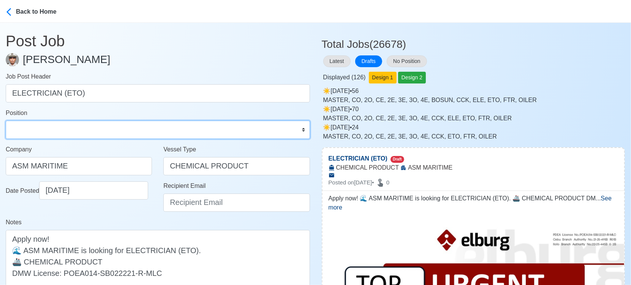
click at [130, 130] on select "Master Chief Officer 2nd Officer 3rd Officer Junior Officer Chief Engineer 2nd …" at bounding box center [158, 130] width 304 height 18
click at [6, 121] on select "Master Chief Officer 2nd Officer 3rd Officer Junior Officer Chief Engineer 2nd …" at bounding box center [158, 130] width 304 height 18
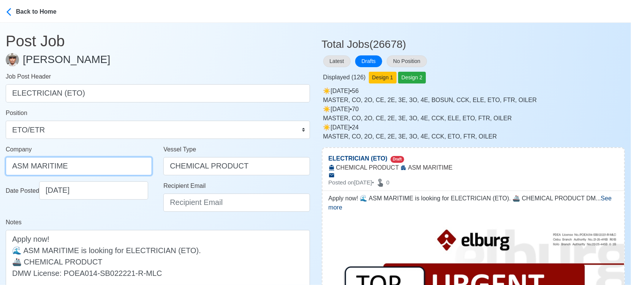
drag, startPoint x: 97, startPoint y: 166, endPoint x: -8, endPoint y: 160, distance: 105.8
click at [0, 160] on html "Back to Home Post Job Jeyner Gil Job Post Header ELECTRICIAN (ETO) Position Mas…" at bounding box center [315, 142] width 631 height 285
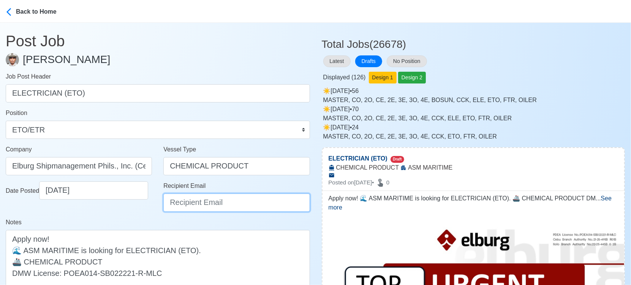
click at [194, 203] on input "Recipient Email" at bounding box center [236, 203] width 146 height 18
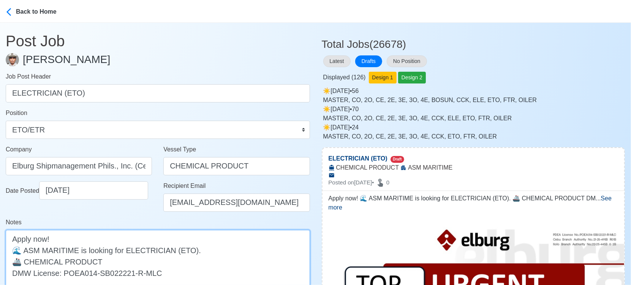
click at [26, 249] on textarea "Apply now! 🌊 ASM MARITIME is looking for ELECTRICIAN (ETO). 🚢 CHEMICAL PRODUCT …" at bounding box center [158, 261] width 304 height 63
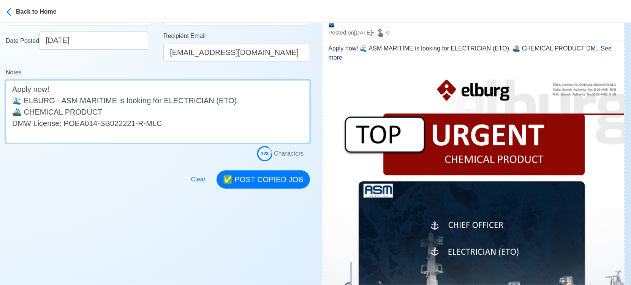
scroll to position [169, 0]
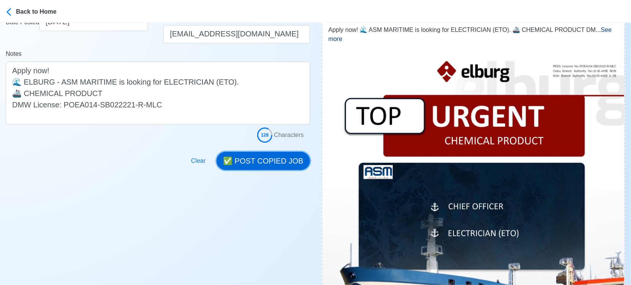
click at [279, 160] on button "✅ POST COPIED JOB" at bounding box center [263, 161] width 93 height 18
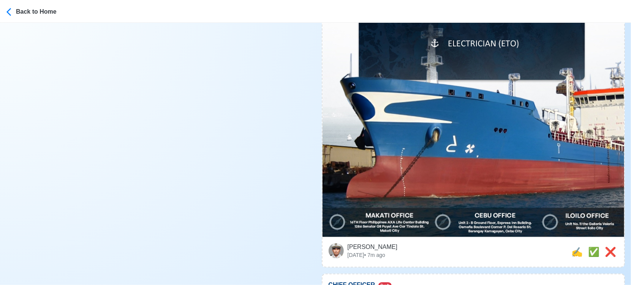
scroll to position [380, 0]
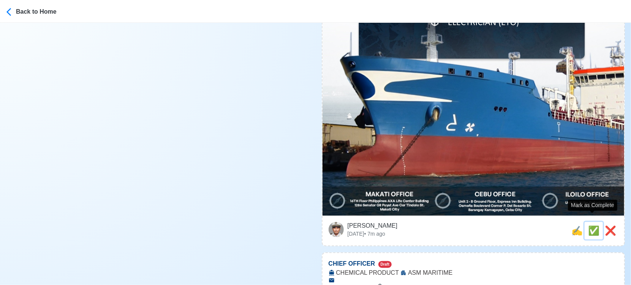
click at [595, 226] on span "✅" at bounding box center [593, 231] width 11 height 10
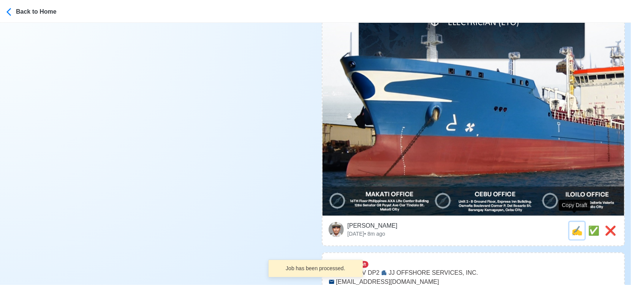
click at [573, 226] on span "✍️" at bounding box center [576, 231] width 11 height 10
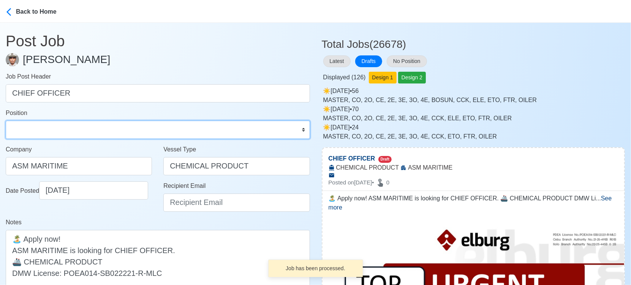
drag, startPoint x: 88, startPoint y: 130, endPoint x: 84, endPoint y: 123, distance: 7.6
click at [88, 130] on select "Master Chief Officer 2nd Officer 3rd Officer Junior Officer Chief Engineer 2nd …" at bounding box center [158, 130] width 304 height 18
click at [6, 121] on select "Master Chief Officer 2nd Officer 3rd Officer Junior Officer Chief Engineer 2nd …" at bounding box center [158, 130] width 304 height 18
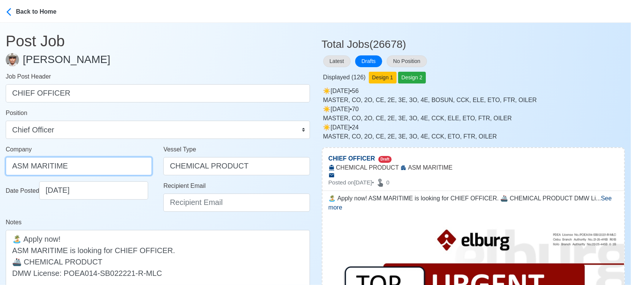
drag, startPoint x: 81, startPoint y: 169, endPoint x: -8, endPoint y: 156, distance: 90.2
click at [0, 156] on html "Back to Home Post Job Jeyner Gil Job Post Header CHIEF OFFICER Position Master …" at bounding box center [315, 142] width 631 height 285
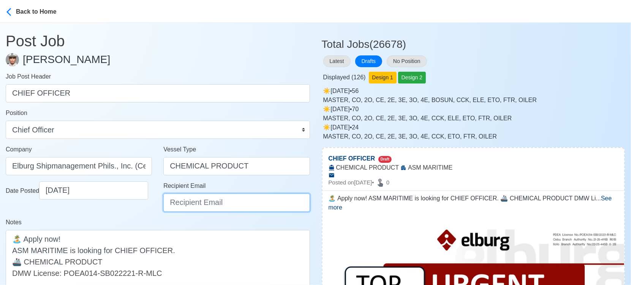
drag, startPoint x: 221, startPoint y: 204, endPoint x: 218, endPoint y: 194, distance: 11.1
click at [221, 204] on input "Recipient Email" at bounding box center [236, 203] width 146 height 18
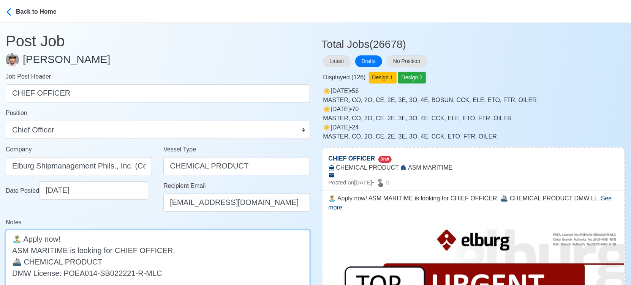
click at [13, 250] on textarea "🏝️ Apply now! ASM MARITIME is looking for CHIEF OFFICER. 🚢 CHEMICAL PRODUCT DMW…" at bounding box center [158, 261] width 304 height 63
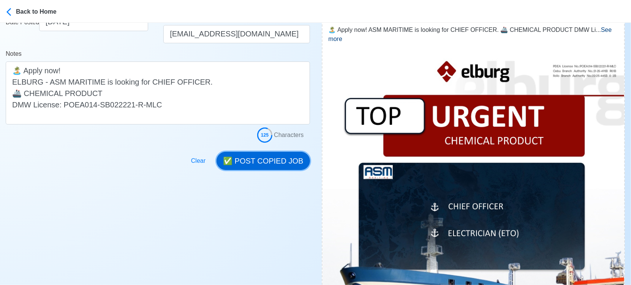
click at [280, 160] on button "✅ POST COPIED JOB" at bounding box center [263, 161] width 93 height 18
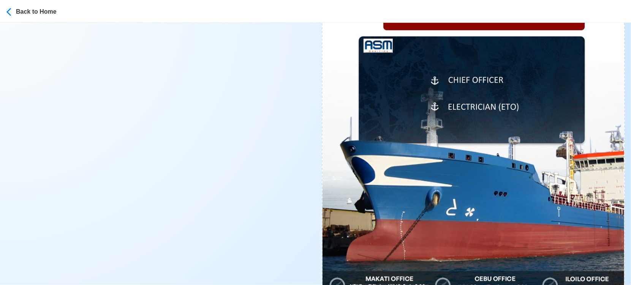
scroll to position [422, 0]
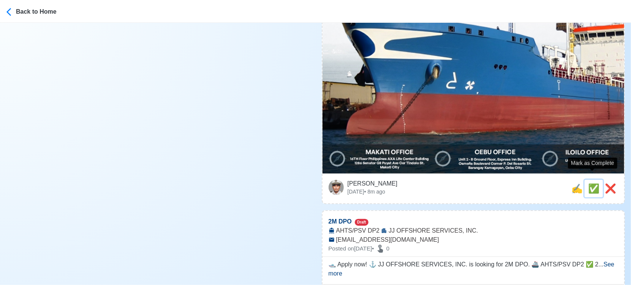
click at [588, 183] on span "✅" at bounding box center [593, 188] width 11 height 10
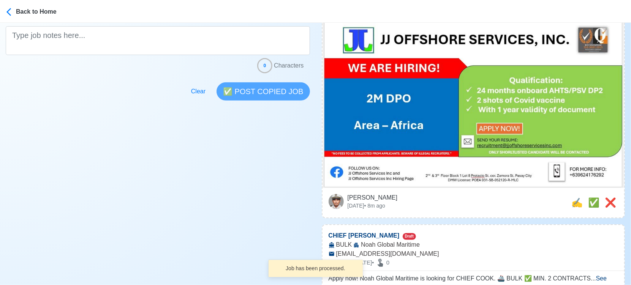
scroll to position [211, 0]
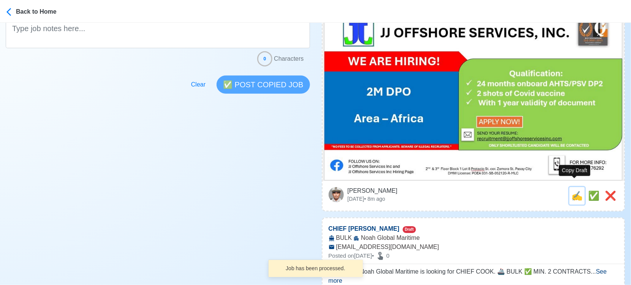
click at [571, 191] on span "✍️" at bounding box center [576, 196] width 11 height 10
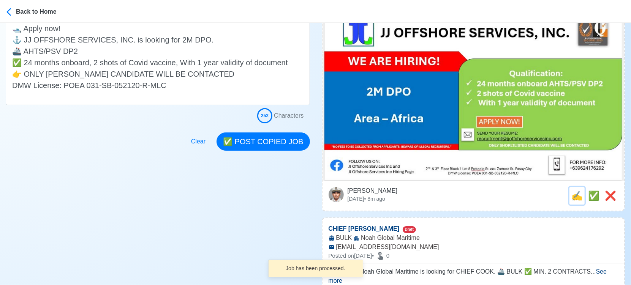
scroll to position [0, 0]
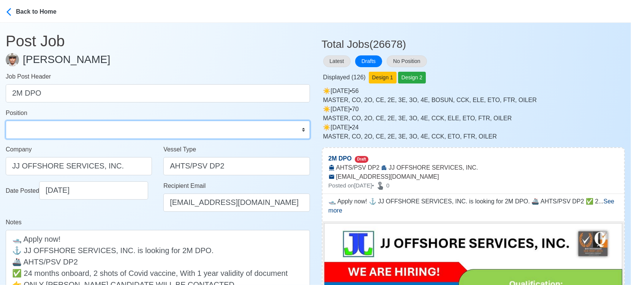
drag, startPoint x: 96, startPoint y: 129, endPoint x: 90, endPoint y: 121, distance: 10.3
click at [96, 129] on select "Master Chief Officer 2nd Officer 3rd Officer Junior Officer Chief Engineer 2nd …" at bounding box center [158, 130] width 304 height 18
click at [6, 121] on select "Master Chief Officer 2nd Officer 3rd Officer Junior Officer Chief Engineer 2nd …" at bounding box center [158, 130] width 304 height 18
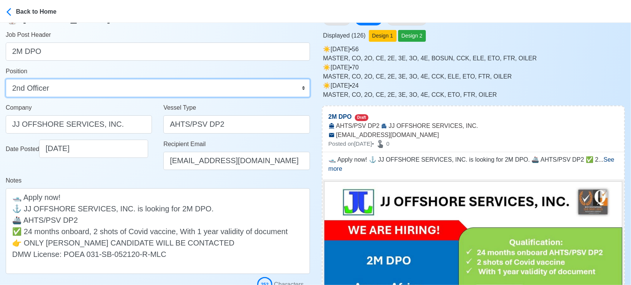
scroll to position [84, 0]
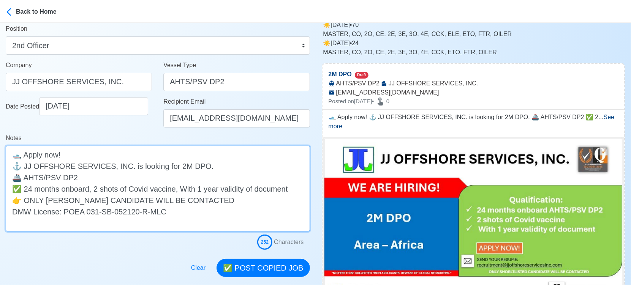
click at [132, 175] on textarea "🛥️ Apply now! ⚓ JJ OFFSHORE SERVICES, INC. is looking for 2M DPO. 🚢 AHTS/PSV DP…" at bounding box center [158, 189] width 304 height 86
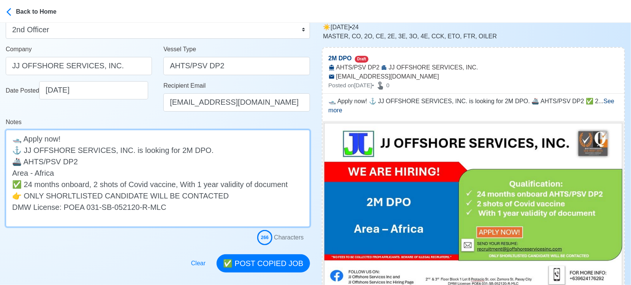
scroll to position [211, 0]
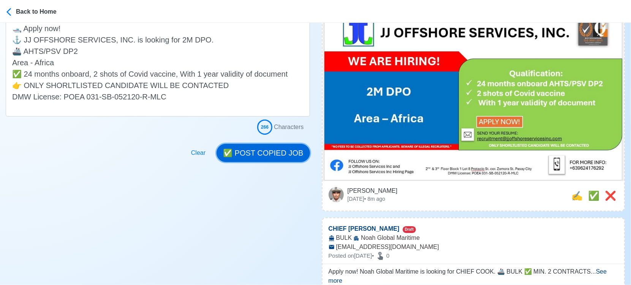
click at [266, 154] on button "✅ POST COPIED JOB" at bounding box center [263, 153] width 93 height 18
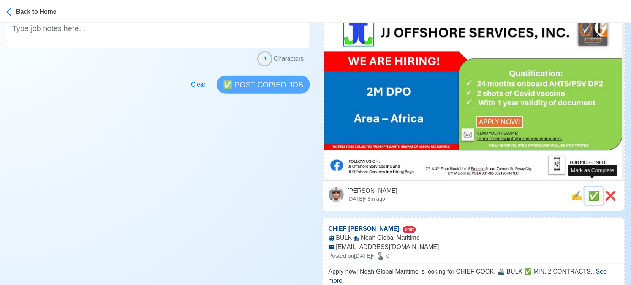
click at [589, 191] on span "✅" at bounding box center [593, 196] width 11 height 10
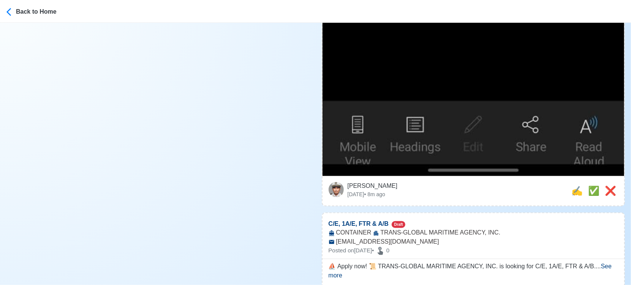
scroll to position [760, 0]
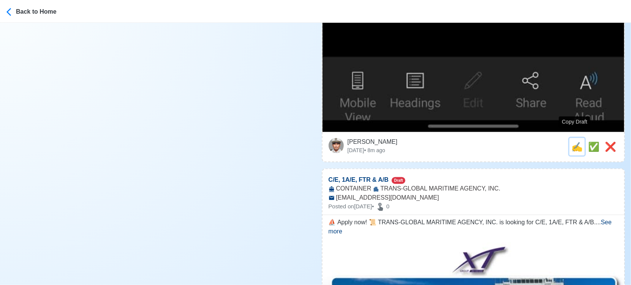
click at [575, 142] on span "✍️" at bounding box center [576, 147] width 11 height 10
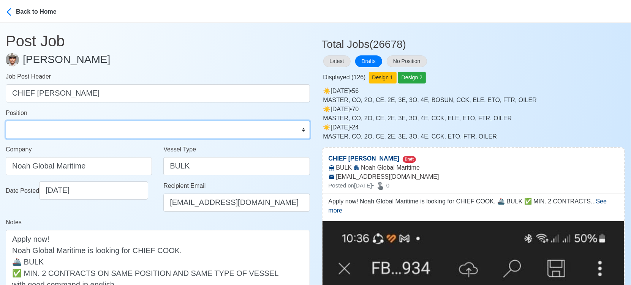
click at [66, 127] on select "Master Chief Officer 2nd Officer 3rd Officer Junior Officer Chief Engineer 2nd …" at bounding box center [158, 130] width 304 height 18
click at [6, 121] on select "Master Chief Officer 2nd Officer 3rd Officer Junior Officer Chief Engineer 2nd …" at bounding box center [158, 130] width 304 height 18
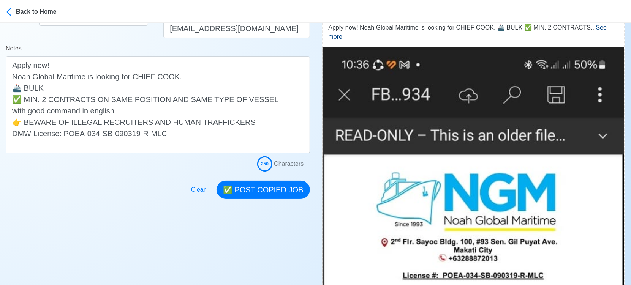
scroll to position [169, 0]
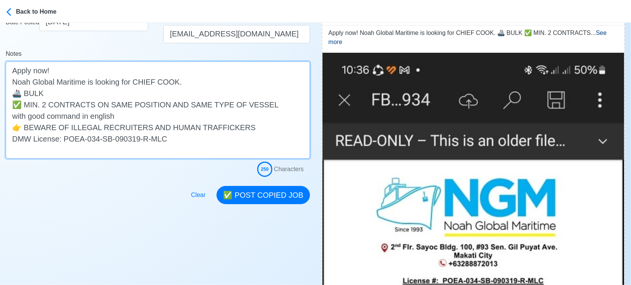
click at [134, 116] on textarea "Apply now! Noah Global Maritime is looking for CHIEF COOK. 🚢 BULK ✅ MIN. 2 CONT…" at bounding box center [158, 110] width 304 height 97
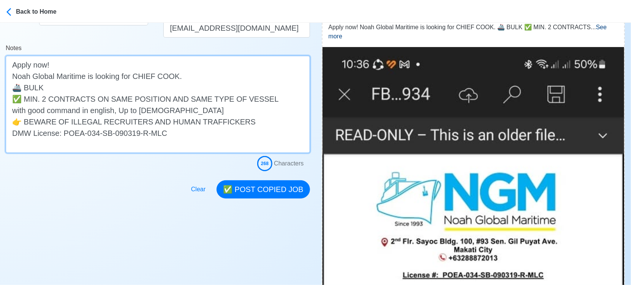
scroll to position [295, 0]
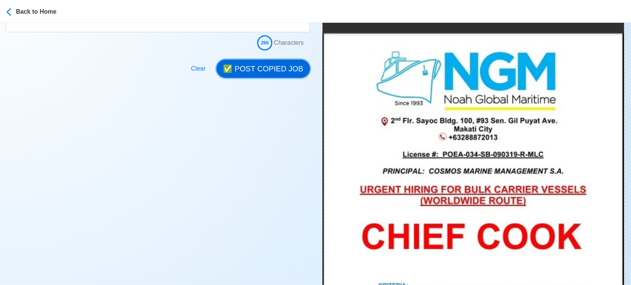
click at [260, 71] on button "✅ POST COPIED JOB" at bounding box center [263, 69] width 93 height 18
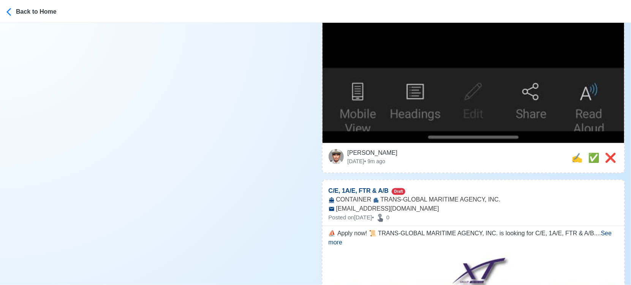
scroll to position [760, 0]
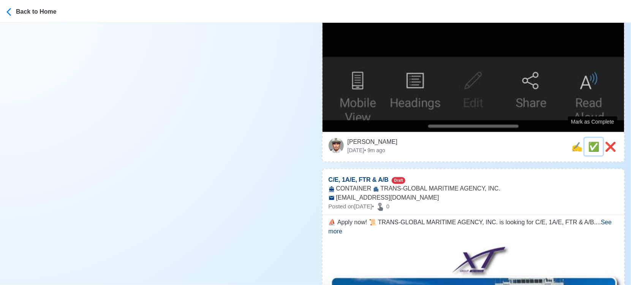
click at [589, 142] on span "✅" at bounding box center [593, 147] width 11 height 10
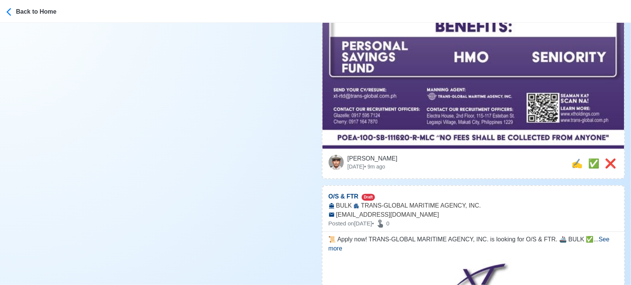
scroll to position [549, 0]
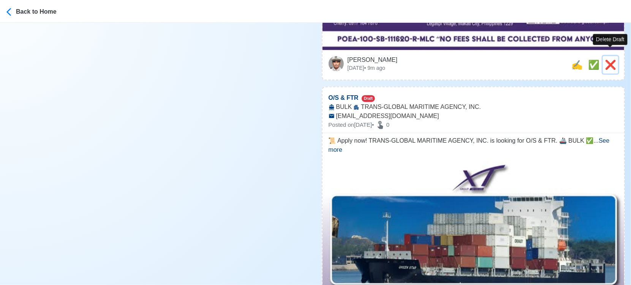
click at [612, 60] on span "❌" at bounding box center [610, 65] width 11 height 10
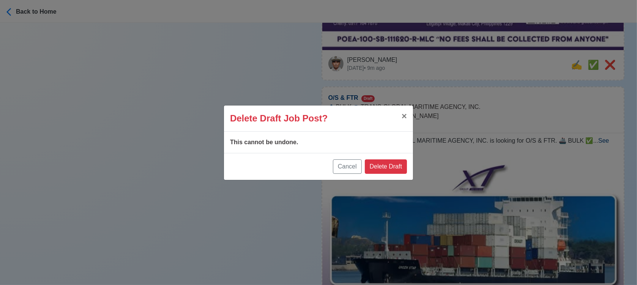
click at [393, 159] on div "Cancel Delete Draft" at bounding box center [318, 166] width 189 height 27
click at [381, 160] on button "Delete Draft" at bounding box center [386, 167] width 42 height 14
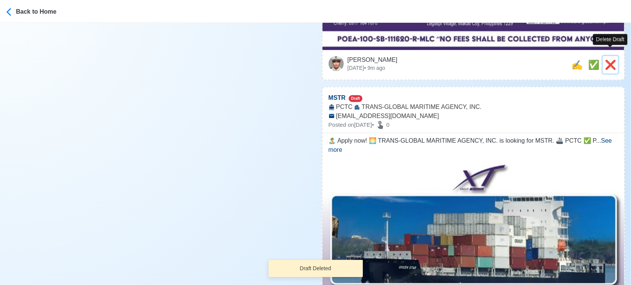
click at [611, 60] on span "❌" at bounding box center [610, 65] width 11 height 10
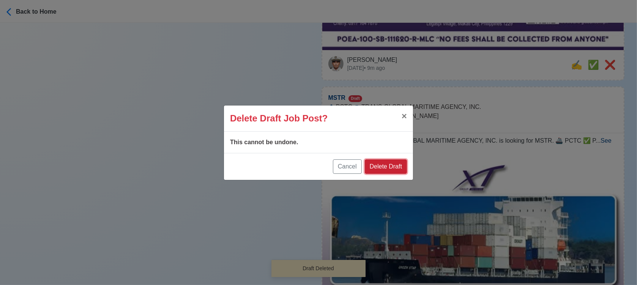
click at [393, 164] on button "Delete Draft" at bounding box center [386, 167] width 42 height 14
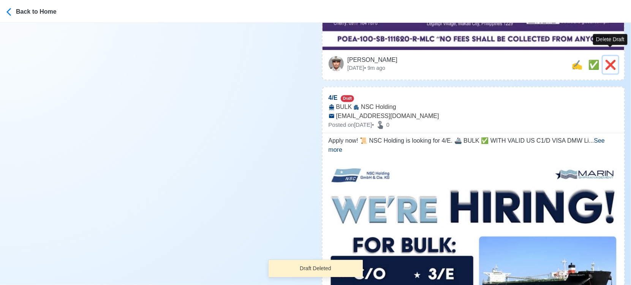
click at [611, 60] on span "❌" at bounding box center [610, 65] width 11 height 10
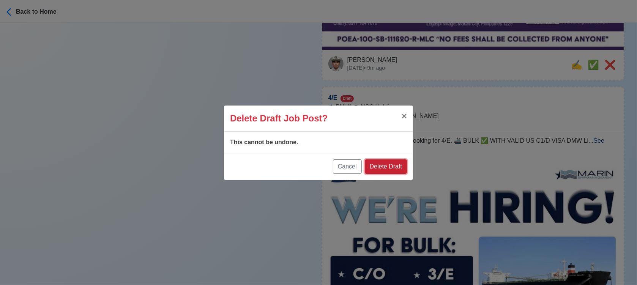
click at [392, 166] on button "Delete Draft" at bounding box center [386, 167] width 42 height 14
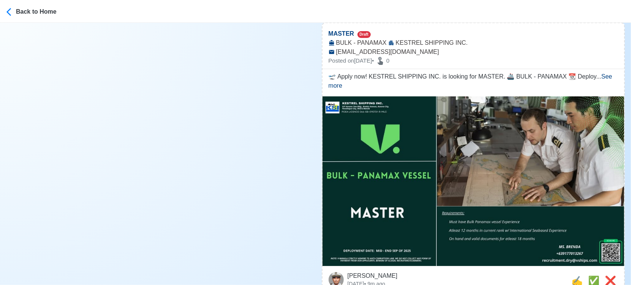
scroll to position [1942, 0]
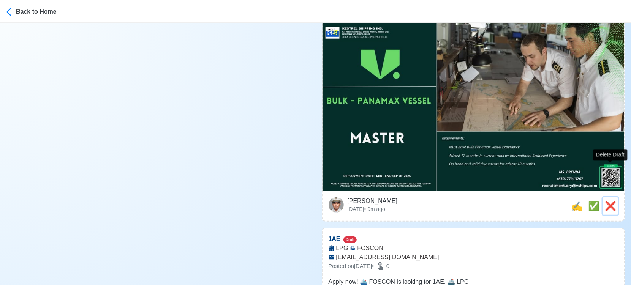
click at [612, 201] on span "❌" at bounding box center [610, 206] width 11 height 10
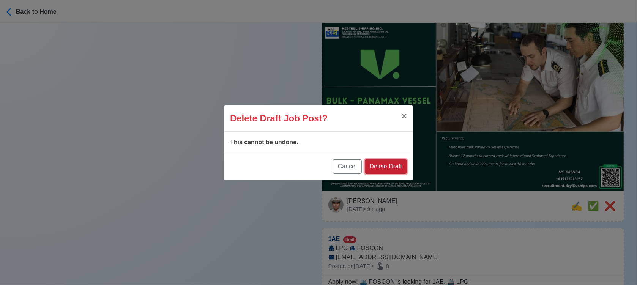
click at [402, 169] on button "Delete Draft" at bounding box center [386, 167] width 42 height 14
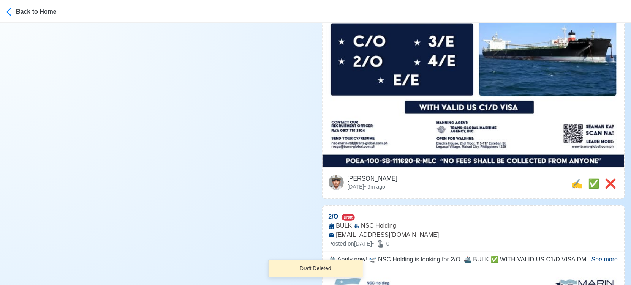
scroll to position [295, 0]
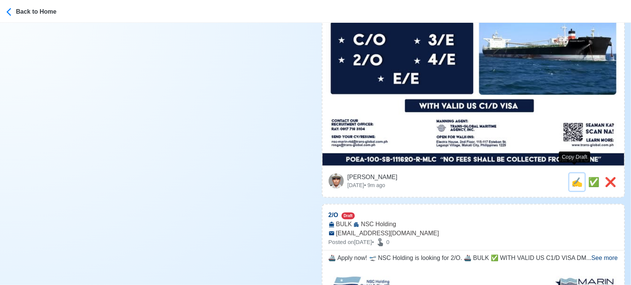
click at [573, 177] on span "✍️" at bounding box center [576, 182] width 11 height 10
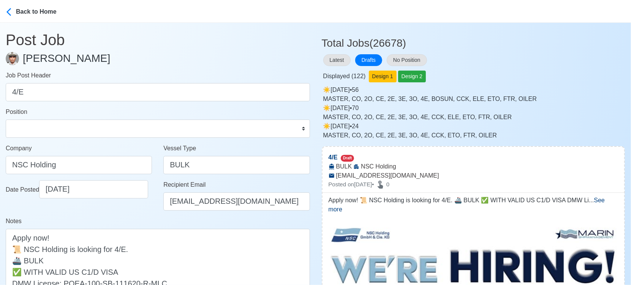
scroll to position [0, 0]
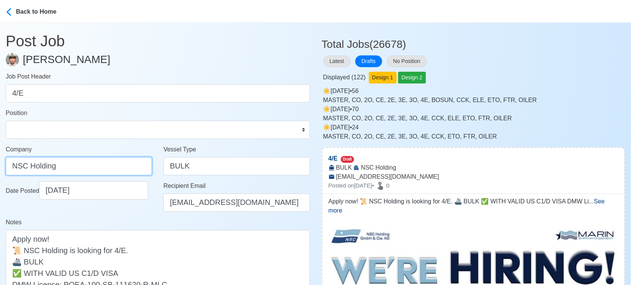
click at [81, 171] on input "NSC Holding" at bounding box center [79, 166] width 146 height 18
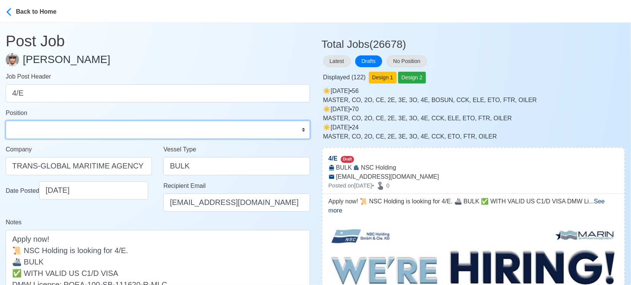
click at [75, 130] on select "Master Chief Officer 2nd Officer 3rd Officer Junior Officer Chief Engineer 2nd …" at bounding box center [158, 130] width 304 height 18
click at [6, 121] on select "Master Chief Officer 2nd Officer 3rd Officer Junior Officer Chief Engineer 2nd …" at bounding box center [158, 130] width 304 height 18
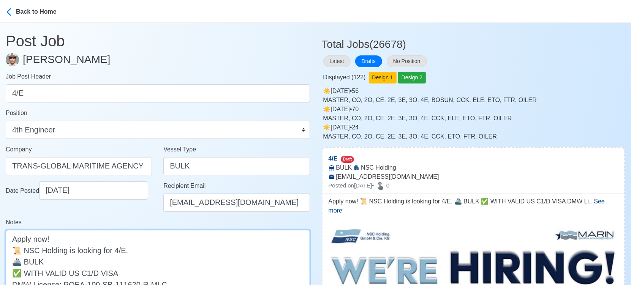
click at [25, 248] on textarea "Apply now! 📜 NSC Holding is looking for 4/E. 🚢 BULK ✅ WITH VALID US C1/D VISA D…" at bounding box center [158, 267] width 304 height 74
drag, startPoint x: 24, startPoint y: 249, endPoint x: 120, endPoint y: 248, distance: 95.4
click at [120, 248] on textarea "Apply now! 📜 TRANS-GLOBAL MARITIME - NSC Holding is looking for 4/E. 🚢 BULK ✅ W…" at bounding box center [158, 267] width 304 height 74
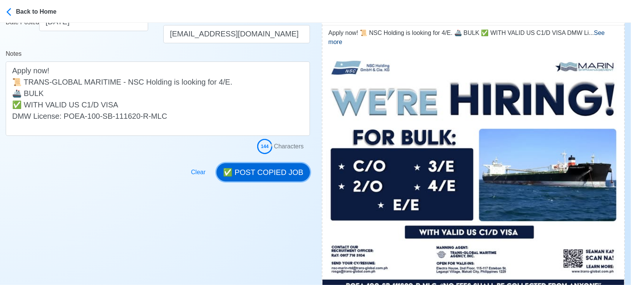
click at [278, 169] on button "✅ POST COPIED JOB" at bounding box center [263, 172] width 93 height 18
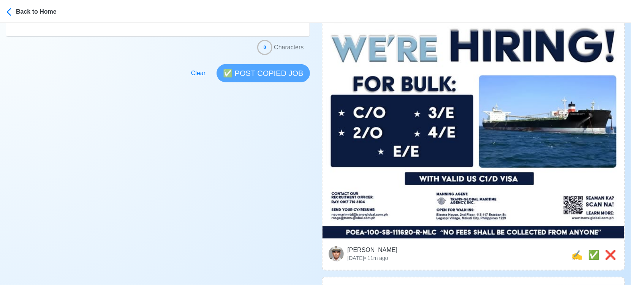
scroll to position [337, 0]
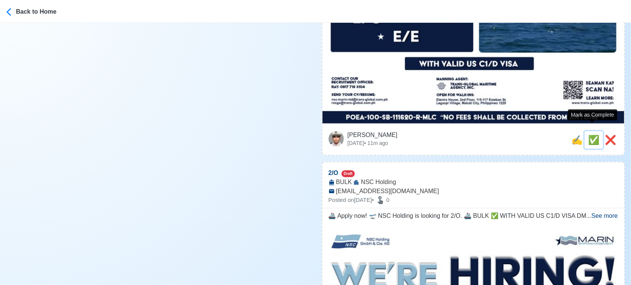
click at [588, 135] on span "✅" at bounding box center [593, 140] width 11 height 10
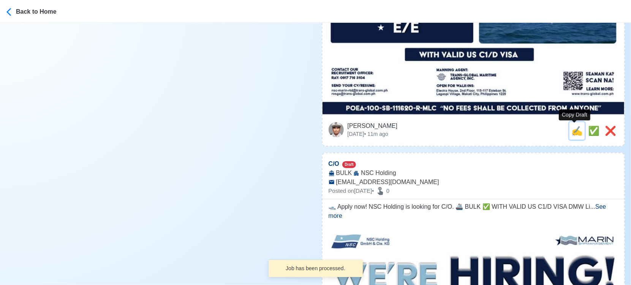
click at [574, 131] on span "✍️" at bounding box center [576, 131] width 11 height 10
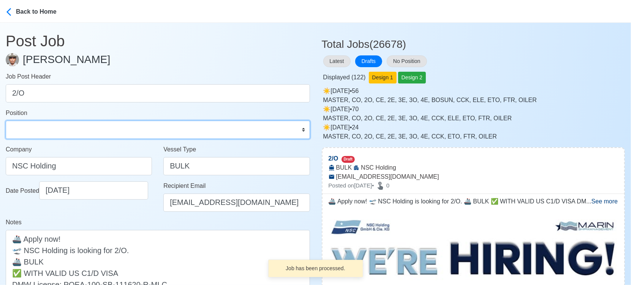
drag, startPoint x: 42, startPoint y: 131, endPoint x: 43, endPoint y: 122, distance: 9.5
click at [43, 131] on select "Master Chief Officer 2nd Officer 3rd Officer Junior Officer Chief Engineer 2nd …" at bounding box center [158, 130] width 304 height 18
click at [6, 121] on select "Master Chief Officer 2nd Officer 3rd Officer Junior Officer Chief Engineer 2nd …" at bounding box center [158, 130] width 304 height 18
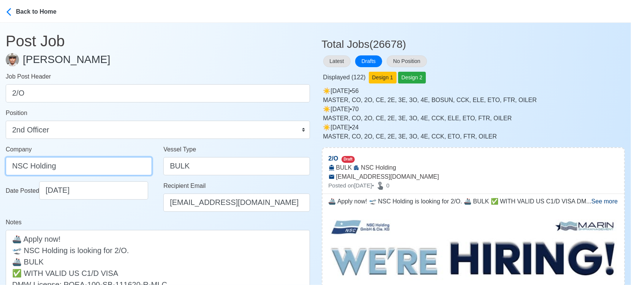
drag, startPoint x: 89, startPoint y: 167, endPoint x: -8, endPoint y: 155, distance: 97.9
click at [0, 155] on html "Back to Home Post Job Jeyner Gil Job Post Header 2/O Position Master Chief Offi…" at bounding box center [315, 142] width 631 height 285
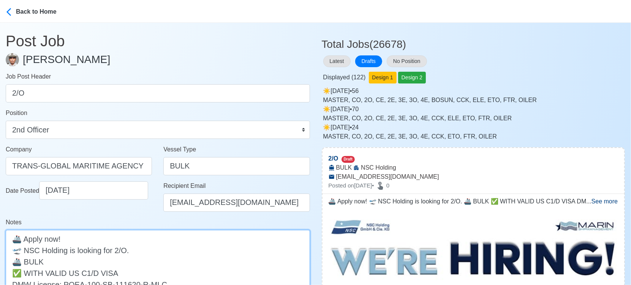
click at [26, 250] on textarea "🚢 Apply now! 🛫 NSC Holding is looking for 2/O. 🚢 BULK ✅ WITH VALID US C1/D VISA…" at bounding box center [158, 267] width 304 height 74
paste textarea "TRANS-GLOBAL MARITIME -"
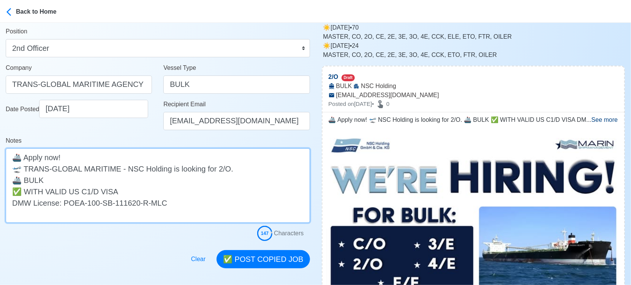
scroll to position [84, 0]
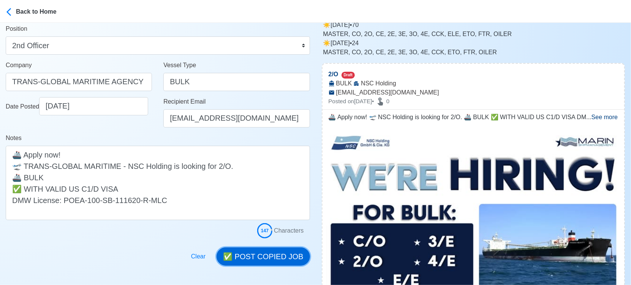
click at [264, 253] on button "✅ POST COPIED JOB" at bounding box center [263, 257] width 93 height 18
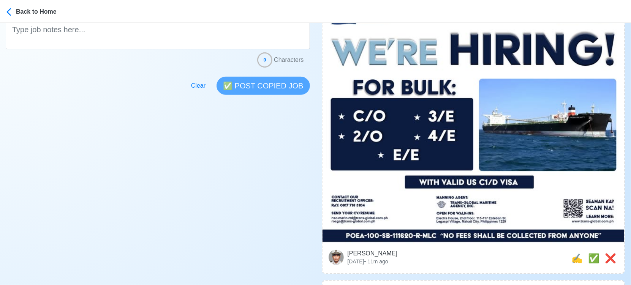
scroll to position [253, 0]
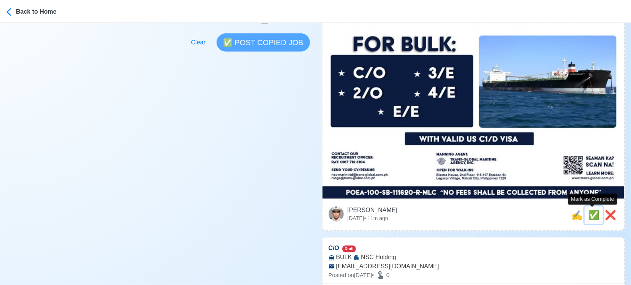
click at [589, 215] on span "✅" at bounding box center [593, 215] width 11 height 10
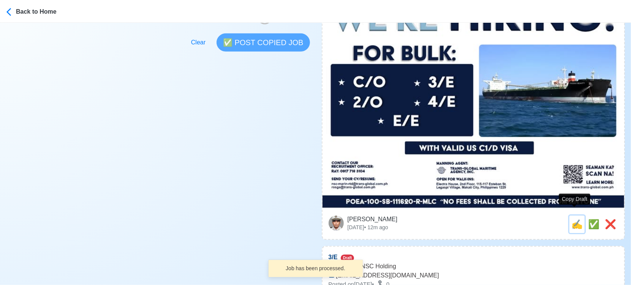
click at [573, 219] on span "✍️" at bounding box center [576, 224] width 11 height 10
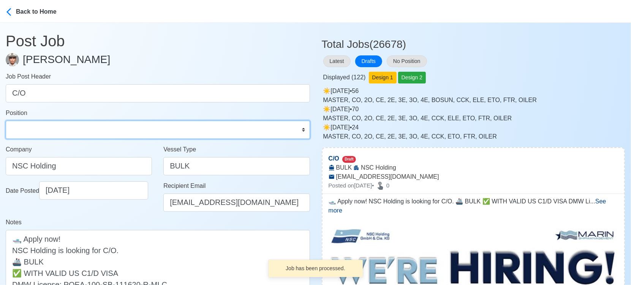
drag, startPoint x: 143, startPoint y: 134, endPoint x: 144, endPoint y: 130, distance: 4.6
click at [143, 133] on select "Master Chief Officer 2nd Officer 3rd Officer Junior Officer Chief Engineer 2nd …" at bounding box center [158, 130] width 304 height 18
click at [6, 121] on select "Master Chief Officer 2nd Officer 3rd Officer Junior Officer Chief Engineer 2nd …" at bounding box center [158, 130] width 304 height 18
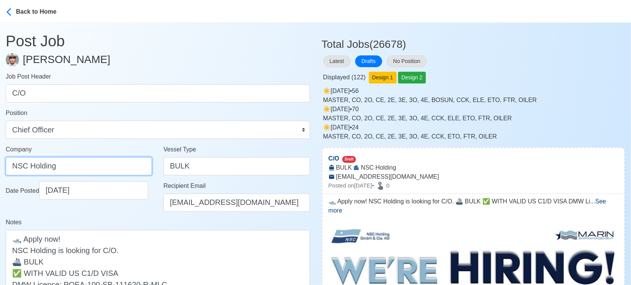
click at [112, 164] on input "NSC Holding" at bounding box center [79, 166] width 146 height 18
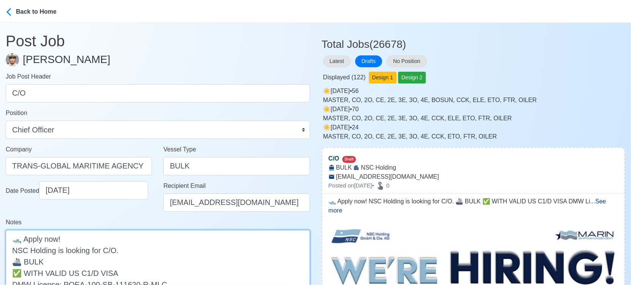
click at [12, 251] on textarea "🛥️ Apply now! NSC Holding is looking for C/O. 🚢 BULK ✅ WITH VALID US C1/D VISA …" at bounding box center [158, 267] width 304 height 74
paste textarea "TRANS-GLOBAL MARITIME -"
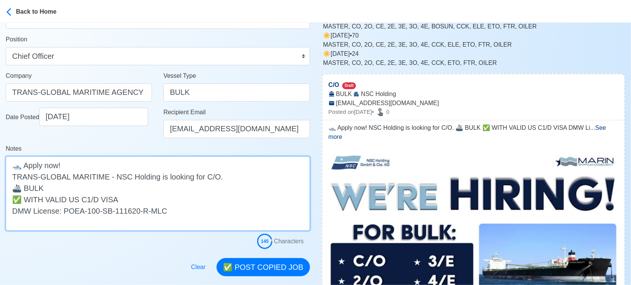
scroll to position [84, 0]
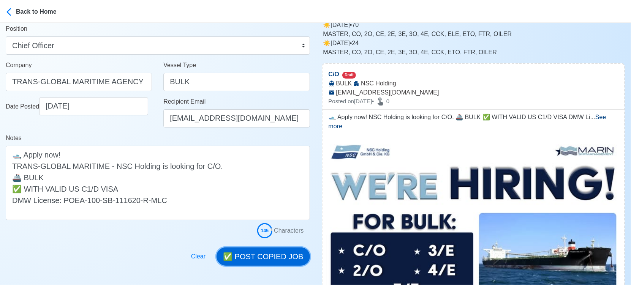
click at [267, 255] on button "✅ POST COPIED JOB" at bounding box center [263, 257] width 93 height 18
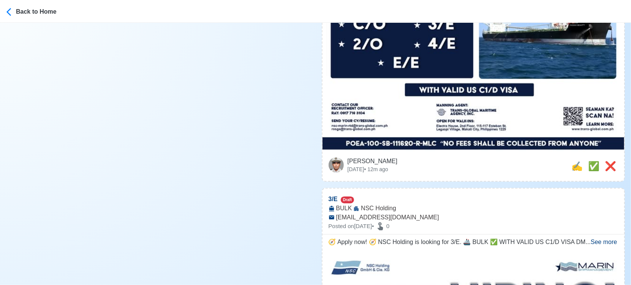
scroll to position [337, 0]
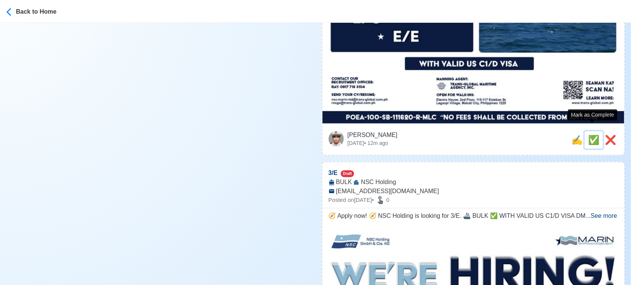
click at [591, 135] on span "✅" at bounding box center [593, 140] width 11 height 10
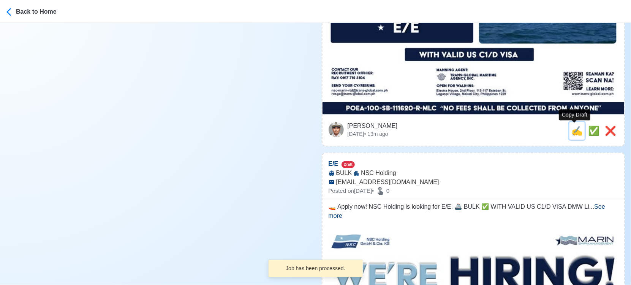
click at [573, 132] on span "✍️" at bounding box center [576, 131] width 11 height 10
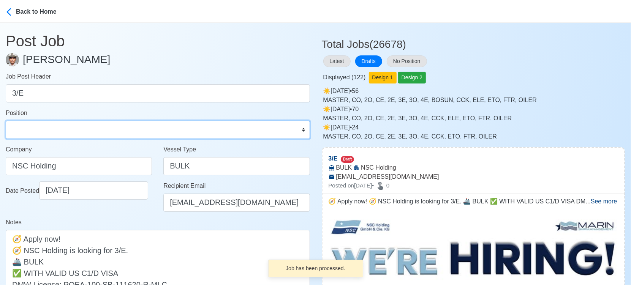
click at [73, 131] on select "Master Chief Officer 2nd Officer 3rd Officer Junior Officer Chief Engineer 2nd …" at bounding box center [158, 130] width 304 height 18
click at [6, 121] on select "Master Chief Officer 2nd Officer 3rd Officer Junior Officer Chief Engineer 2nd …" at bounding box center [158, 130] width 304 height 18
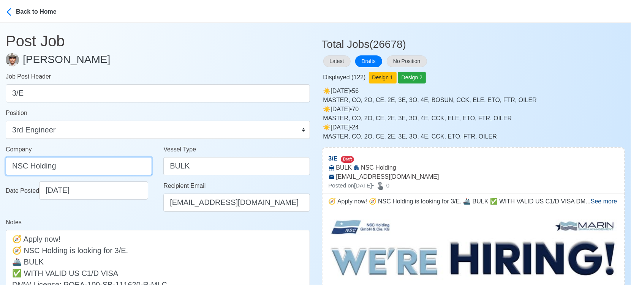
drag, startPoint x: 61, startPoint y: 165, endPoint x: -8, endPoint y: 160, distance: 69.3
click at [0, 160] on html "Back to Home Post Job Jeyner Gil Job Post Header 3/E Position Master Chief Offi…" at bounding box center [315, 142] width 631 height 285
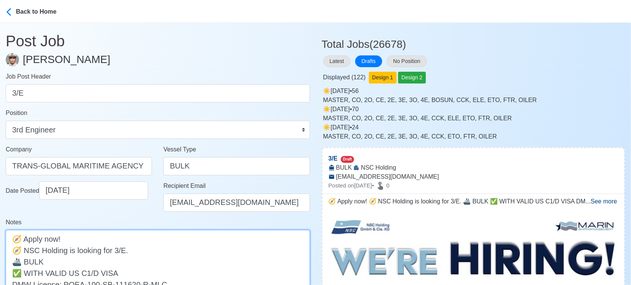
click at [27, 249] on textarea "🧭 Apply now! 🧭 NSC Holding is looking for 3/E. 🚢 BULK ✅ WITH VALID US C1/D VISA…" at bounding box center [158, 267] width 304 height 74
paste textarea "TRANS-GLOBAL MARITIME -"
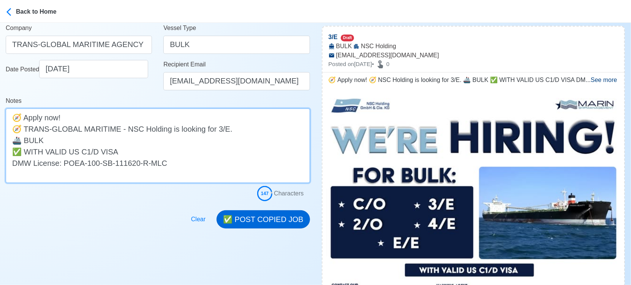
scroll to position [127, 0]
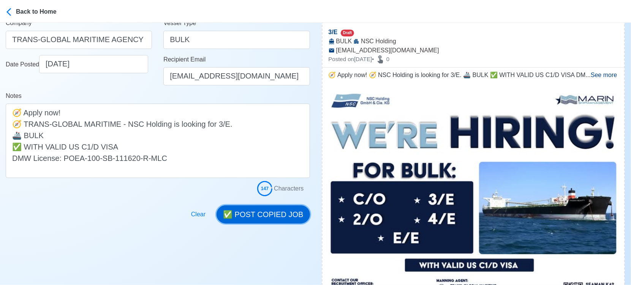
click at [277, 215] on button "✅ POST COPIED JOB" at bounding box center [263, 215] width 93 height 18
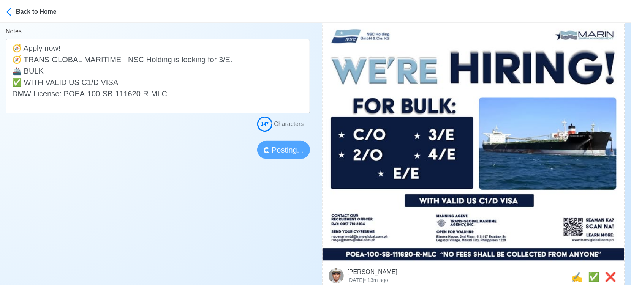
scroll to position [211, 0]
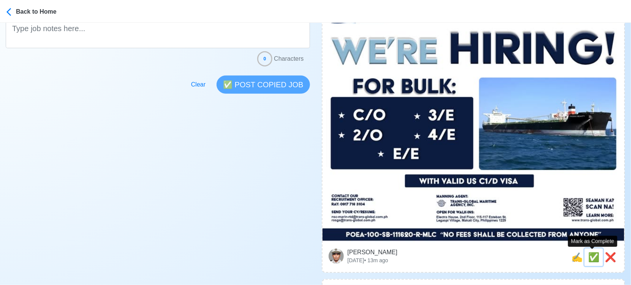
click at [591, 256] on span "✅" at bounding box center [593, 257] width 11 height 10
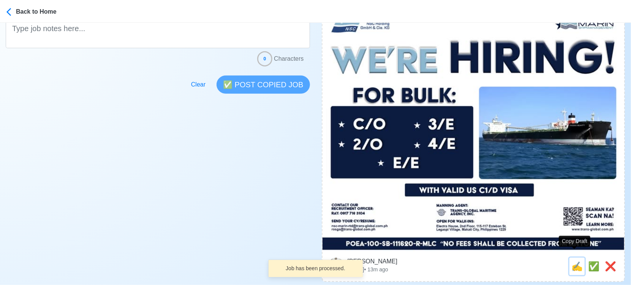
click at [574, 261] on span "✍️" at bounding box center [576, 266] width 11 height 10
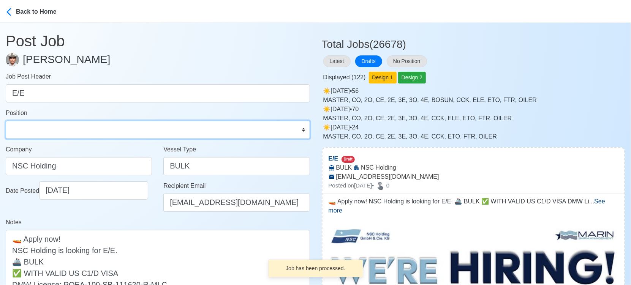
drag, startPoint x: 79, startPoint y: 134, endPoint x: 81, endPoint y: 123, distance: 12.1
click at [79, 134] on select "Master Chief Officer 2nd Officer 3rd Officer Junior Officer Chief Engineer 2nd …" at bounding box center [158, 130] width 304 height 18
click at [6, 121] on select "Master Chief Officer 2nd Officer 3rd Officer Junior Officer Chief Engineer 2nd …" at bounding box center [158, 130] width 304 height 18
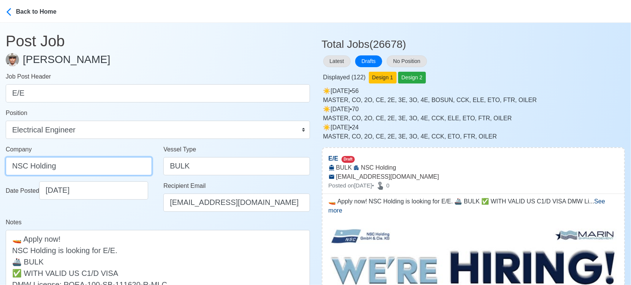
drag, startPoint x: 79, startPoint y: 162, endPoint x: -8, endPoint y: 160, distance: 87.4
click at [0, 160] on html "Back to Home Post Job Jeyner Gil Job Post Header E/E Position Master Chief Offi…" at bounding box center [315, 142] width 631 height 285
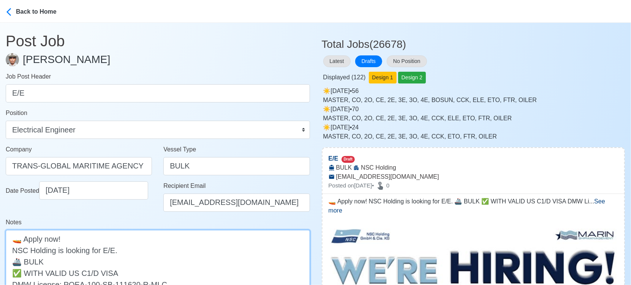
click at [13, 249] on textarea "🚤 Apply now! NSC Holding is looking for E/E. 🚢 BULK ✅ WITH VALID US C1/D VISA D…" at bounding box center [158, 267] width 304 height 74
paste textarea "TRANS-GLOBAL MARITIME -"
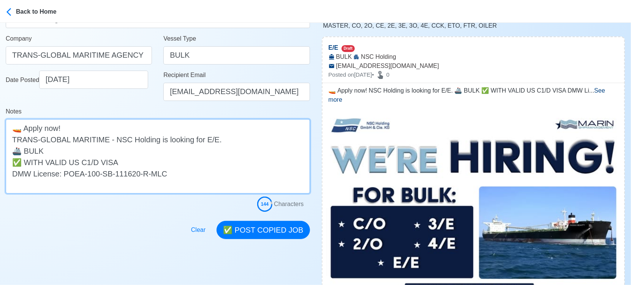
scroll to position [127, 0]
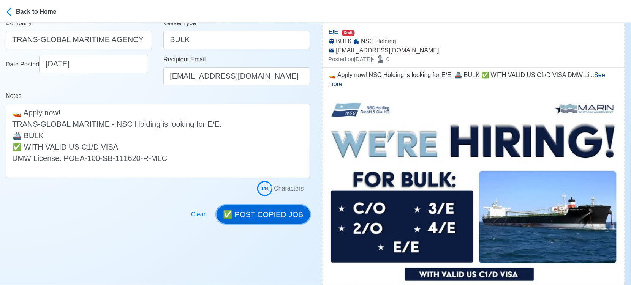
click at [274, 219] on button "✅ POST COPIED JOB" at bounding box center [263, 215] width 93 height 18
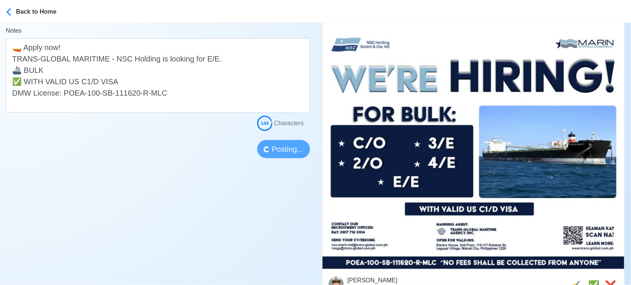
scroll to position [211, 0]
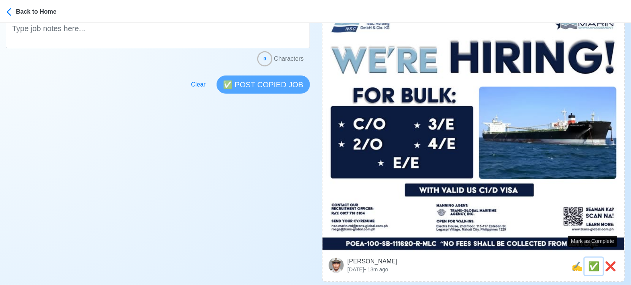
click at [591, 261] on span "✅" at bounding box center [593, 266] width 11 height 10
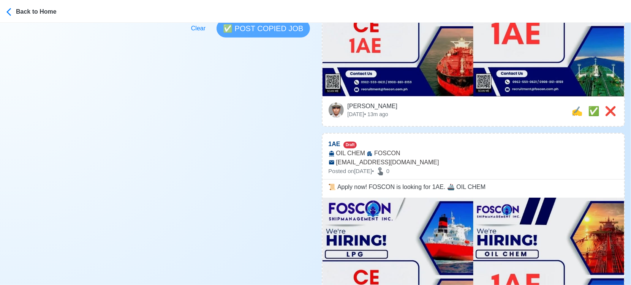
scroll to position [295, 0]
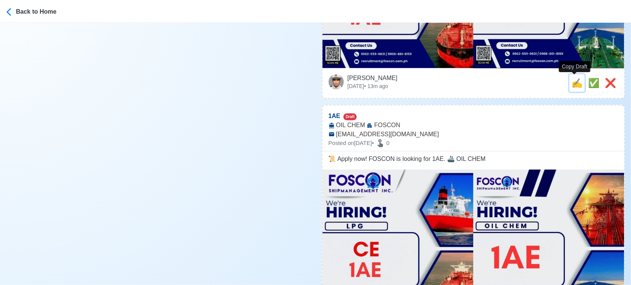
drag, startPoint x: 576, startPoint y: 86, endPoint x: 544, endPoint y: 85, distance: 32.3
click at [576, 85] on span "✍️" at bounding box center [576, 83] width 11 height 10
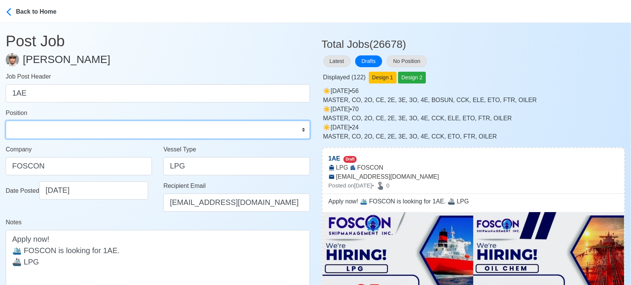
click at [96, 130] on select "Master Chief Officer 2nd Officer 3rd Officer Junior Officer Chief Engineer 2nd …" at bounding box center [158, 130] width 304 height 18
click at [6, 121] on select "Master Chief Officer 2nd Officer 3rd Officer Junior Officer Chief Engineer 2nd …" at bounding box center [158, 130] width 304 height 18
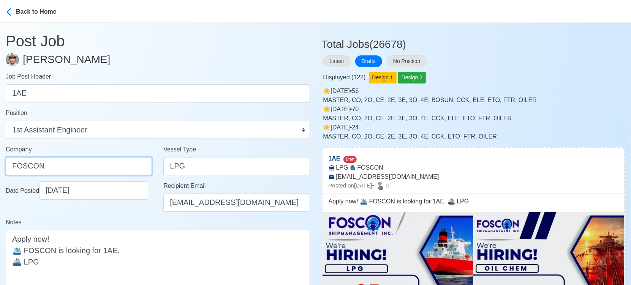
click at [64, 169] on input "FOSCON" at bounding box center [79, 166] width 146 height 18
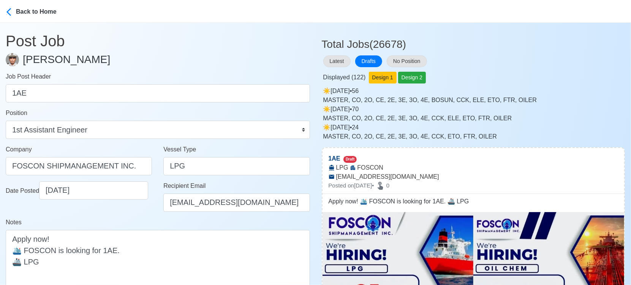
click at [134, 221] on div "Notes Apply now! 🛳️ FOSCON is looking for 1AE. 🚢 LPG" at bounding box center [158, 255] width 304 height 75
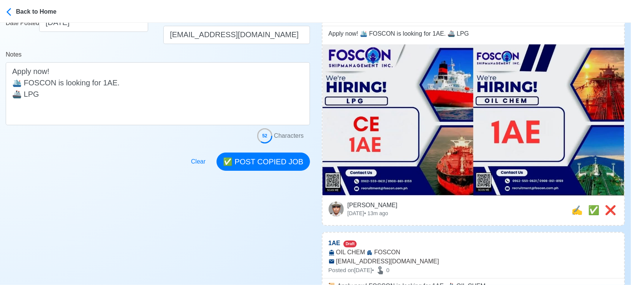
scroll to position [169, 0]
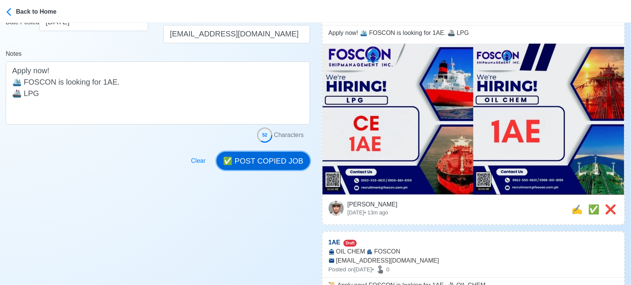
click at [280, 159] on button "✅ POST COPIED JOB" at bounding box center [263, 161] width 93 height 18
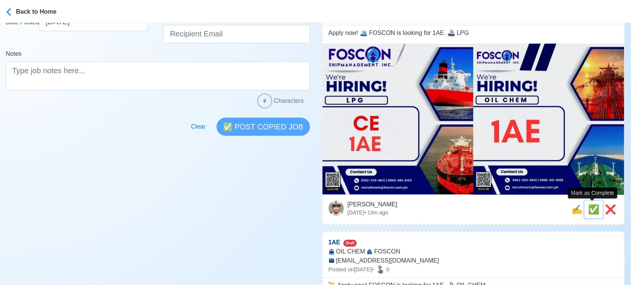
click at [594, 210] on span "✅" at bounding box center [593, 209] width 11 height 10
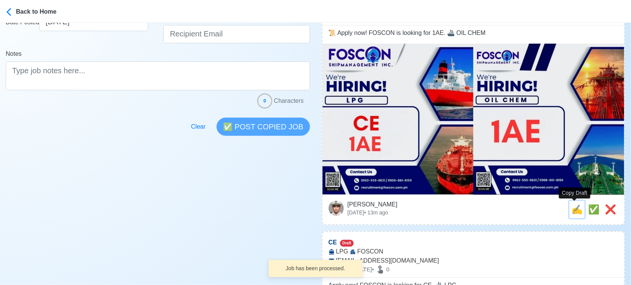
drag, startPoint x: 576, startPoint y: 212, endPoint x: 490, endPoint y: 201, distance: 86.1
click at [576, 212] on span "✍️" at bounding box center [576, 209] width 11 height 10
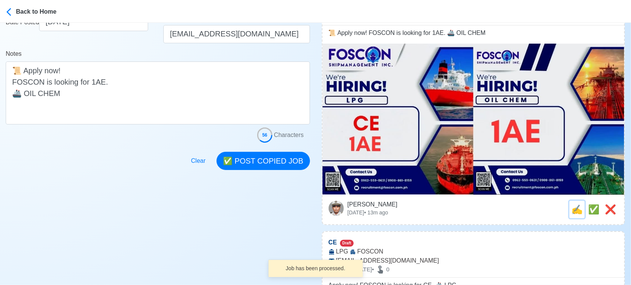
scroll to position [0, 0]
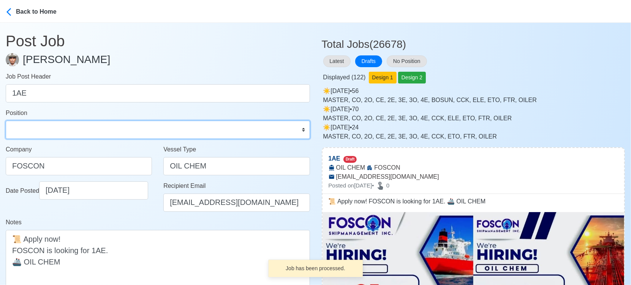
drag, startPoint x: 63, startPoint y: 134, endPoint x: 60, endPoint y: 129, distance: 6.0
click at [63, 134] on select "Master Chief Officer 2nd Officer 3rd Officer Junior Officer Chief Engineer 2nd …" at bounding box center [158, 130] width 304 height 18
click at [6, 121] on select "Master Chief Officer 2nd Officer 3rd Officer Junior Officer Chief Engineer 2nd …" at bounding box center [158, 130] width 304 height 18
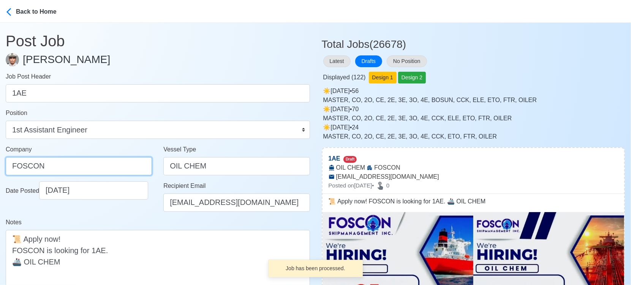
click at [79, 166] on input "FOSCON" at bounding box center [79, 166] width 146 height 18
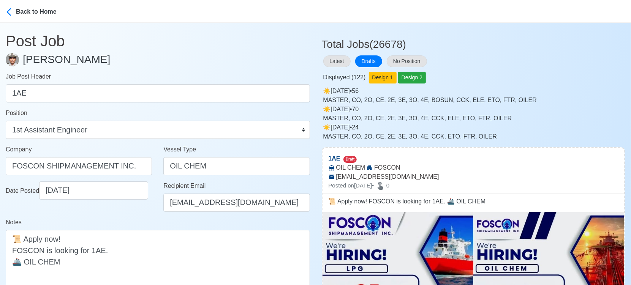
click at [118, 228] on div "Notes 📜 Apply now! FOSCON is looking for 1AE. 🚢 OIL CHEM" at bounding box center [158, 255] width 304 height 75
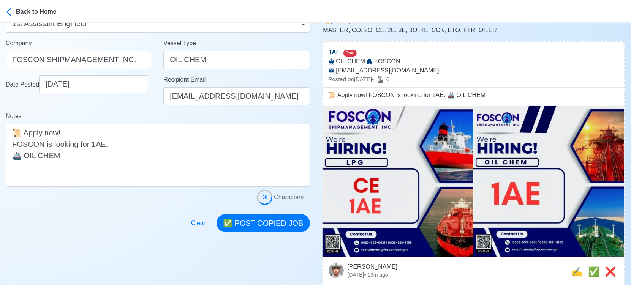
scroll to position [127, 0]
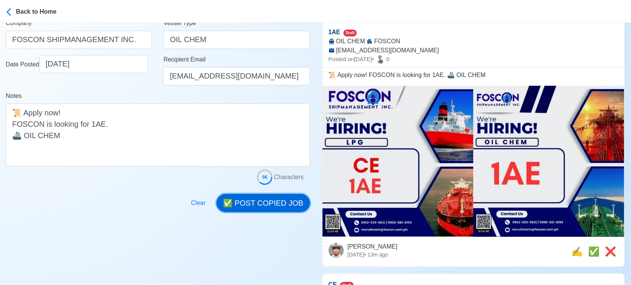
click at [245, 204] on button "✅ POST COPIED JOB" at bounding box center [263, 203] width 93 height 18
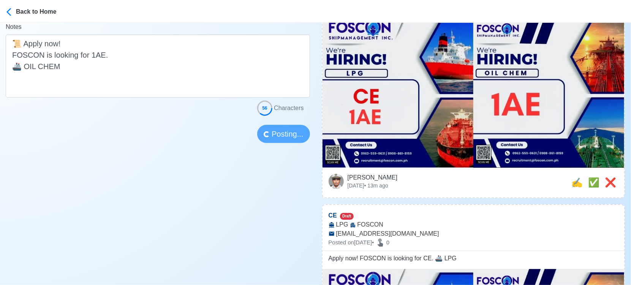
scroll to position [211, 0]
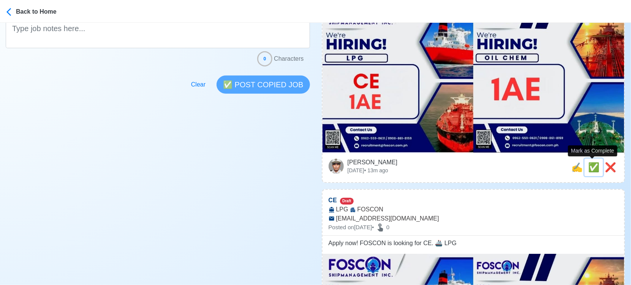
click at [594, 168] on span "✅" at bounding box center [593, 167] width 11 height 10
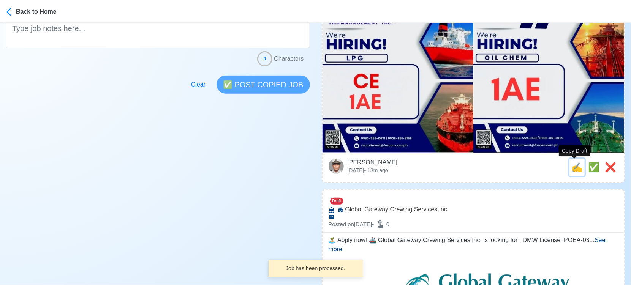
click at [577, 171] on span "✍️" at bounding box center [576, 167] width 11 height 10
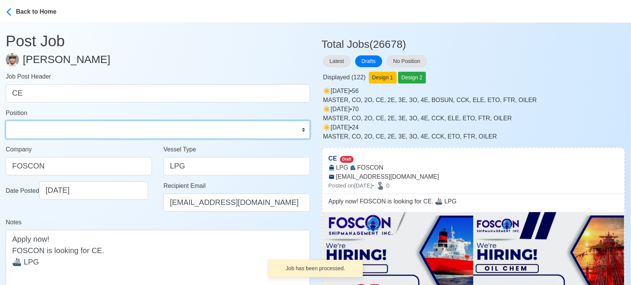
click at [43, 133] on select "Master Chief Officer 2nd Officer 3rd Officer Junior Officer Chief Engineer 2nd …" at bounding box center [158, 130] width 304 height 18
click at [6, 121] on select "Master Chief Officer 2nd Officer 3rd Officer Junior Officer Chief Engineer 2nd …" at bounding box center [158, 130] width 304 height 18
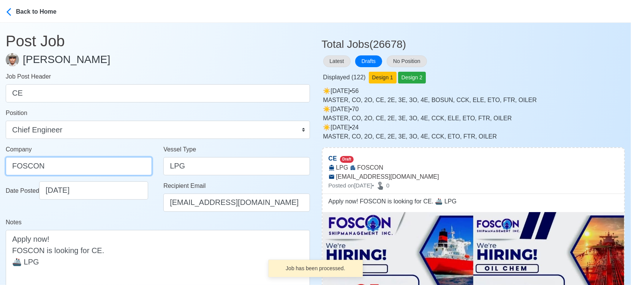
click at [67, 165] on input "FOSCON" at bounding box center [79, 166] width 146 height 18
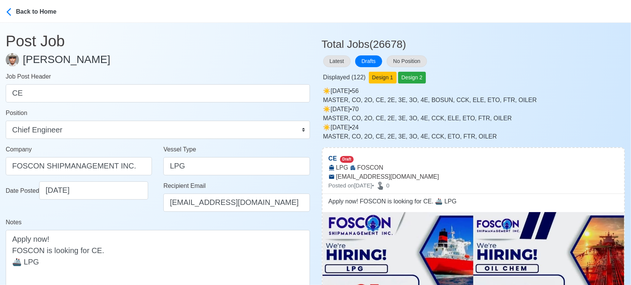
click at [117, 214] on div "Date Posted 09/11/2025" at bounding box center [79, 200] width 158 height 36
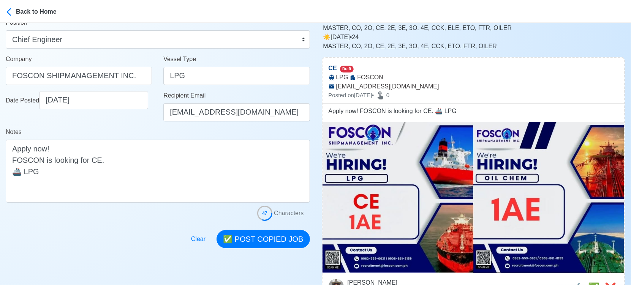
scroll to position [169, 0]
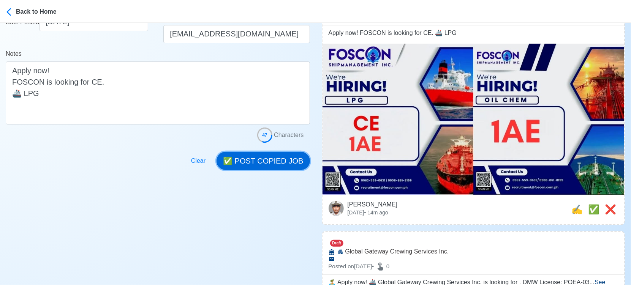
click at [288, 154] on button "✅ POST COPIED JOB" at bounding box center [263, 161] width 93 height 18
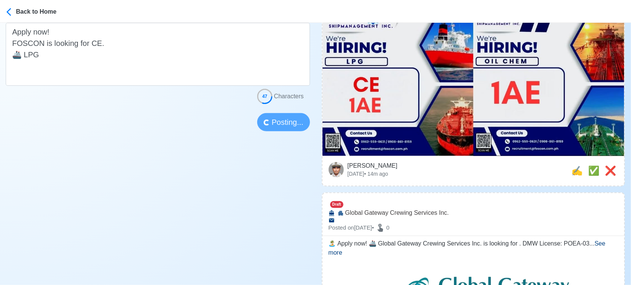
scroll to position [211, 0]
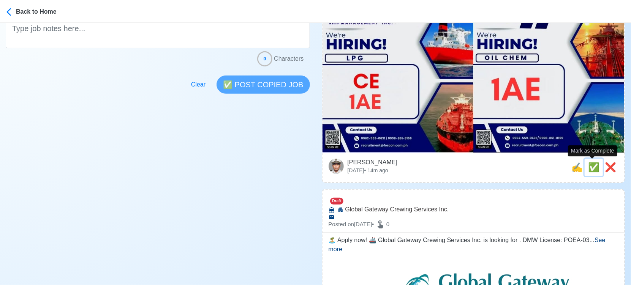
click at [591, 169] on span "✅" at bounding box center [593, 167] width 11 height 10
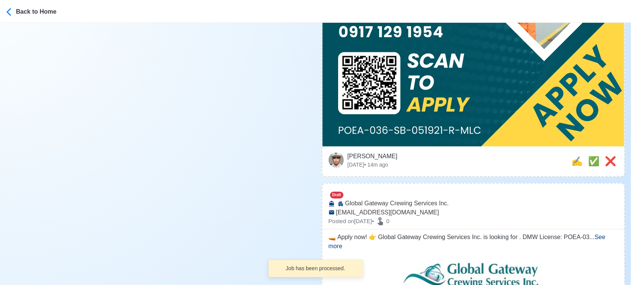
scroll to position [506, 0]
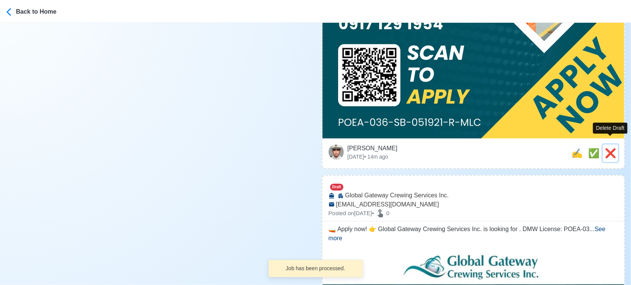
click at [611, 148] on span "❌" at bounding box center [610, 153] width 11 height 10
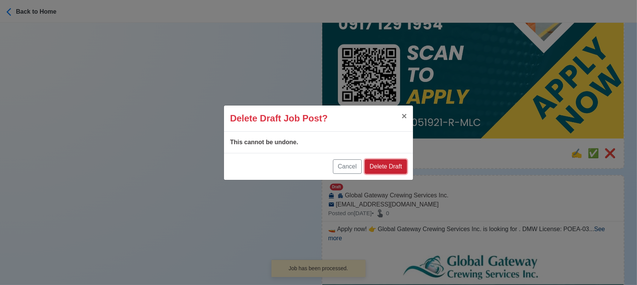
click at [393, 163] on button "Delete Draft" at bounding box center [386, 167] width 42 height 14
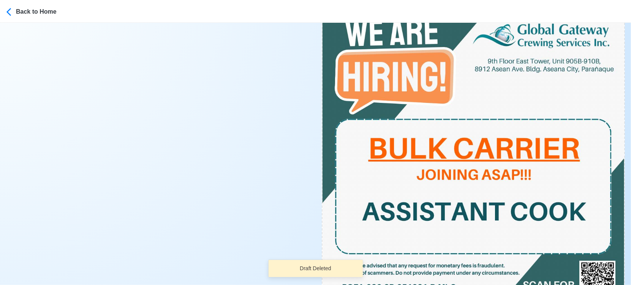
scroll to position [633, 0]
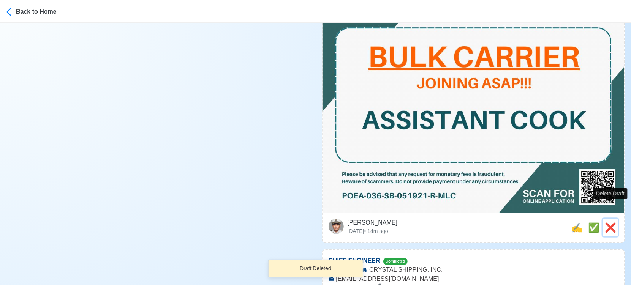
click at [610, 223] on span "❌" at bounding box center [610, 228] width 11 height 10
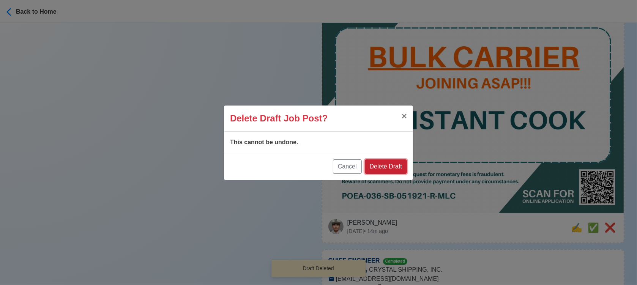
click at [401, 166] on button "Delete Draft" at bounding box center [386, 167] width 42 height 14
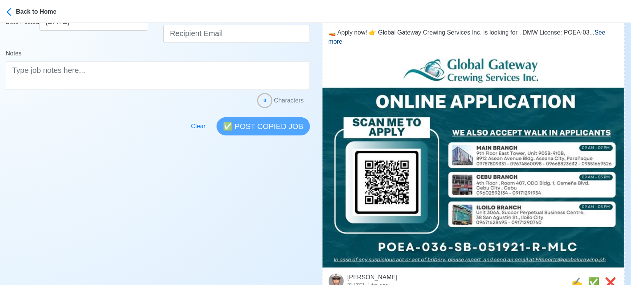
scroll to position [169, 0]
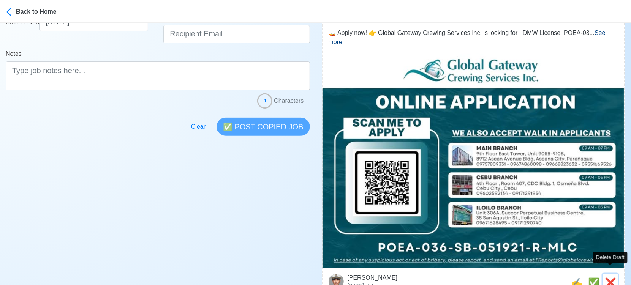
click at [610, 278] on span "❌" at bounding box center [610, 283] width 11 height 10
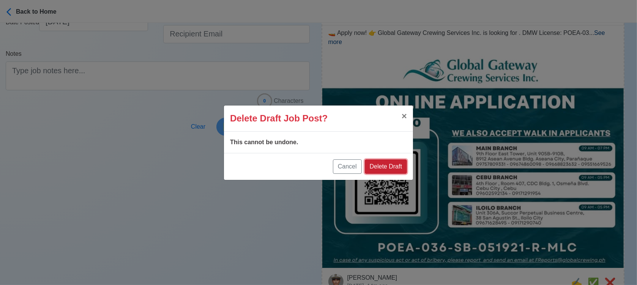
click at [388, 168] on button "Delete Draft" at bounding box center [386, 167] width 42 height 14
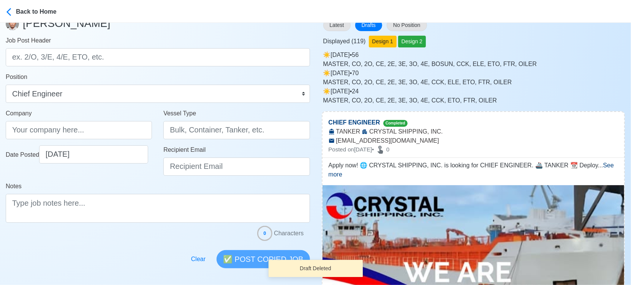
scroll to position [0, 0]
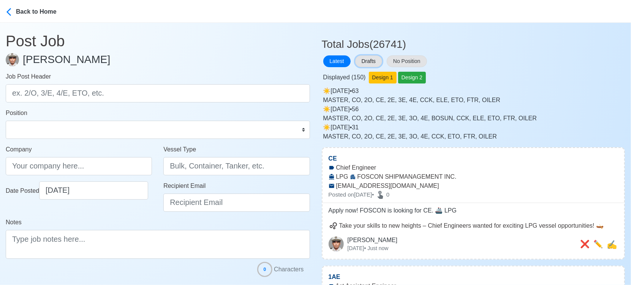
click at [371, 57] on button "Drafts" at bounding box center [368, 61] width 27 height 12
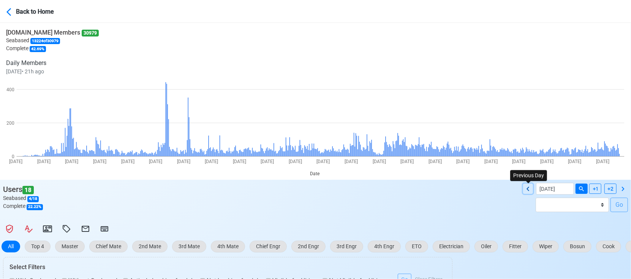
click at [530, 190] on icon at bounding box center [527, 188] width 9 height 9
type input "09/10/2025"
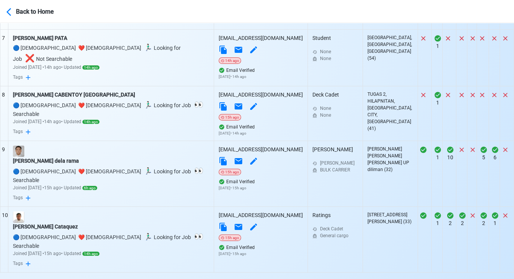
scroll to position [669, 0]
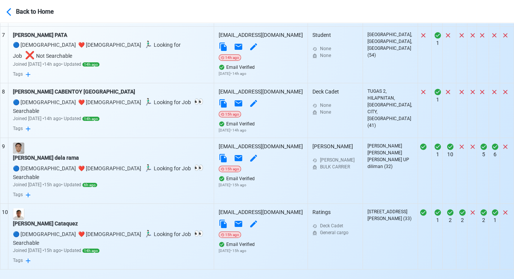
select select "100"
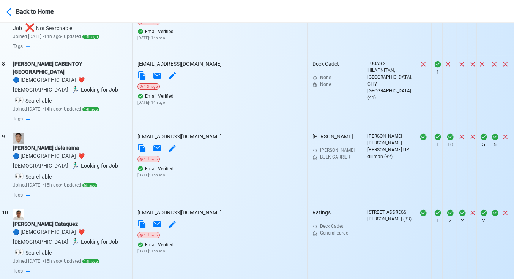
scroll to position [802, 0]
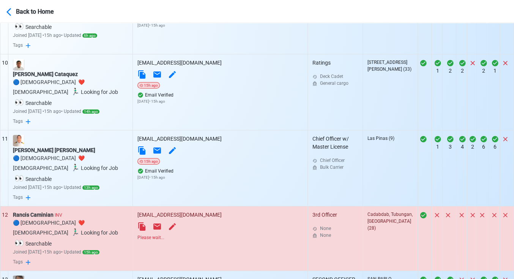
scroll to position [928, 0]
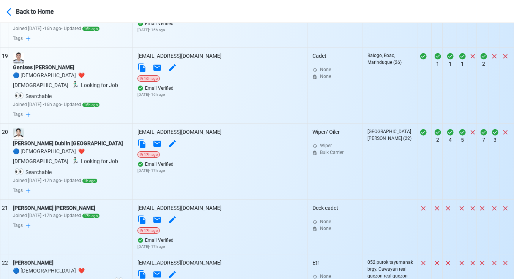
scroll to position [1604, 0]
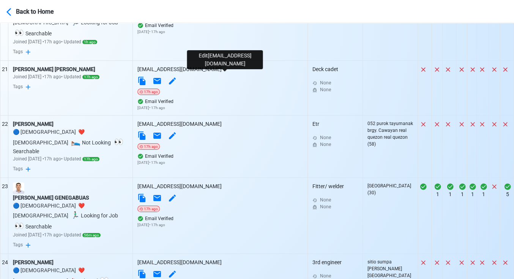
scroll to position [1688, 0]
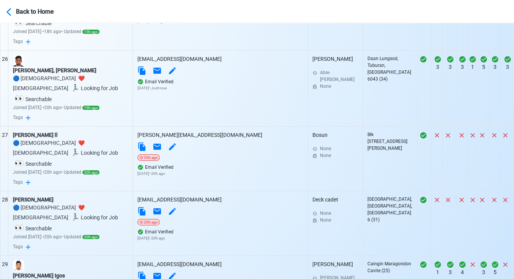
scroll to position [2026, 0]
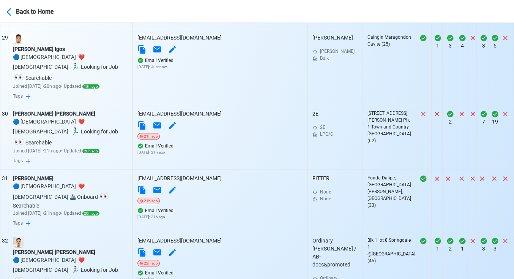
scroll to position [2279, 0]
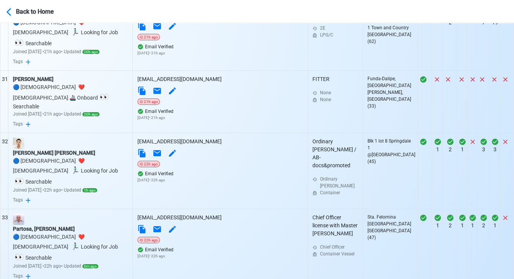
scroll to position [2364, 0]
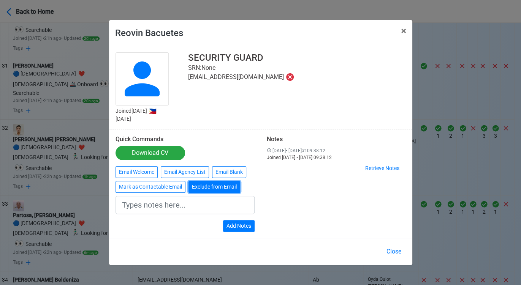
click at [211, 188] on button "Exclude from Email" at bounding box center [214, 187] width 52 height 12
type input "Exclude from Email"
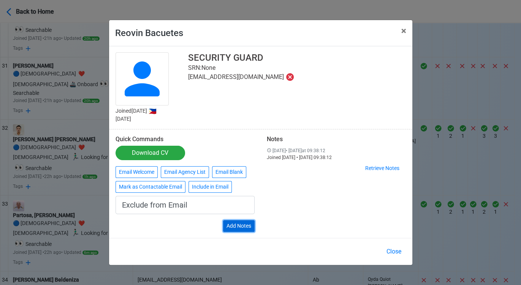
click at [243, 225] on button "Add Notes" at bounding box center [239, 226] width 32 height 12
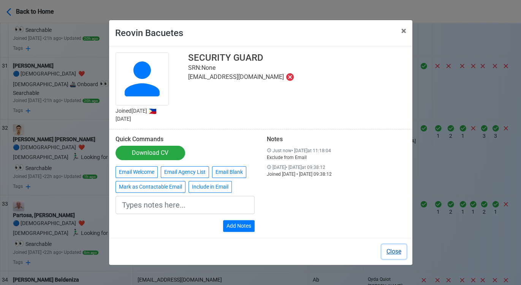
click at [398, 250] on button "Close" at bounding box center [393, 252] width 25 height 14
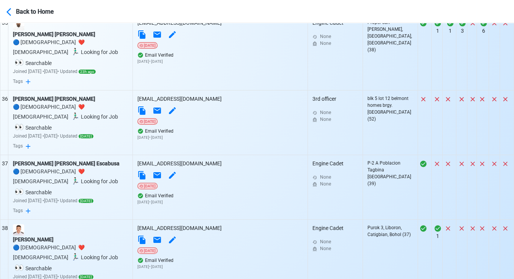
scroll to position [2701, 0]
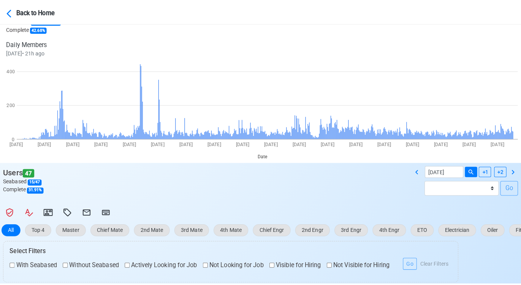
scroll to position [0, 0]
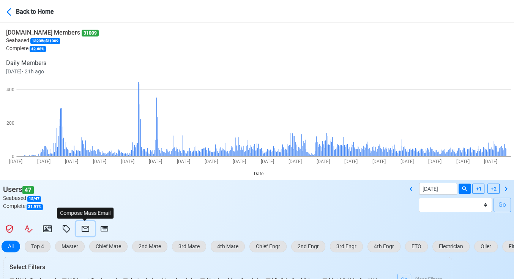
click at [84, 226] on icon at bounding box center [86, 229] width 8 height 6
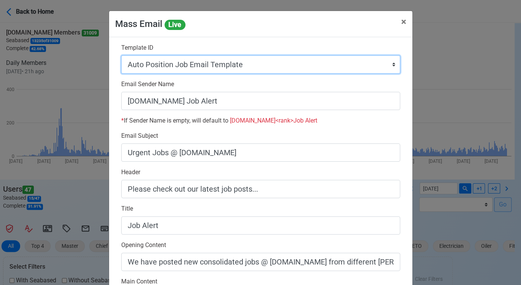
click at [293, 66] on select "Auto Position Job Email Template Incomplete CV Email Template ETO/ETR Job Email…" at bounding box center [260, 64] width 279 height 18
select select "d-0c193ece46b24c5dbce89cdb3e751472"
click at [121, 55] on select "Auto Position Job Email Template Incomplete CV Email Template ETO/ETR Job Email…" at bounding box center [260, 64] width 279 height 18
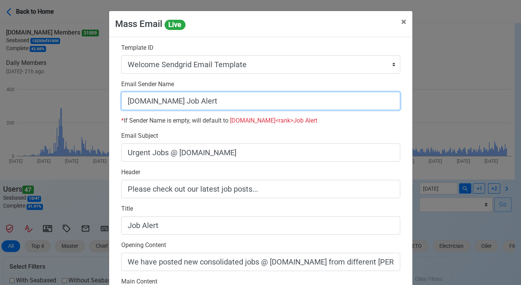
drag, startPoint x: 173, startPoint y: 103, endPoint x: 286, endPoint y: 105, distance: 113.2
click at [286, 105] on input "[DOMAIN_NAME] Job Alert" at bounding box center [260, 101] width 279 height 18
click at [122, 101] on input "[DOMAIN_NAME]" at bounding box center [260, 101] width 279 height 18
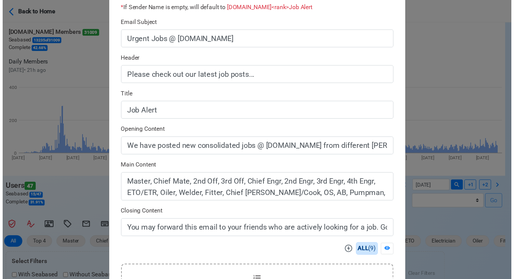
scroll to position [211, 0]
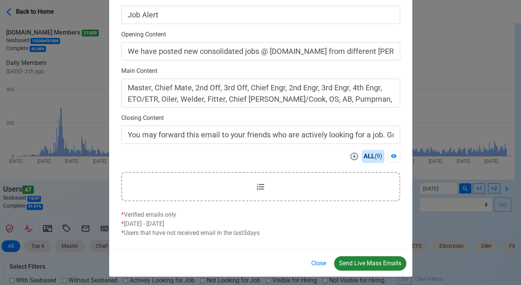
type input "Welcome to SeamanBio.PH"
click at [367, 260] on button "Send Live Mass Emails" at bounding box center [370, 263] width 72 height 14
drag, startPoint x: 316, startPoint y: 260, endPoint x: 312, endPoint y: 257, distance: 5.4
click at [316, 260] on button "Close" at bounding box center [318, 263] width 25 height 14
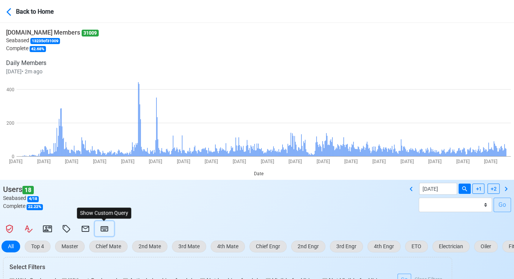
click at [103, 227] on icon at bounding box center [105, 228] width 8 height 5
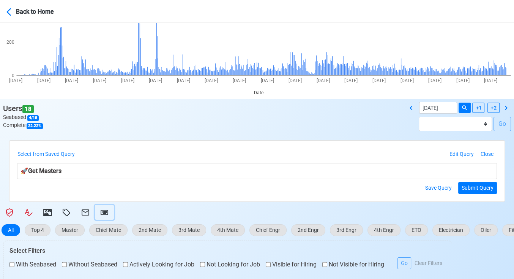
scroll to position [84, 0]
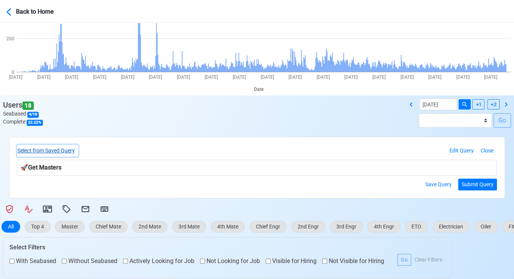
click at [67, 152] on button "Select from Saved Query" at bounding box center [47, 151] width 61 height 12
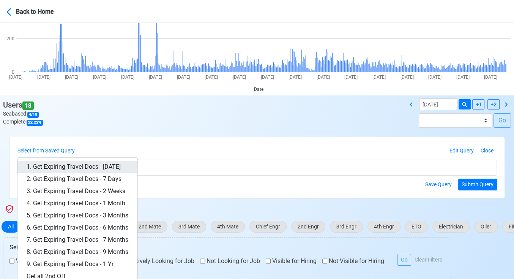
click at [117, 164] on link "1. Get Expiring Travel Docs - [DATE]" at bounding box center [77, 167] width 120 height 12
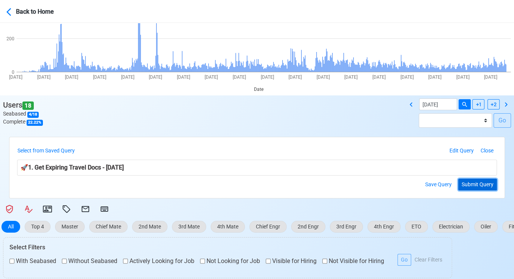
click at [479, 182] on button "Submit Query" at bounding box center [478, 185] width 39 height 12
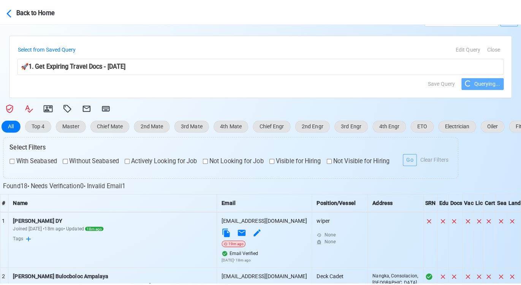
scroll to position [211, 0]
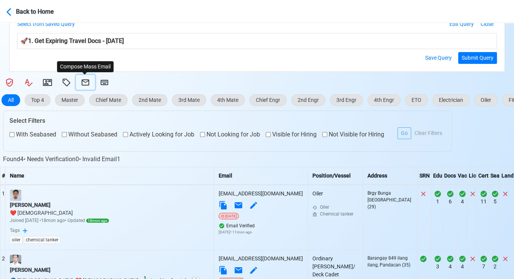
click at [86, 83] on icon at bounding box center [85, 82] width 9 height 9
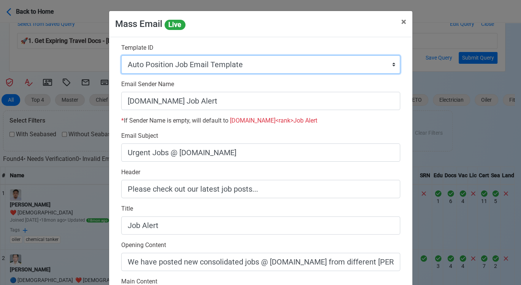
click at [261, 66] on select "Auto Position Job Email Template Incomplete CV Email Template ETO/ETR Job Email…" at bounding box center [260, 64] width 279 height 18
select select "d-3e71907ffd064a39999872a824aaf79a"
click at [121, 55] on select "Auto Position Job Email Template Incomplete CV Email Template ETO/ETR Job Email…" at bounding box center [260, 64] width 279 height 18
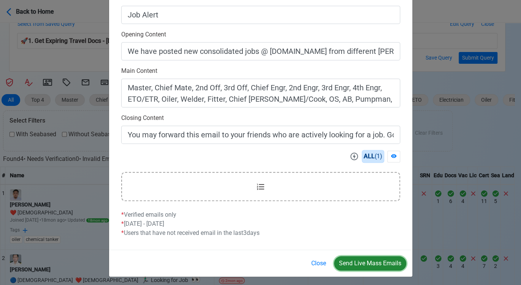
click at [375, 264] on button "Send Live Mass Emails" at bounding box center [370, 263] width 72 height 14
click at [312, 263] on button "Close" at bounding box center [318, 263] width 25 height 14
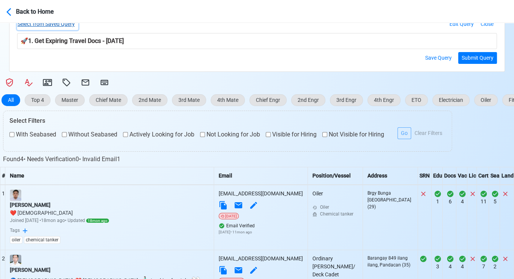
click at [70, 25] on button "Select from Saved Query" at bounding box center [47, 24] width 61 height 12
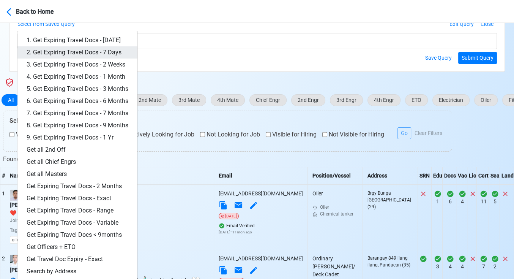
click at [103, 50] on link "2. Get Expiring Travel Docs - 7 Days" at bounding box center [77, 52] width 120 height 12
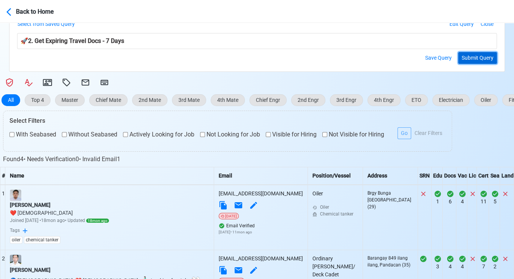
click at [476, 52] on button "Submit Query" at bounding box center [478, 58] width 39 height 12
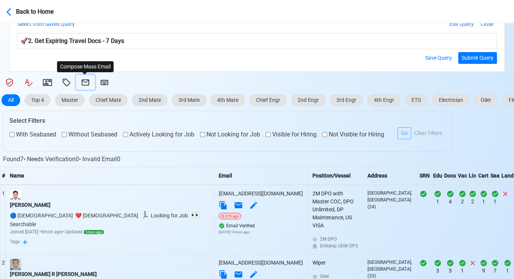
click at [84, 82] on icon at bounding box center [85, 82] width 9 height 9
select select "d-3e71907ffd064a39999872a824aaf79a"
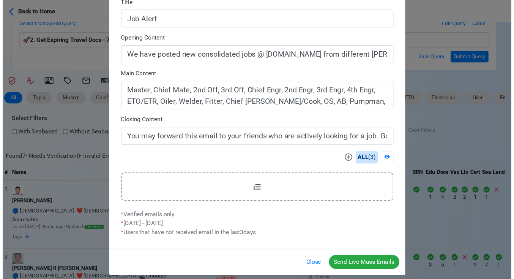
scroll to position [213, 0]
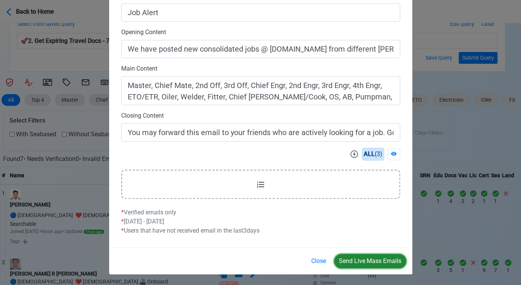
click at [366, 255] on button "Send Live Mass Emails" at bounding box center [370, 261] width 72 height 14
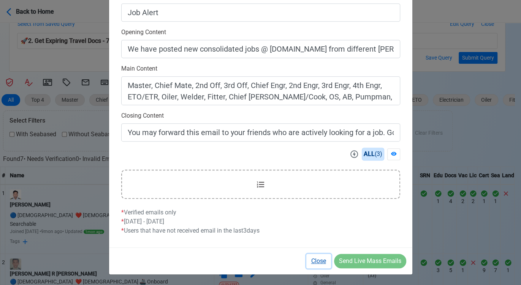
click at [316, 259] on button "Close" at bounding box center [318, 261] width 25 height 14
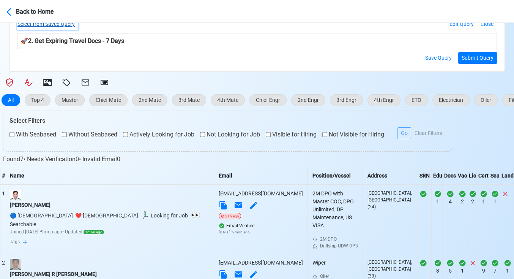
click at [70, 24] on button "Select from Saved Query" at bounding box center [47, 24] width 61 height 12
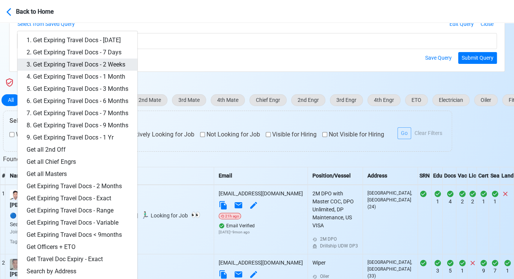
click at [92, 62] on link "3. Get Expiring Travel Docs - 2 Weeks" at bounding box center [77, 65] width 120 height 12
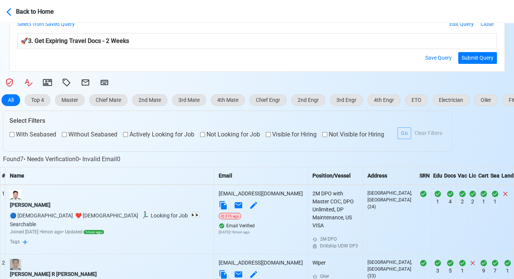
click at [473, 50] on form "Select from Saved Query 1. Get Expiring Travel Docs - [DATE] 2. Get Expiring Tr…" at bounding box center [257, 41] width 480 height 46
click at [474, 55] on button "Submit Query" at bounding box center [478, 58] width 39 height 12
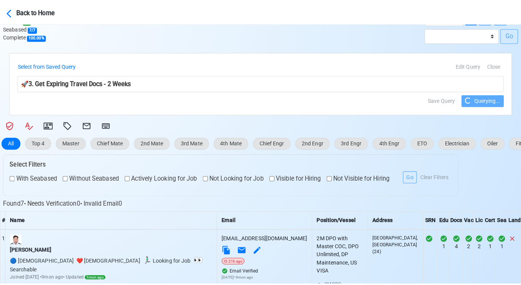
scroll to position [169, 0]
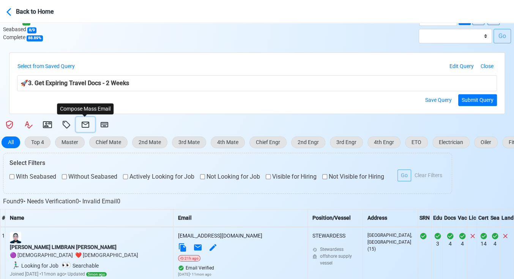
click at [87, 123] on icon at bounding box center [85, 124] width 9 height 9
select select "d-3e71907ffd064a39999872a824aaf79a"
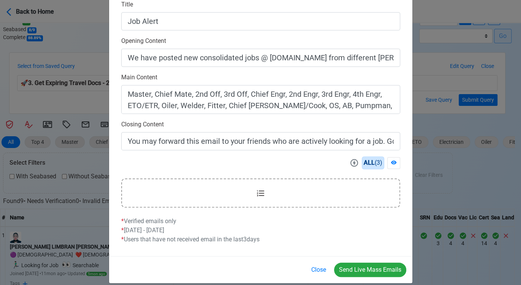
scroll to position [213, 0]
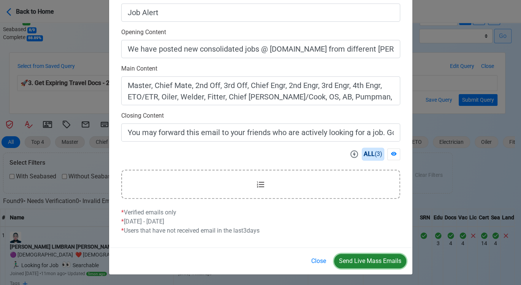
click at [377, 261] on button "Send Live Mass Emails" at bounding box center [370, 261] width 72 height 14
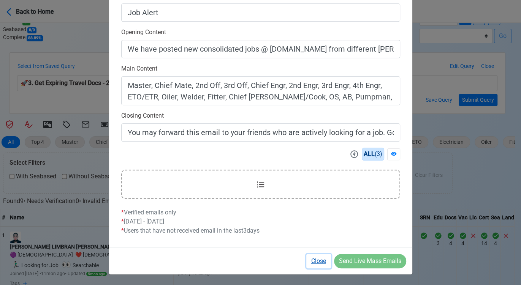
click at [318, 261] on button "Close" at bounding box center [318, 261] width 25 height 14
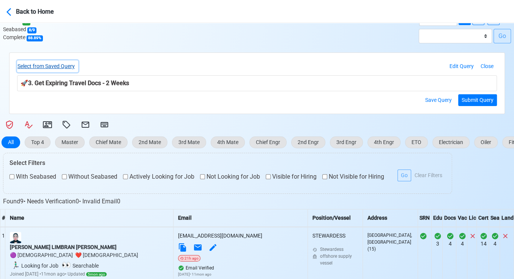
click at [61, 65] on button "Select from Saved Query" at bounding box center [47, 66] width 61 height 12
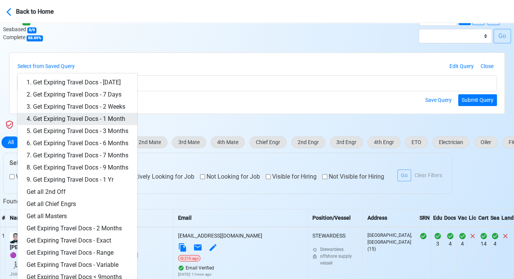
click at [104, 117] on link "4. Get Expiring Travel Docs - 1 Month" at bounding box center [77, 119] width 120 height 12
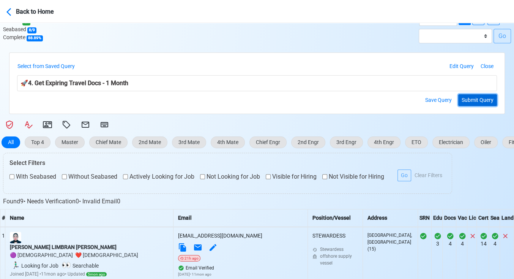
click at [477, 99] on button "Submit Query" at bounding box center [478, 100] width 39 height 12
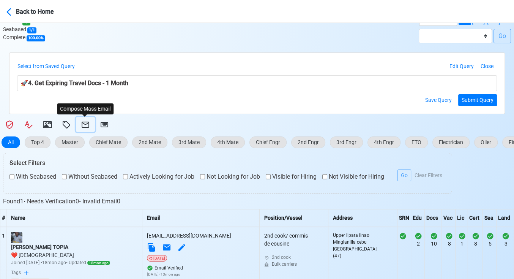
click at [83, 123] on icon at bounding box center [86, 125] width 8 height 6
select select "d-3e71907ffd064a39999872a824aaf79a"
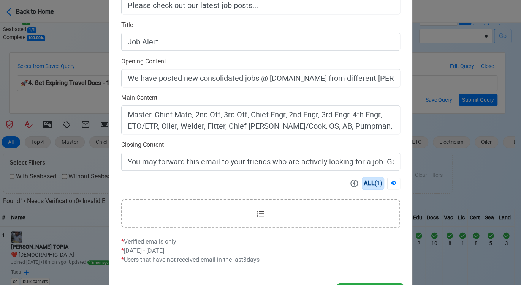
scroll to position [211, 0]
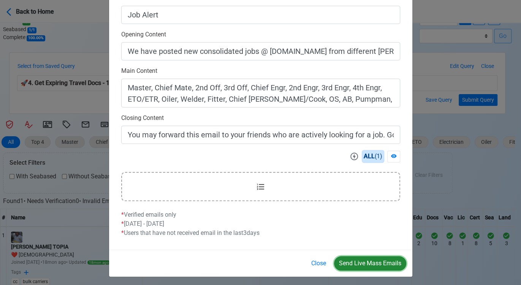
click at [369, 266] on button "Send Live Mass Emails" at bounding box center [370, 263] width 72 height 14
click at [320, 263] on button "Close" at bounding box center [318, 263] width 25 height 14
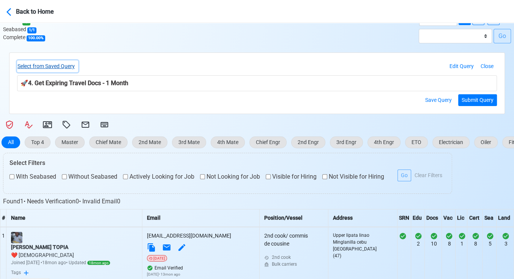
click at [65, 68] on button "Select from Saved Query" at bounding box center [47, 66] width 61 height 12
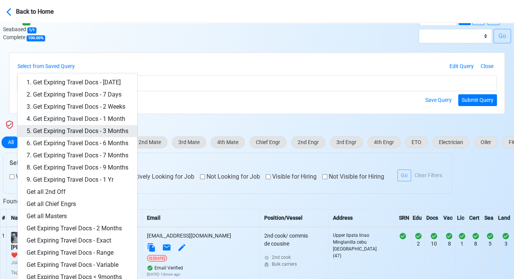
click at [109, 130] on link "5. Get Expiring Travel Docs - 3 Months" at bounding box center [77, 131] width 120 height 12
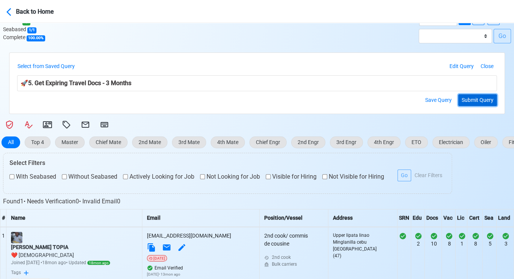
click at [487, 100] on button "Submit Query" at bounding box center [478, 100] width 39 height 12
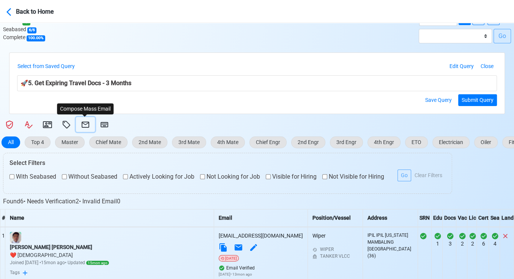
click at [84, 122] on icon at bounding box center [85, 124] width 9 height 9
select select "d-3e71907ffd064a39999872a824aaf79a"
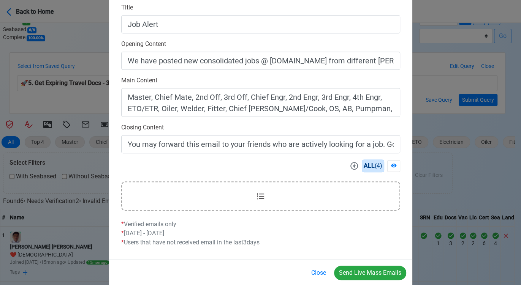
scroll to position [213, 0]
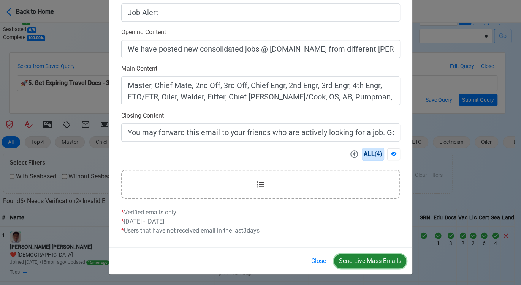
click at [371, 258] on button "Send Live Mass Emails" at bounding box center [370, 261] width 72 height 14
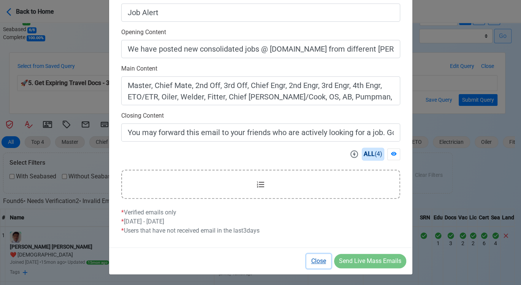
click at [316, 260] on button "Close" at bounding box center [318, 261] width 25 height 14
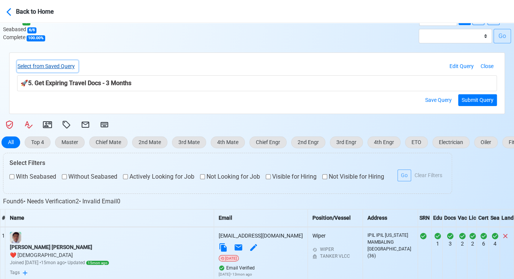
click at [66, 67] on button "Select from Saved Query" at bounding box center [47, 66] width 61 height 12
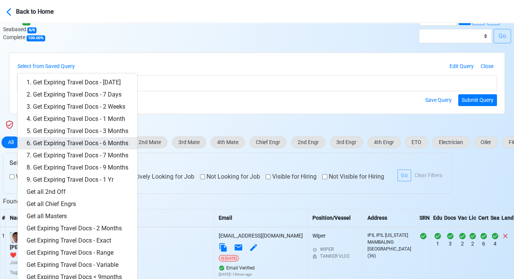
click at [103, 139] on link "6. Get Expiring Travel Docs - 6 Months" at bounding box center [77, 143] width 120 height 12
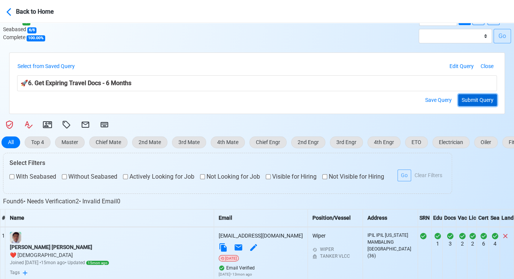
click at [474, 100] on button "Submit Query" at bounding box center [478, 100] width 39 height 12
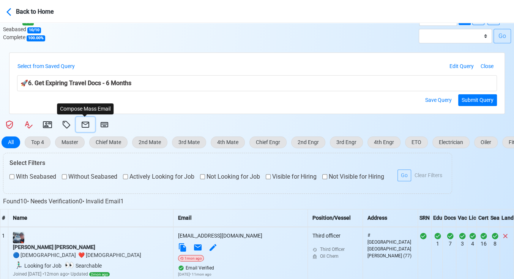
click at [86, 122] on icon at bounding box center [86, 125] width 8 height 6
select select "d-3e71907ffd064a39999872a824aaf79a"
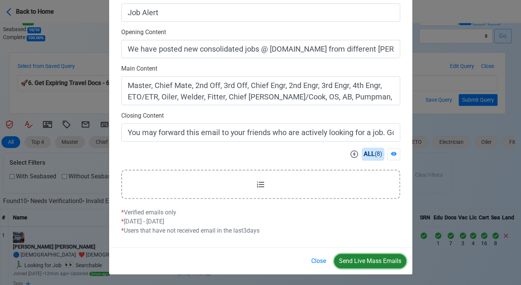
click at [374, 259] on button "Send Live Mass Emails" at bounding box center [370, 261] width 72 height 14
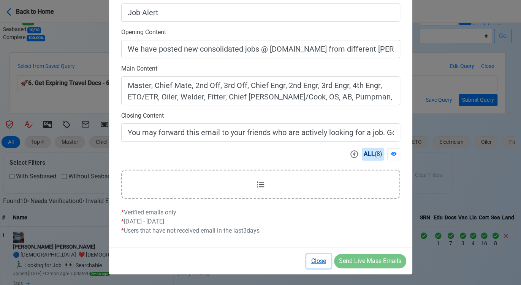
click at [321, 259] on button "Close" at bounding box center [318, 261] width 25 height 14
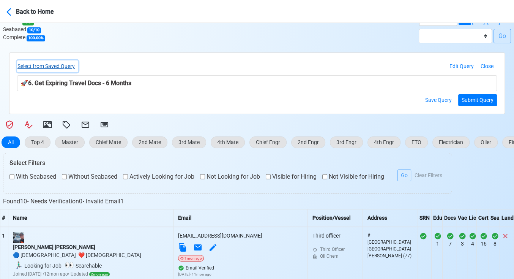
click at [68, 65] on button "Select from Saved Query" at bounding box center [47, 66] width 61 height 12
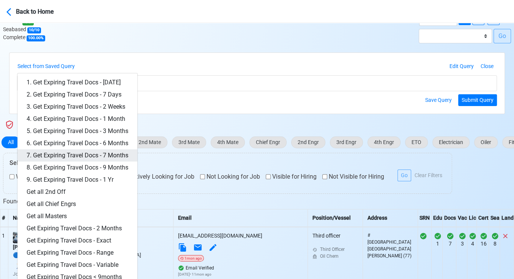
click at [106, 152] on link "7. Get Expiring Travel Docs - 7 Months" at bounding box center [77, 155] width 120 height 12
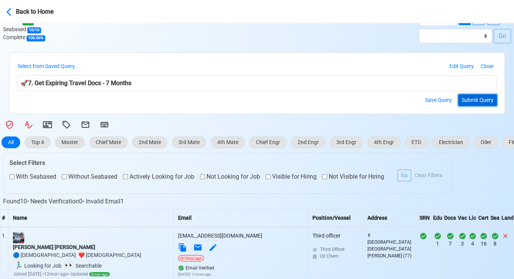
click at [475, 101] on button "Submit Query" at bounding box center [478, 100] width 39 height 12
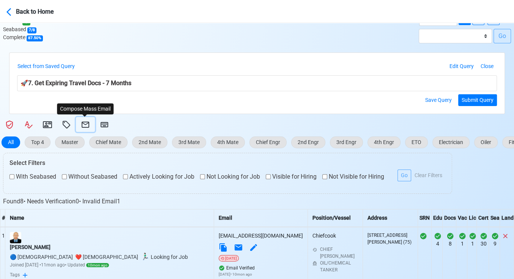
click at [82, 123] on icon at bounding box center [85, 124] width 9 height 9
select select "d-3e71907ffd064a39999872a824aaf79a"
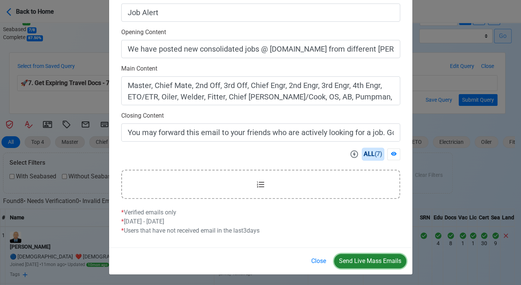
click at [364, 260] on button "Send Live Mass Emails" at bounding box center [370, 261] width 72 height 14
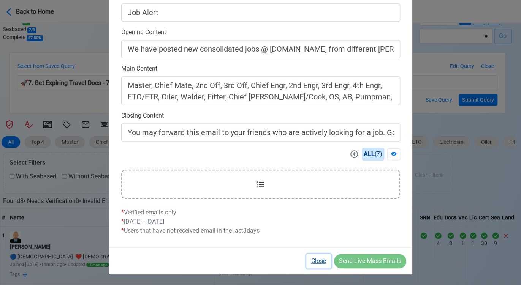
click at [316, 258] on button "Close" at bounding box center [318, 261] width 25 height 14
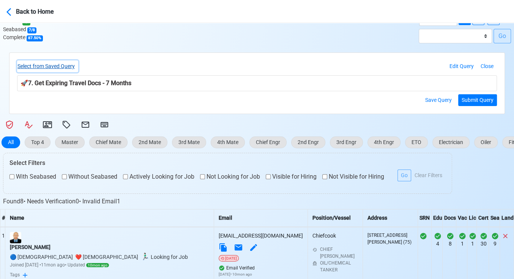
click at [55, 66] on button "Select from Saved Query" at bounding box center [47, 66] width 61 height 12
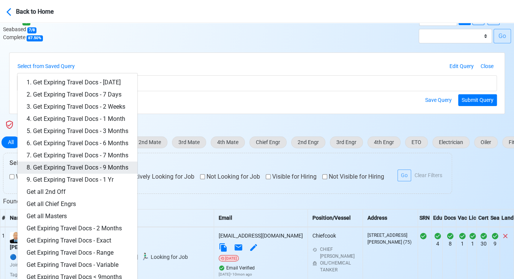
click at [96, 164] on link "8. Get Expiring Travel Docs - 9 Months" at bounding box center [77, 167] width 120 height 12
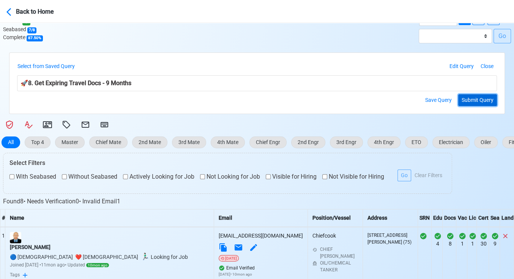
click at [484, 99] on button "Submit Query" at bounding box center [478, 100] width 39 height 12
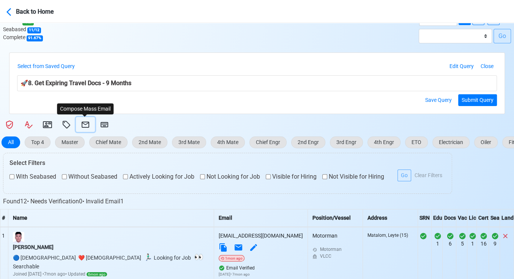
click at [82, 124] on icon at bounding box center [86, 125] width 8 height 6
select select "d-3e71907ffd064a39999872a824aaf79a"
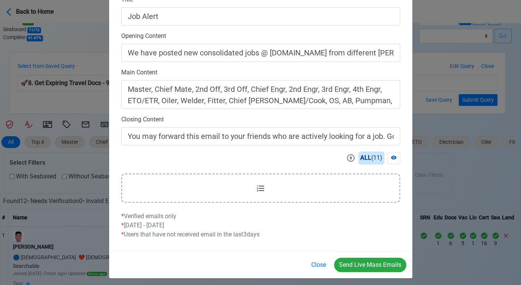
scroll to position [211, 0]
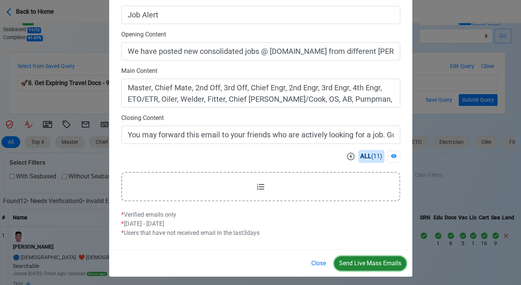
click at [369, 261] on button "Send Live Mass Emails" at bounding box center [370, 263] width 72 height 14
drag, startPoint x: 323, startPoint y: 261, endPoint x: 275, endPoint y: 230, distance: 56.9
click at [323, 261] on button "Close" at bounding box center [318, 263] width 25 height 14
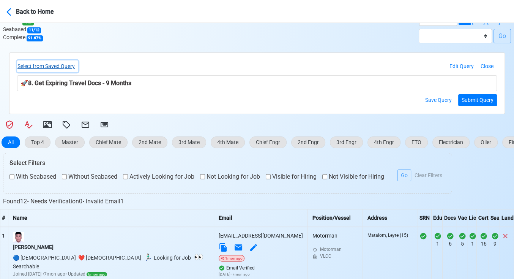
click at [68, 63] on button "Select from Saved Query" at bounding box center [47, 66] width 61 height 12
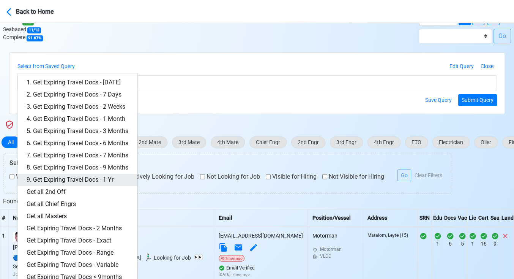
click at [90, 176] on link "9. Get Expiring Travel Docs - 1 Yr" at bounding box center [77, 180] width 120 height 12
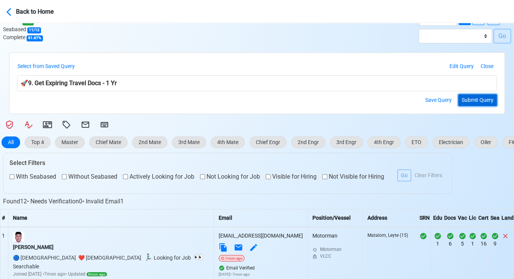
click at [489, 98] on button "Submit Query" at bounding box center [478, 100] width 39 height 12
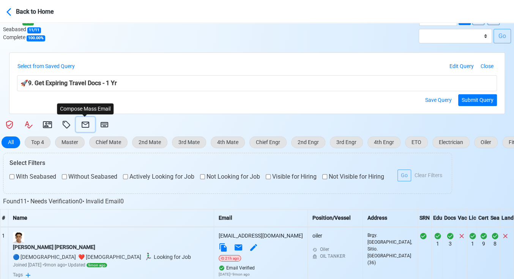
click at [89, 123] on icon at bounding box center [86, 125] width 8 height 6
select select "d-3e71907ffd064a39999872a824aaf79a"
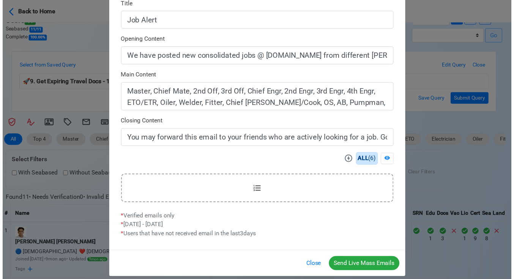
scroll to position [213, 0]
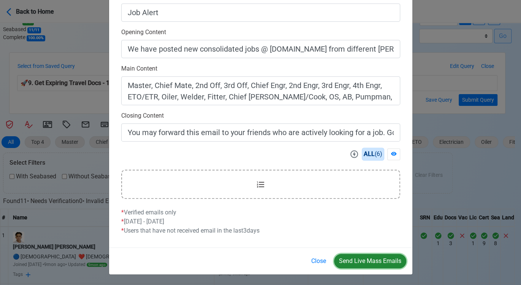
click at [372, 257] on button "Send Live Mass Emails" at bounding box center [370, 261] width 72 height 14
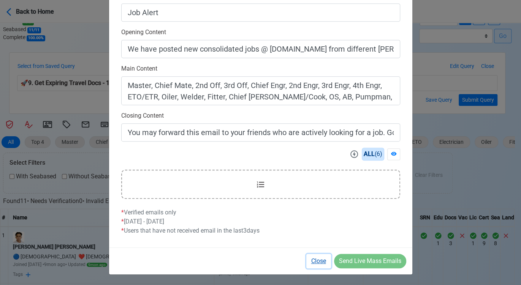
click at [318, 259] on button "Close" at bounding box center [318, 261] width 25 height 14
